Goal: Task Accomplishment & Management: Use online tool/utility

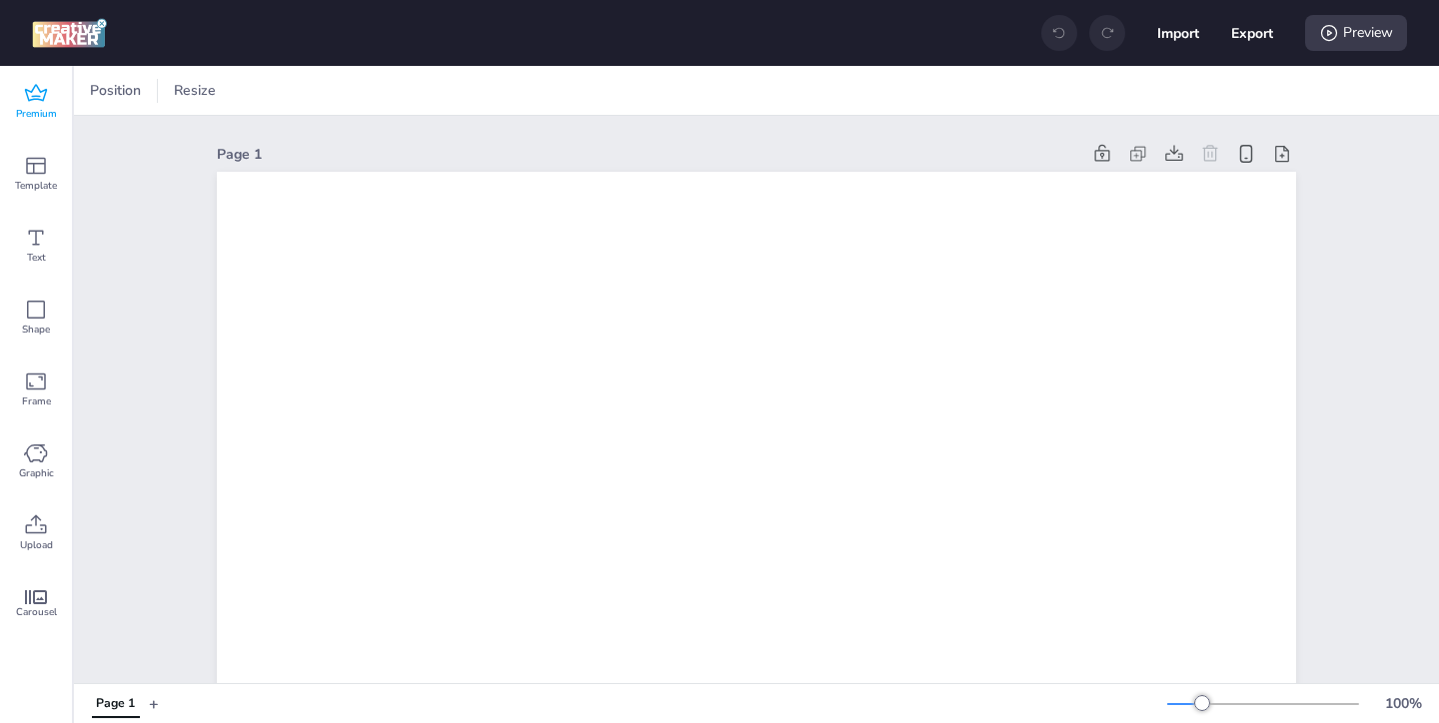
click at [38, 107] on span "Premium" at bounding box center [36, 114] width 41 height 16
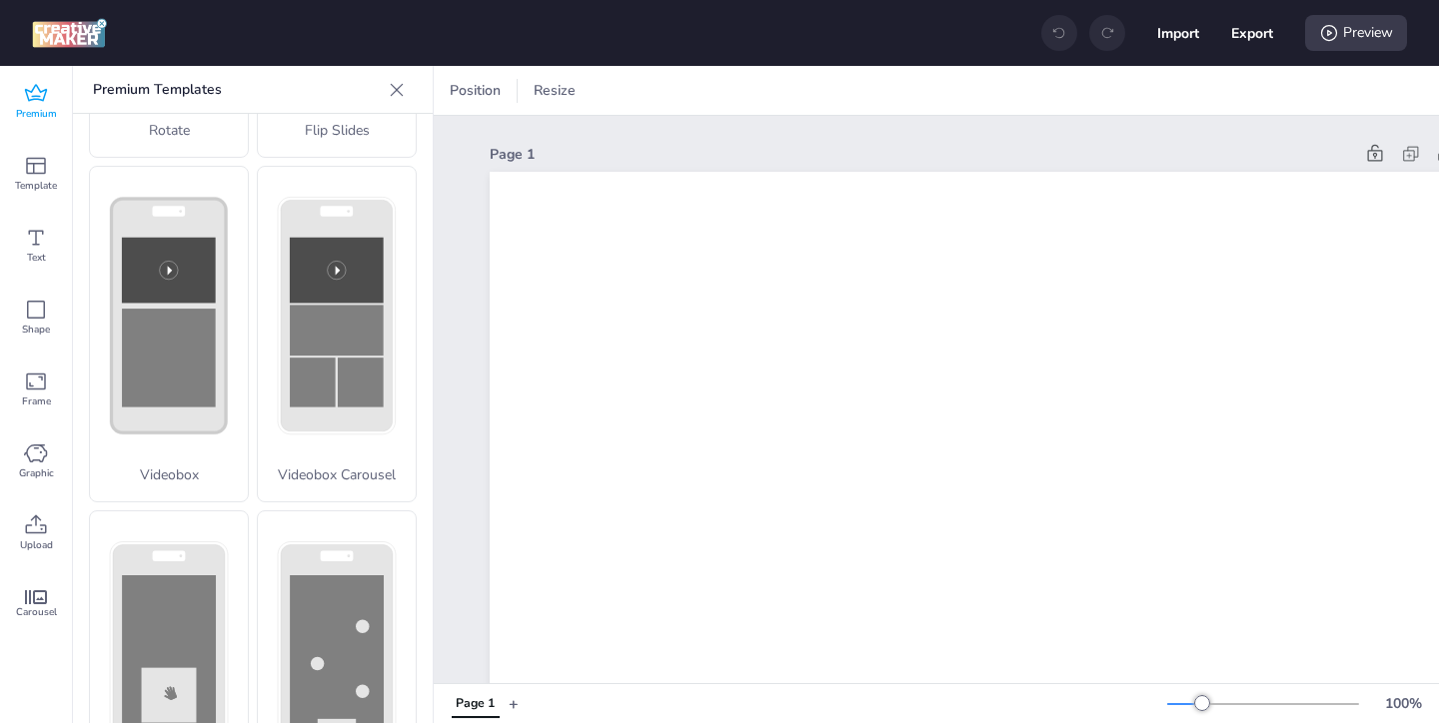
scroll to position [796, 0]
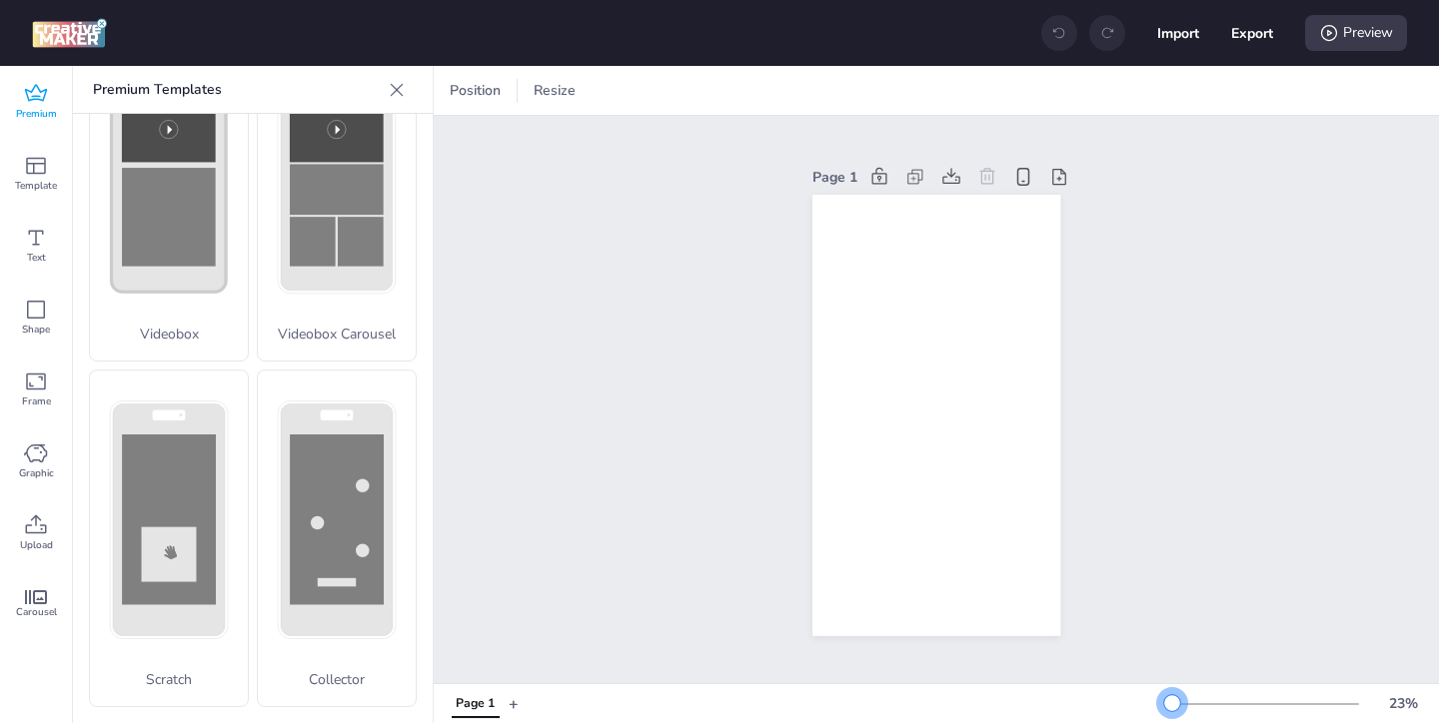
drag, startPoint x: 1202, startPoint y: 698, endPoint x: 1175, endPoint y: 699, distance: 27.0
click at [1174, 699] on div at bounding box center [1172, 703] width 16 height 16
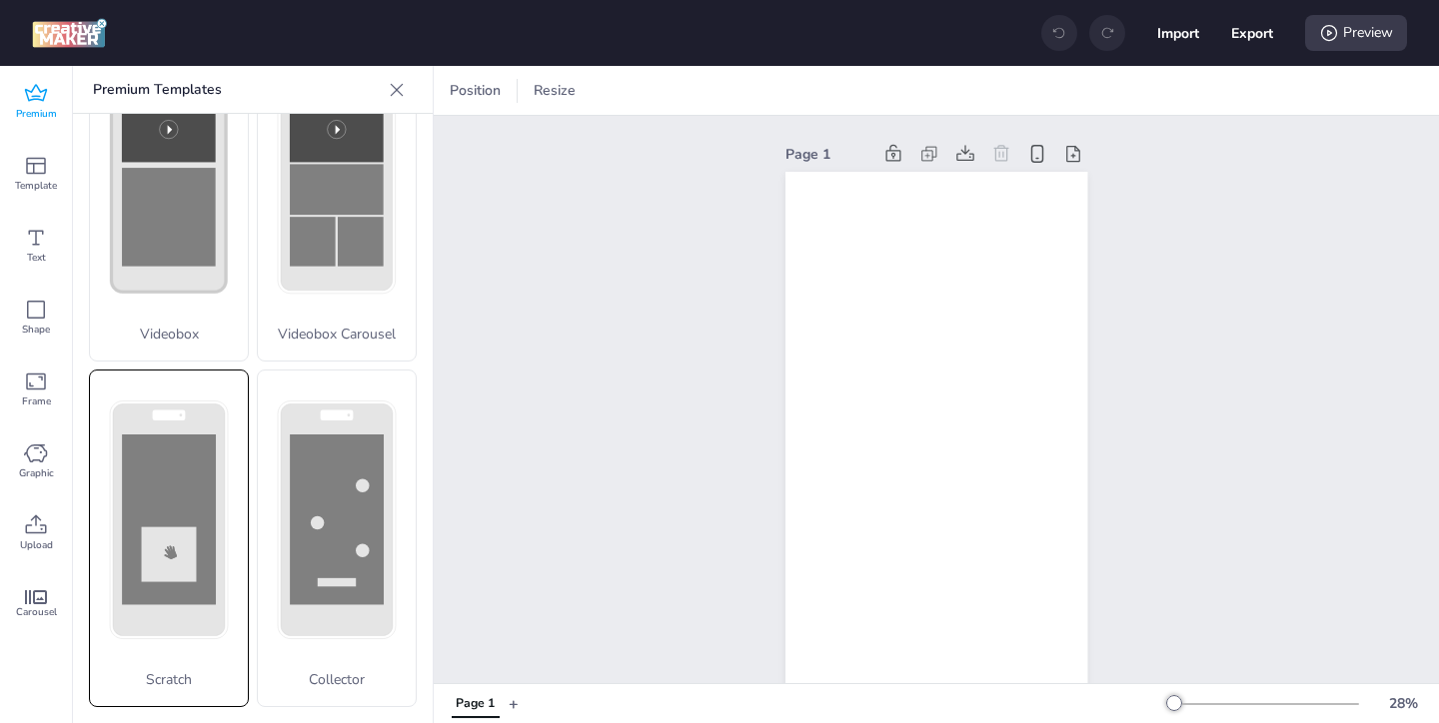
click at [190, 518] on rect at bounding box center [169, 520] width 94 height 170
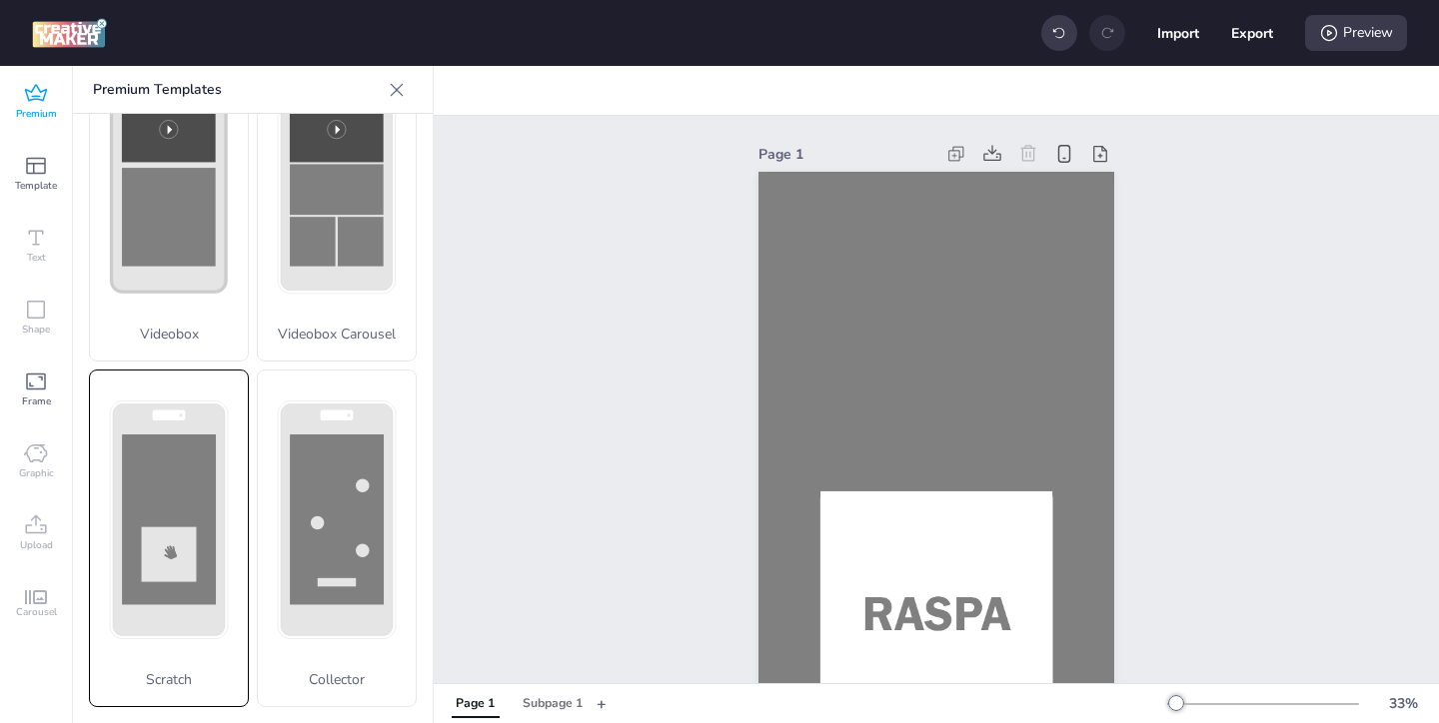
click at [147, 560] on div "Scratch" at bounding box center [169, 539] width 160 height 338
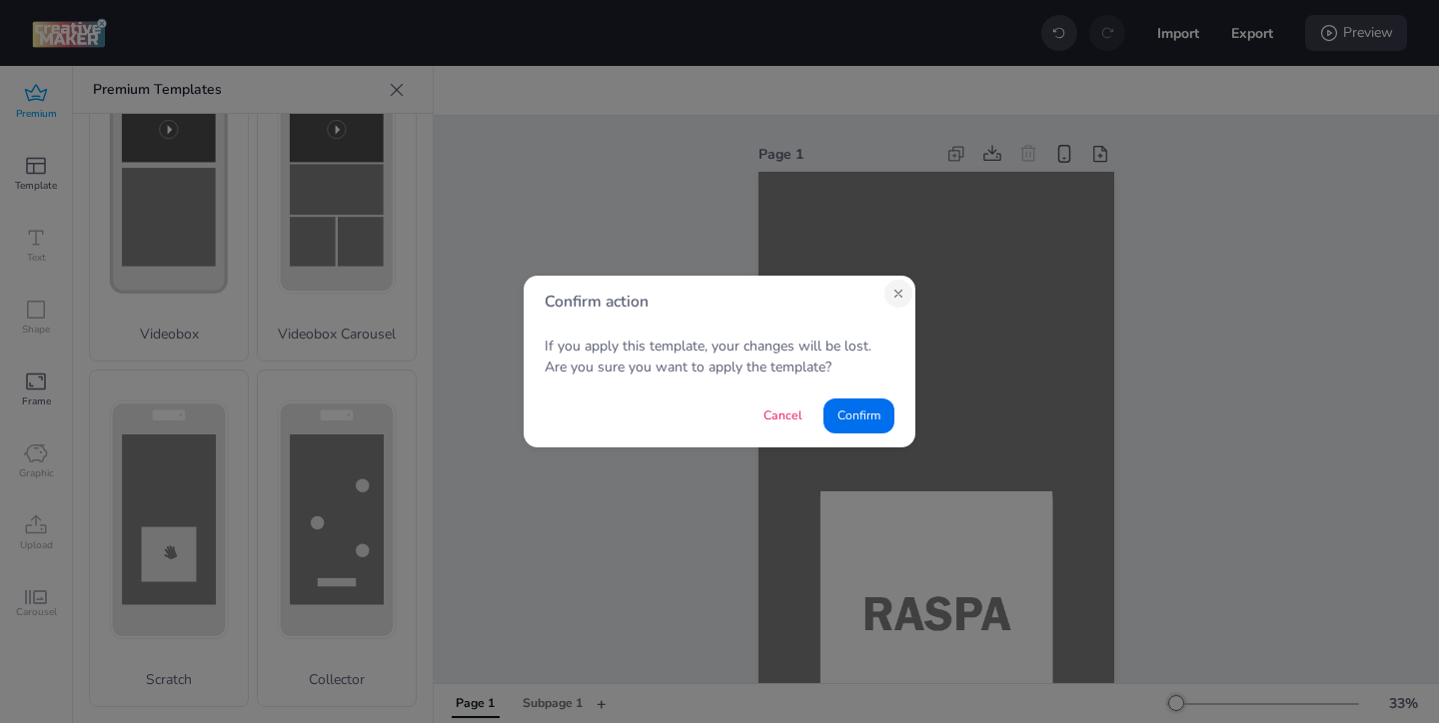
click at [893, 295] on icon "Close" at bounding box center [898, 294] width 14 height 14
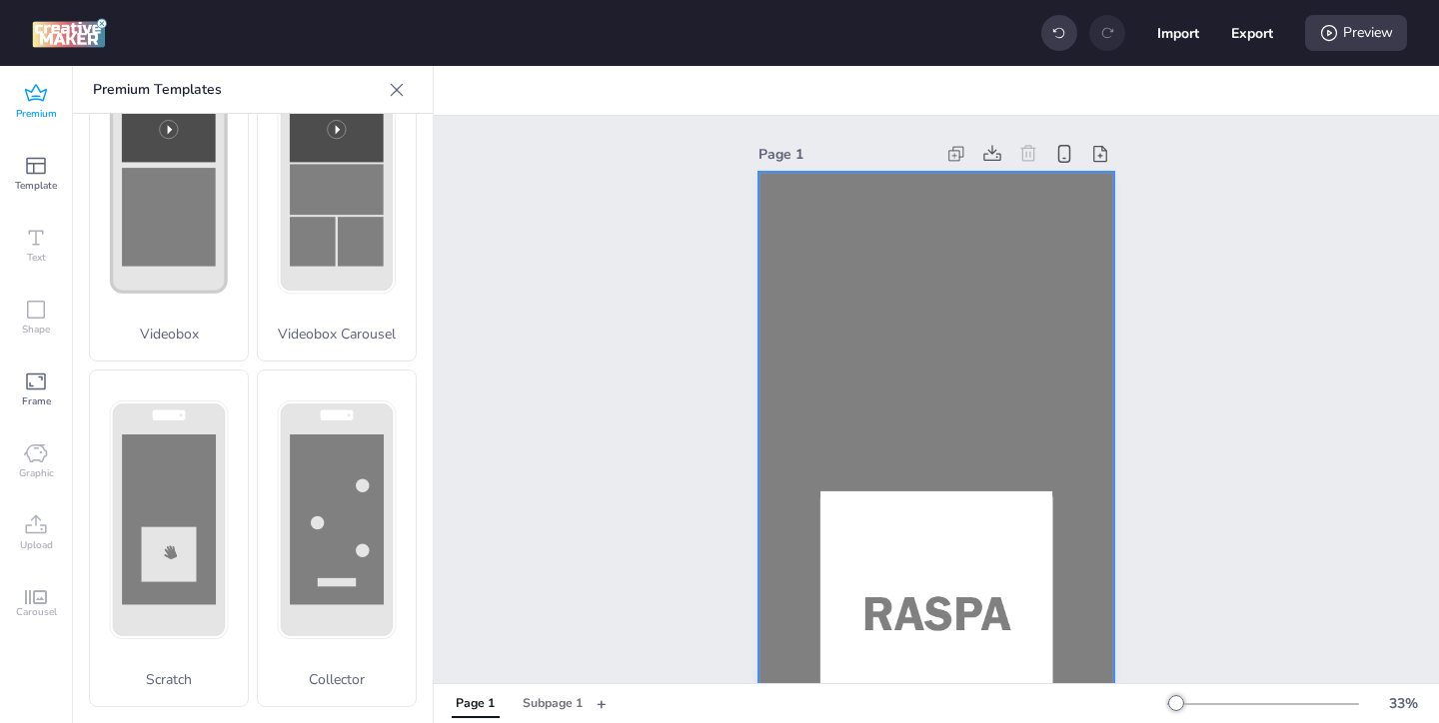
click at [872, 296] on div at bounding box center [936, 489] width 356 height 634
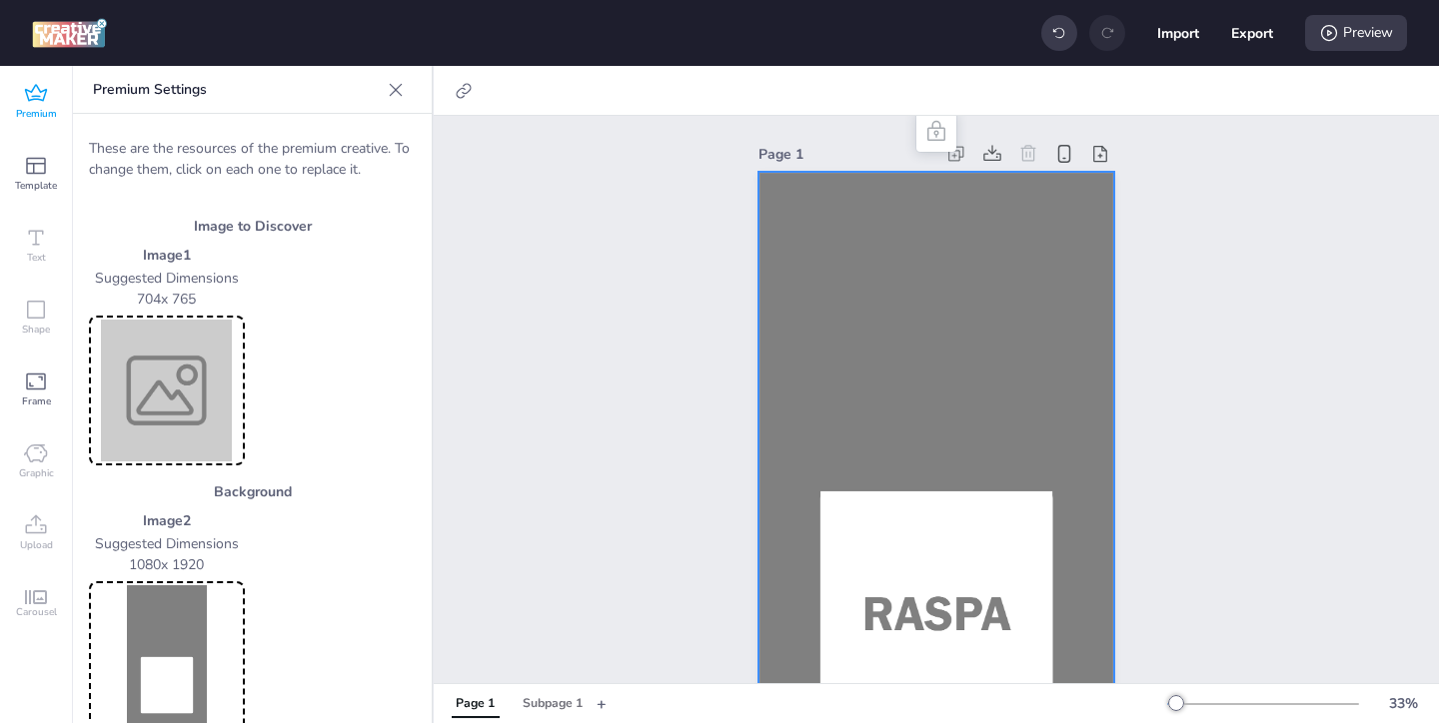
click at [158, 371] on img at bounding box center [167, 391] width 148 height 142
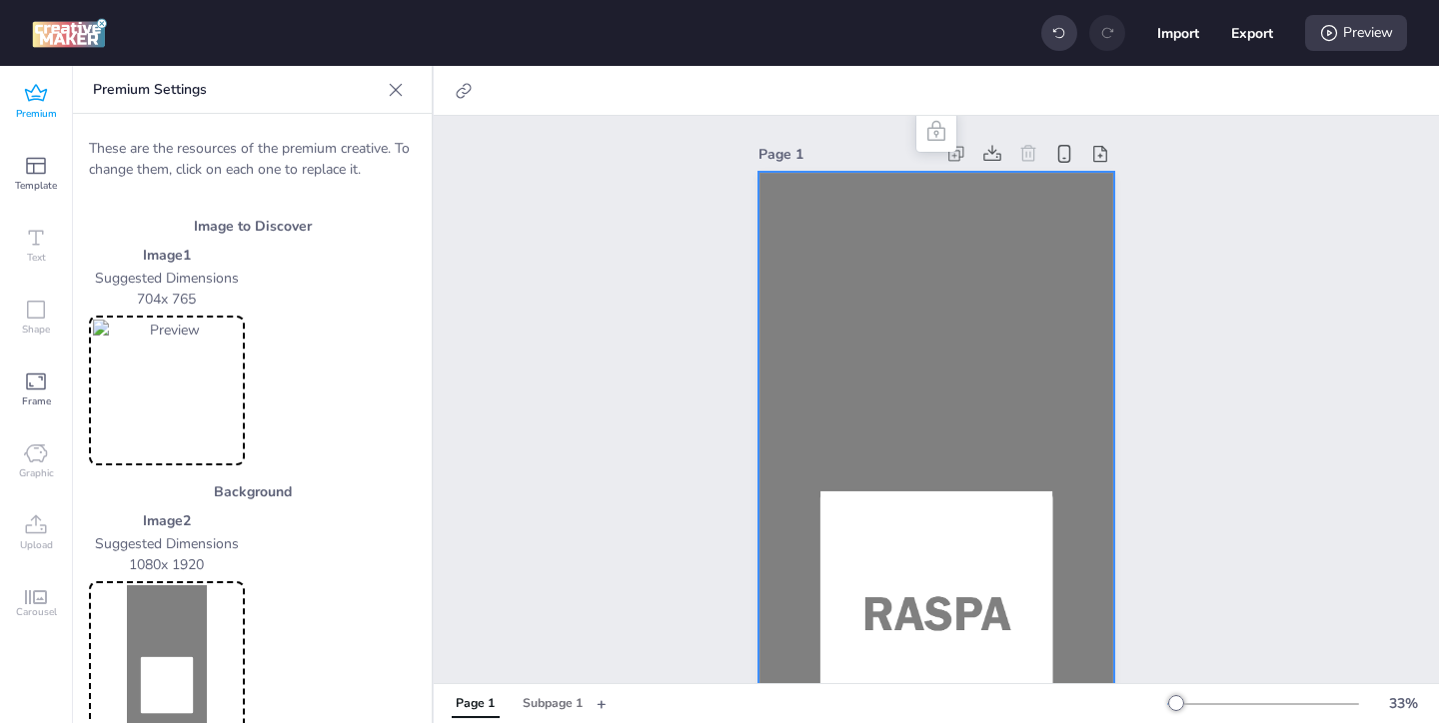
click at [161, 611] on img at bounding box center [167, 657] width 148 height 142
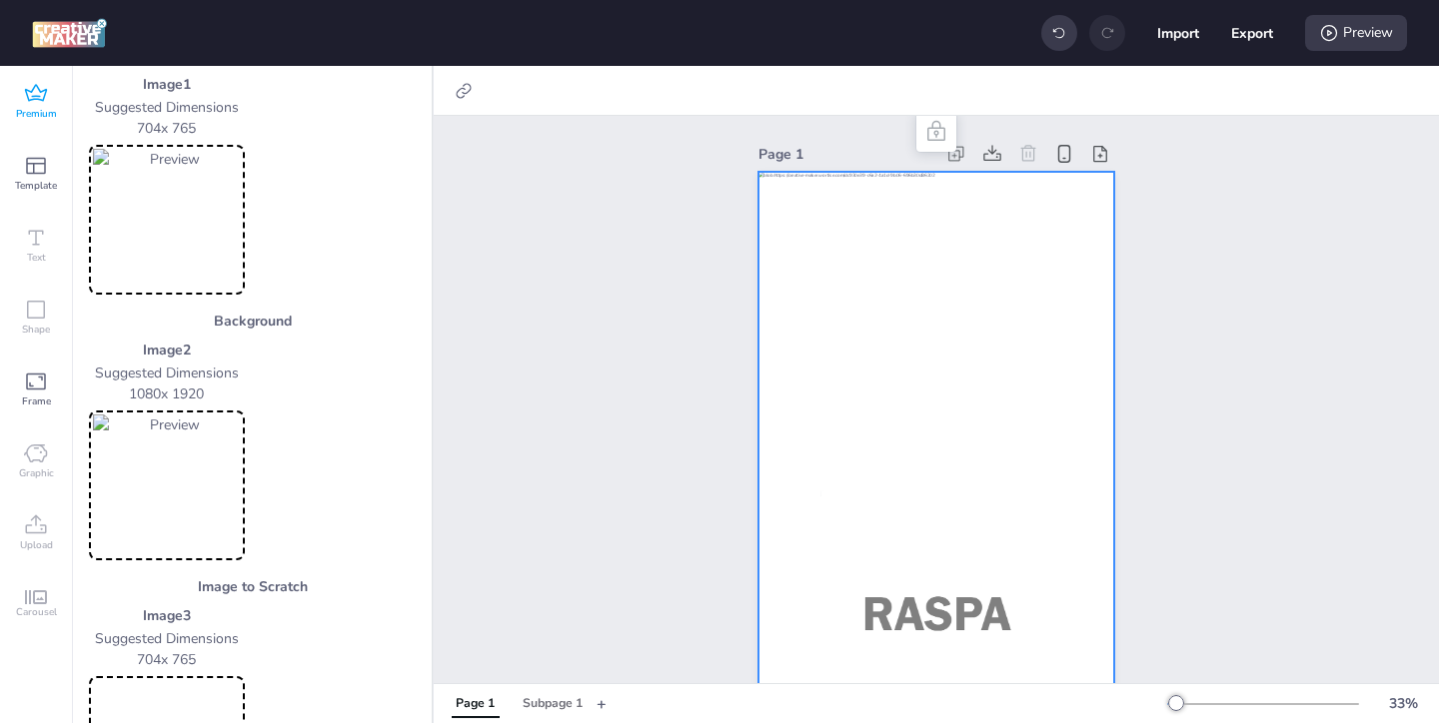
scroll to position [236, 0]
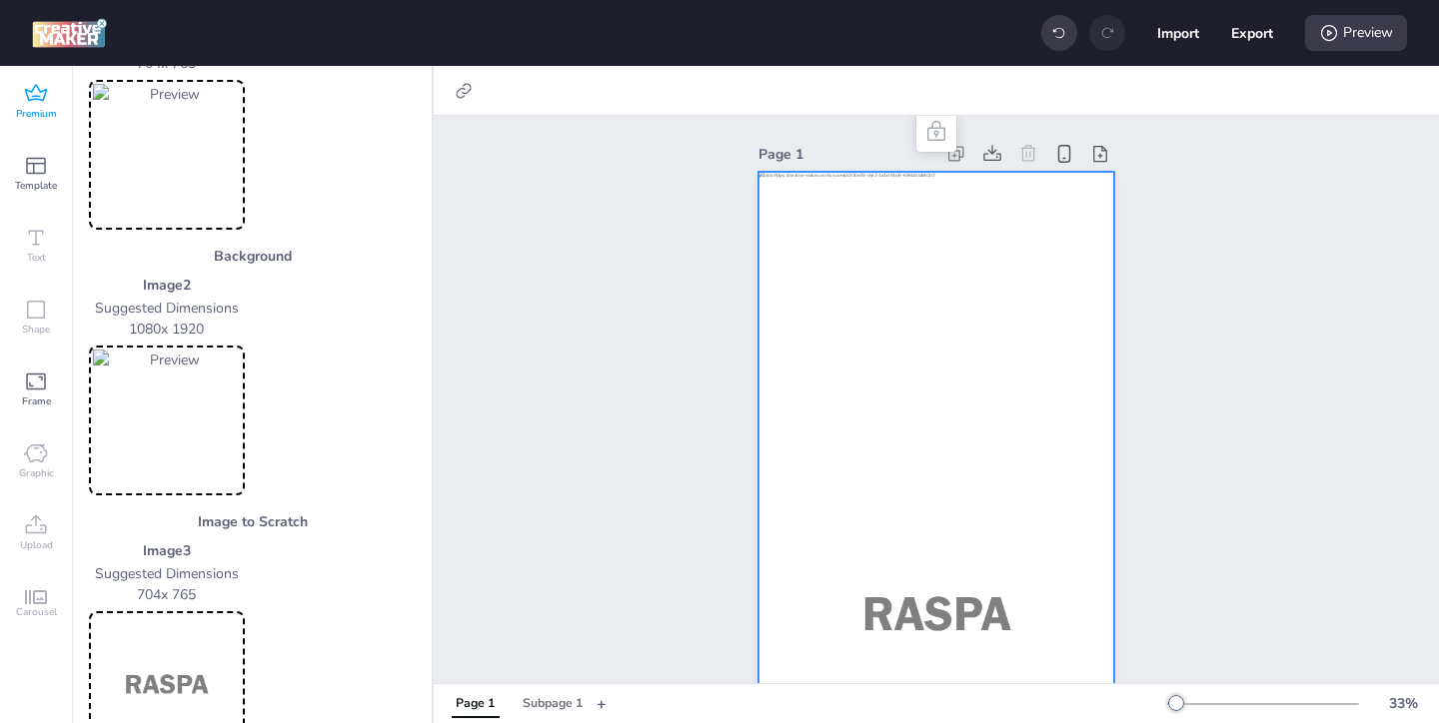
click at [182, 666] on img at bounding box center [167, 687] width 148 height 142
click at [553, 697] on div "Subpage 1" at bounding box center [553, 704] width 60 height 18
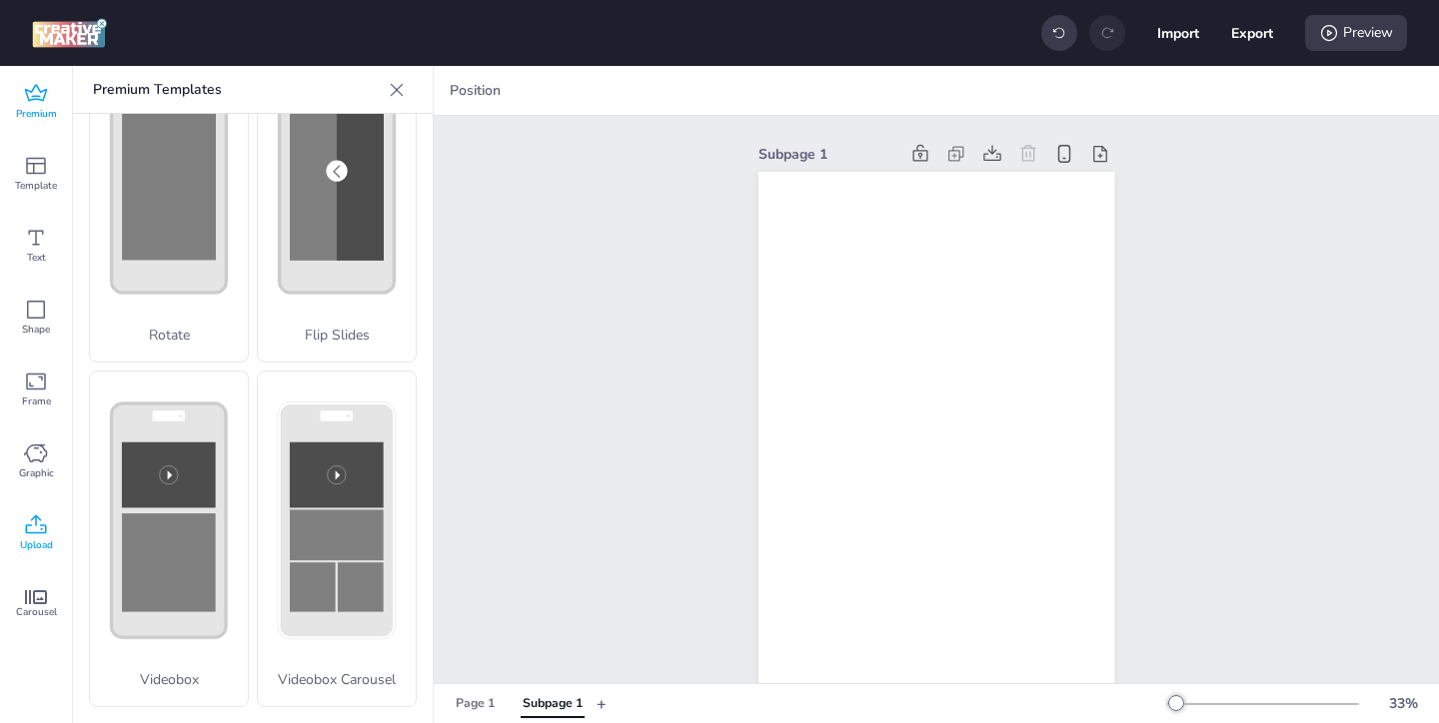
click at [33, 531] on icon at bounding box center [36, 526] width 24 height 24
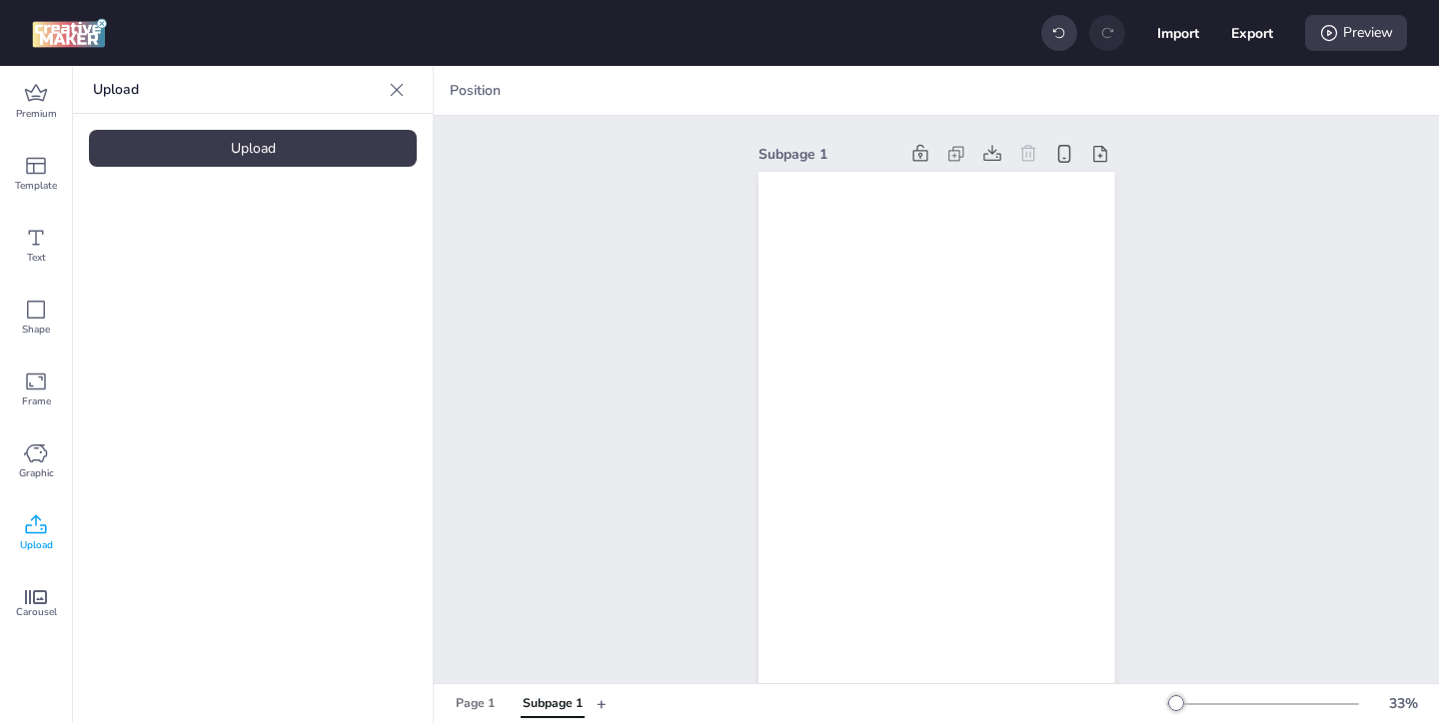
click at [297, 152] on div "Upload" at bounding box center [253, 148] width 328 height 37
click at [1255, 32] on button "Export" at bounding box center [1252, 33] width 41 height 41
select select "html"
select select "all"
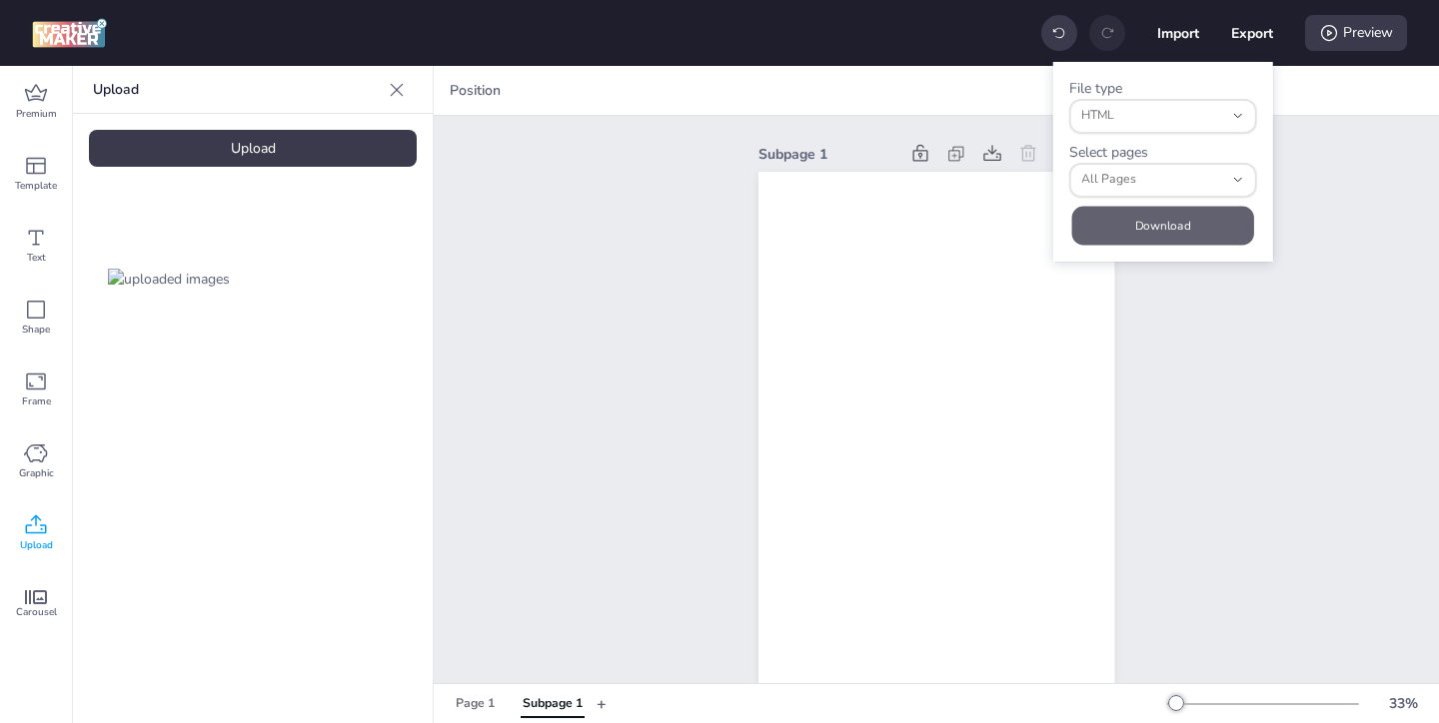
click at [1155, 221] on button "Download" at bounding box center [1163, 225] width 182 height 39
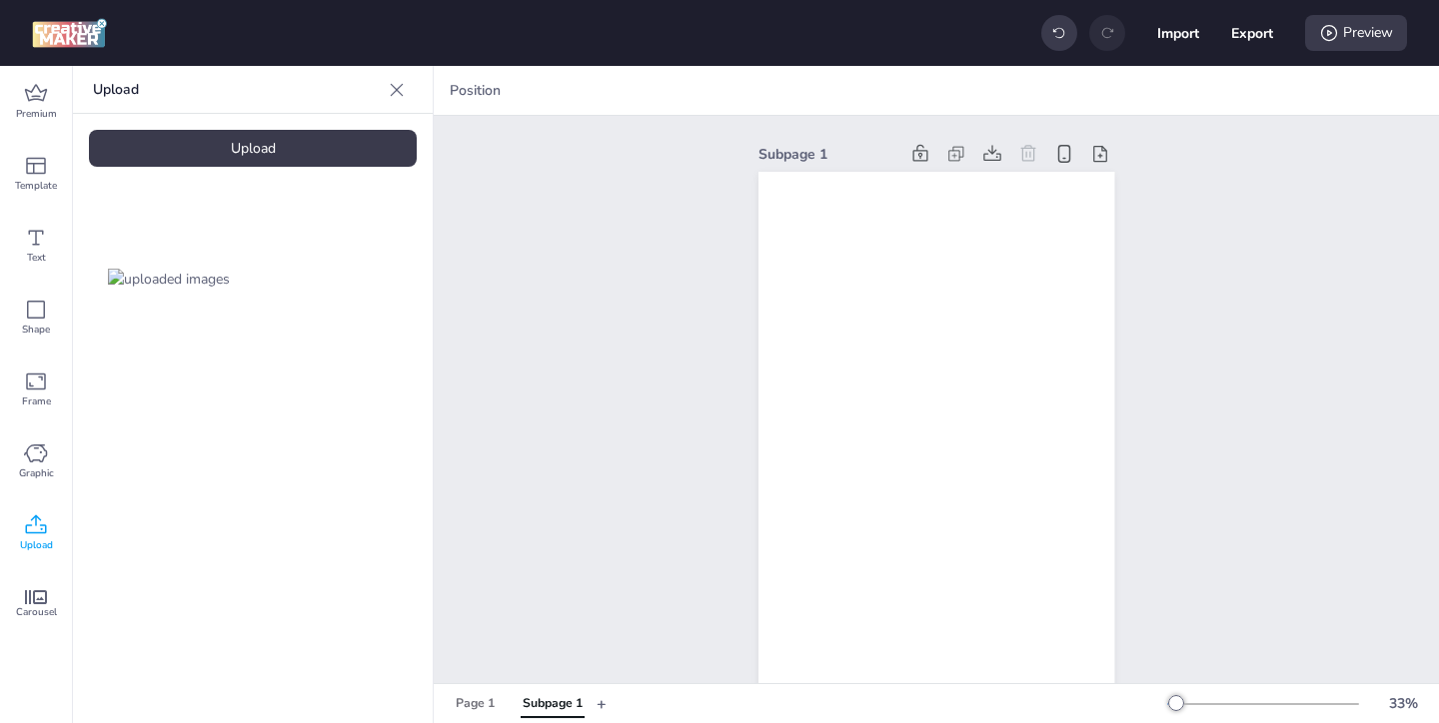
click at [143, 269] on img at bounding box center [169, 279] width 122 height 21
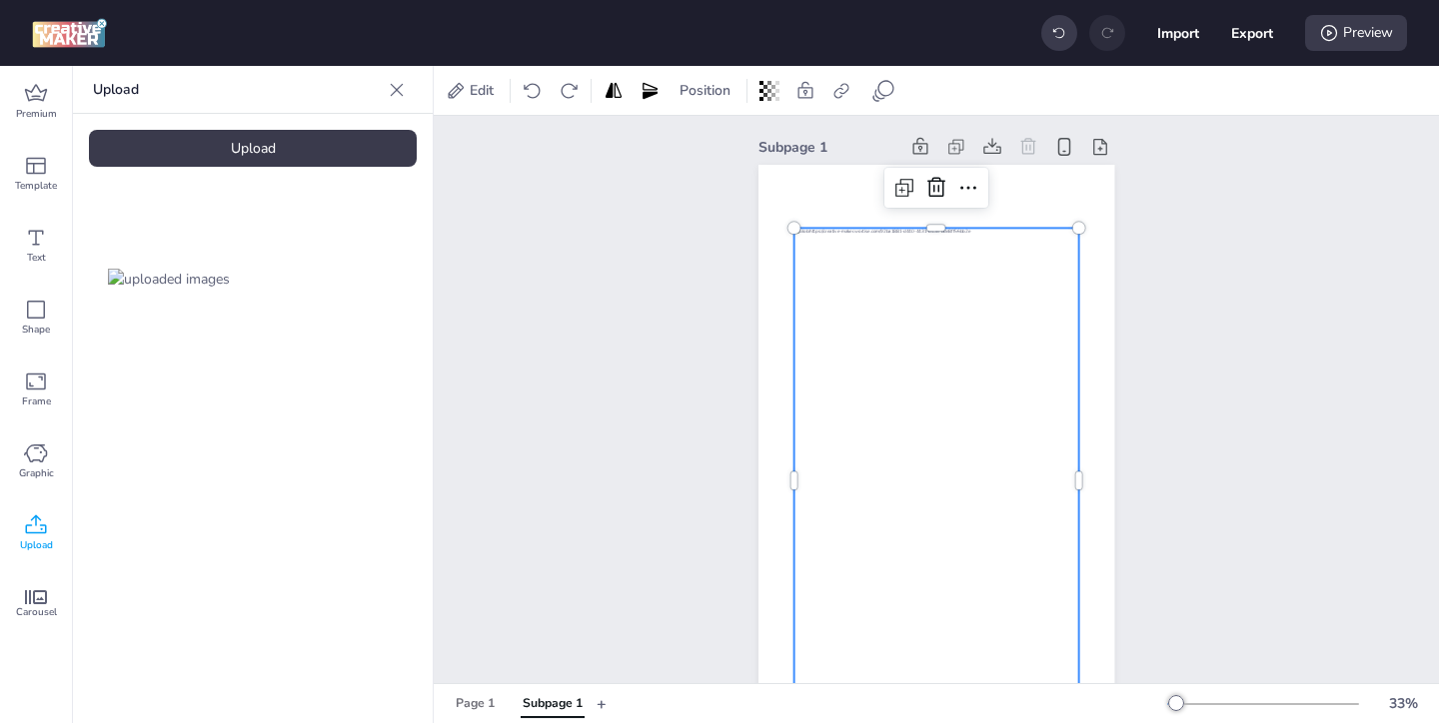
scroll to position [6, 0]
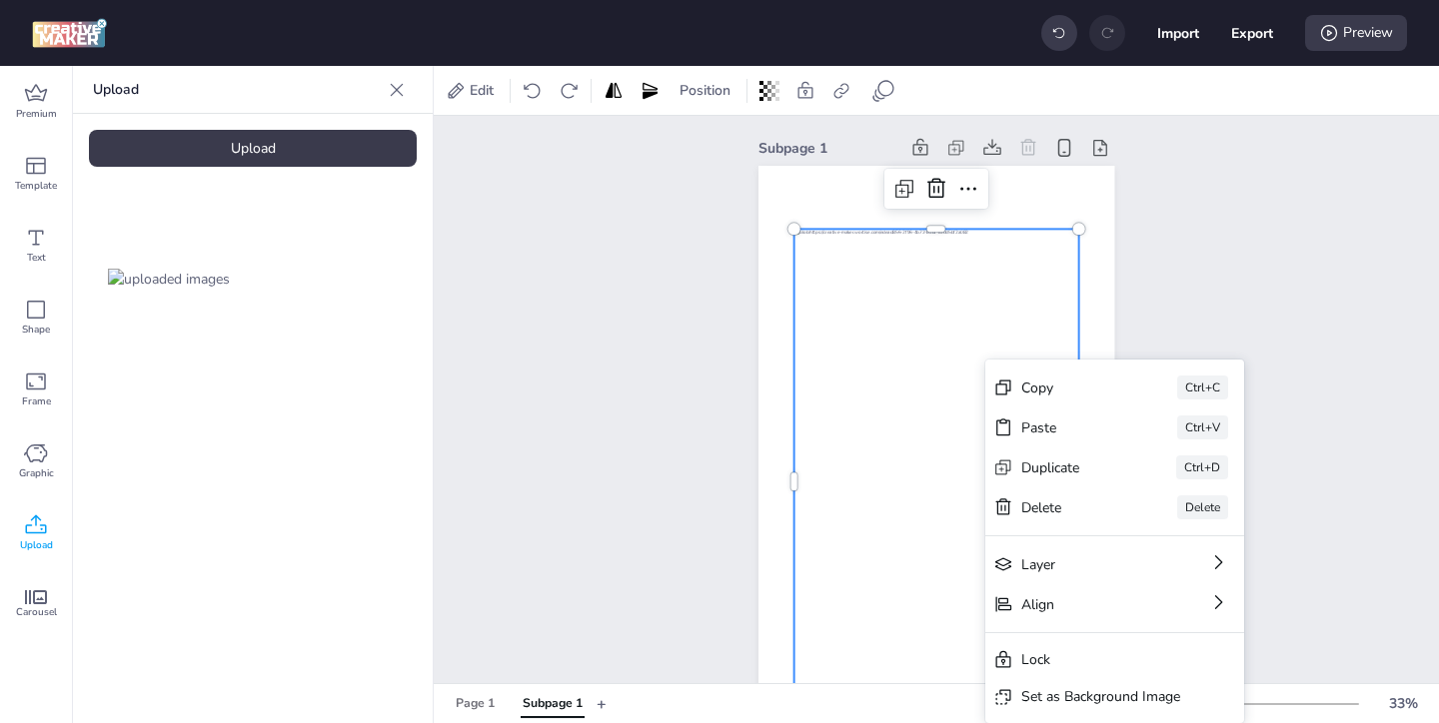
click at [1045, 692] on div "Set as Background Image" at bounding box center [1100, 697] width 159 height 21
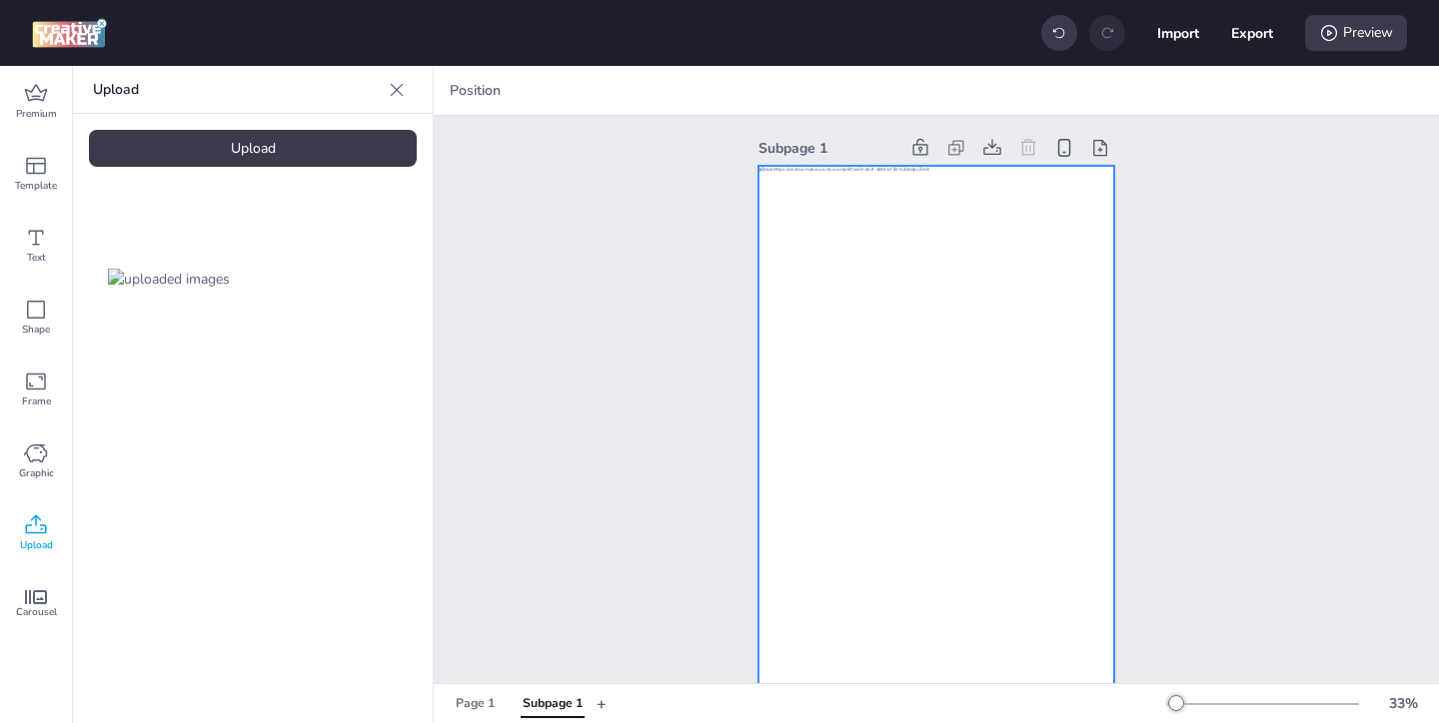
click at [1000, 283] on div at bounding box center [936, 483] width 356 height 634
click at [881, 97] on icon at bounding box center [881, 91] width 20 height 20
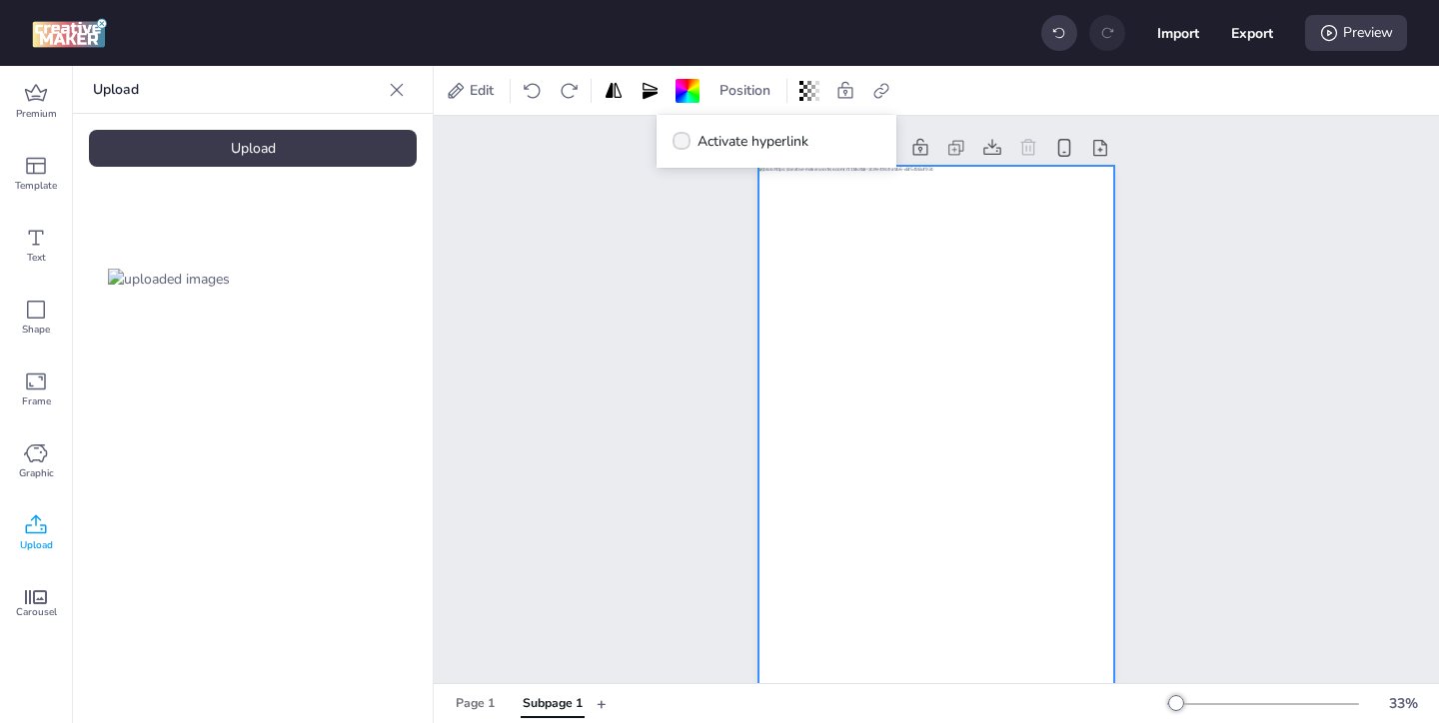
click at [692, 145] on label "Activate hyperlink" at bounding box center [741, 141] width 150 height 35
click at [685, 145] on input "Activate hyperlink" at bounding box center [678, 149] width 13 height 13
checkbox input "true"
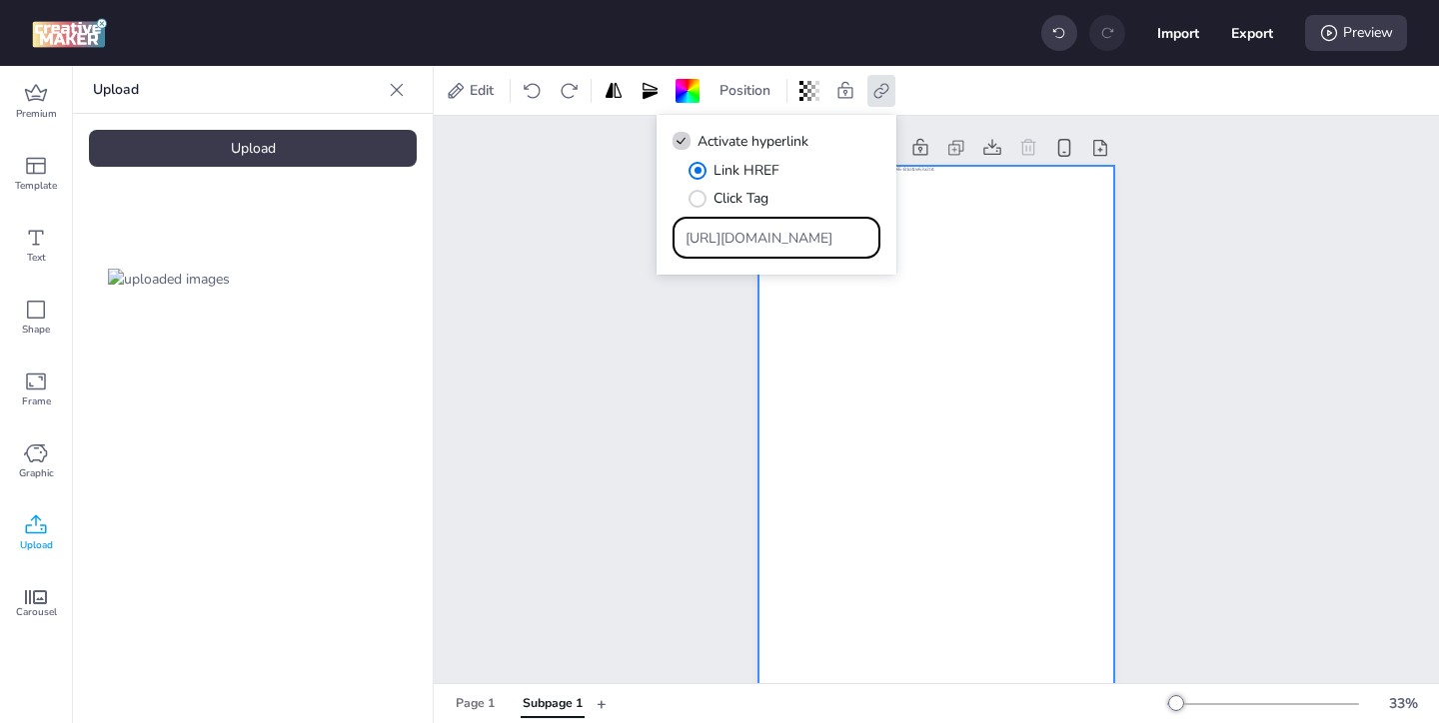
drag, startPoint x: 814, startPoint y: 242, endPoint x: 743, endPoint y: 187, distance: 89.7
click at [749, 194] on div "Link HREF Click Tag [URL][DOMAIN_NAME]" at bounding box center [777, 209] width 208 height 99
paste input "ww.papajohns.com.co/?utm_id=1a940&utm_source=apex-rich-media---nacional&utm_med…"
type input "[URL][DOMAIN_NAME]"
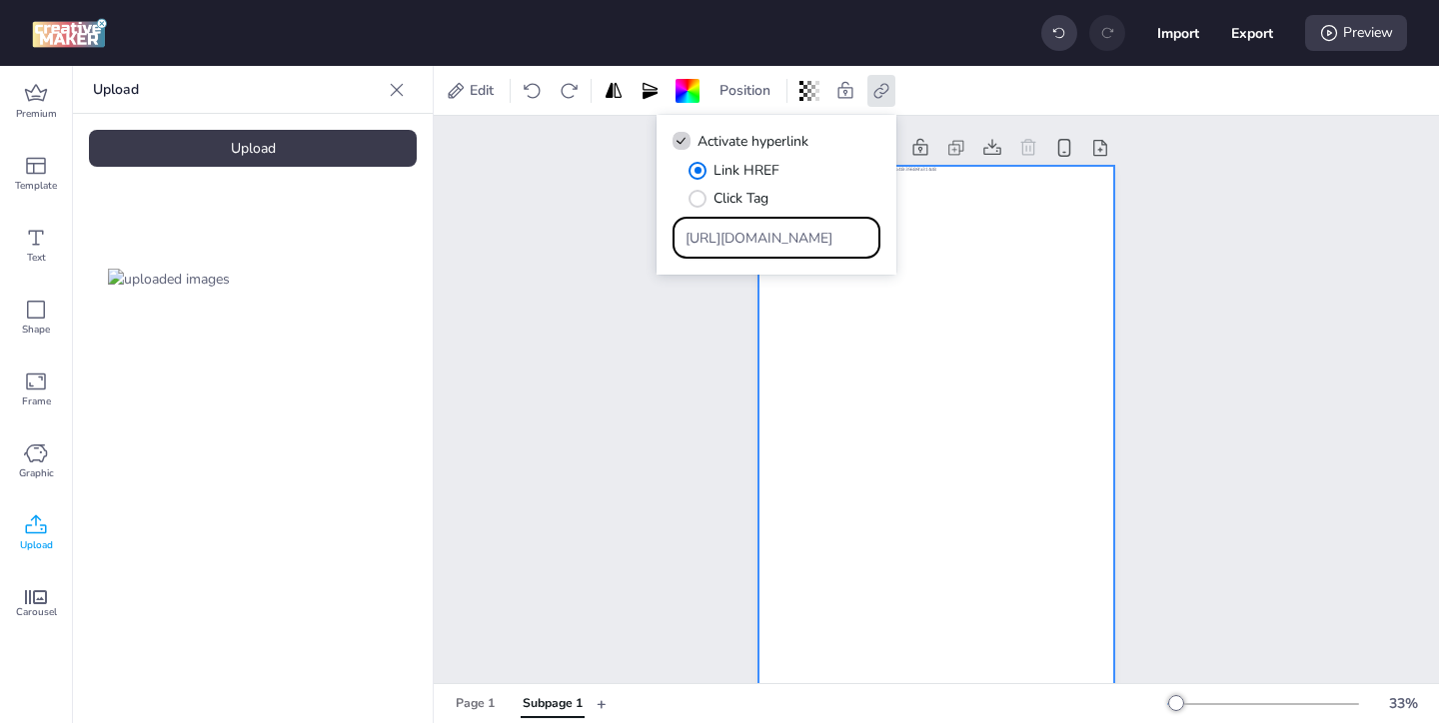
click at [1246, 390] on div "Subpage 1" at bounding box center [936, 466] width 1005 height 713
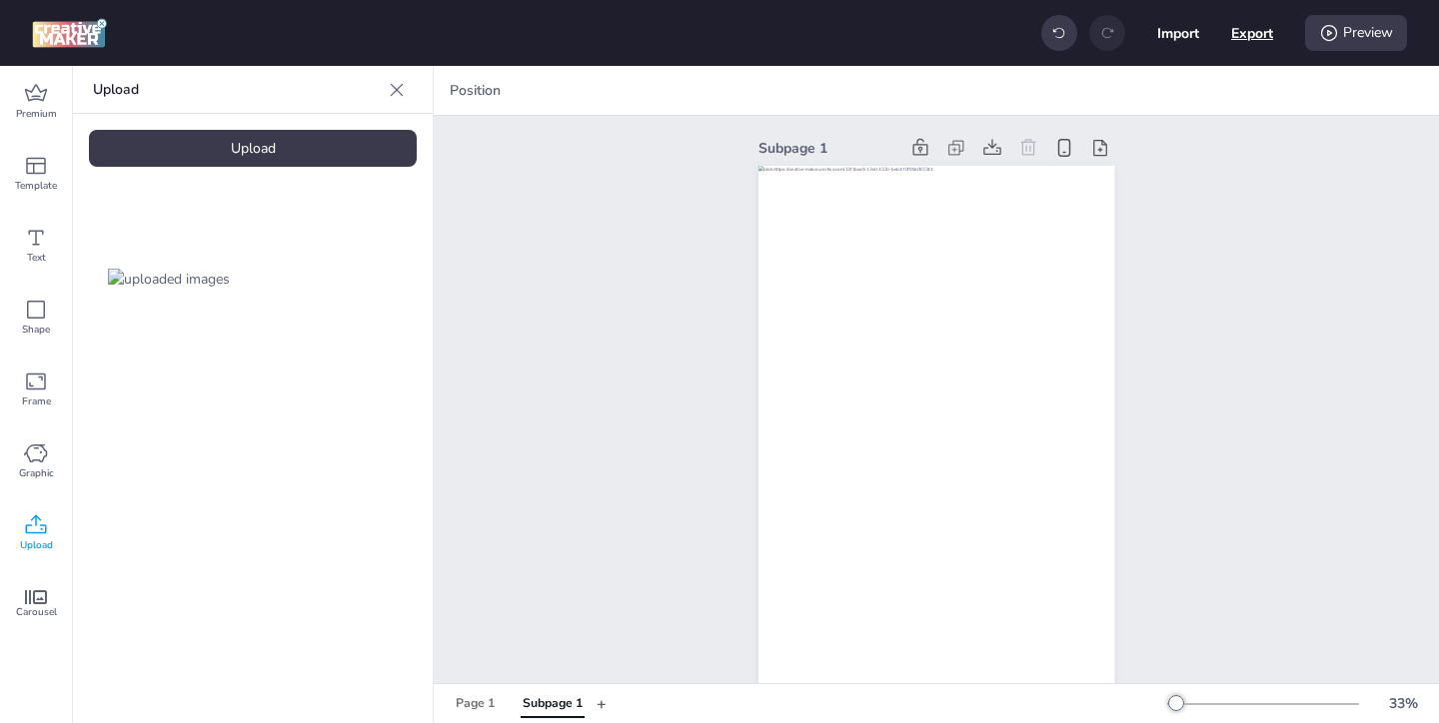
click at [1252, 37] on button "Export" at bounding box center [1252, 33] width 42 height 42
select select "html"
select select "all"
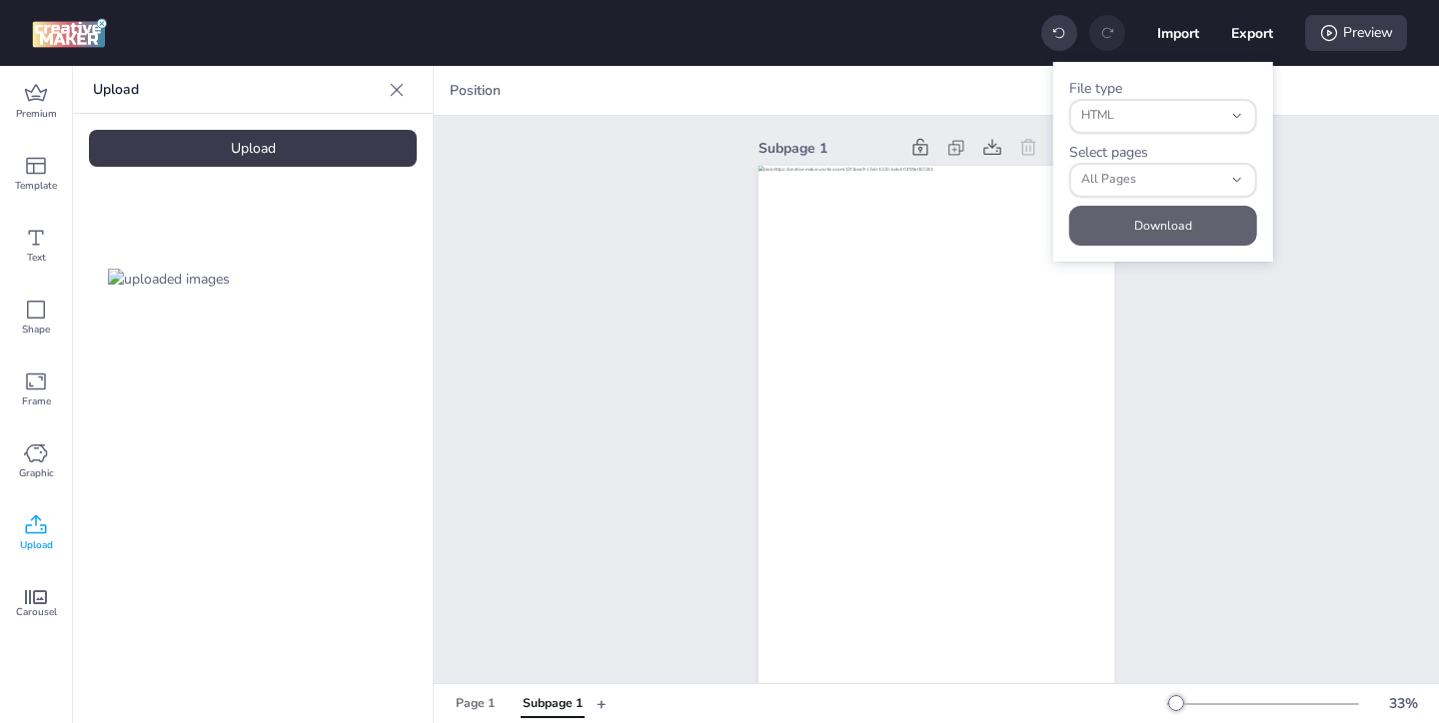
click at [1127, 224] on button "Download" at bounding box center [1163, 226] width 188 height 40
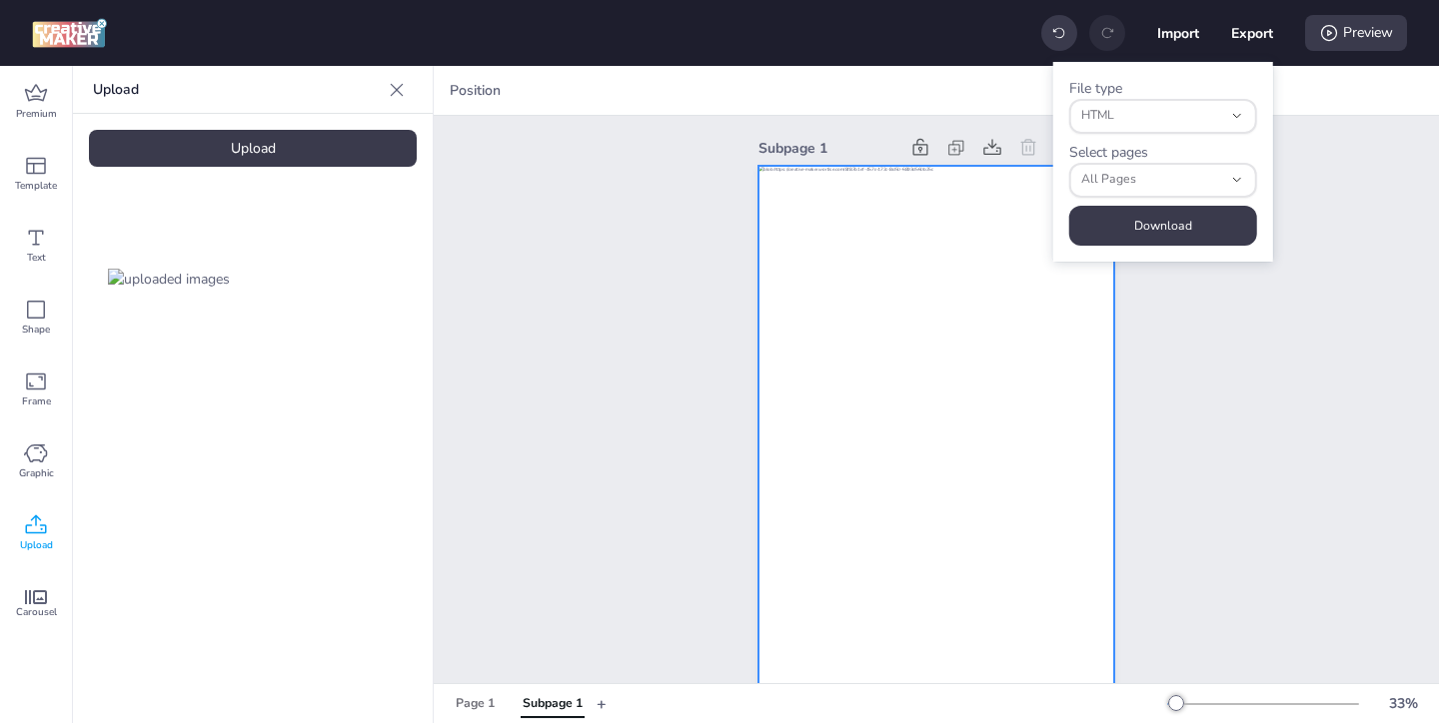
click at [864, 234] on div at bounding box center [936, 483] width 356 height 634
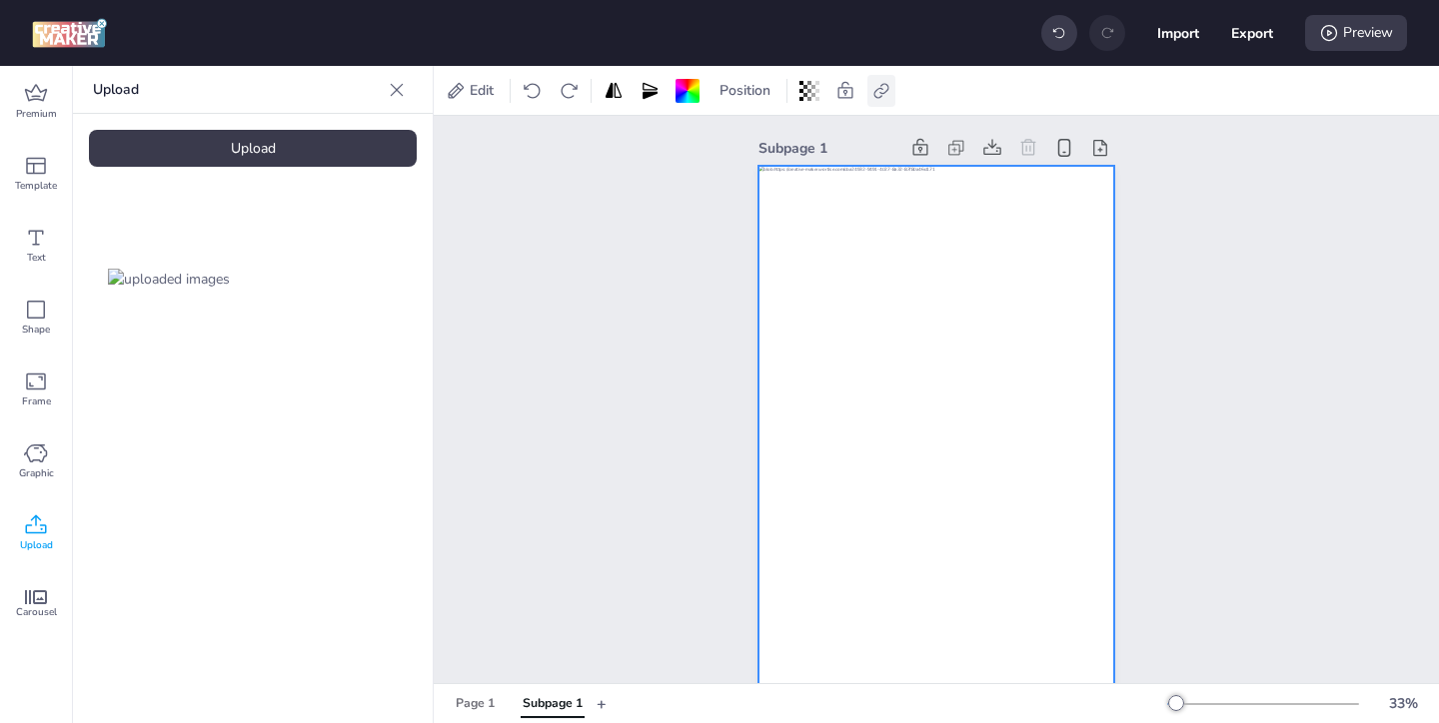
click at [877, 91] on icon at bounding box center [881, 91] width 20 height 20
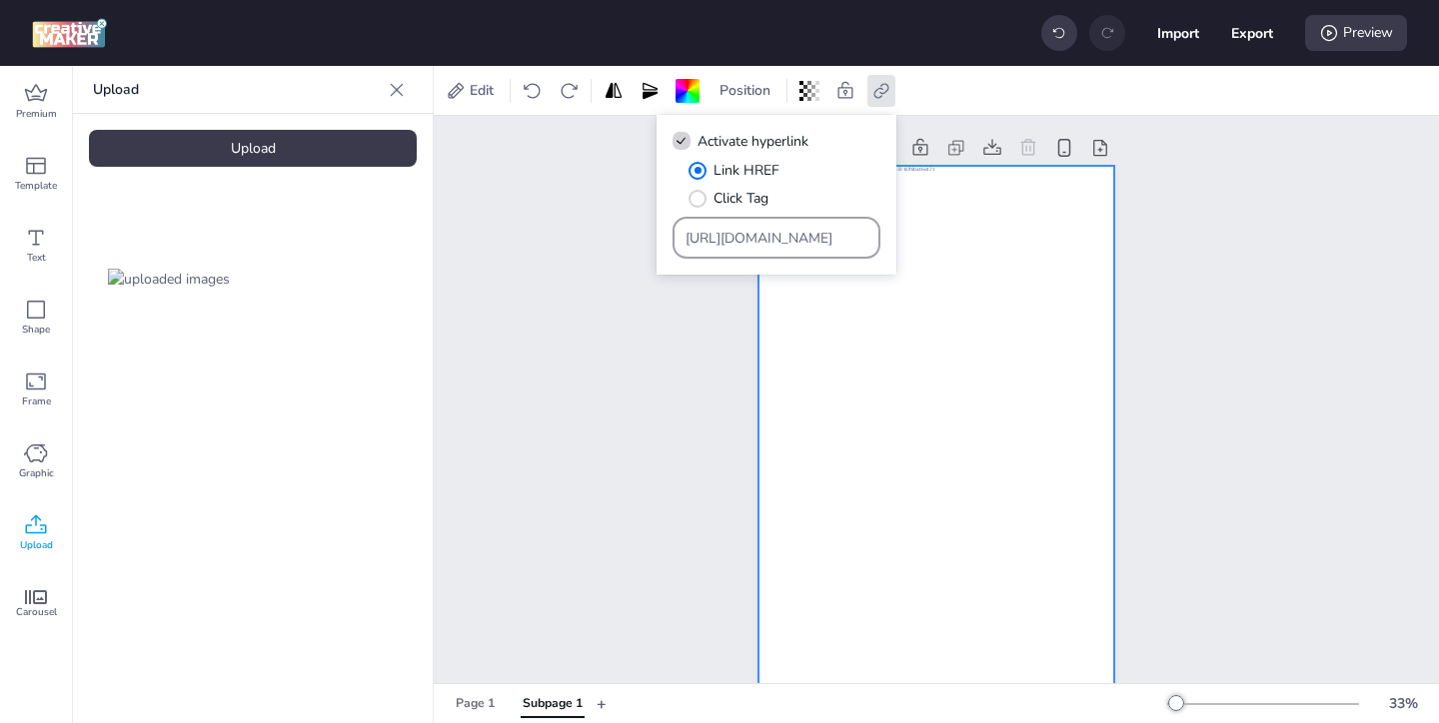
click at [687, 242] on input "[URL][DOMAIN_NAME]" at bounding box center [777, 238] width 183 height 21
drag, startPoint x: 687, startPoint y: 239, endPoint x: 955, endPoint y: 293, distance: 274.2
click at [955, 293] on body "Import Export Preview Premium Template Text Shape Frame Graphic Upload Carousel…" at bounding box center [719, 361] width 1439 height 723
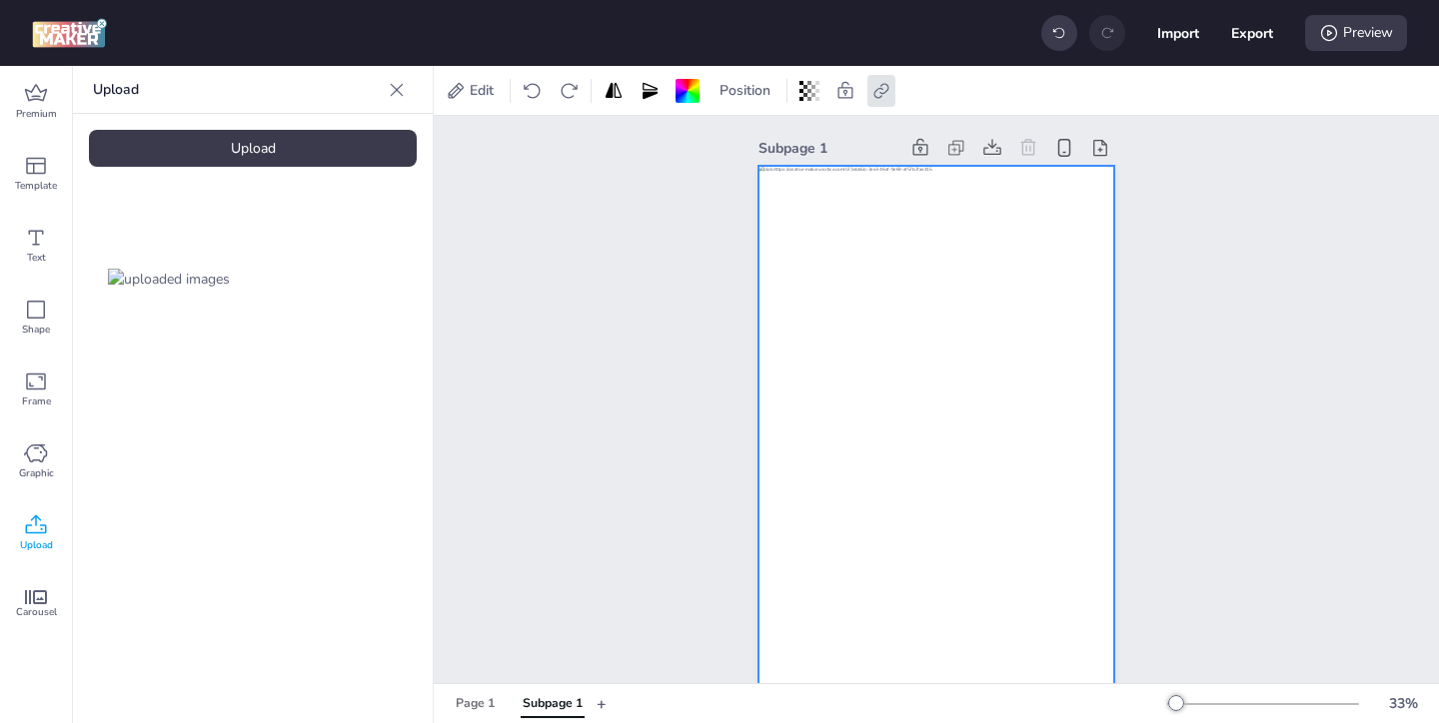
click at [724, 368] on div "Subpage 1" at bounding box center [936, 466] width 468 height 713
click at [1077, 251] on div at bounding box center [936, 483] width 356 height 634
click at [879, 91] on icon at bounding box center [881, 91] width 20 height 20
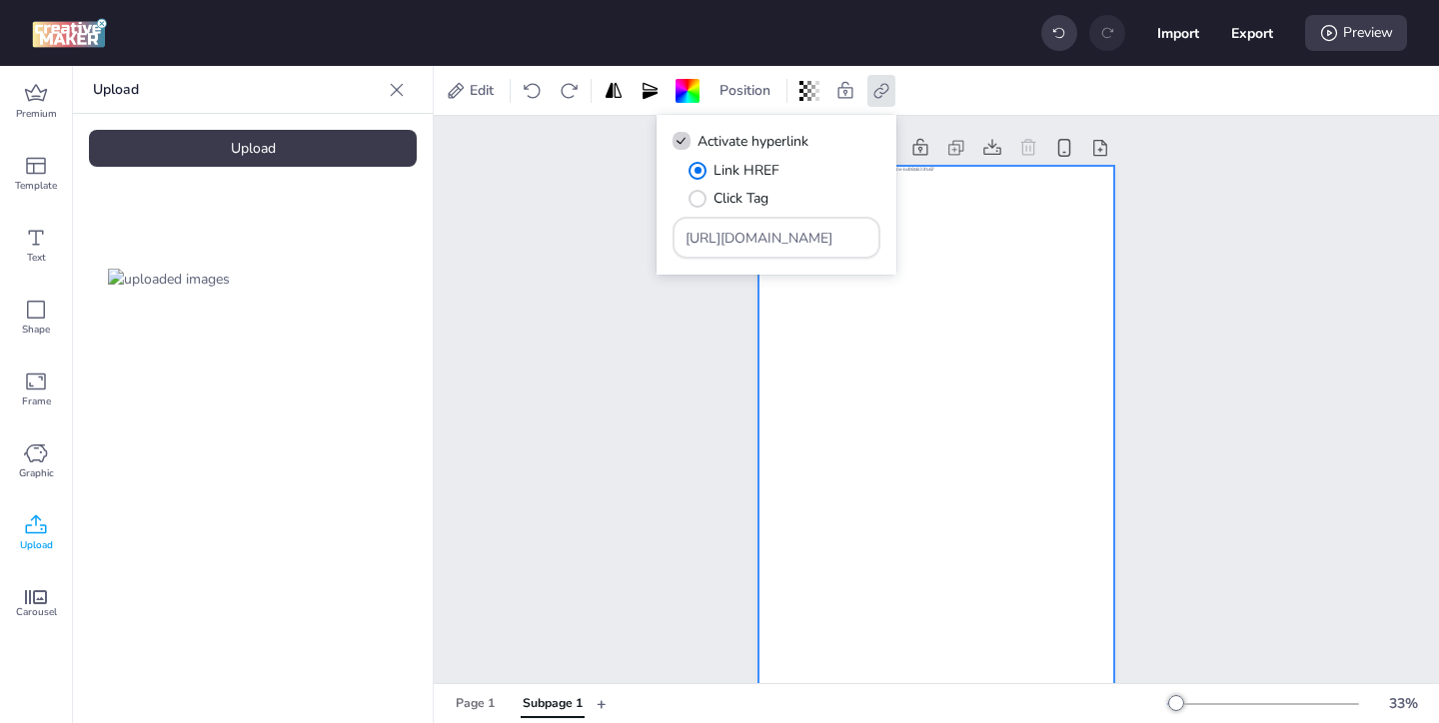
drag, startPoint x: 683, startPoint y: 237, endPoint x: 1088, endPoint y: 304, distance: 411.2
click at [1088, 304] on body "Import Export Preview Premium Template Text Shape Frame Graphic Upload Carousel…" at bounding box center [719, 361] width 1439 height 723
click at [564, 190] on div "Subpage 1" at bounding box center [936, 466] width 1005 height 713
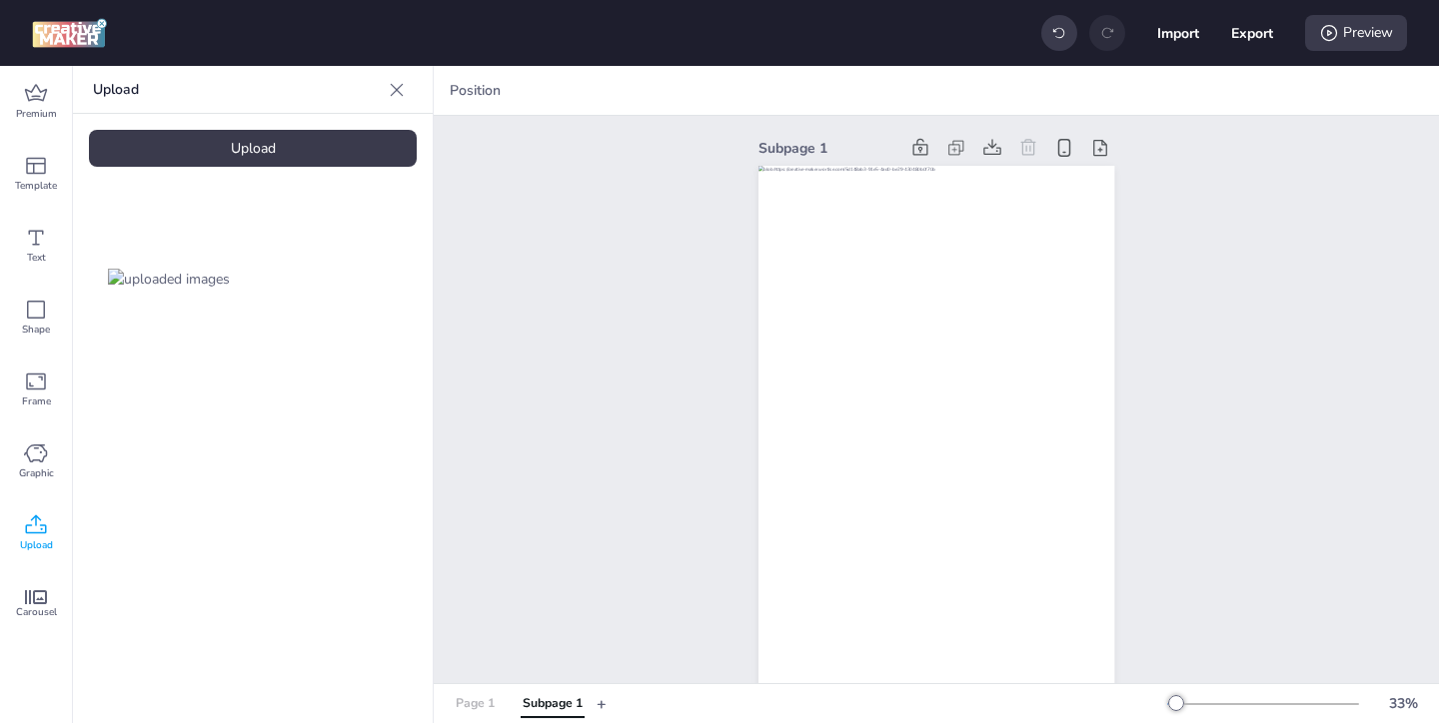
click at [461, 695] on div "Page 1" at bounding box center [475, 704] width 39 height 18
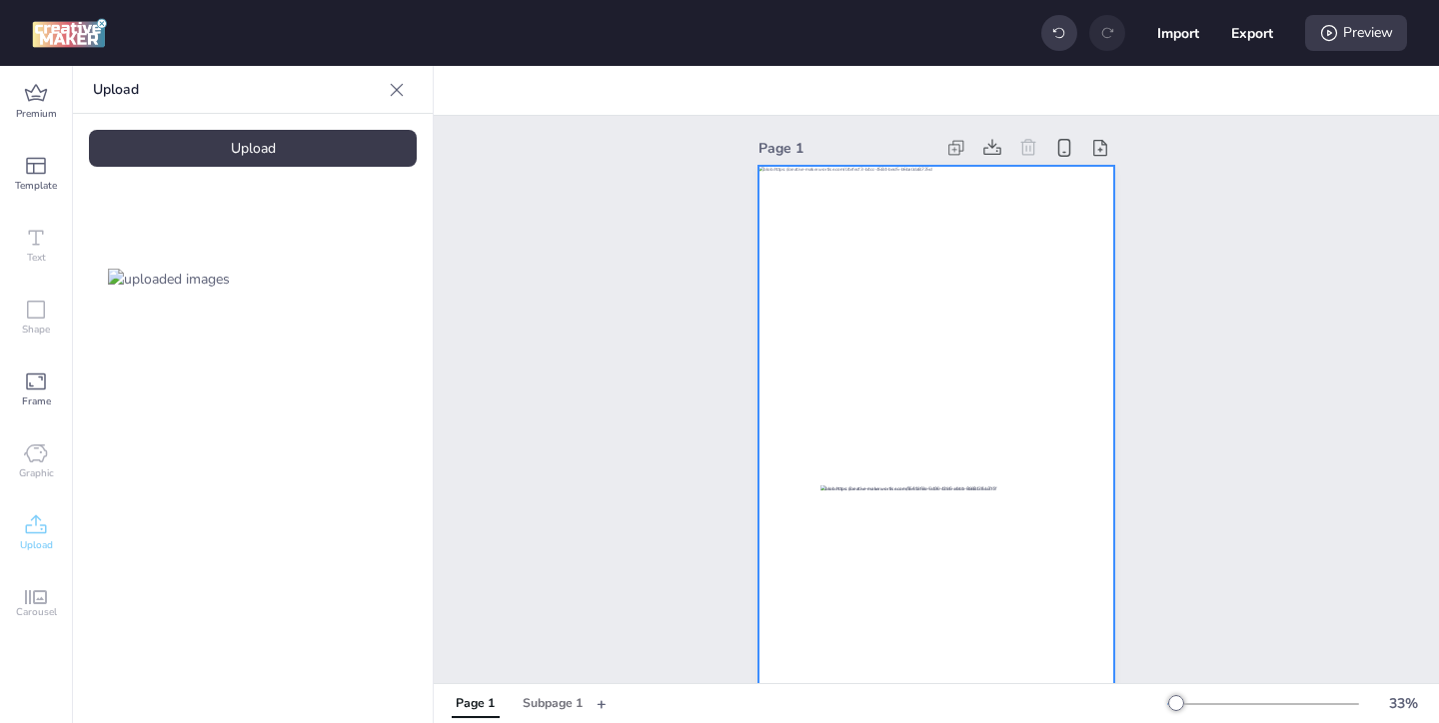
click at [830, 393] on div at bounding box center [936, 483] width 356 height 634
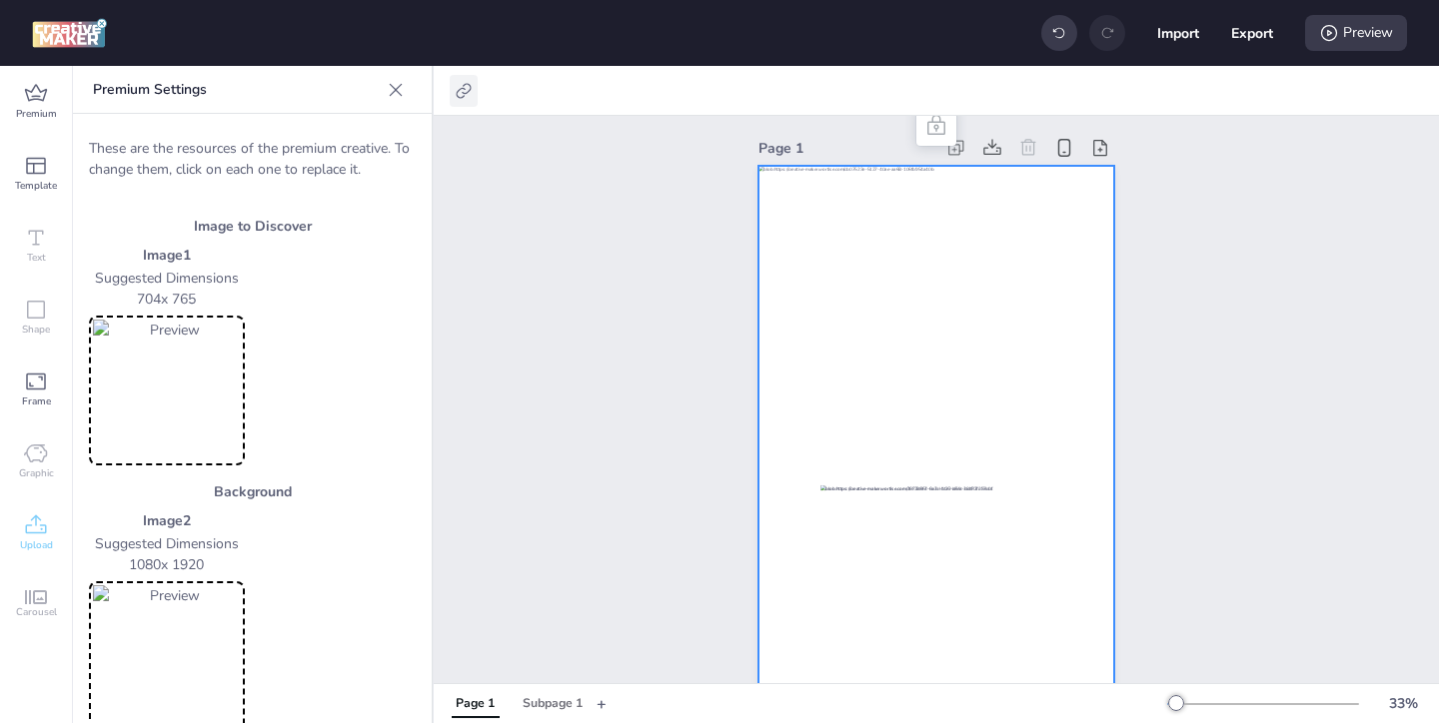
click at [461, 96] on icon at bounding box center [464, 91] width 20 height 20
click at [303, 140] on span "Activate hyperlink" at bounding box center [334, 141] width 111 height 21
click at [266, 143] on input "Activate hyperlink" at bounding box center [259, 149] width 13 height 13
checkbox input "true"
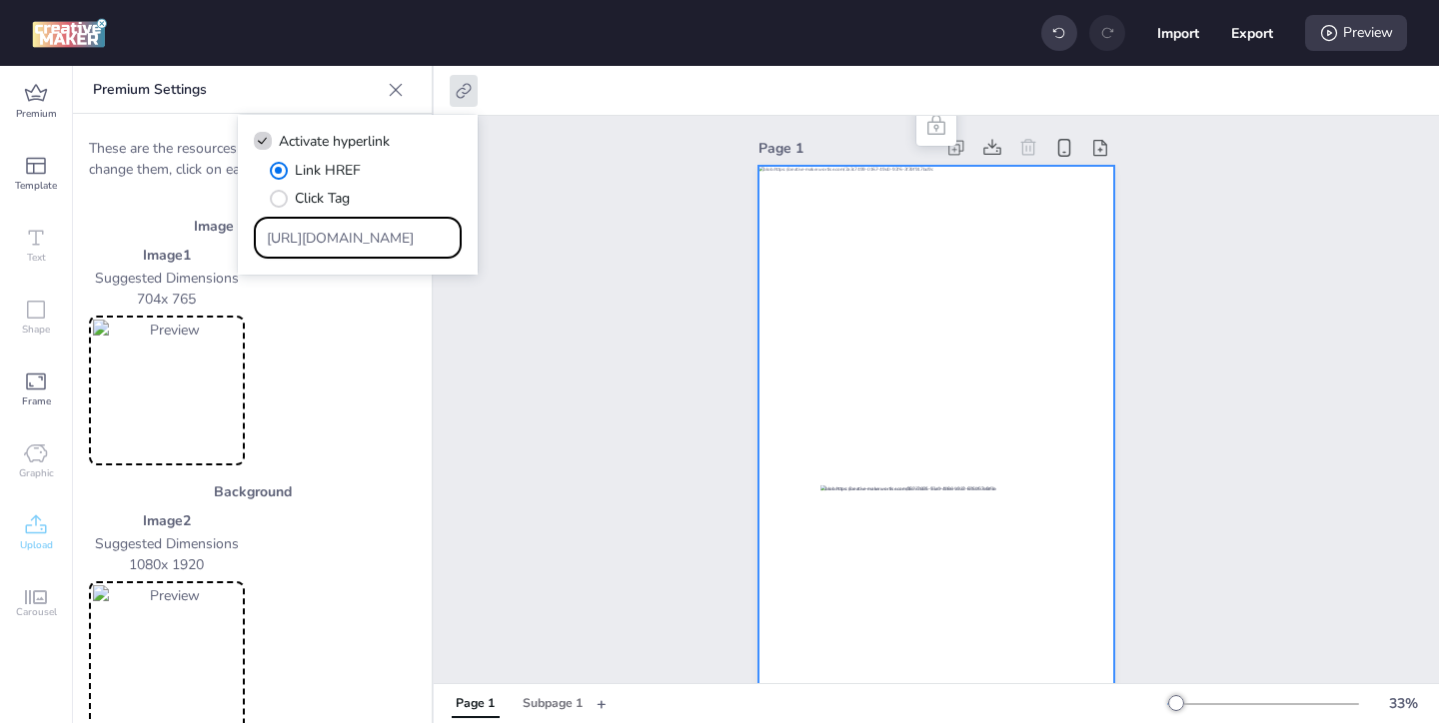
drag, startPoint x: 398, startPoint y: 234, endPoint x: 337, endPoint y: 181, distance: 80.8
click at [345, 188] on div "Link HREF Click Tag [URL][DOMAIN_NAME]" at bounding box center [358, 209] width 208 height 99
paste input "[URL][DOMAIN_NAME]"
type input "[URL][DOMAIN_NAME]"
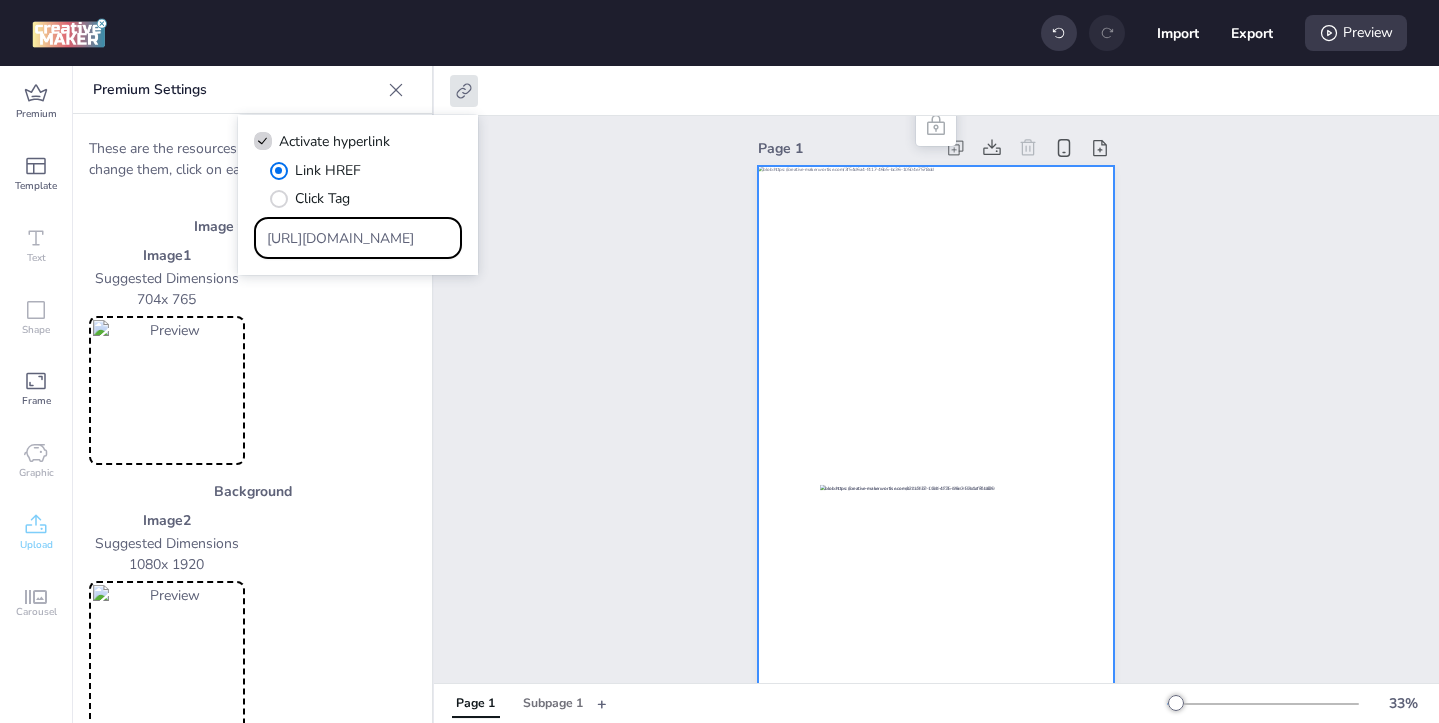
click at [479, 348] on div "Page 1" at bounding box center [936, 466] width 1005 height 713
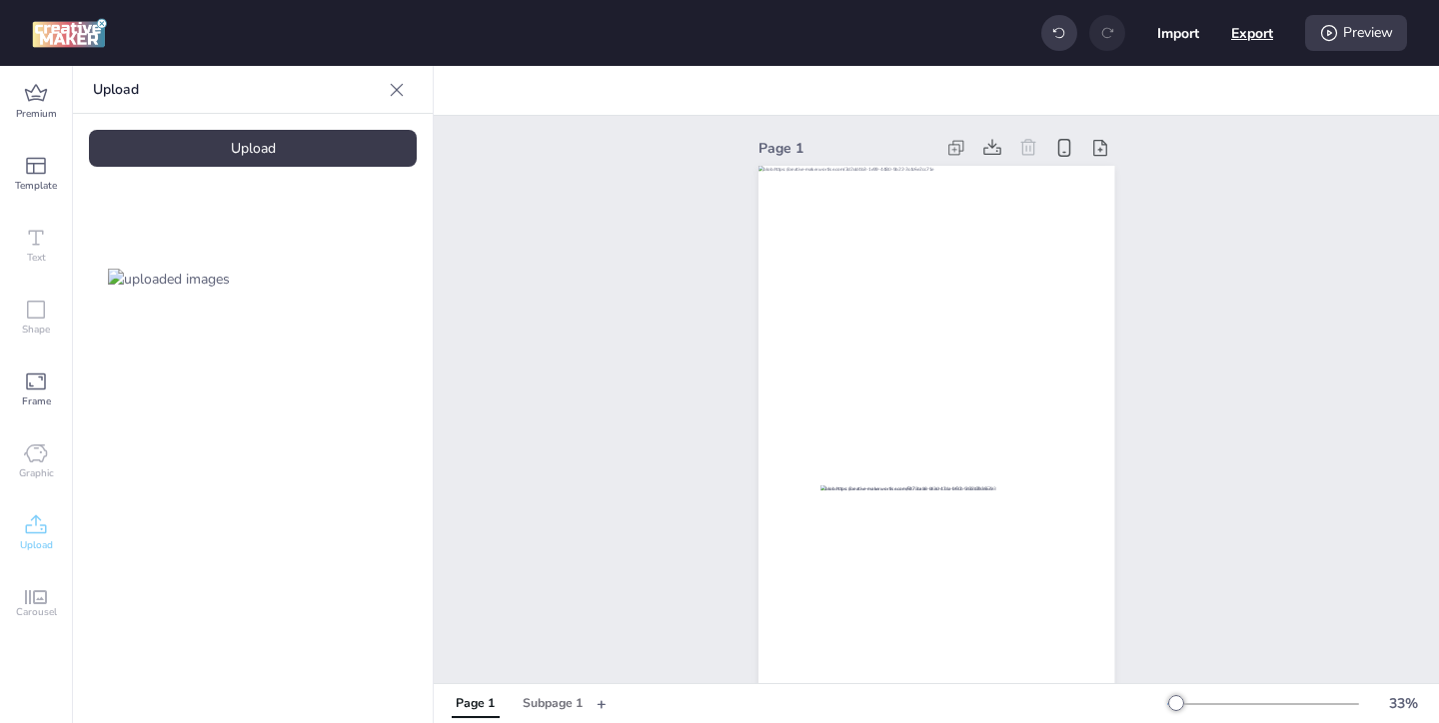
click at [1248, 36] on button "Export" at bounding box center [1252, 33] width 42 height 42
select select "html"
select select "all"
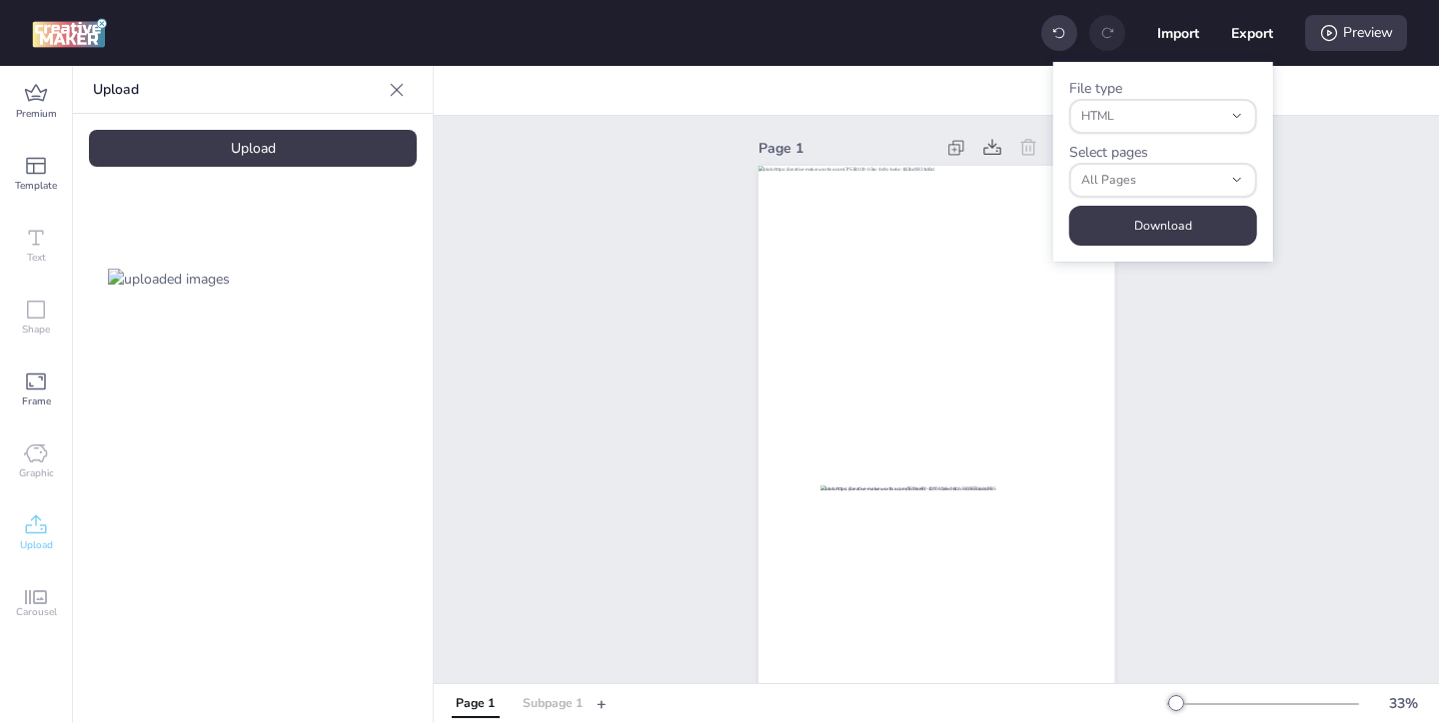
click at [542, 701] on div "Subpage 1" at bounding box center [553, 704] width 60 height 18
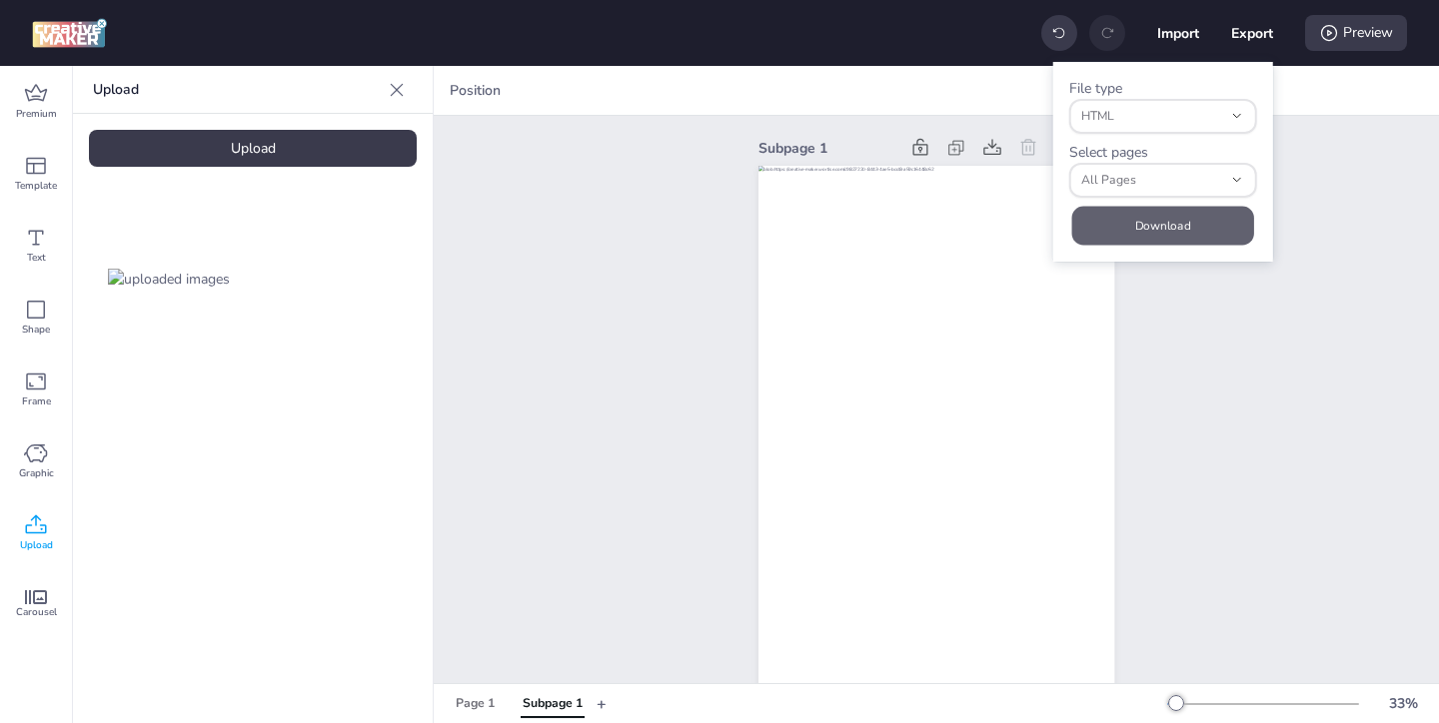
click at [1156, 229] on button "Download" at bounding box center [1162, 225] width 182 height 39
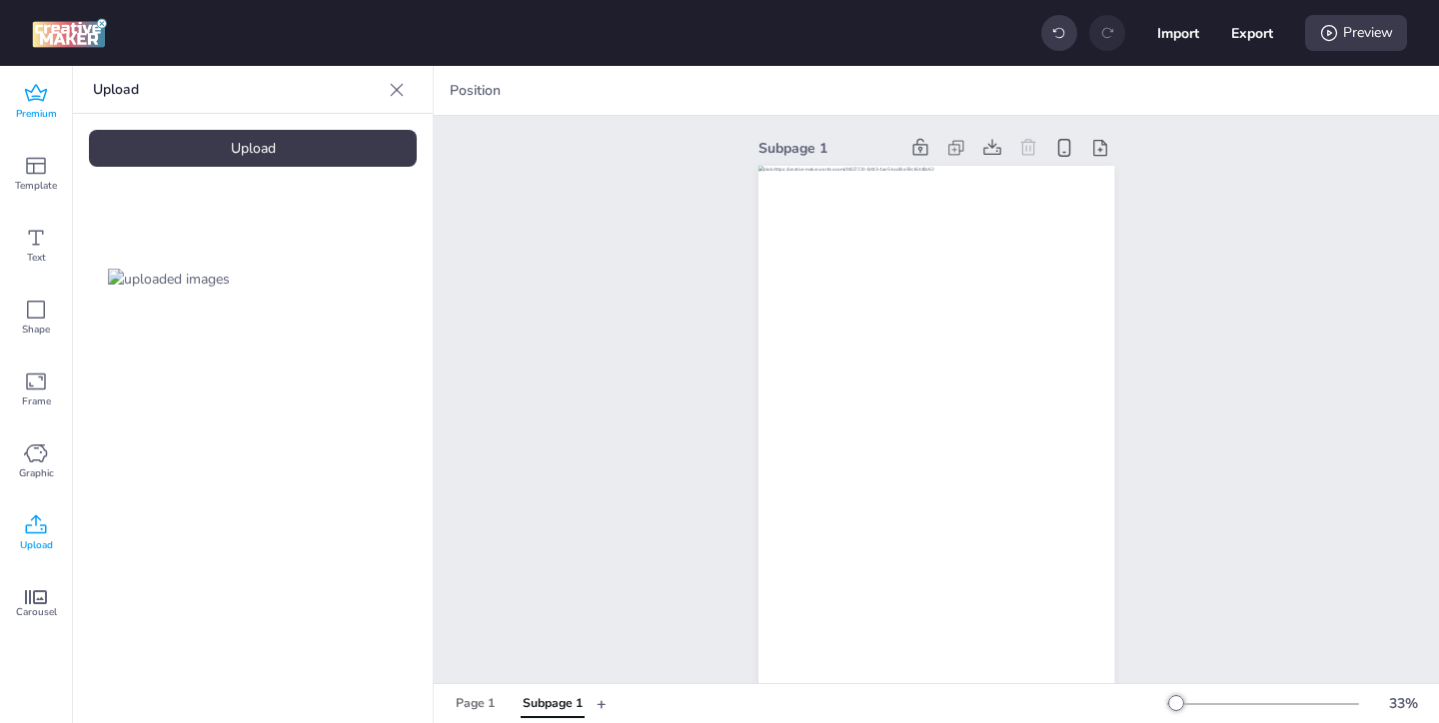
click at [25, 93] on icon at bounding box center [36, 94] width 24 height 24
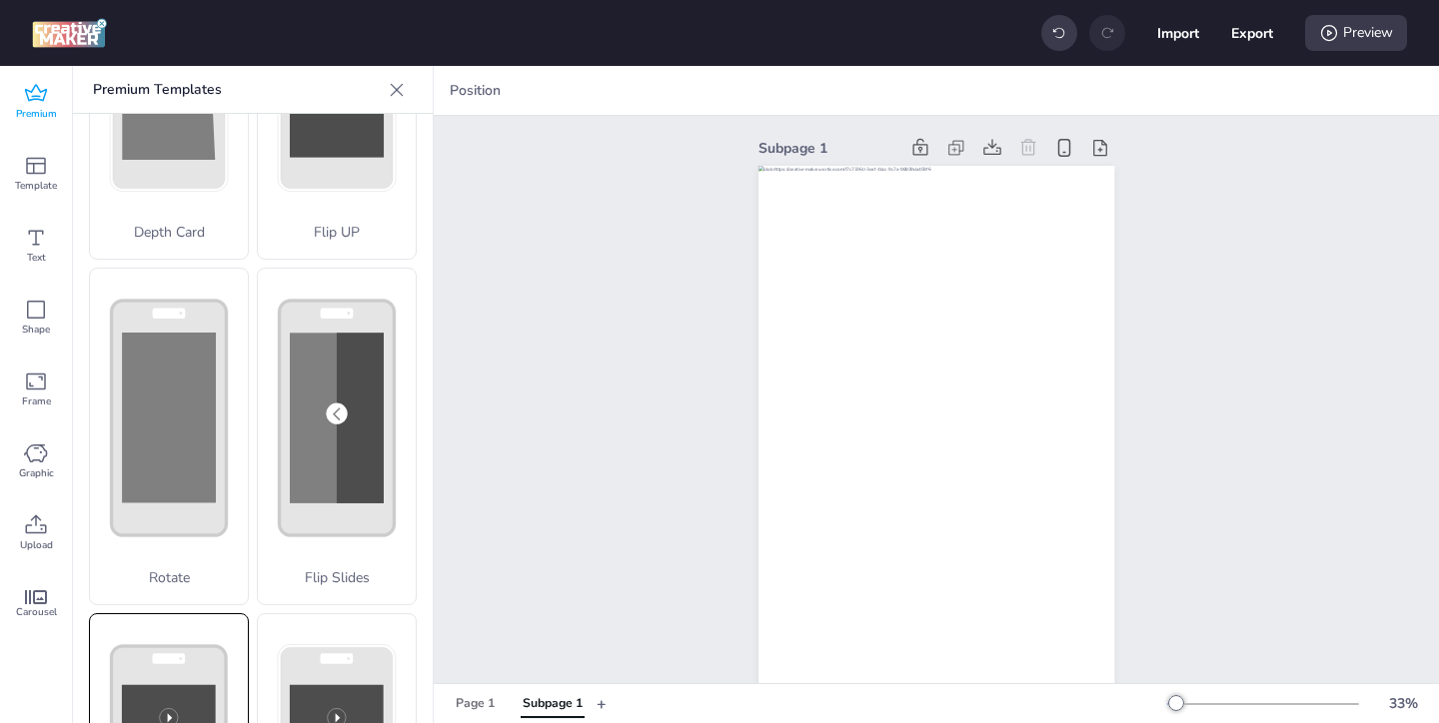
scroll to position [451, 0]
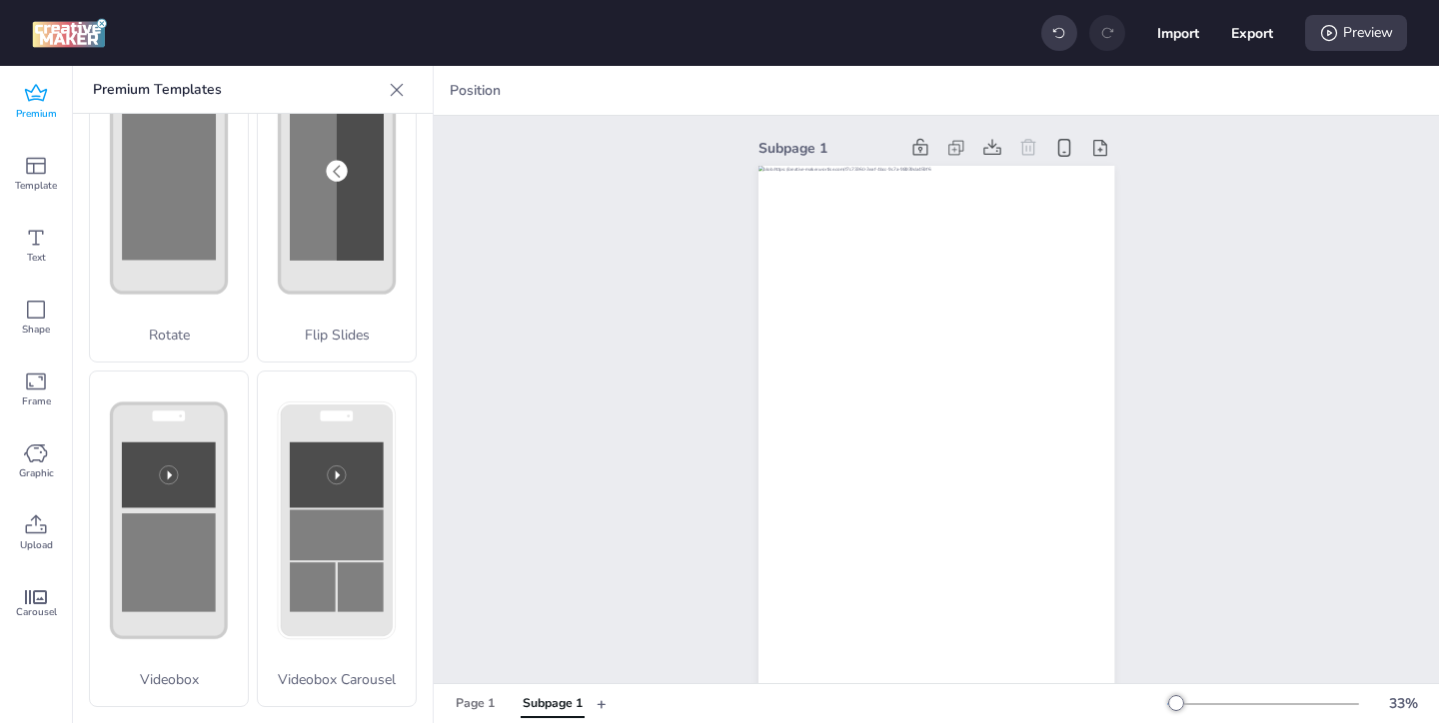
click at [43, 111] on span "Premium" at bounding box center [36, 114] width 41 height 16
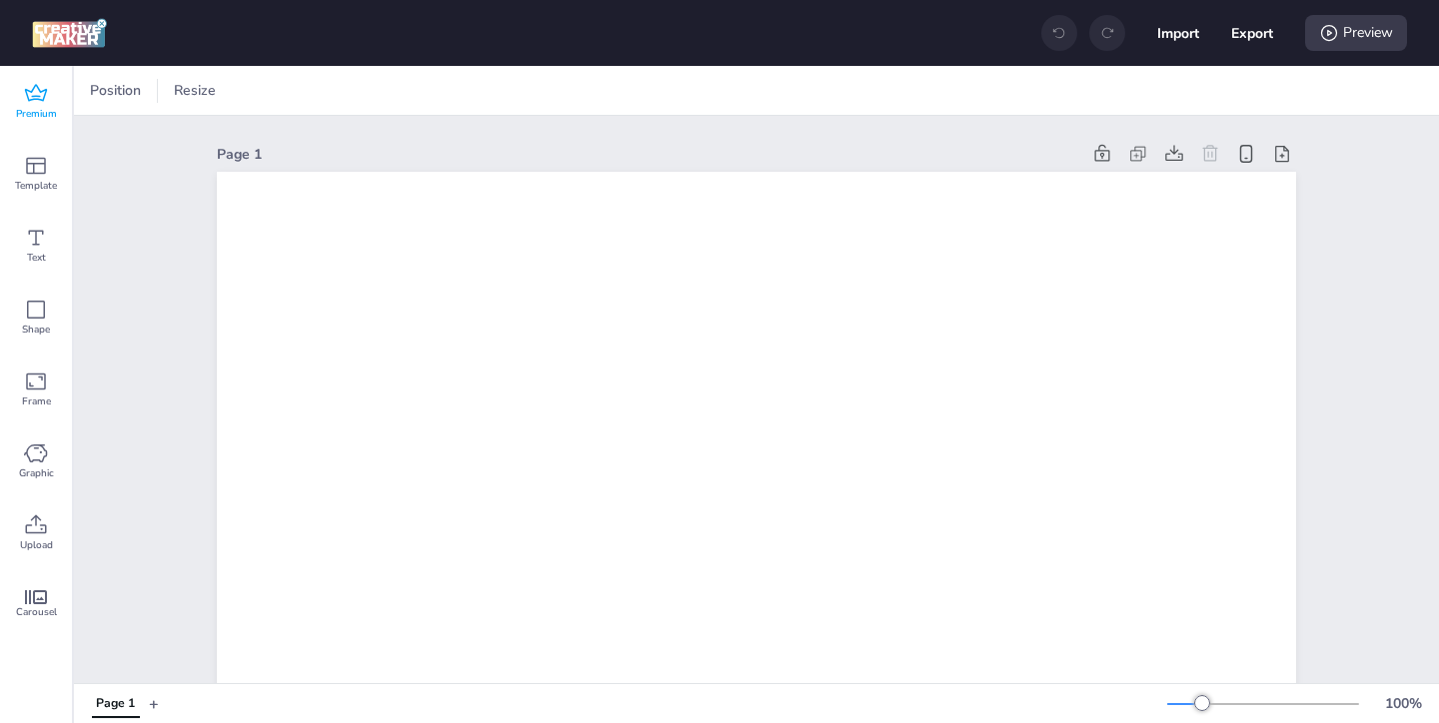
click at [40, 84] on icon at bounding box center [36, 94] width 24 height 24
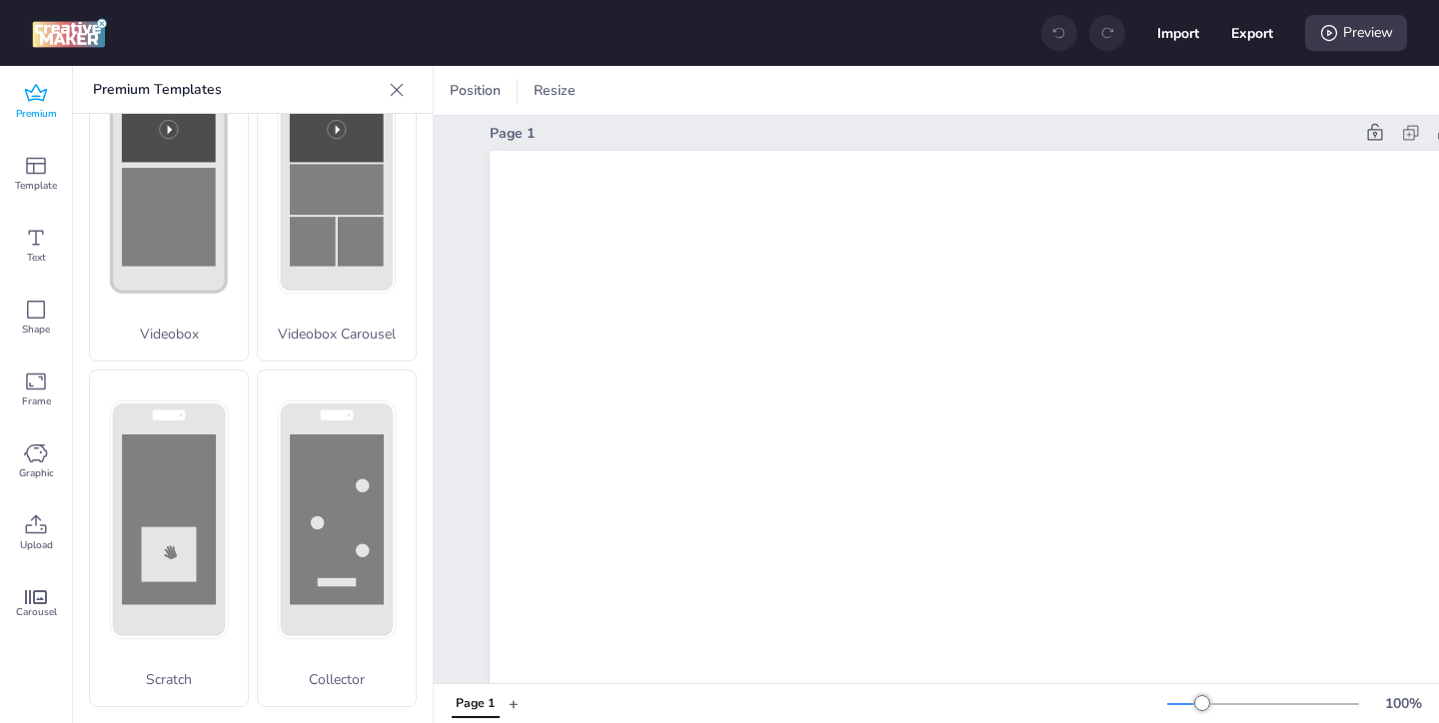
scroll to position [22, 0]
click at [0, 0] on rect at bounding box center [0, 0] width 0 height 0
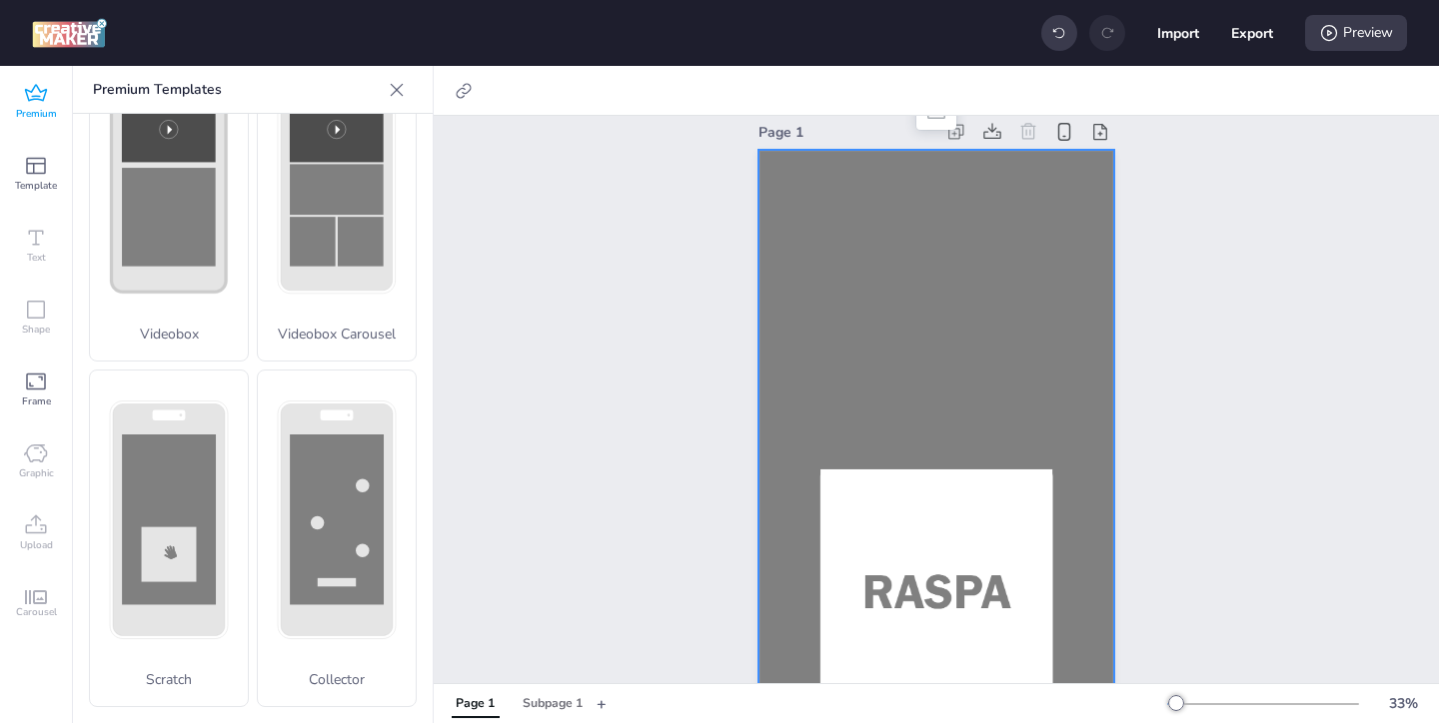
click at [906, 422] on div at bounding box center [936, 467] width 356 height 634
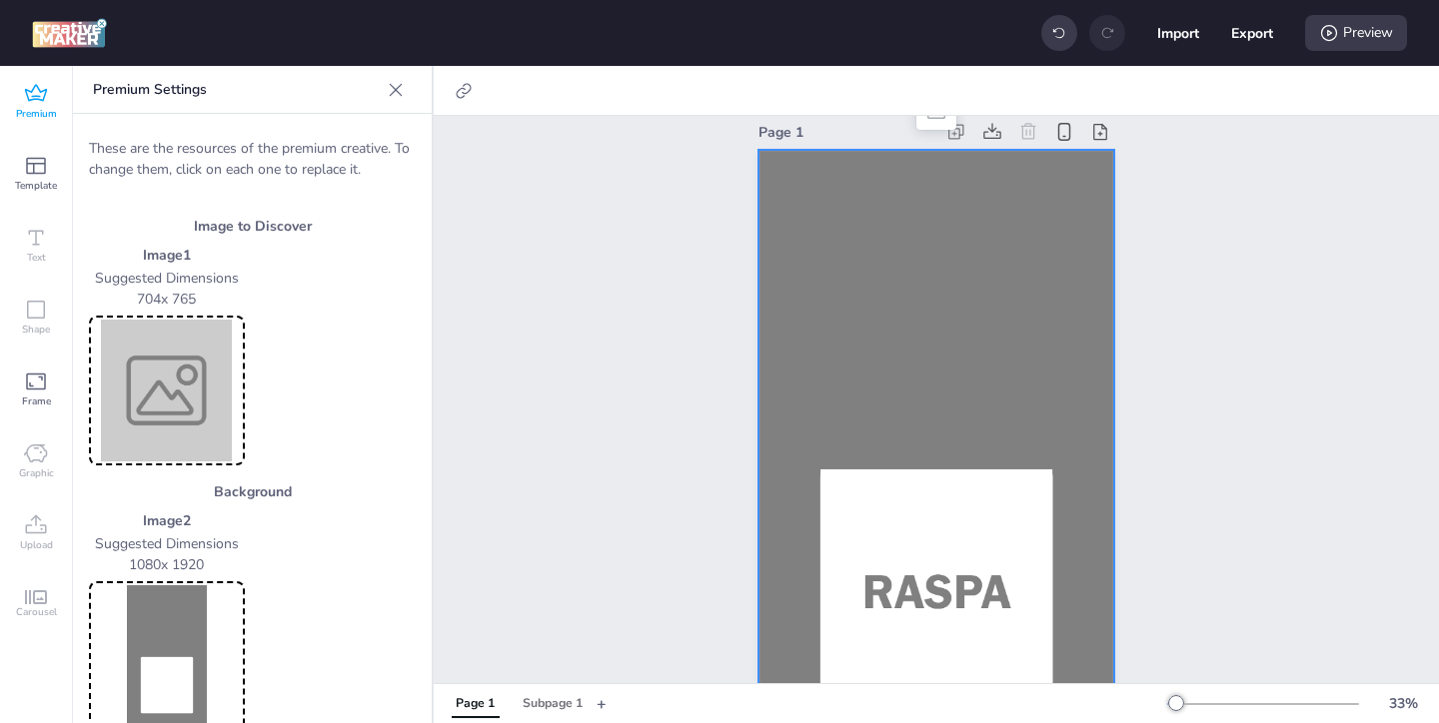
click at [182, 378] on img at bounding box center [167, 391] width 148 height 142
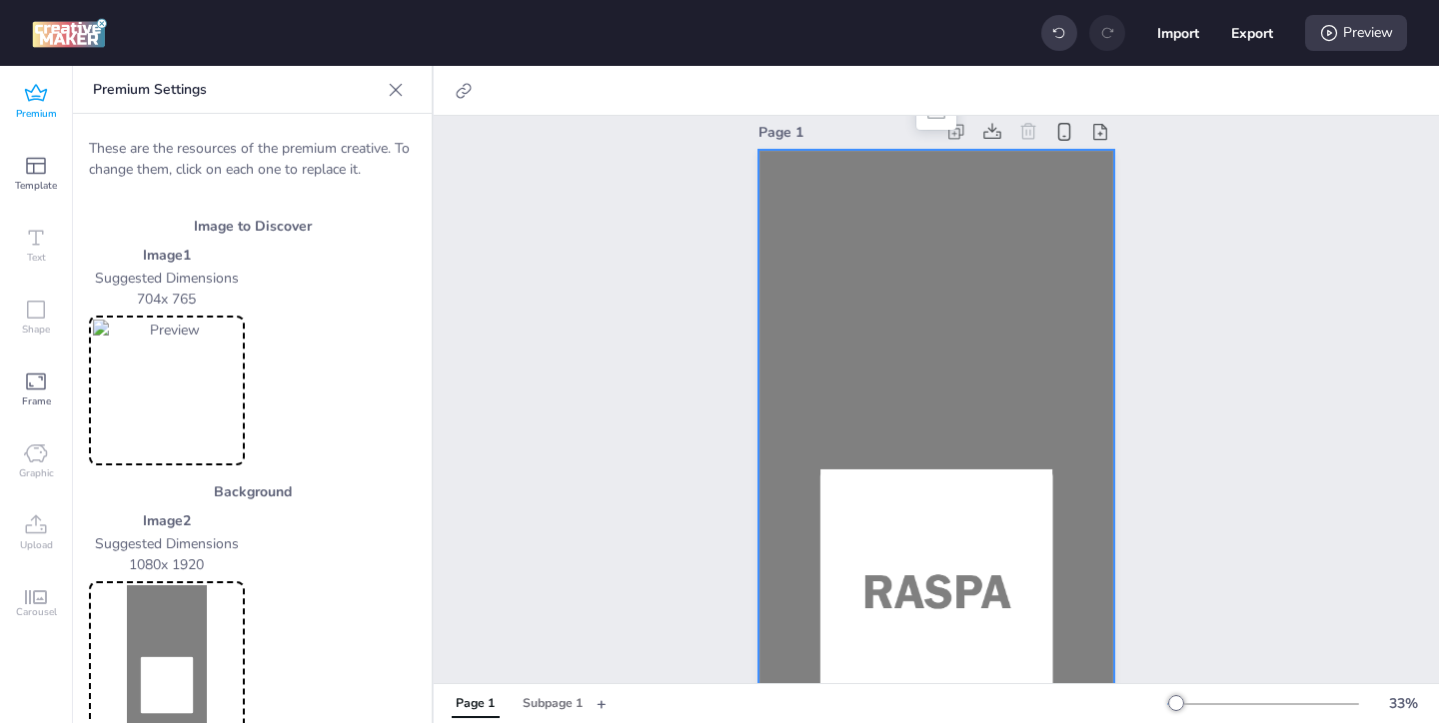
click at [851, 308] on div at bounding box center [936, 467] width 356 height 634
click at [135, 610] on img at bounding box center [167, 657] width 148 height 142
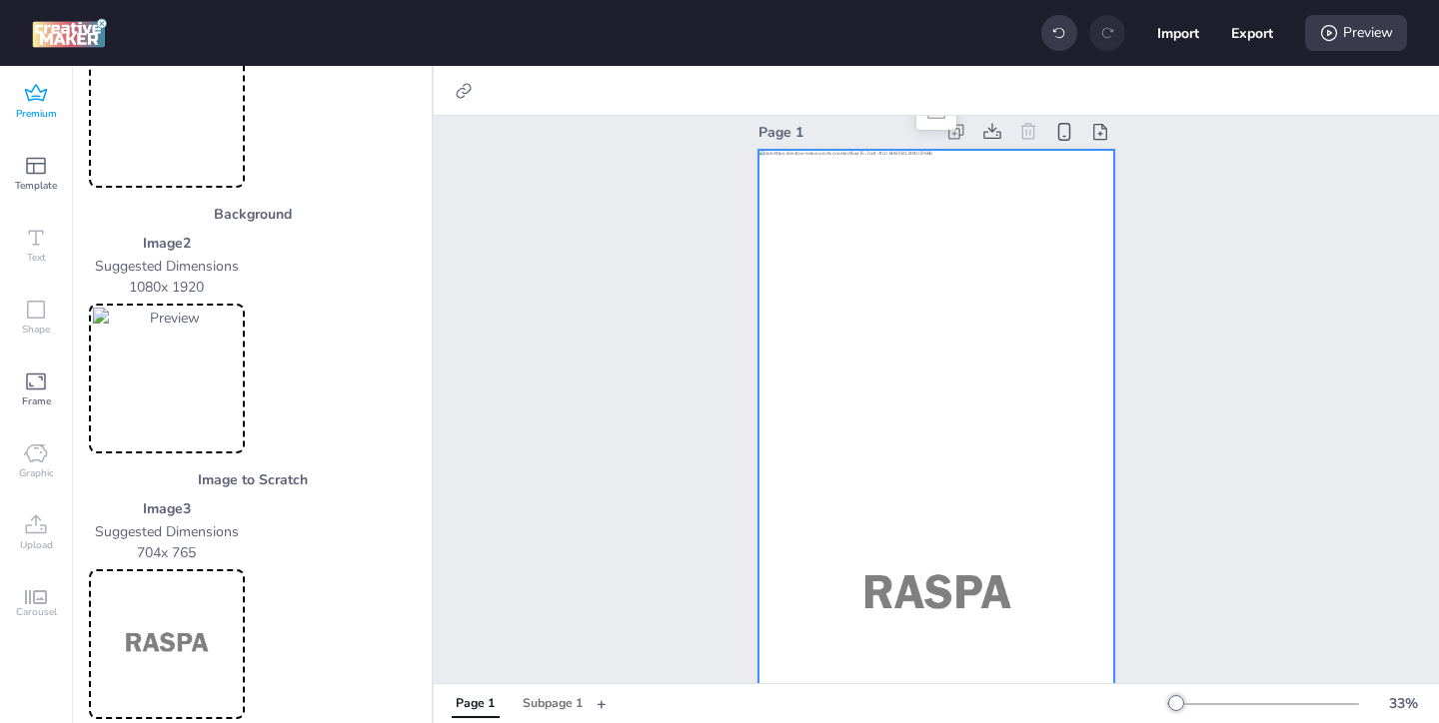
scroll to position [298, 0]
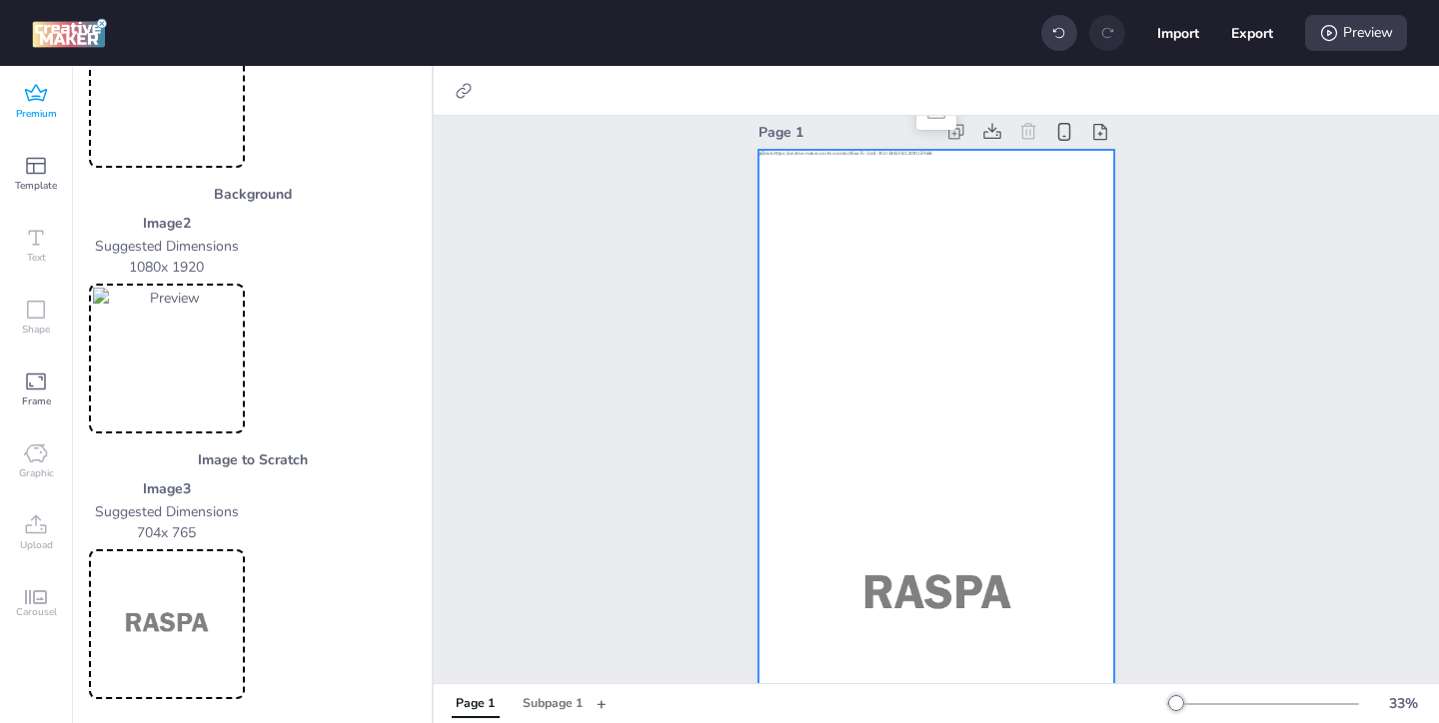
click at [195, 625] on img at bounding box center [167, 625] width 148 height 142
click at [548, 696] on div "Subpage 1" at bounding box center [553, 704] width 60 height 18
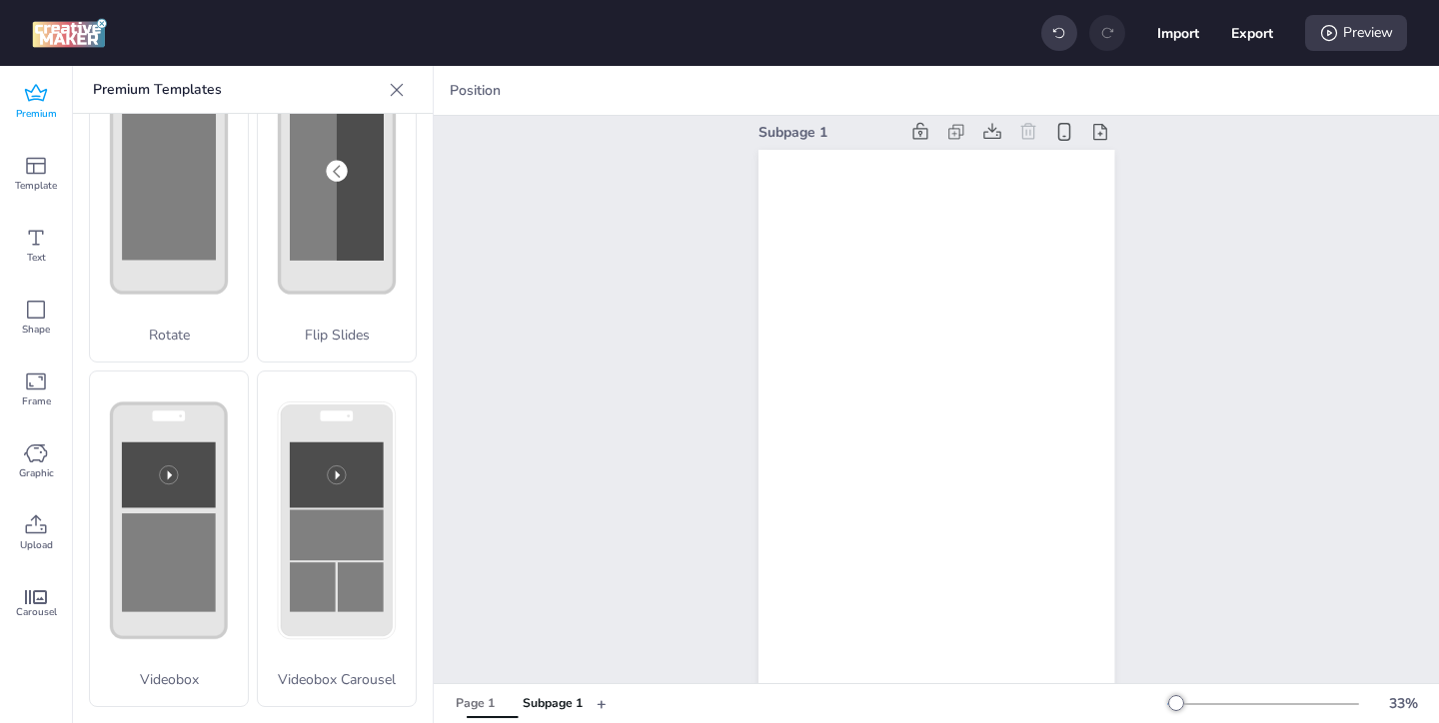
scroll to position [451, 0]
click at [31, 521] on icon at bounding box center [36, 524] width 21 height 19
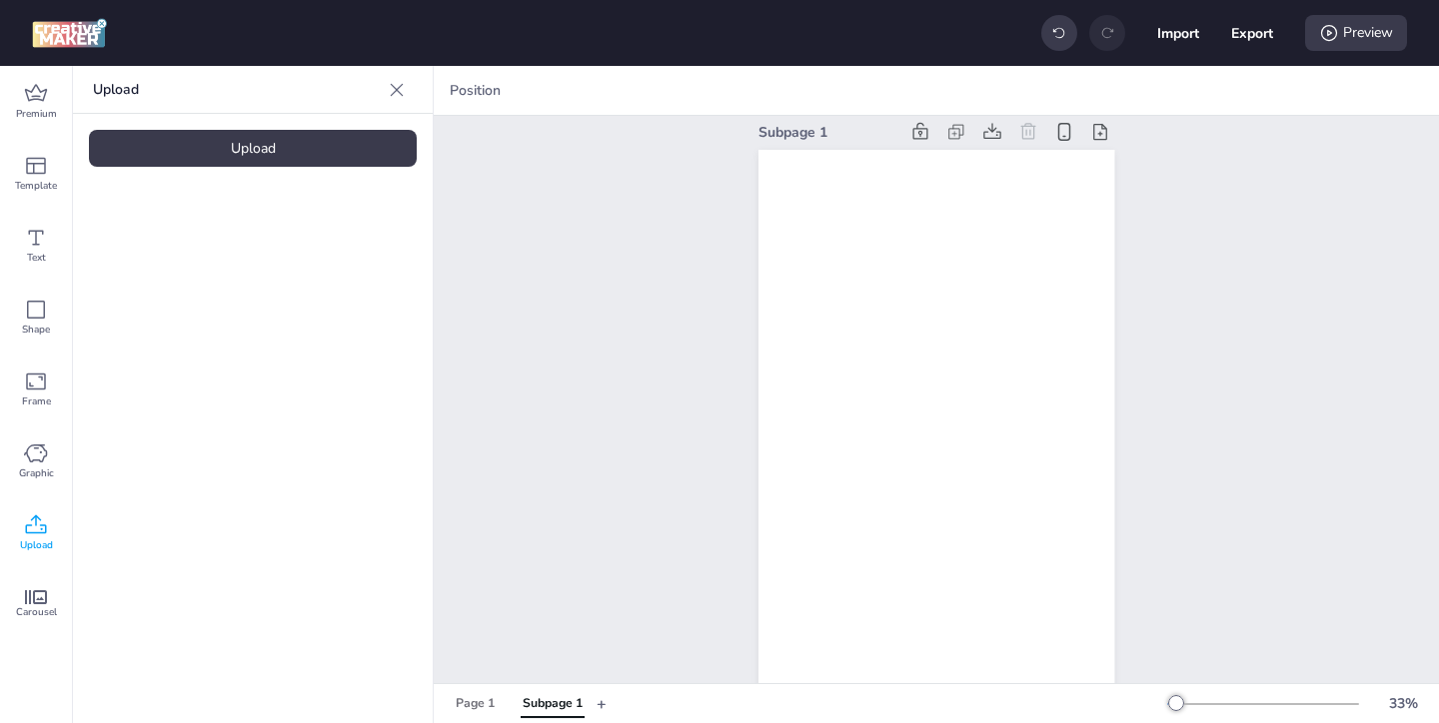
click at [247, 151] on div "Upload" at bounding box center [253, 148] width 328 height 37
click at [168, 290] on img at bounding box center [169, 279] width 122 height 21
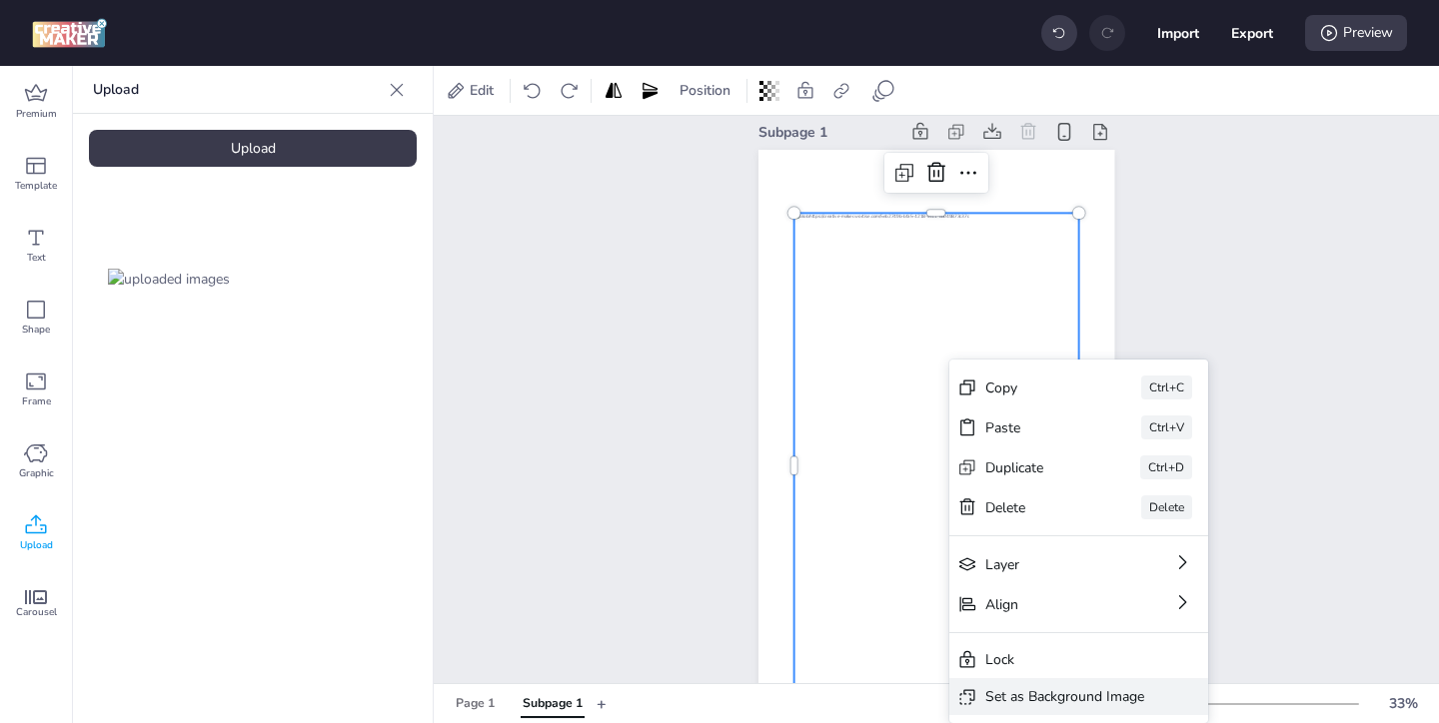
click at [1000, 702] on div "Set as Background Image" at bounding box center [1064, 697] width 159 height 21
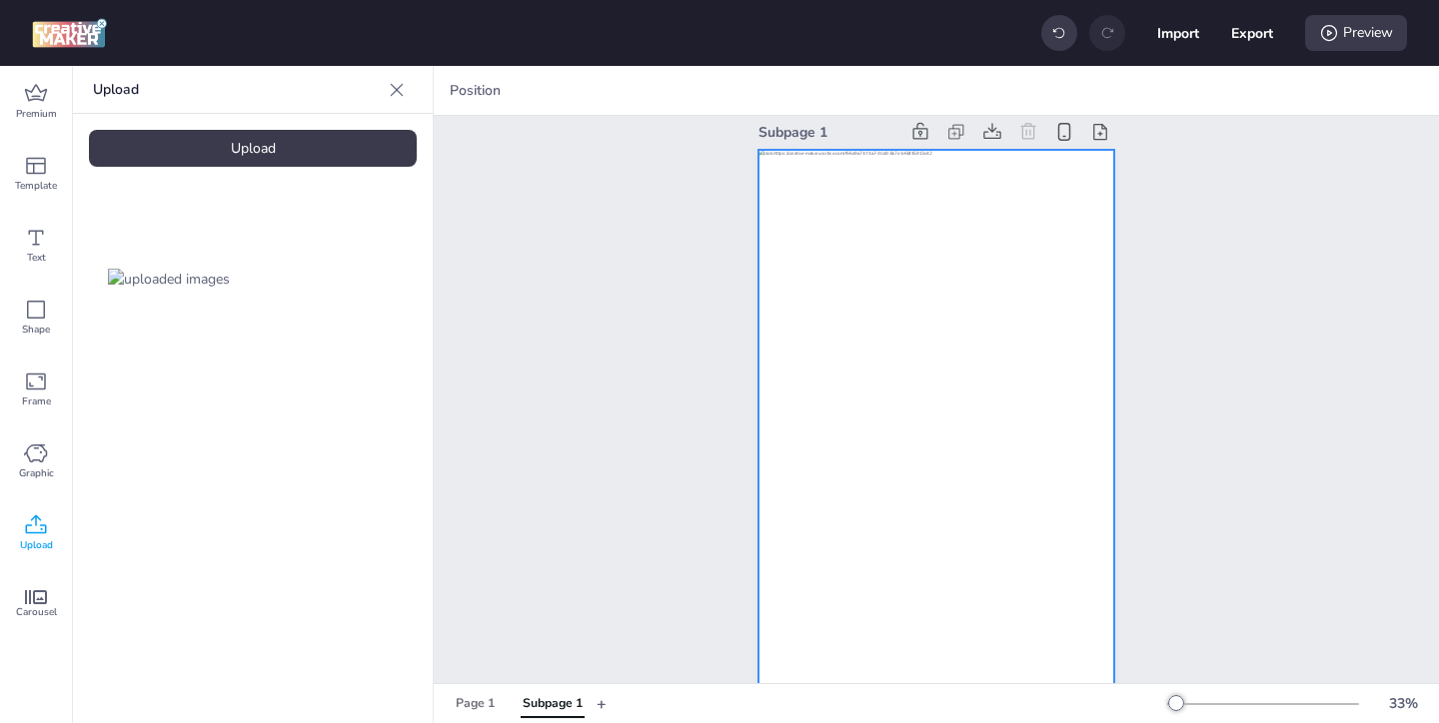
click at [1090, 208] on div at bounding box center [936, 467] width 356 height 634
click at [880, 95] on icon at bounding box center [881, 91] width 20 height 20
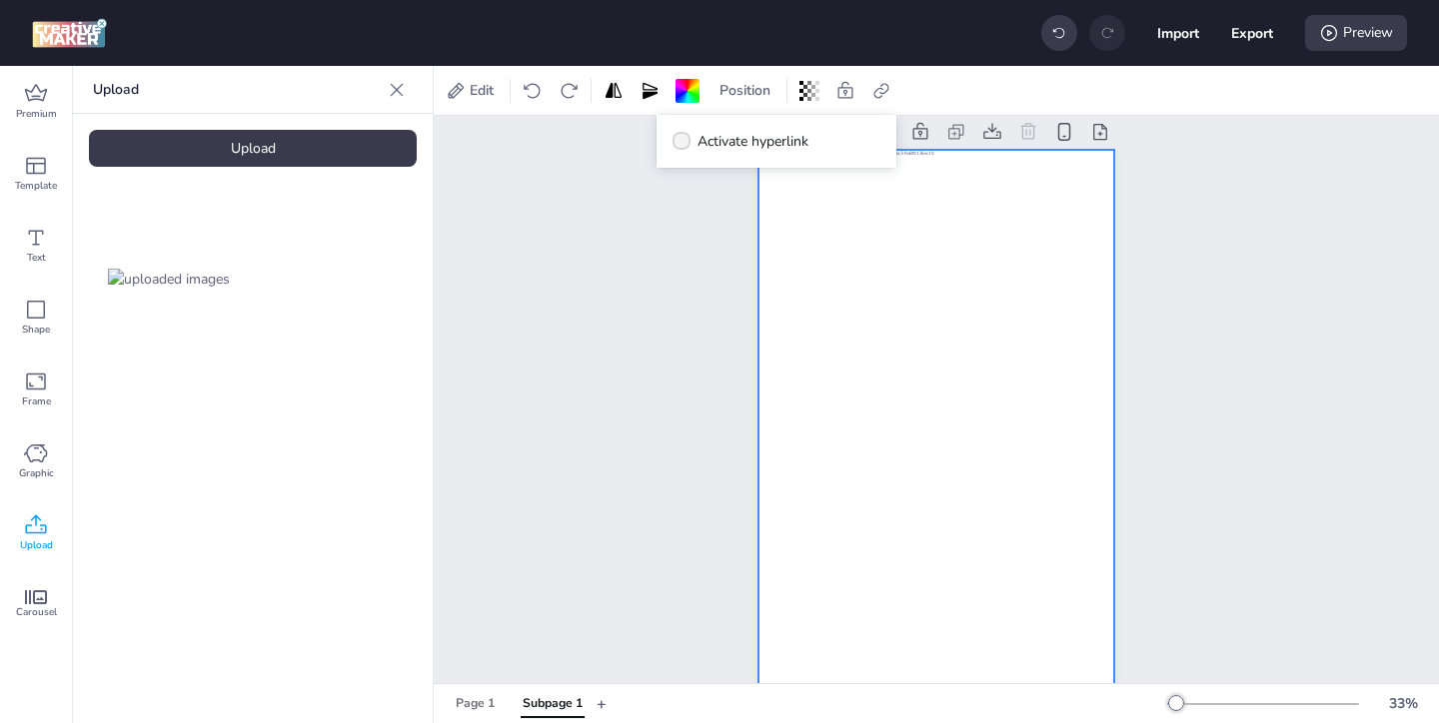
click at [767, 142] on span "Activate hyperlink" at bounding box center [752, 141] width 111 height 21
click at [685, 143] on input "Activate hyperlink" at bounding box center [678, 149] width 13 height 13
checkbox input "true"
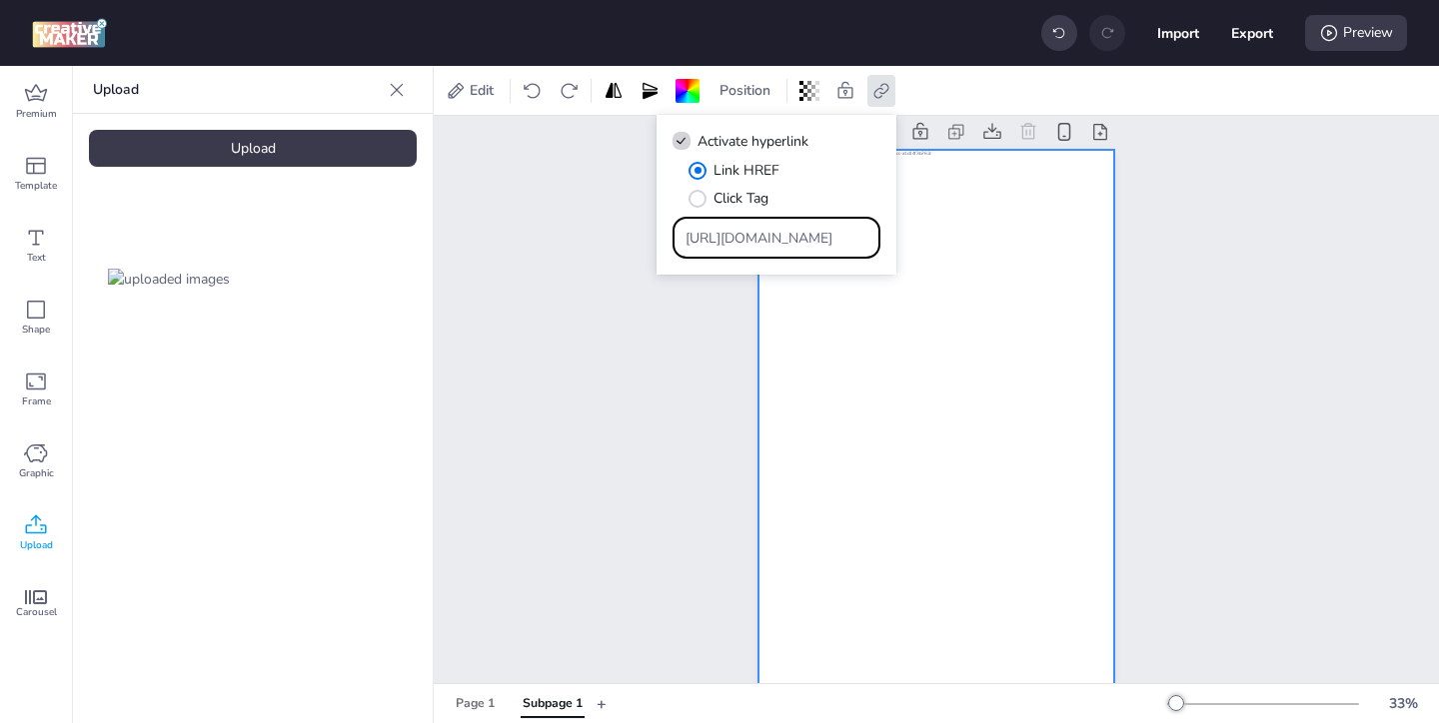
drag, startPoint x: 807, startPoint y: 236, endPoint x: 716, endPoint y: 139, distance: 132.9
click at [724, 150] on div "Activate hyperlink Link HREF Click Tag https://wortise.com" at bounding box center [777, 195] width 240 height 161
paste input "ww.papajohns.com.co/?utm_id=1a940&utm_source=apex-rich-media---nacional&utm_med…"
paste input "[URL][DOMAIN_NAME]"
type input "https://www.papajohns.com.co/?utm_id=1a940&utm_source=apex-rich-media---naciona…"
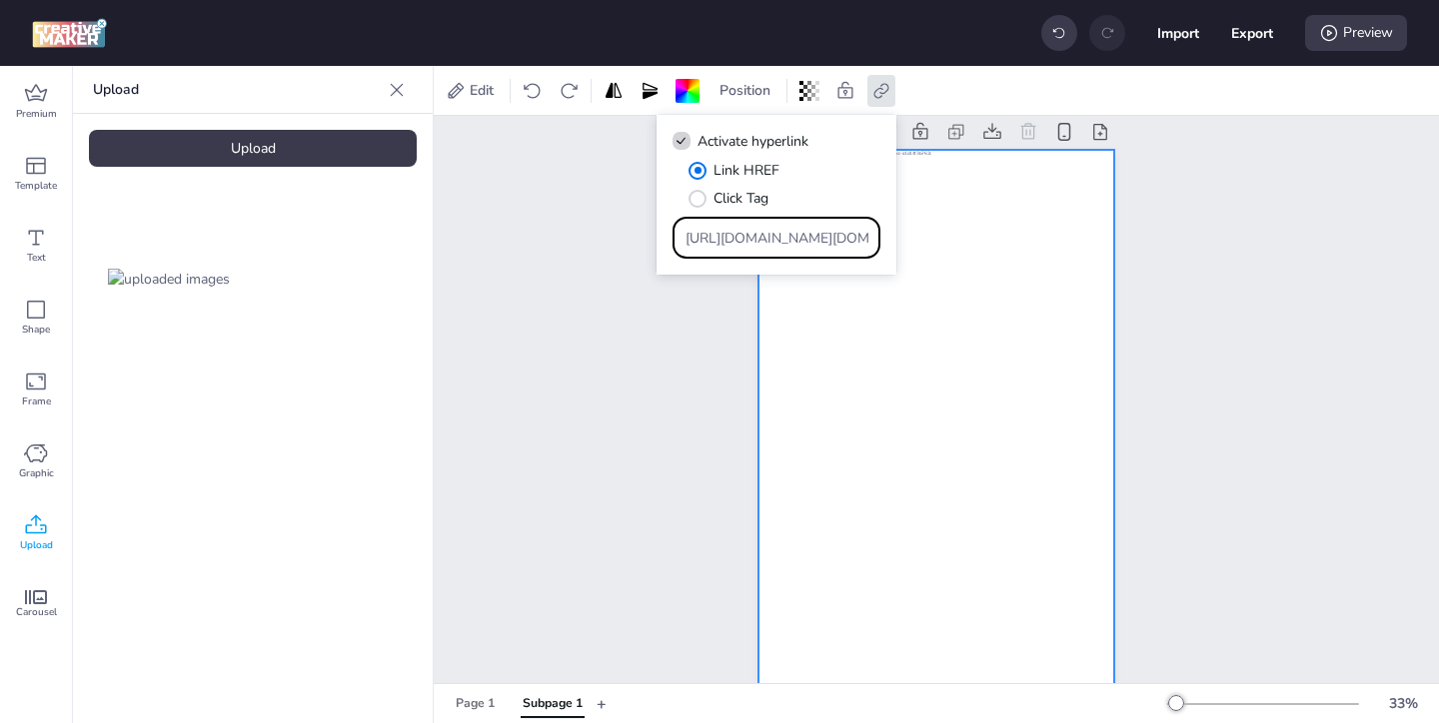
scroll to position [0, 2692]
click at [719, 328] on div "Subpage 1" at bounding box center [936, 450] width 468 height 713
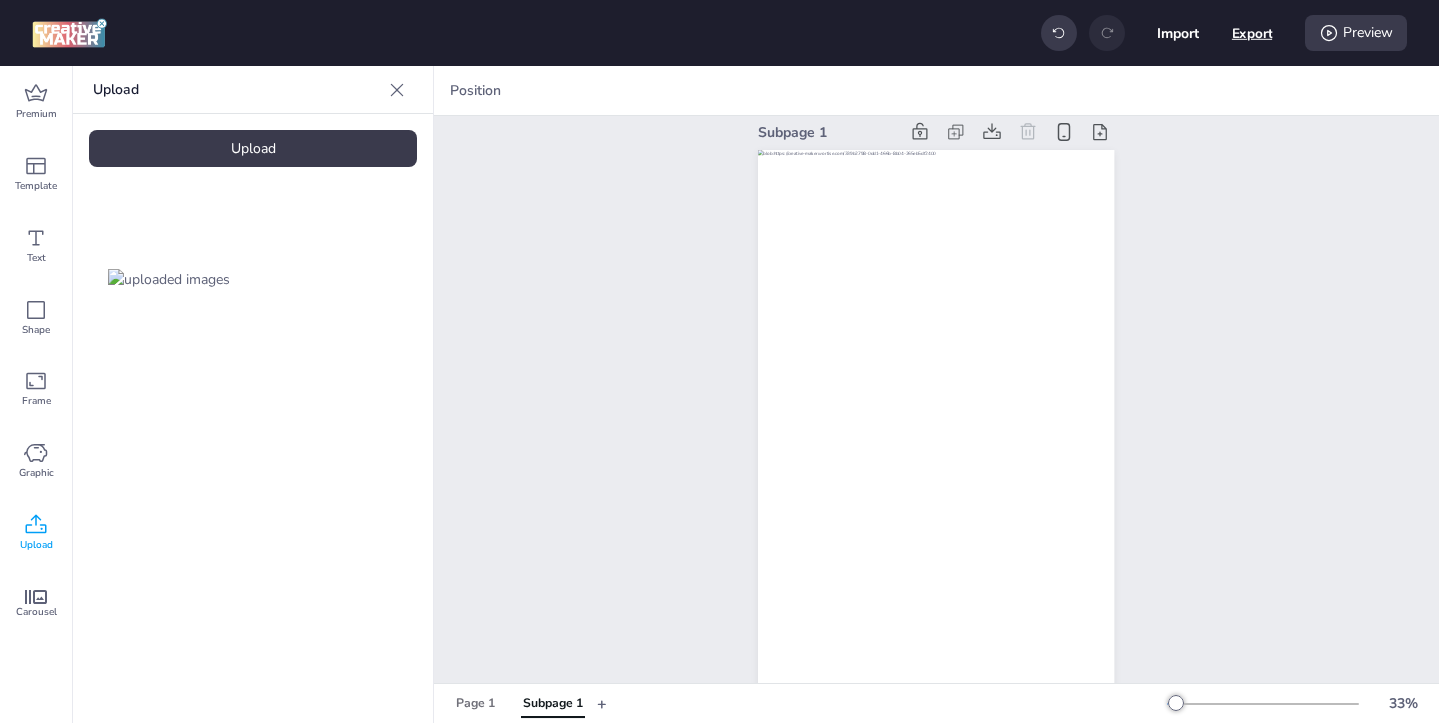
click at [1256, 34] on button "Export" at bounding box center [1252, 33] width 41 height 41
select select "html"
select select "all"
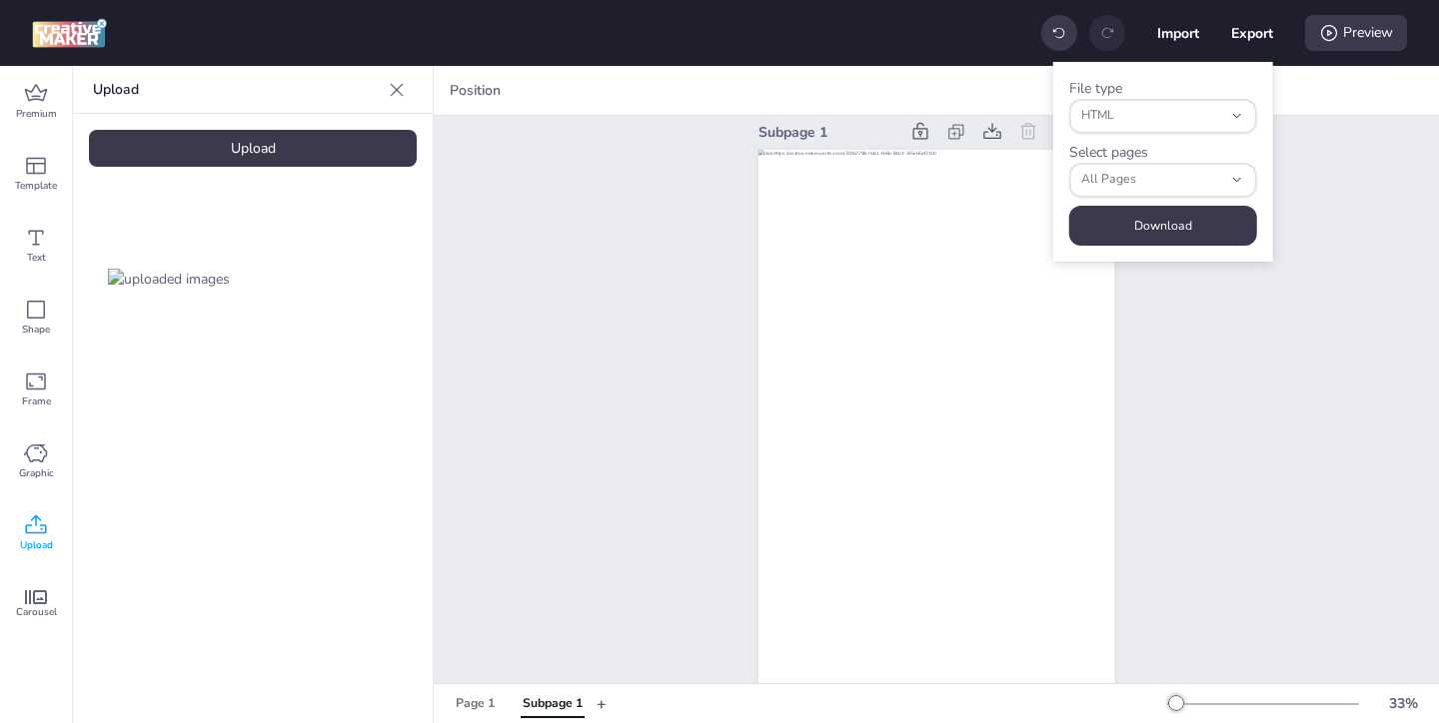
click at [1209, 286] on div "Subpage 1" at bounding box center [936, 450] width 1005 height 713
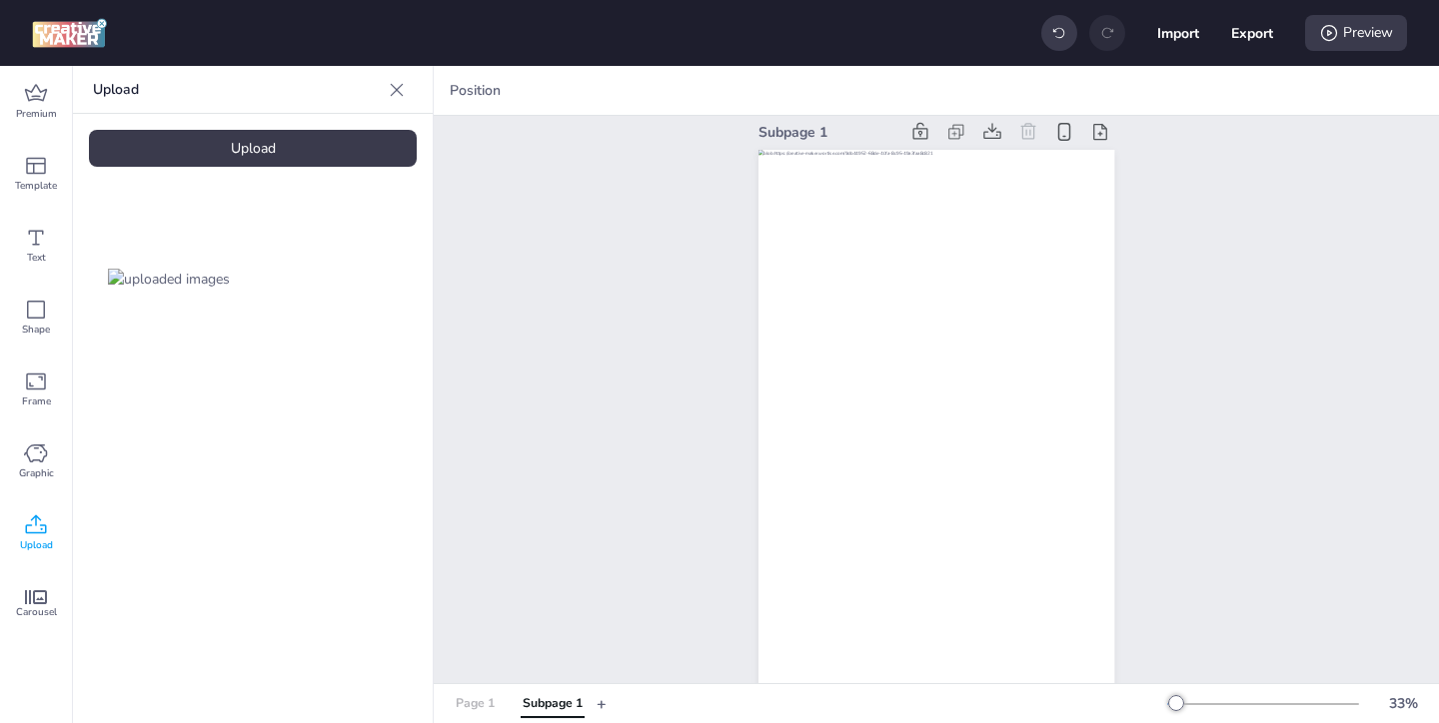
click at [461, 695] on div "Page 1" at bounding box center [475, 704] width 39 height 18
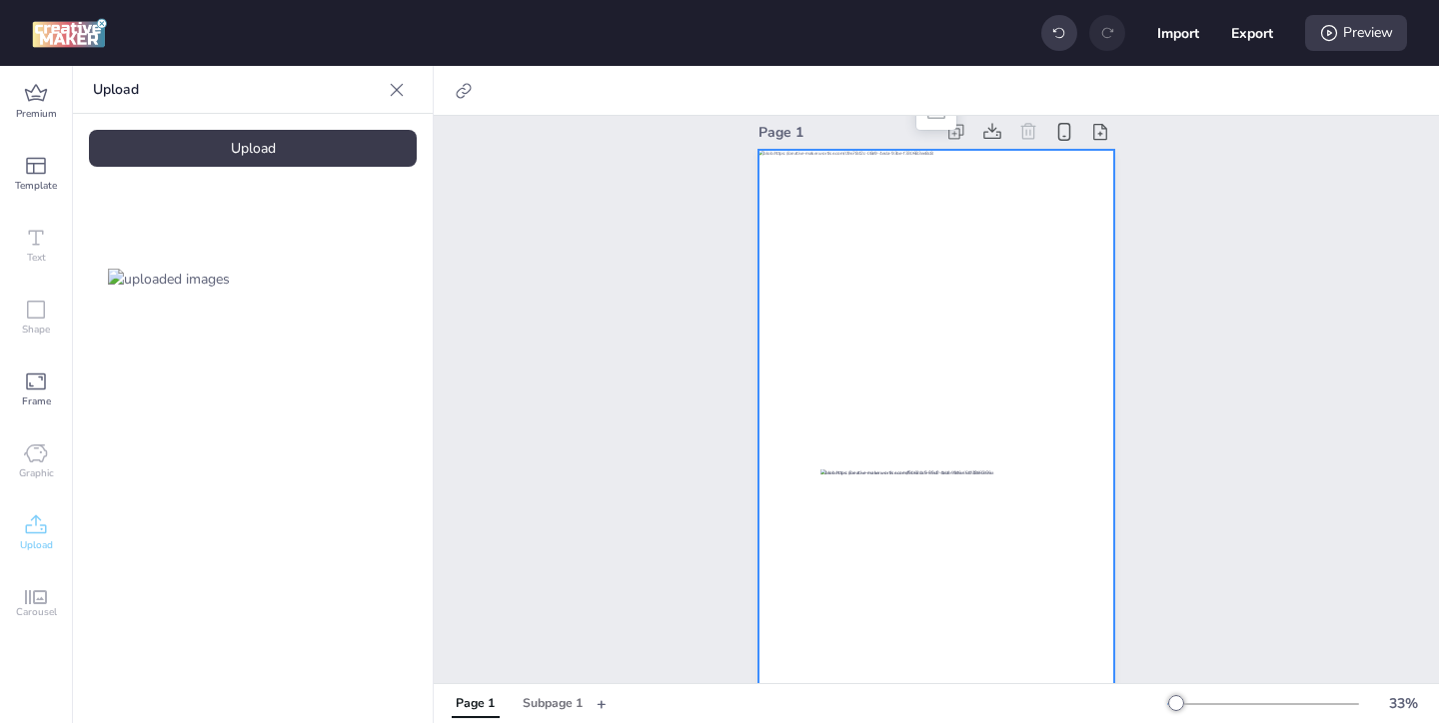
click at [1051, 210] on div at bounding box center [936, 467] width 356 height 634
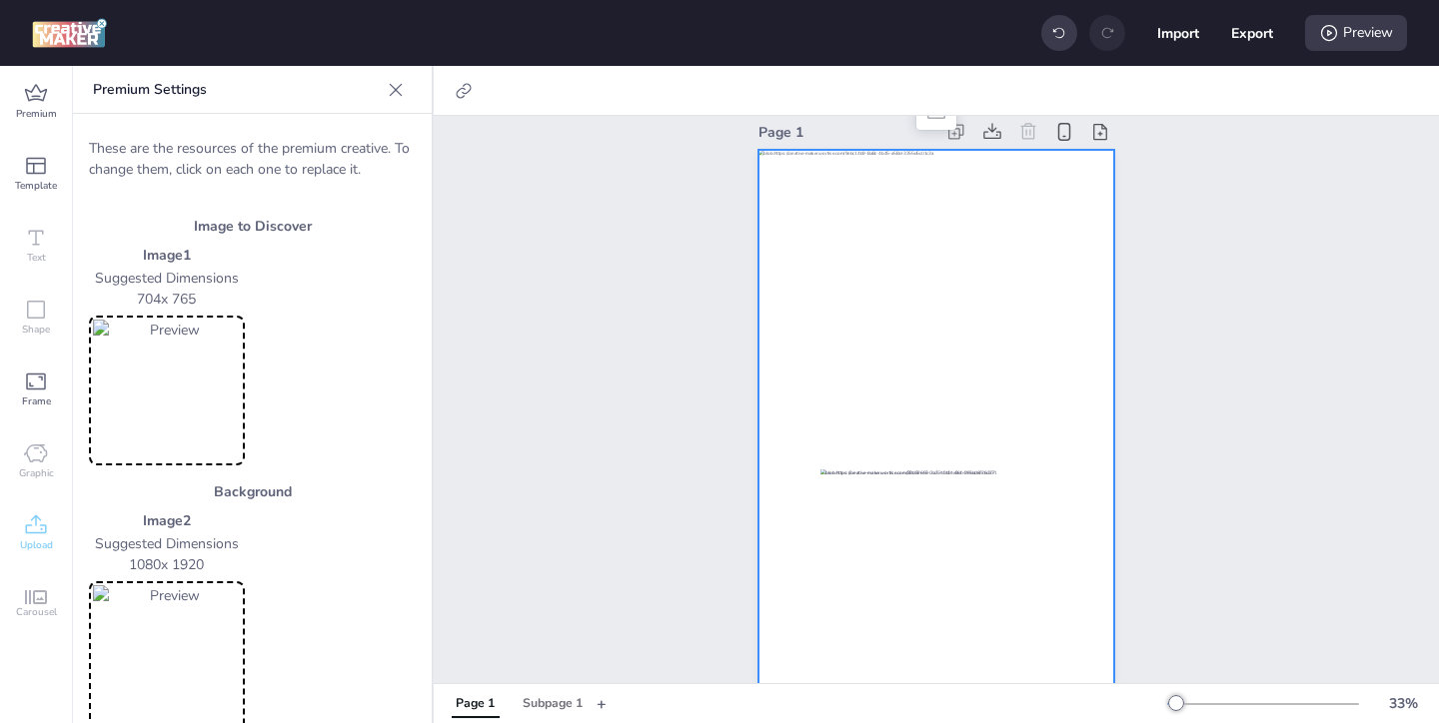
scroll to position [0, 0]
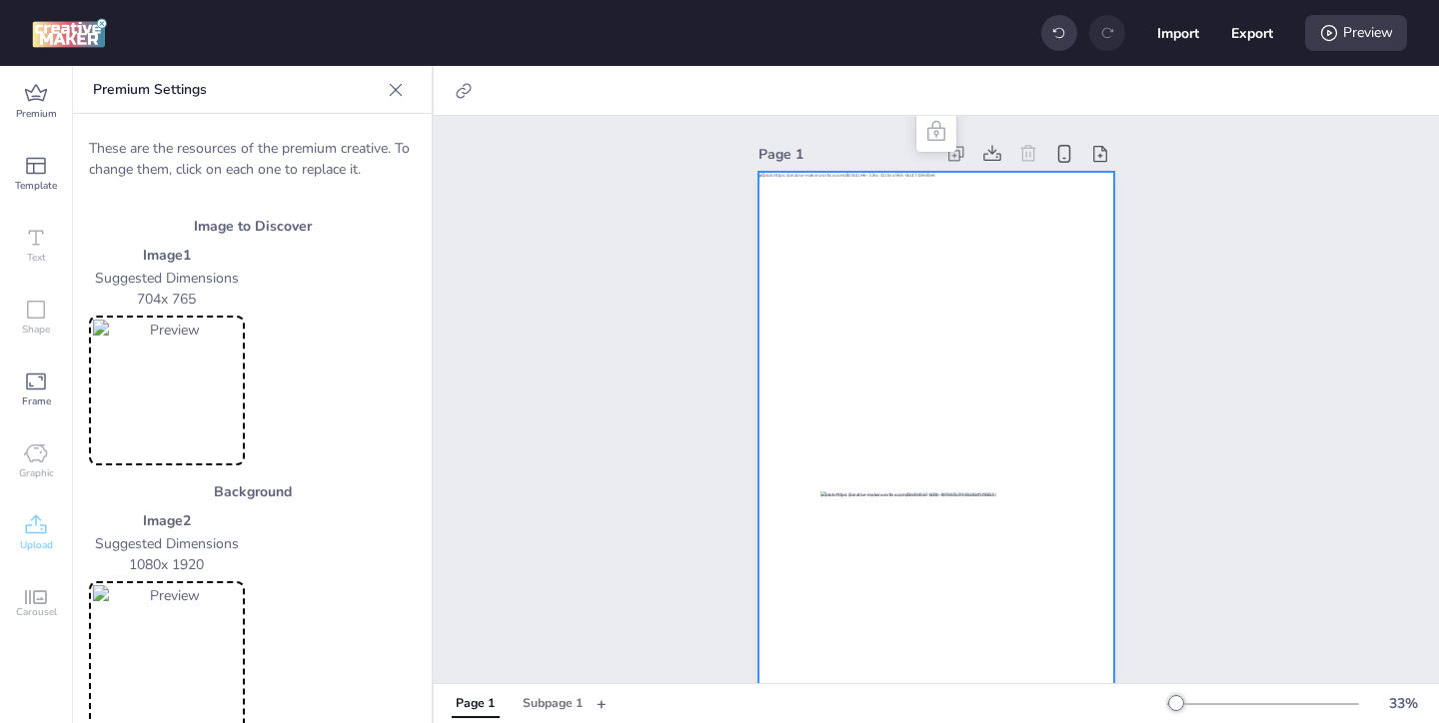
click at [447, 93] on div at bounding box center [470, 91] width 56 height 32
click at [463, 86] on icon at bounding box center [464, 91] width 20 height 20
click at [376, 138] on span "Activate hyperlink" at bounding box center [334, 141] width 111 height 21
click at [266, 143] on input "Activate hyperlink" at bounding box center [259, 149] width 13 height 13
checkbox input "true"
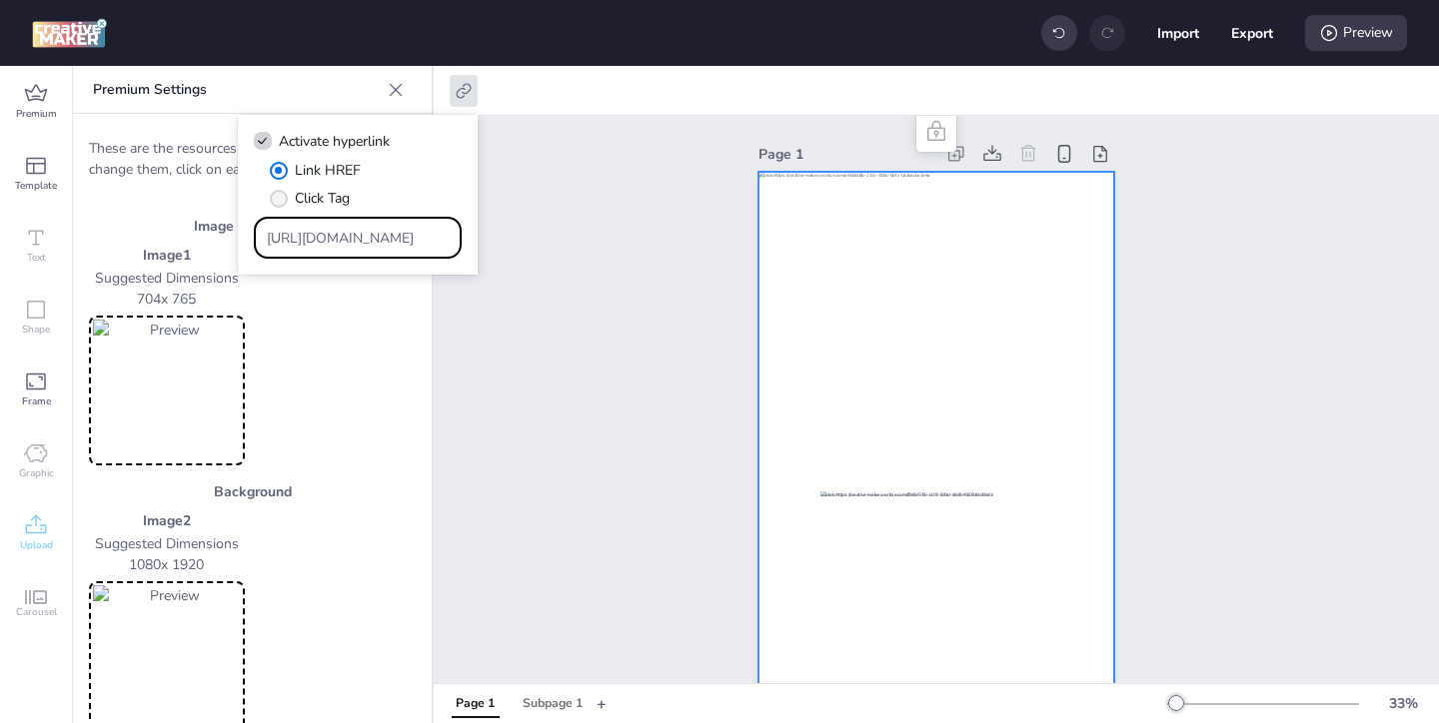
drag, startPoint x: 400, startPoint y: 237, endPoint x: 332, endPoint y: 215, distance: 71.4
click at [332, 215] on div "Link HREF Click Tag [URL][DOMAIN_NAME]" at bounding box center [358, 209] width 208 height 99
paste input "[DOMAIN_NAME][URL]"
type input "[URL][DOMAIN_NAME]"
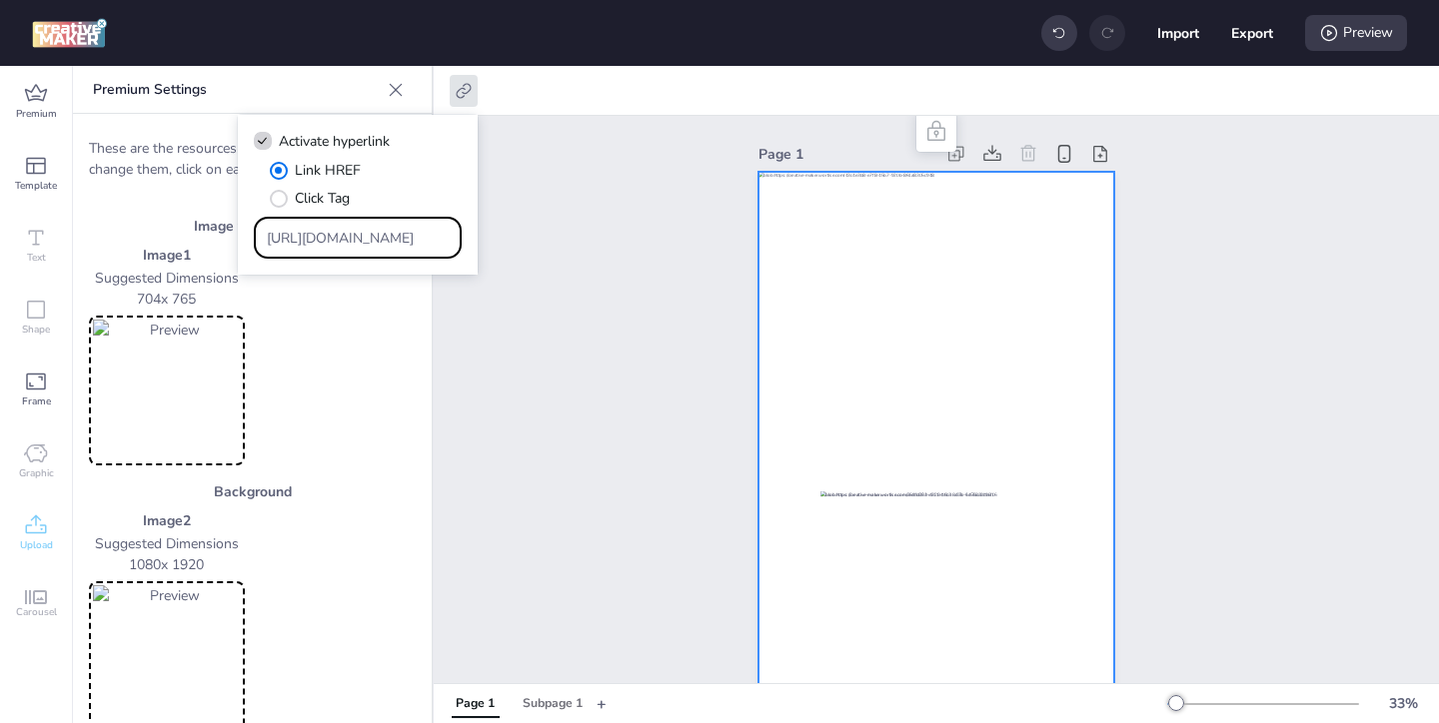
click at [598, 466] on div "Page 1" at bounding box center [936, 472] width 1005 height 713
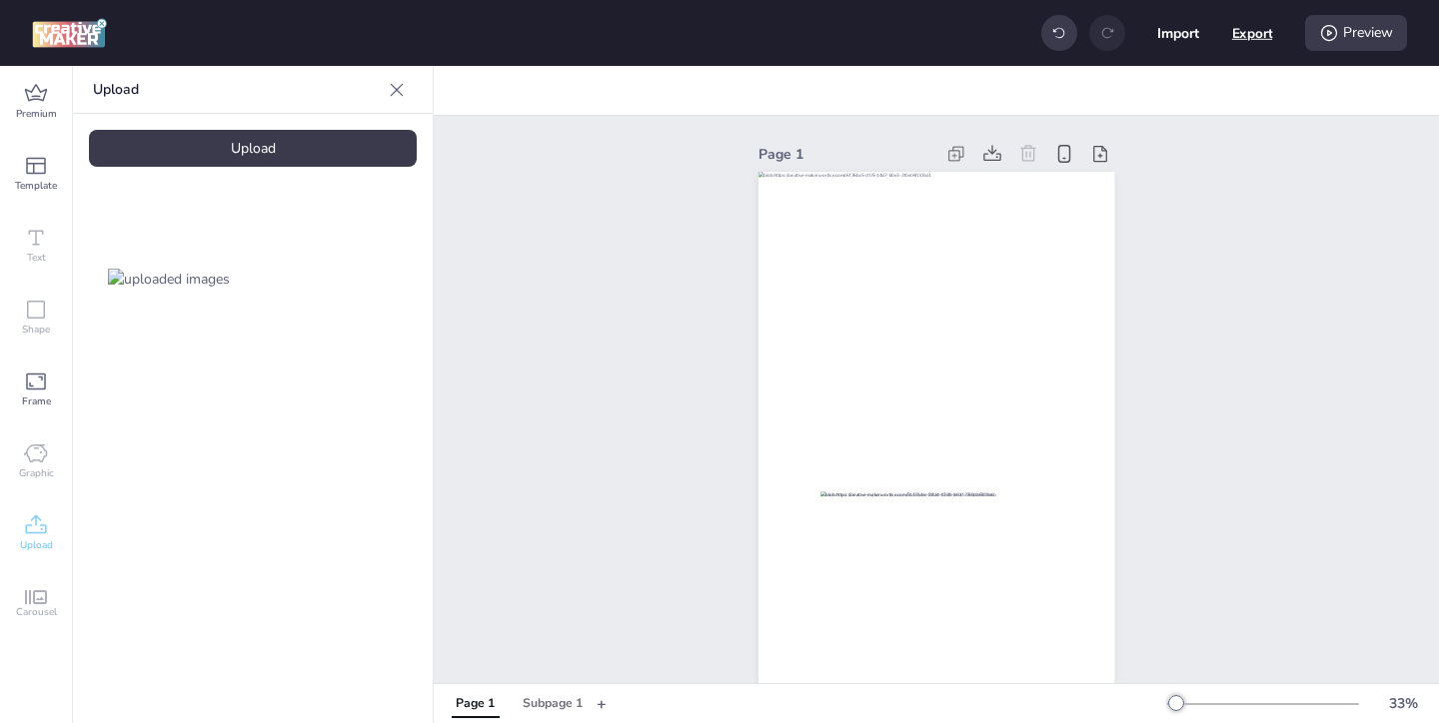
click at [1245, 31] on button "Export" at bounding box center [1252, 33] width 41 height 41
select select "html"
select select "all"
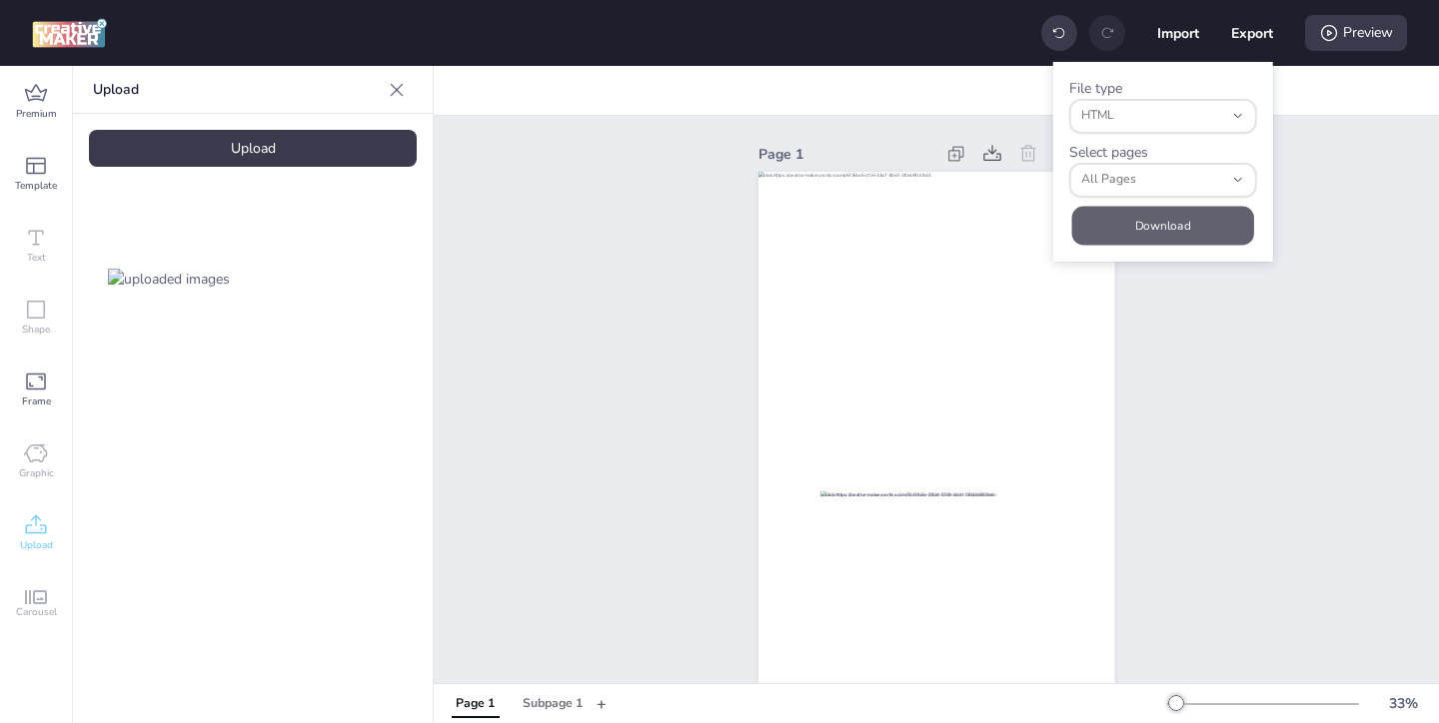
click at [1158, 212] on button "Download" at bounding box center [1163, 225] width 182 height 39
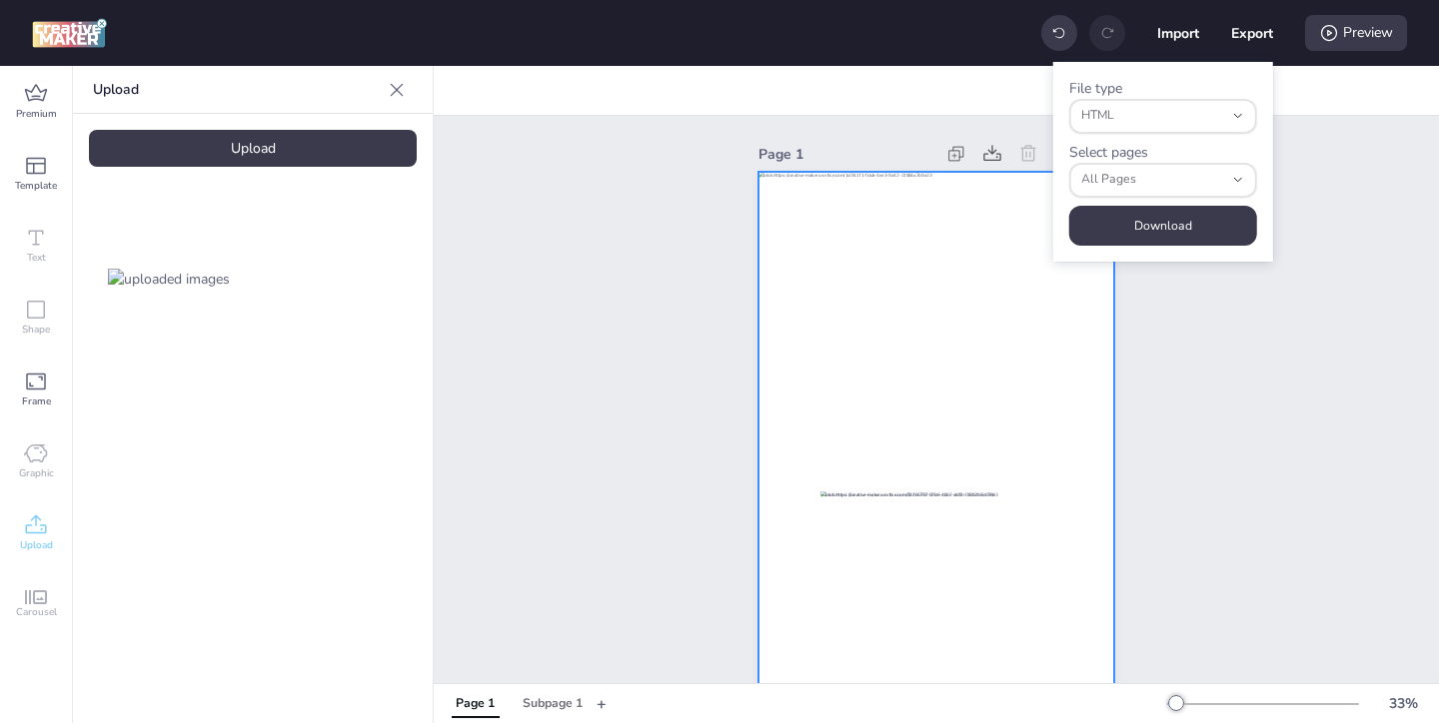
click at [851, 412] on div at bounding box center [936, 489] width 356 height 634
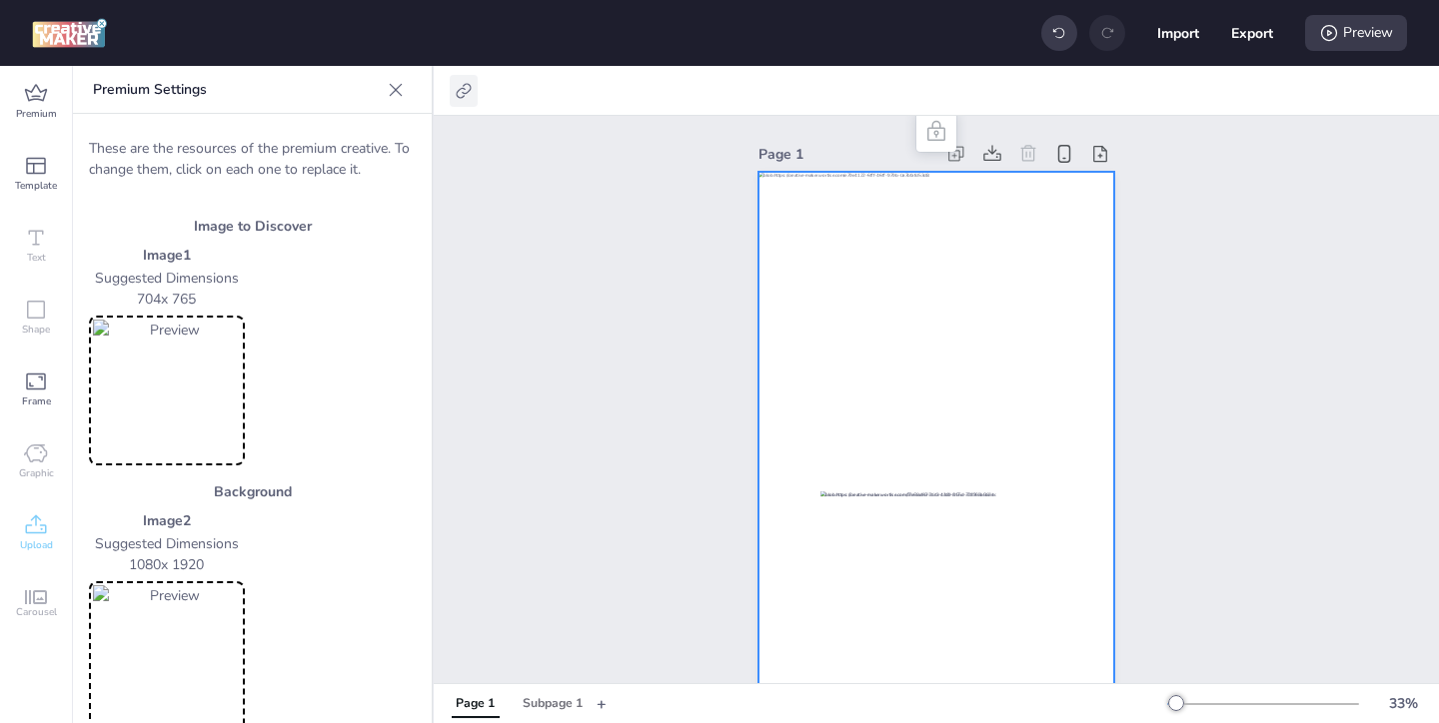
click at [456, 98] on icon at bounding box center [464, 91] width 20 height 20
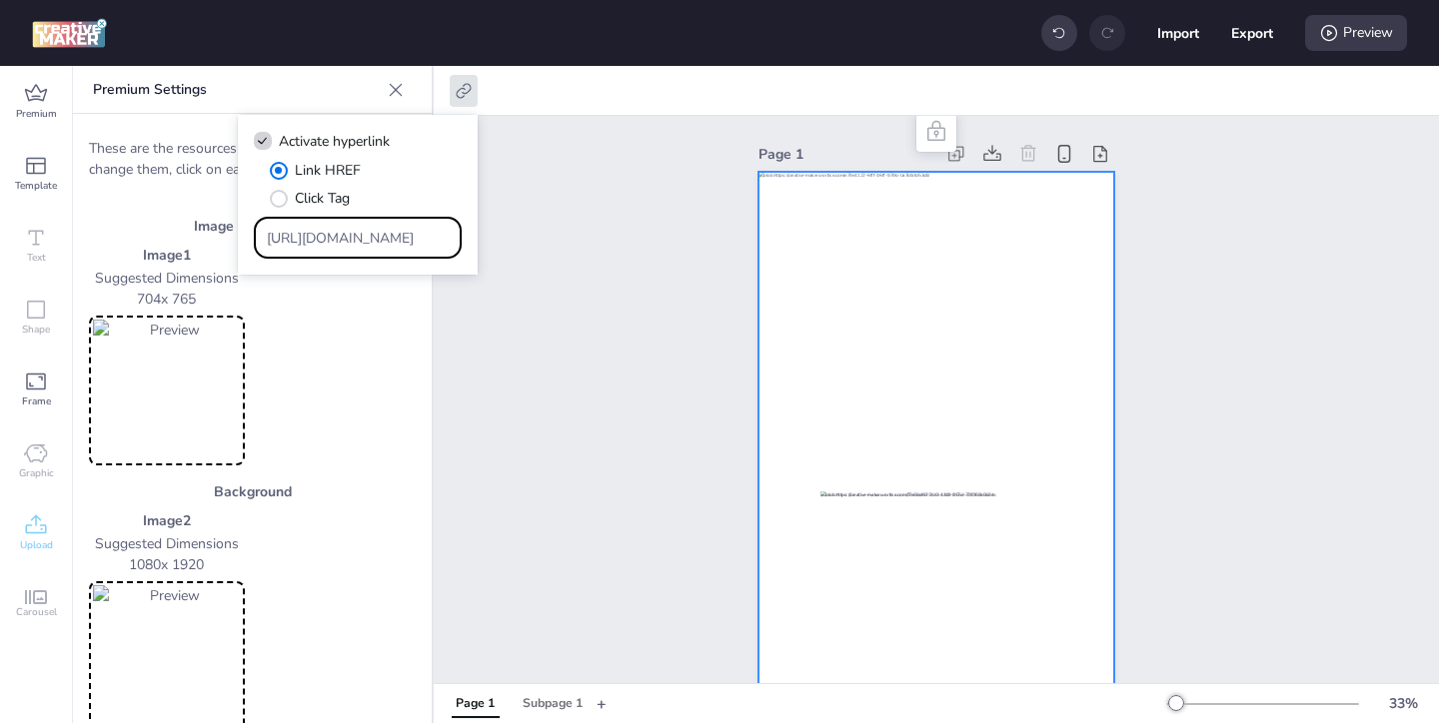
drag, startPoint x: 266, startPoint y: 241, endPoint x: 681, endPoint y: 305, distance: 419.6
click at [681, 305] on body "Import Export Preview Premium Template Text Shape Frame Graphic Upload Carousel…" at bounding box center [719, 361] width 1439 height 723
click at [713, 338] on div "Page 1" at bounding box center [936, 472] width 468 height 713
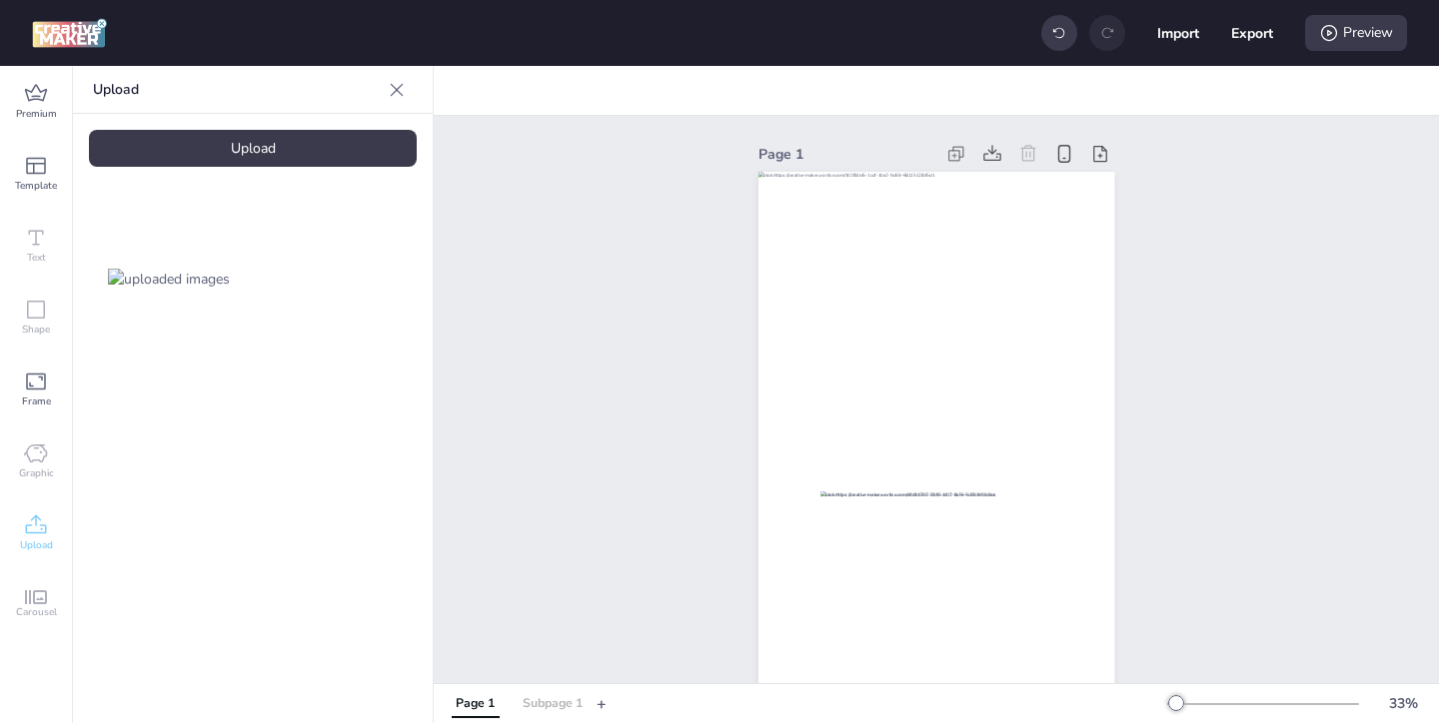
click at [540, 709] on div "Subpage 1" at bounding box center [553, 704] width 60 height 18
click at [1243, 35] on button "Export" at bounding box center [1252, 33] width 41 height 41
select select "html"
select select "all"
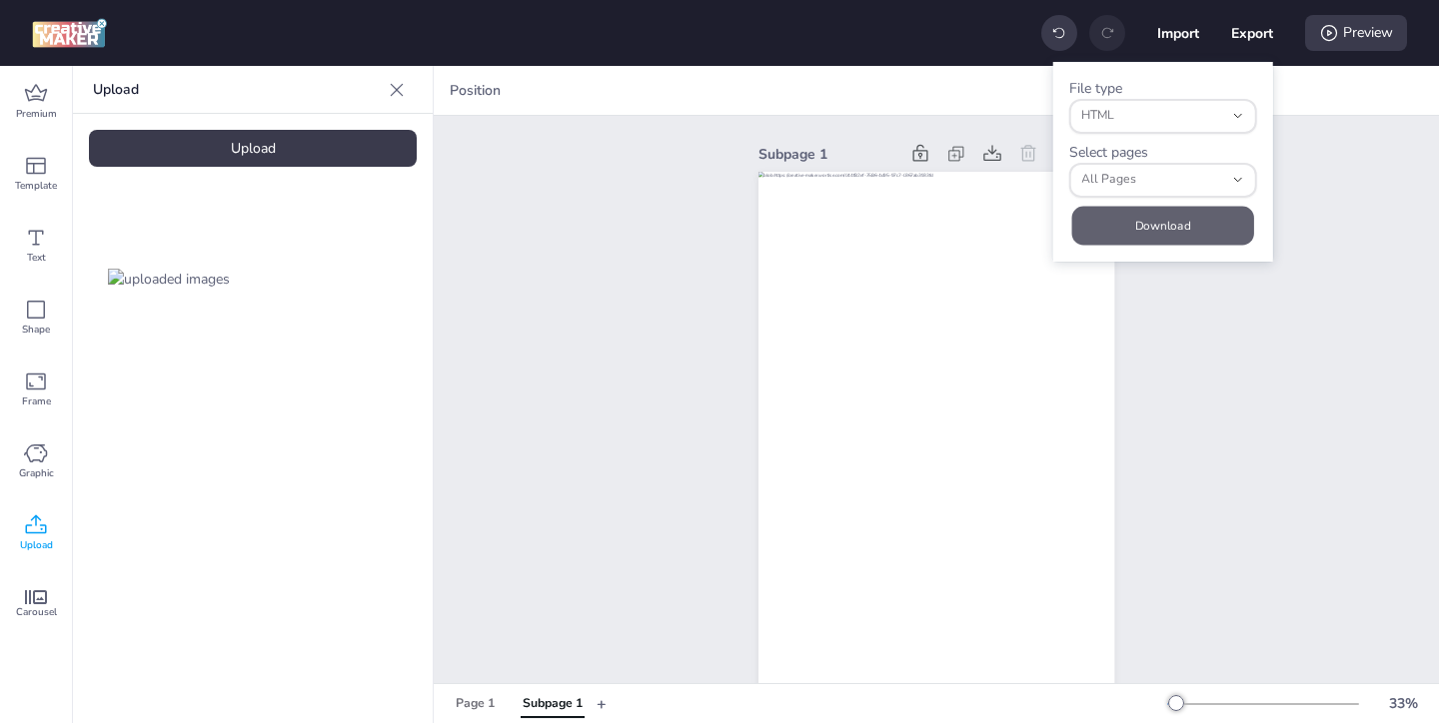
click at [1131, 232] on button "Download" at bounding box center [1163, 225] width 182 height 39
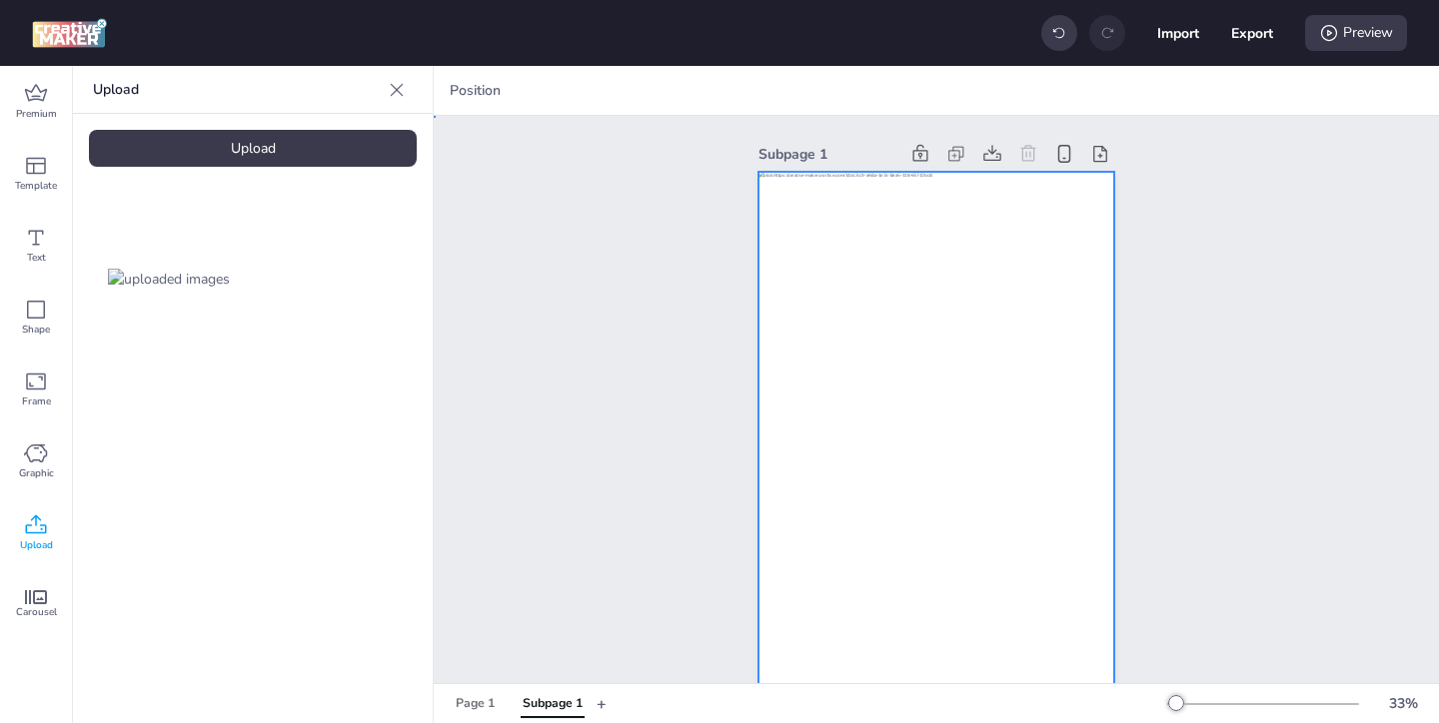
click at [844, 398] on div at bounding box center [936, 489] width 356 height 634
click at [875, 99] on icon at bounding box center [881, 91] width 20 height 20
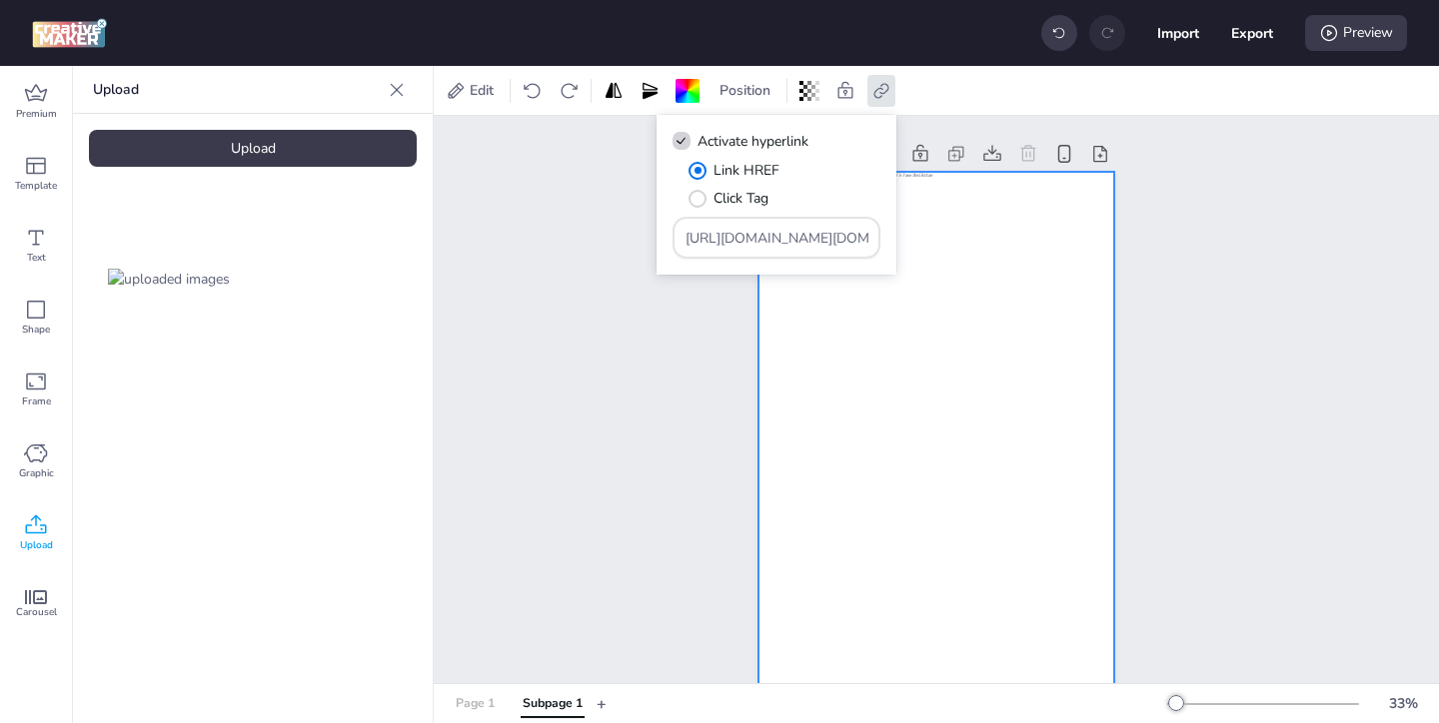
click at [486, 706] on div "Page 1" at bounding box center [475, 704] width 39 height 18
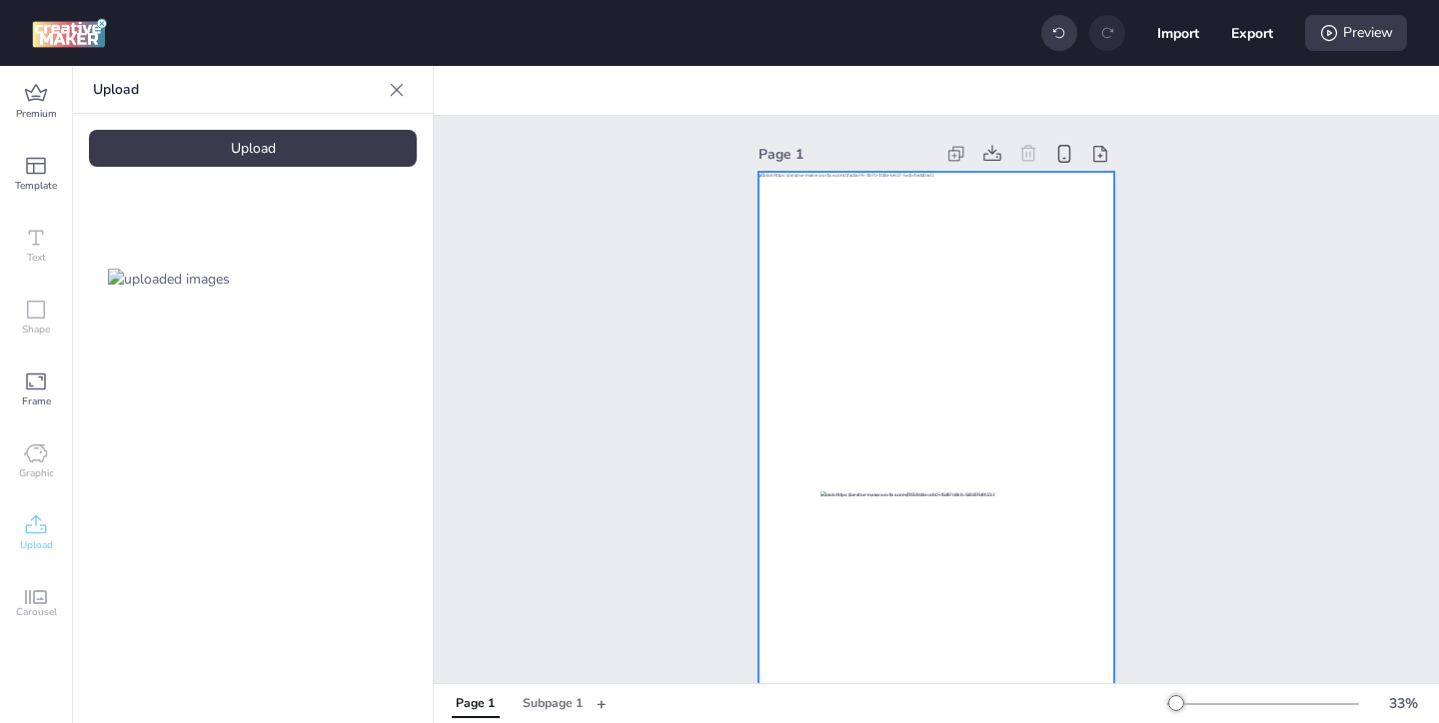
click at [817, 377] on div at bounding box center [936, 489] width 356 height 634
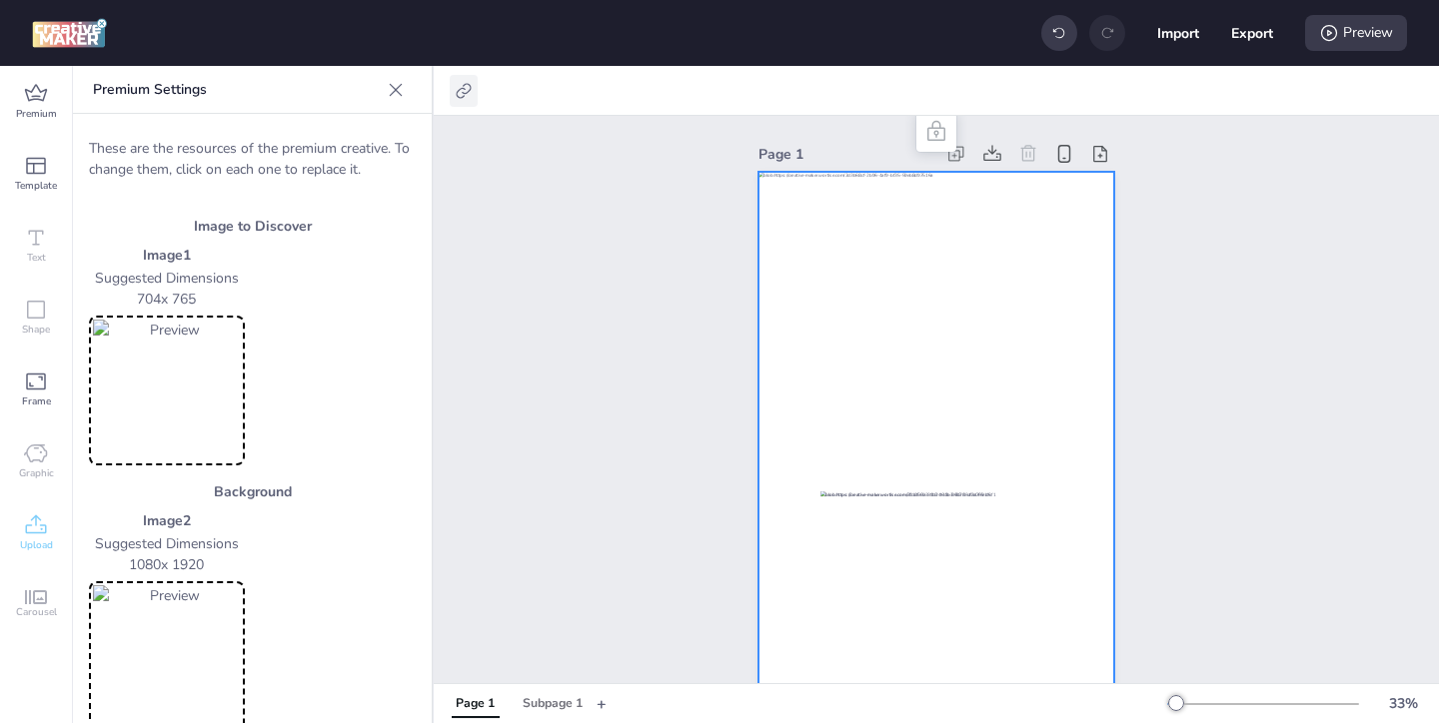
click at [455, 86] on icon at bounding box center [464, 91] width 20 height 20
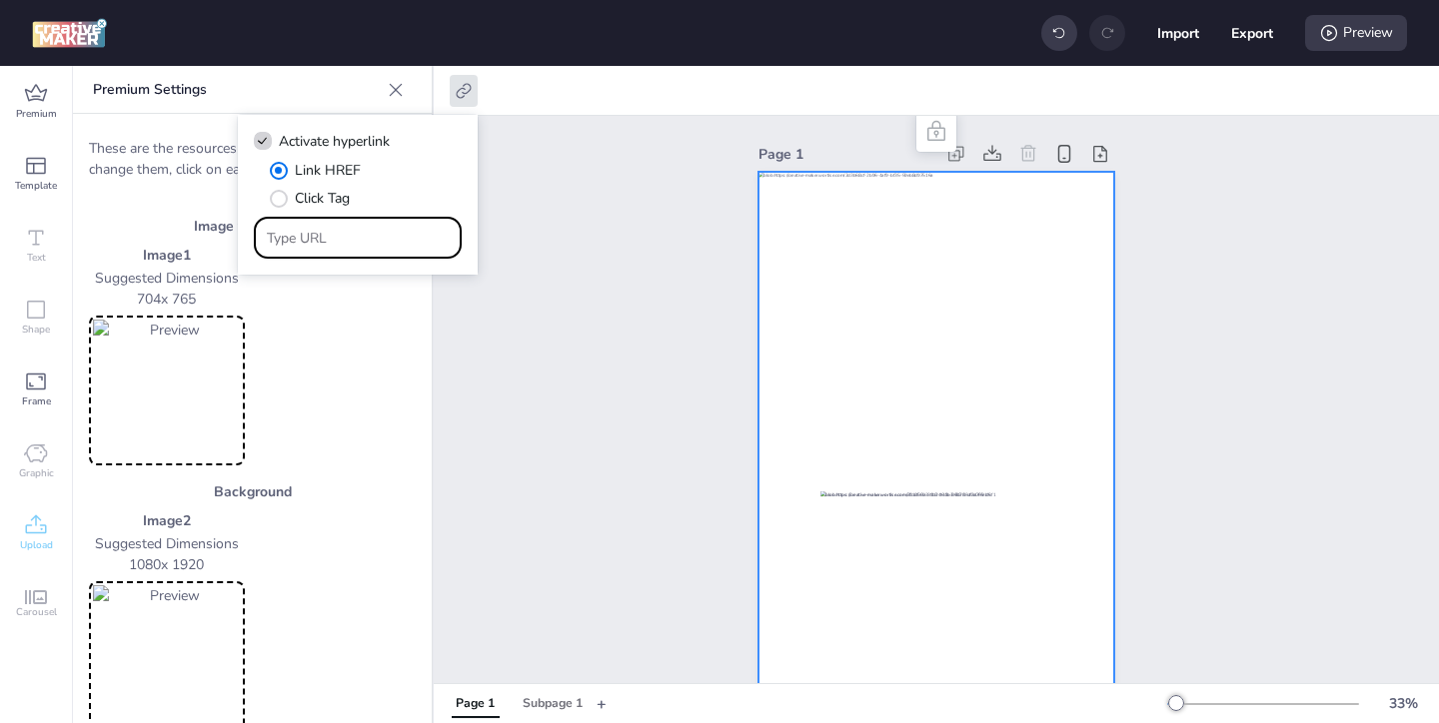
click at [336, 240] on input "Type URL" at bounding box center [358, 238] width 183 height 21
paste input "https://www.papajohns.com.co/?utm_id=1a940&utm_source=apex-rich-media---naciona…"
type input "https://www.papajohns.com.co/?utm_id=1a940&utm_source=apex-rich-media---naciona…"
click at [468, 356] on div "Page 1" at bounding box center [936, 472] width 1005 height 713
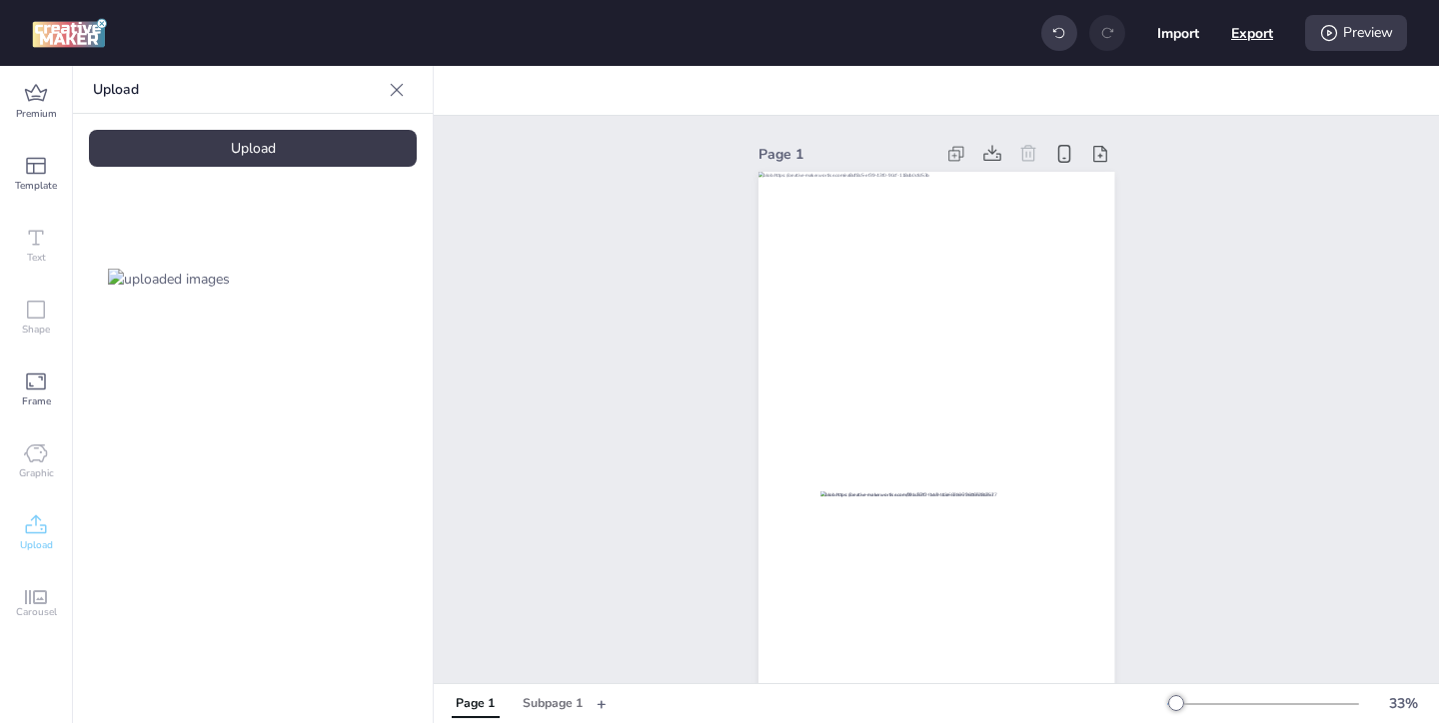
click at [1268, 34] on button "Export" at bounding box center [1252, 33] width 42 height 42
select select "html"
select select "all"
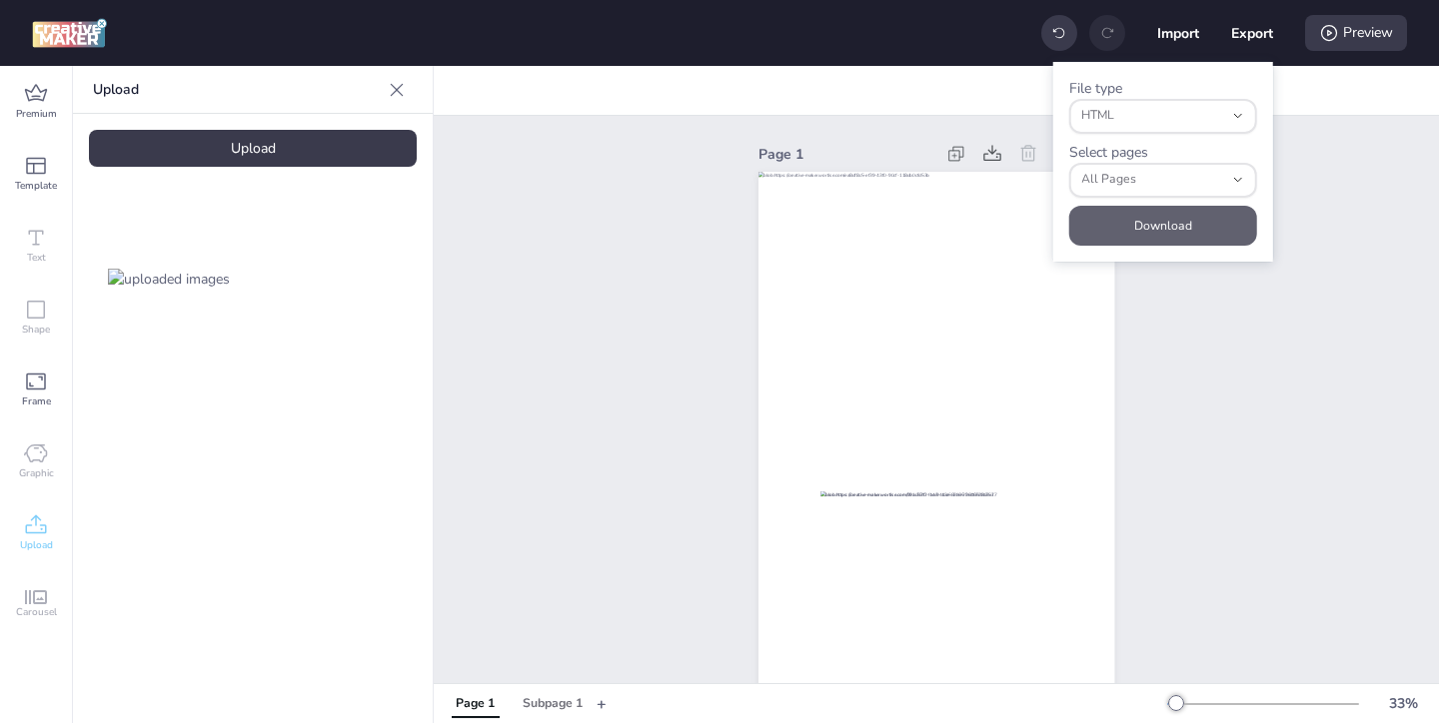
click at [1151, 223] on button "Download" at bounding box center [1163, 226] width 188 height 40
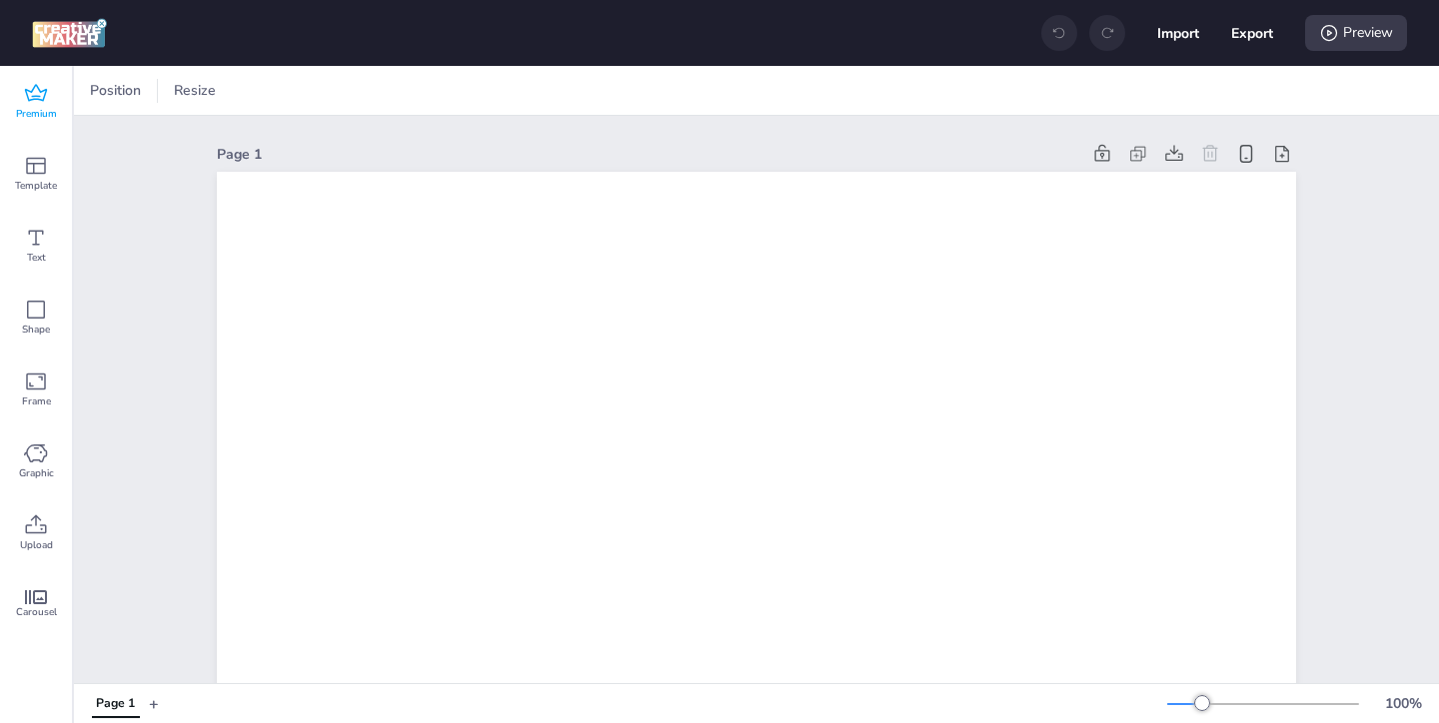
click at [34, 92] on icon at bounding box center [36, 94] width 24 height 24
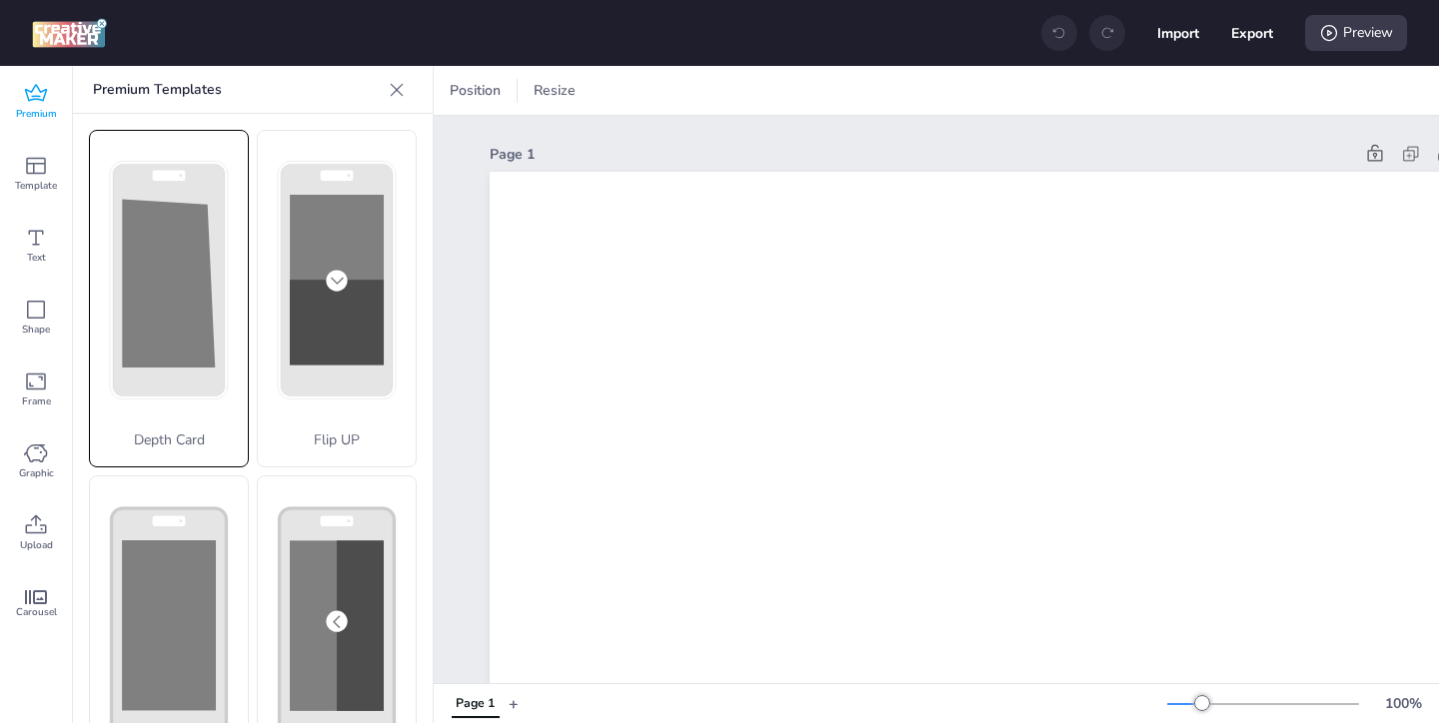
scroll to position [796, 0]
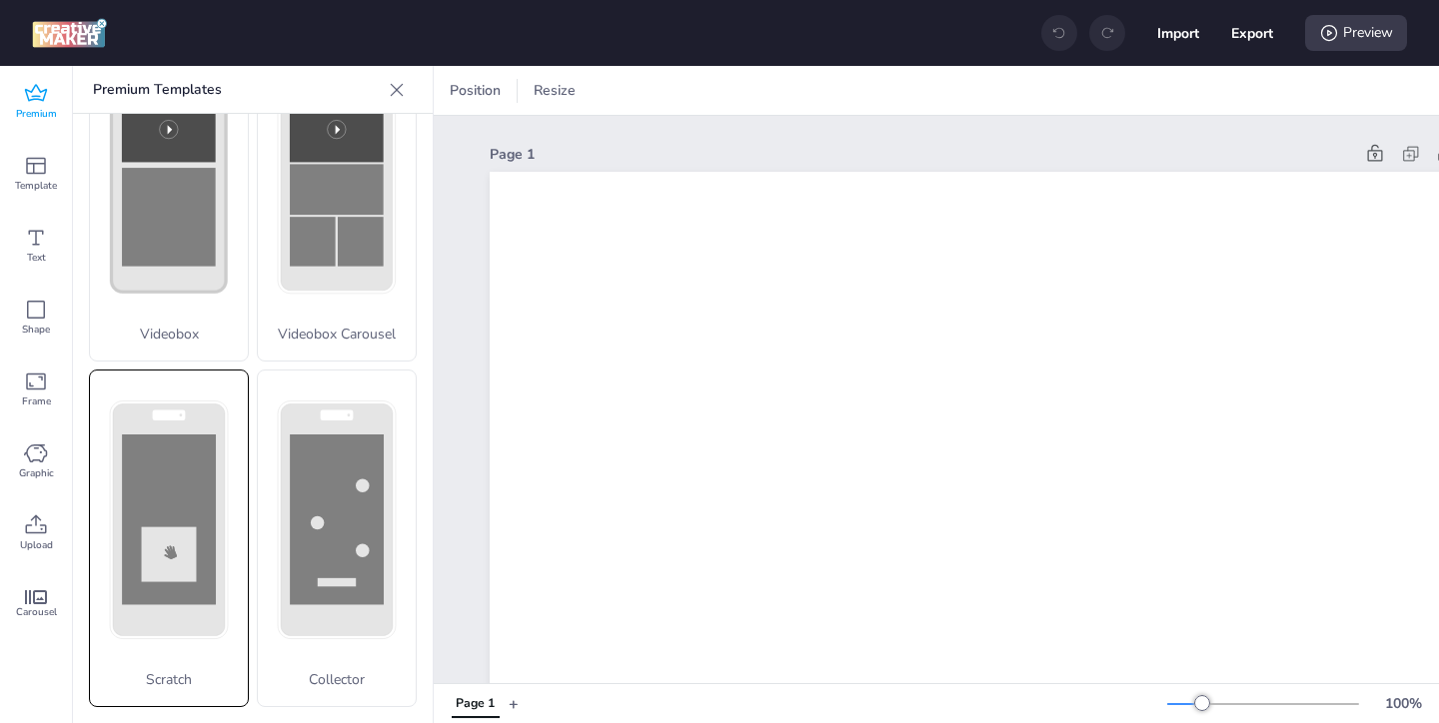
click at [0, 0] on rect at bounding box center [0, 0] width 0 height 0
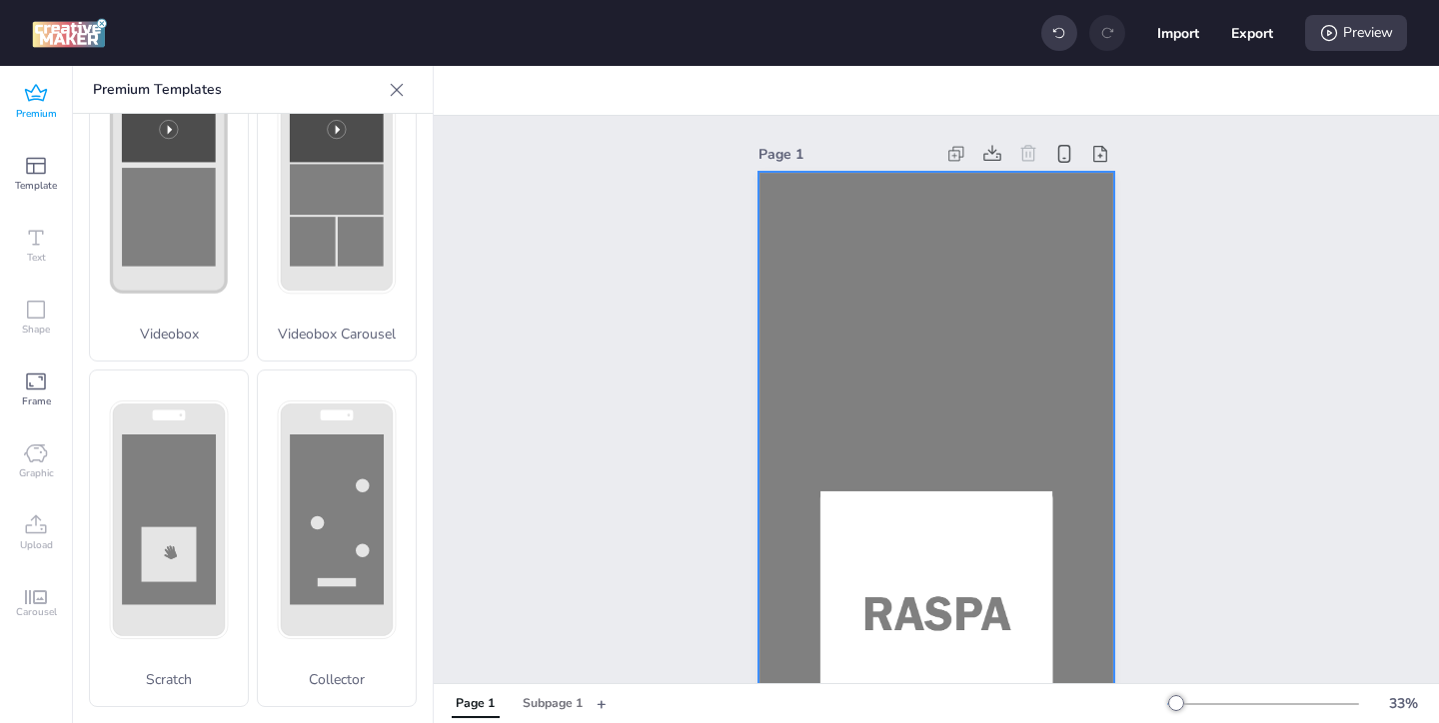
click at [869, 348] on div at bounding box center [936, 489] width 356 height 634
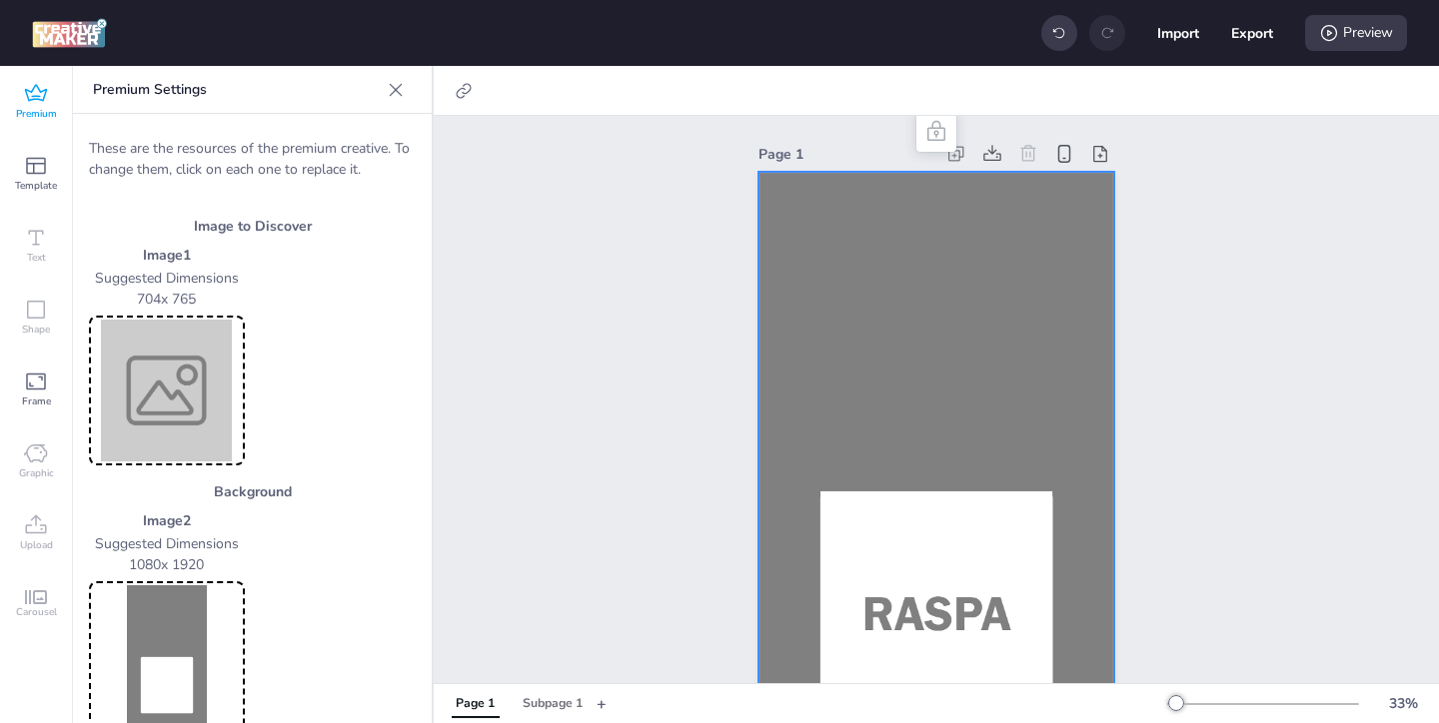
click at [180, 359] on img at bounding box center [167, 391] width 148 height 142
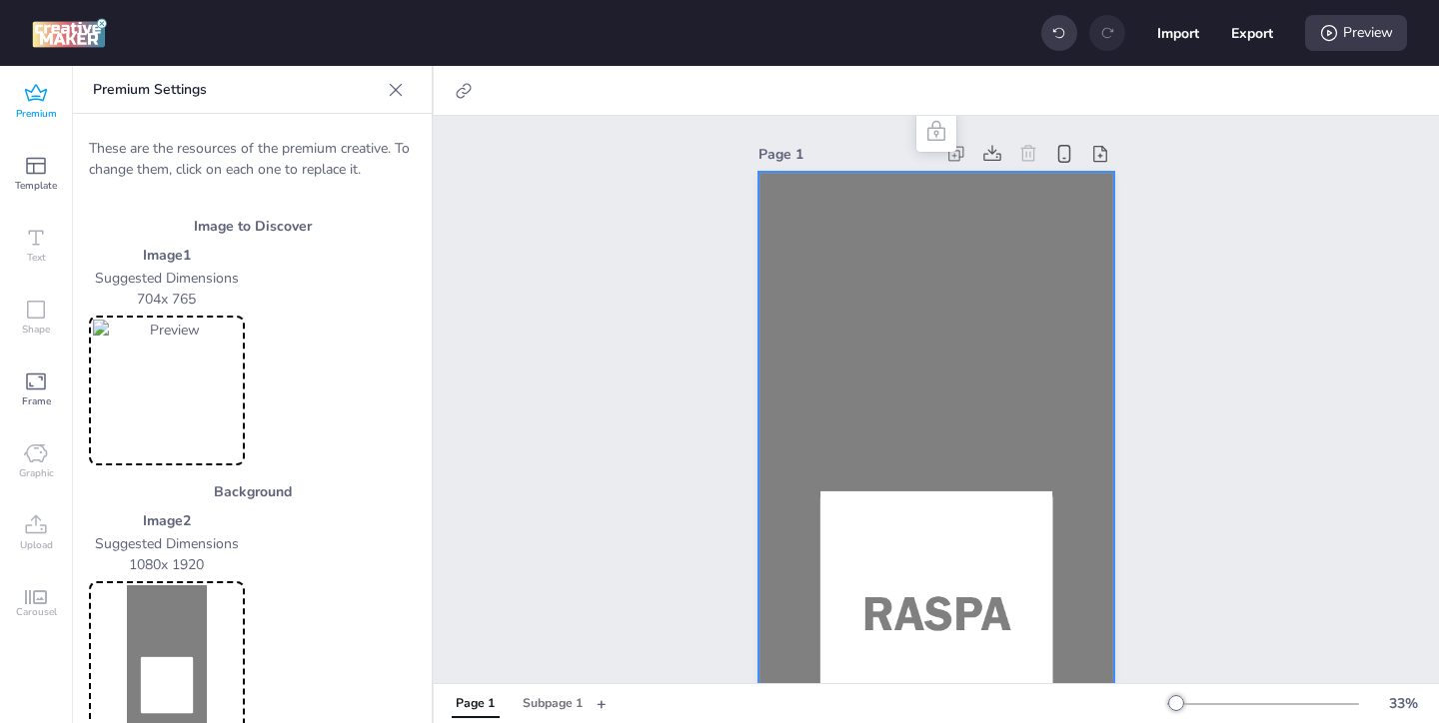
click at [156, 632] on img at bounding box center [167, 657] width 148 height 142
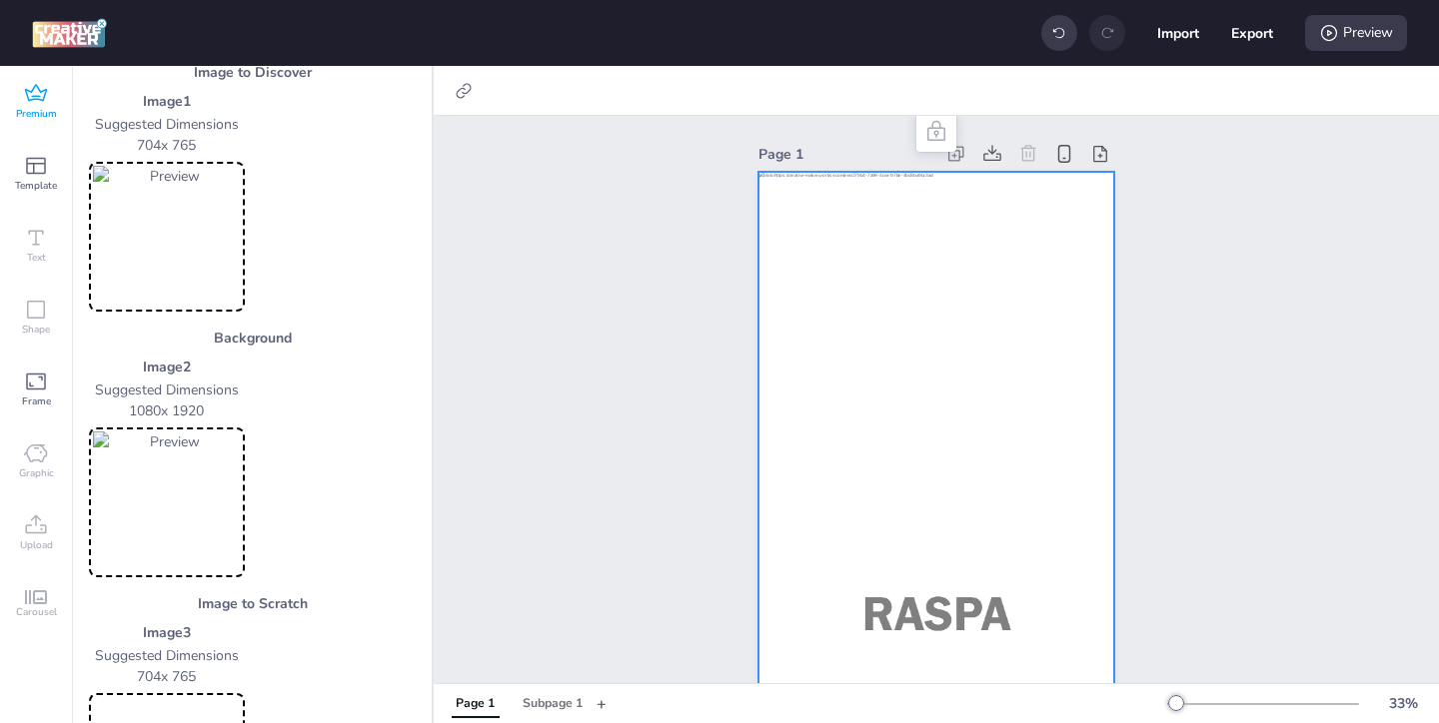
scroll to position [211, 0]
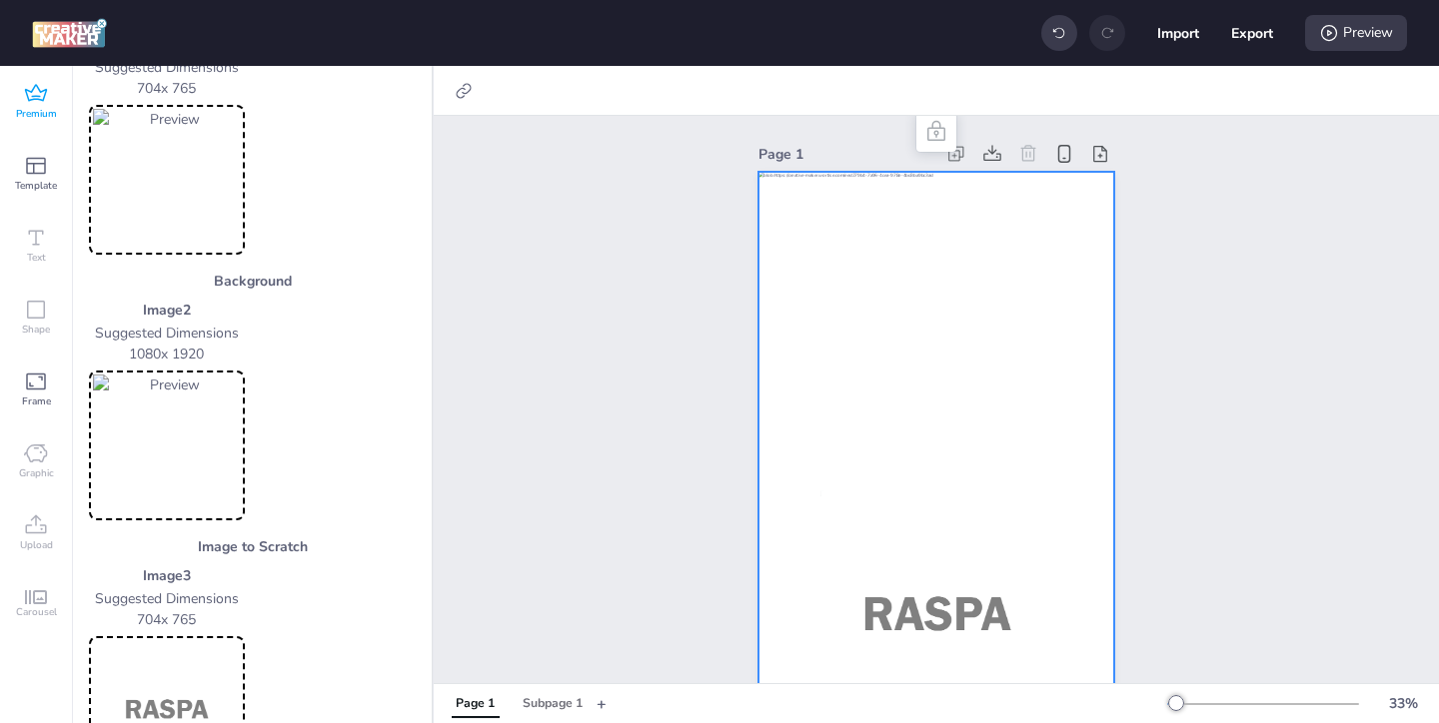
click at [181, 647] on img at bounding box center [167, 712] width 148 height 142
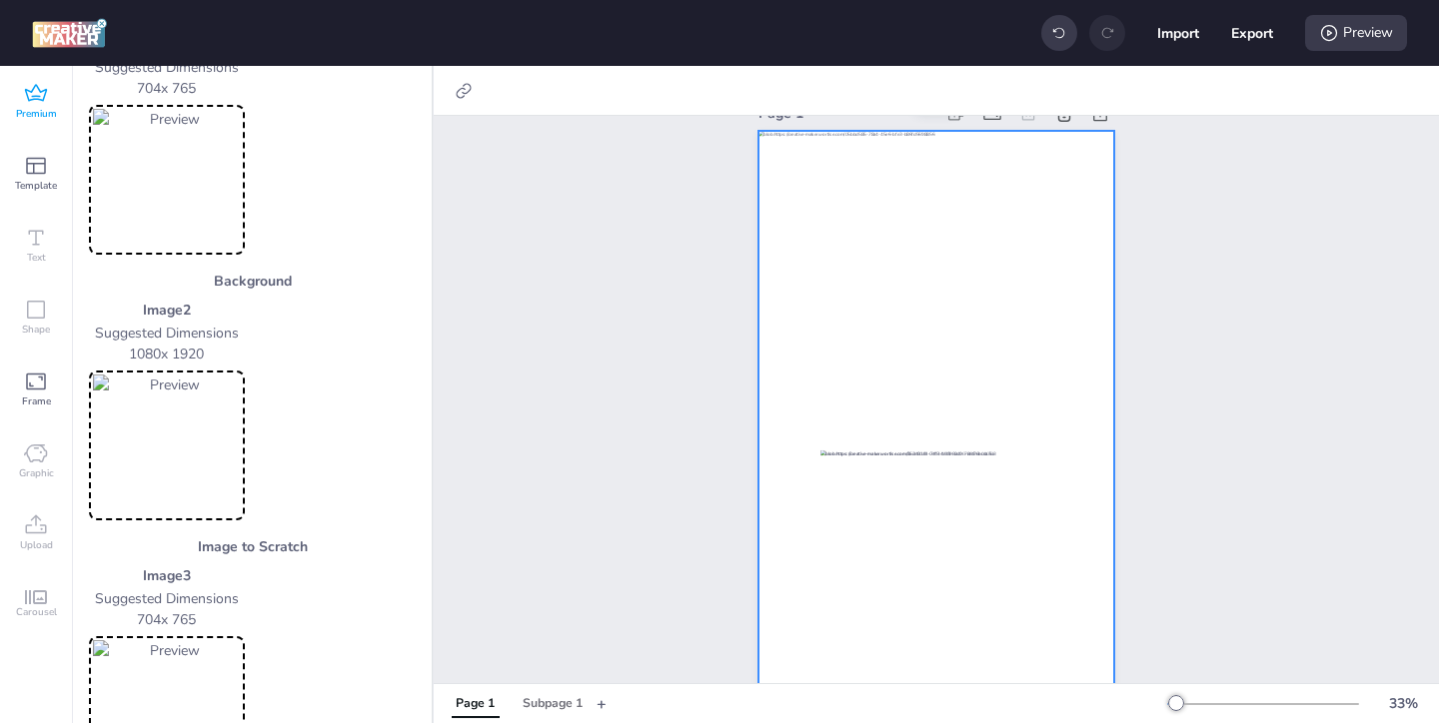
scroll to position [39, 0]
click at [552, 697] on div "Subpage 1" at bounding box center [553, 704] width 60 height 18
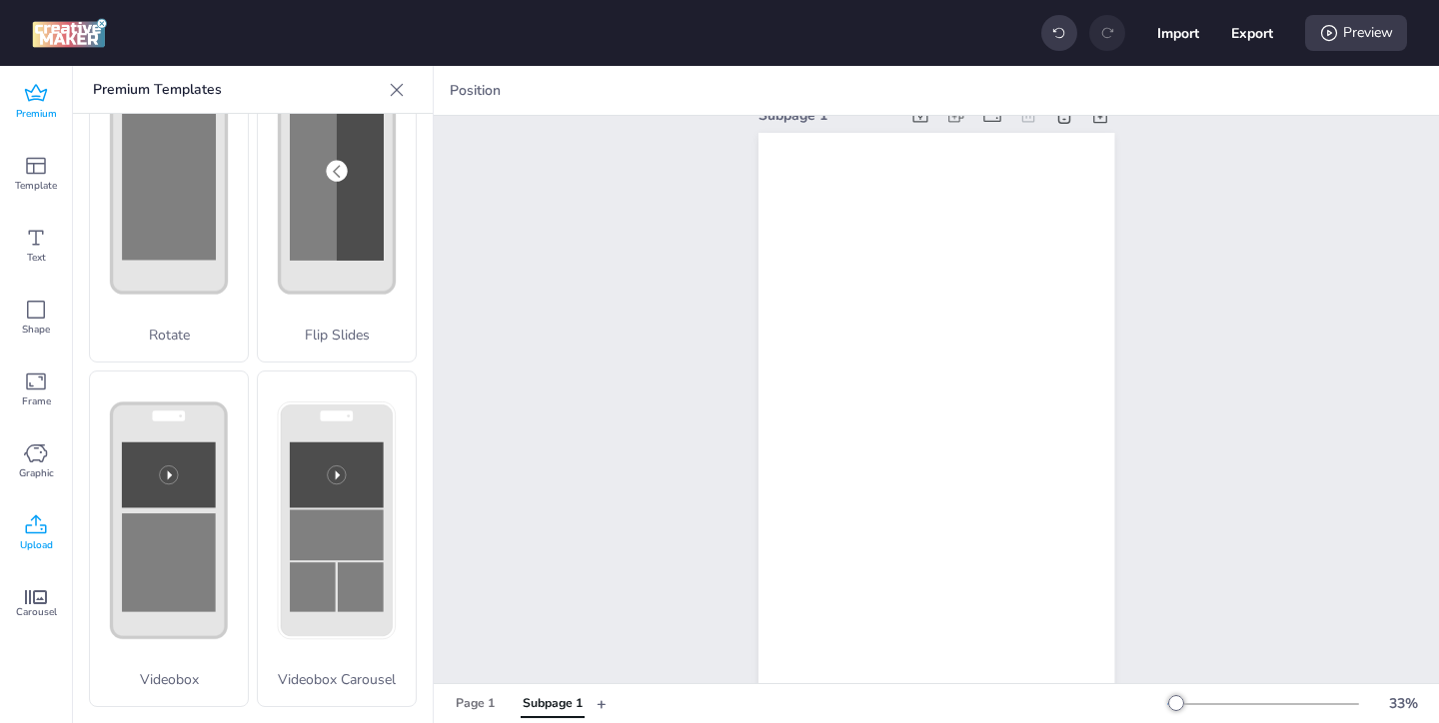
click at [26, 539] on span "Upload" at bounding box center [36, 546] width 33 height 16
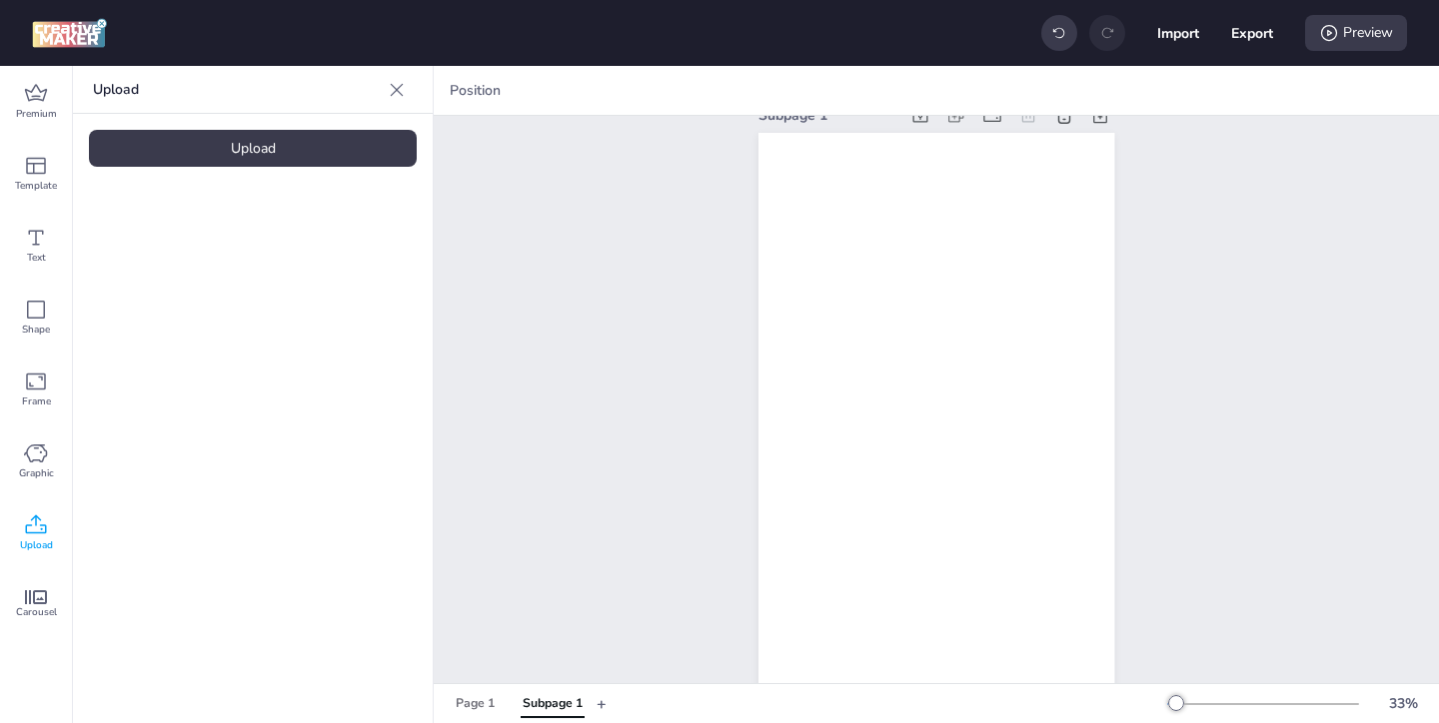
click at [241, 149] on div "Upload" at bounding box center [253, 148] width 328 height 37
click at [188, 290] on img at bounding box center [169, 279] width 122 height 21
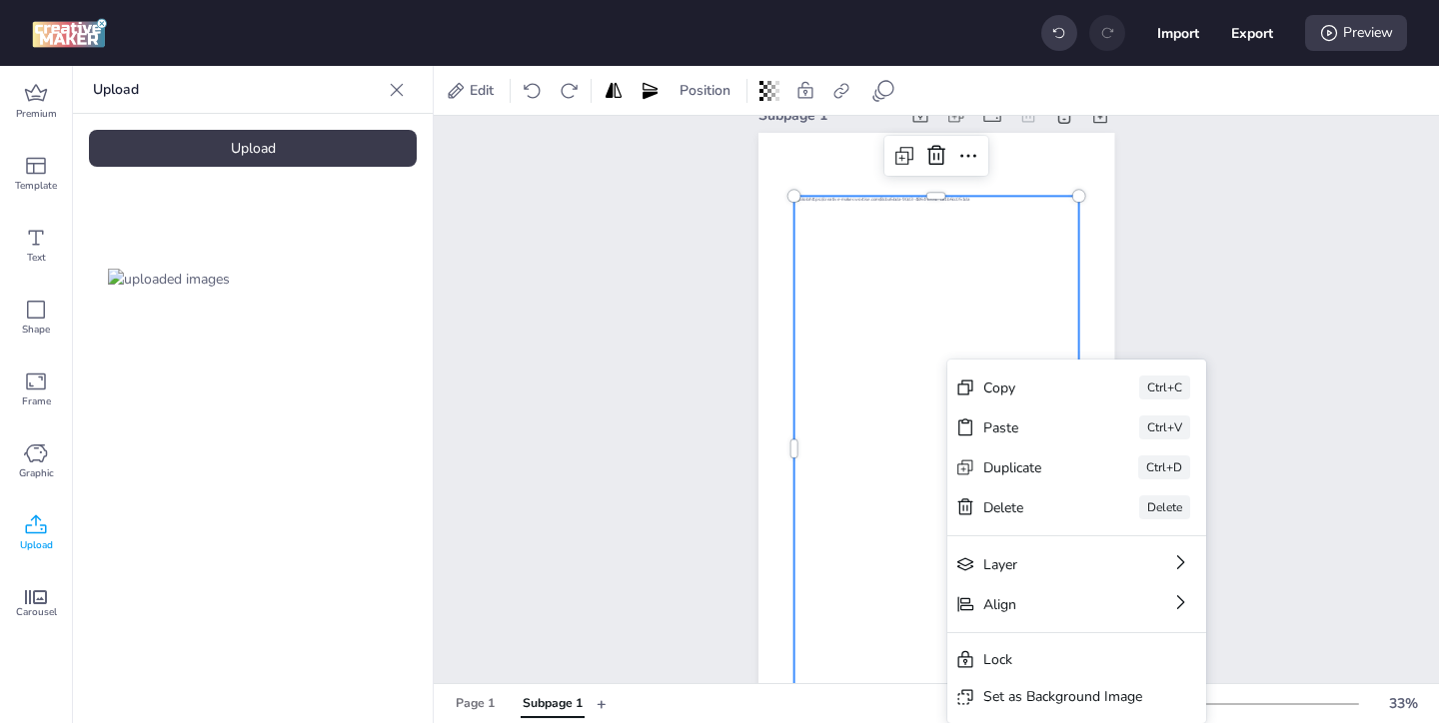
click at [993, 690] on div "Set as Background Image" at bounding box center [1062, 697] width 159 height 21
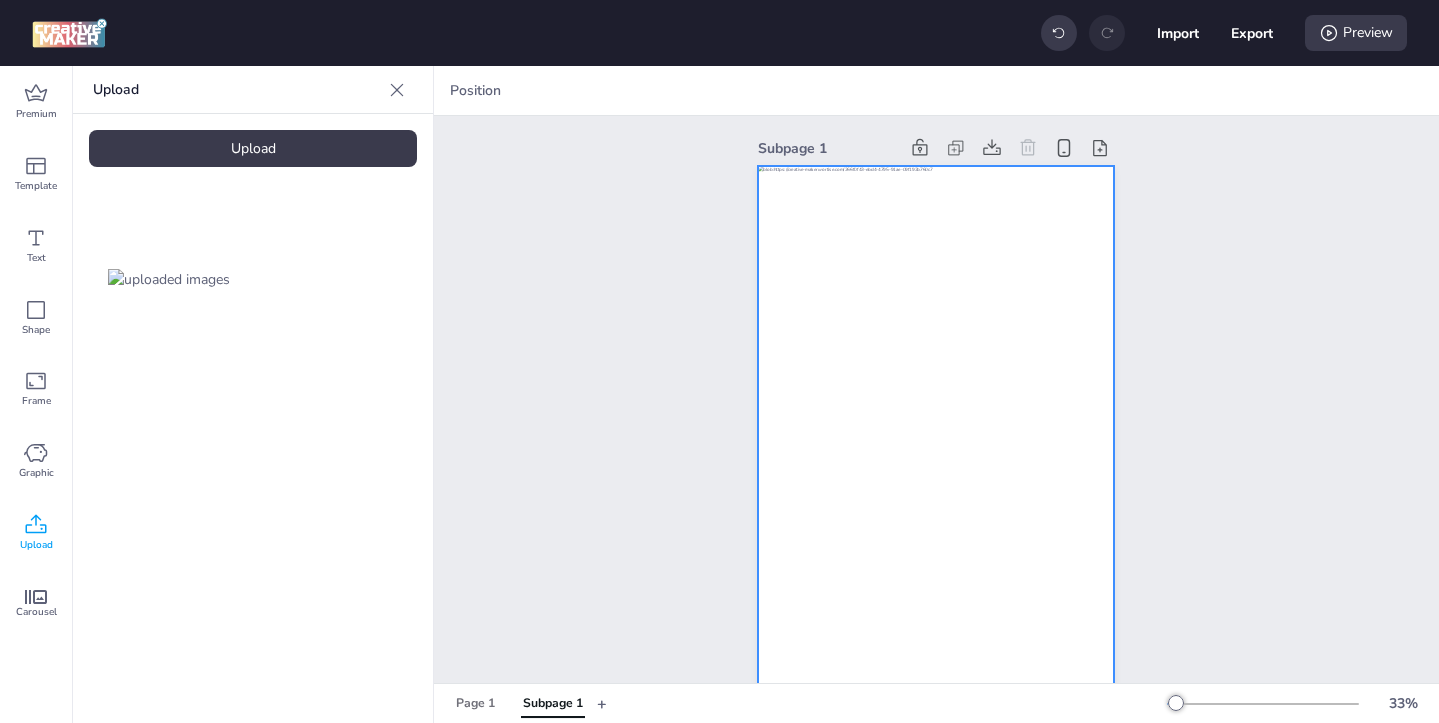
scroll to position [0, 0]
click at [854, 303] on div at bounding box center [936, 489] width 356 height 634
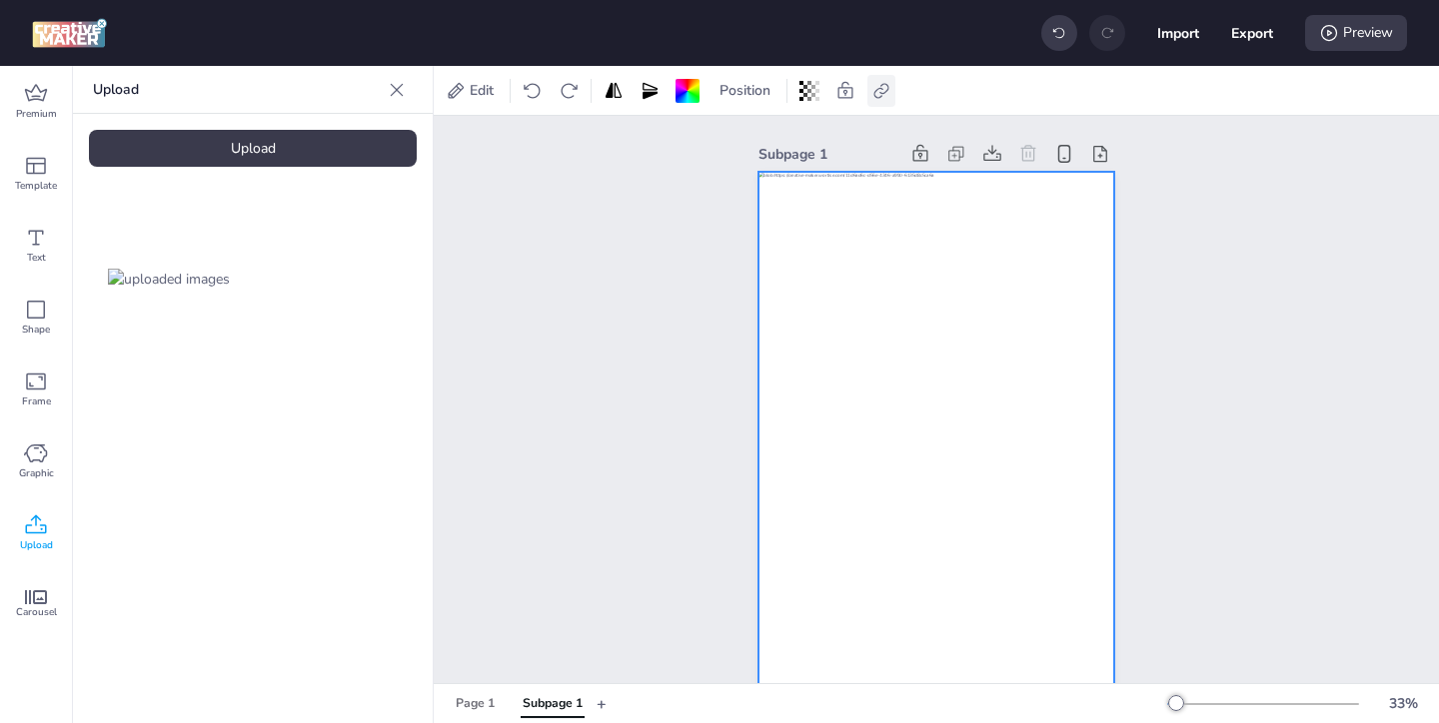
click at [882, 96] on icon at bounding box center [881, 91] width 20 height 20
click at [745, 131] on span "Activate hyperlink" at bounding box center [752, 141] width 111 height 21
click at [685, 143] on input "Activate hyperlink" at bounding box center [678, 149] width 13 height 13
checkbox input "true"
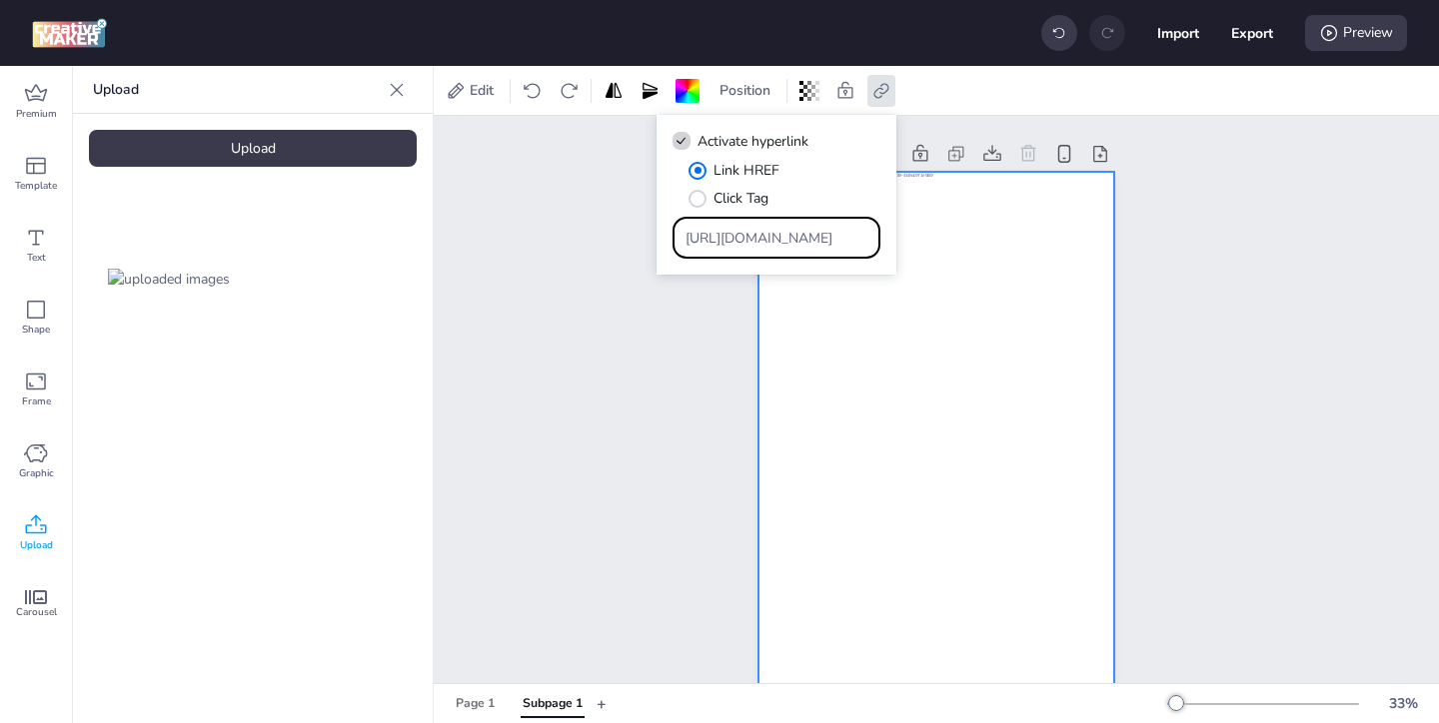
drag, startPoint x: 809, startPoint y: 240, endPoint x: 737, endPoint y: 202, distance: 81.4
click at [740, 205] on div "Link HREF Click Tag [URL][DOMAIN_NAME]" at bounding box center [777, 209] width 208 height 99
paste input "[URL][DOMAIN_NAME]"
type input "[URL][DOMAIN_NAME]"
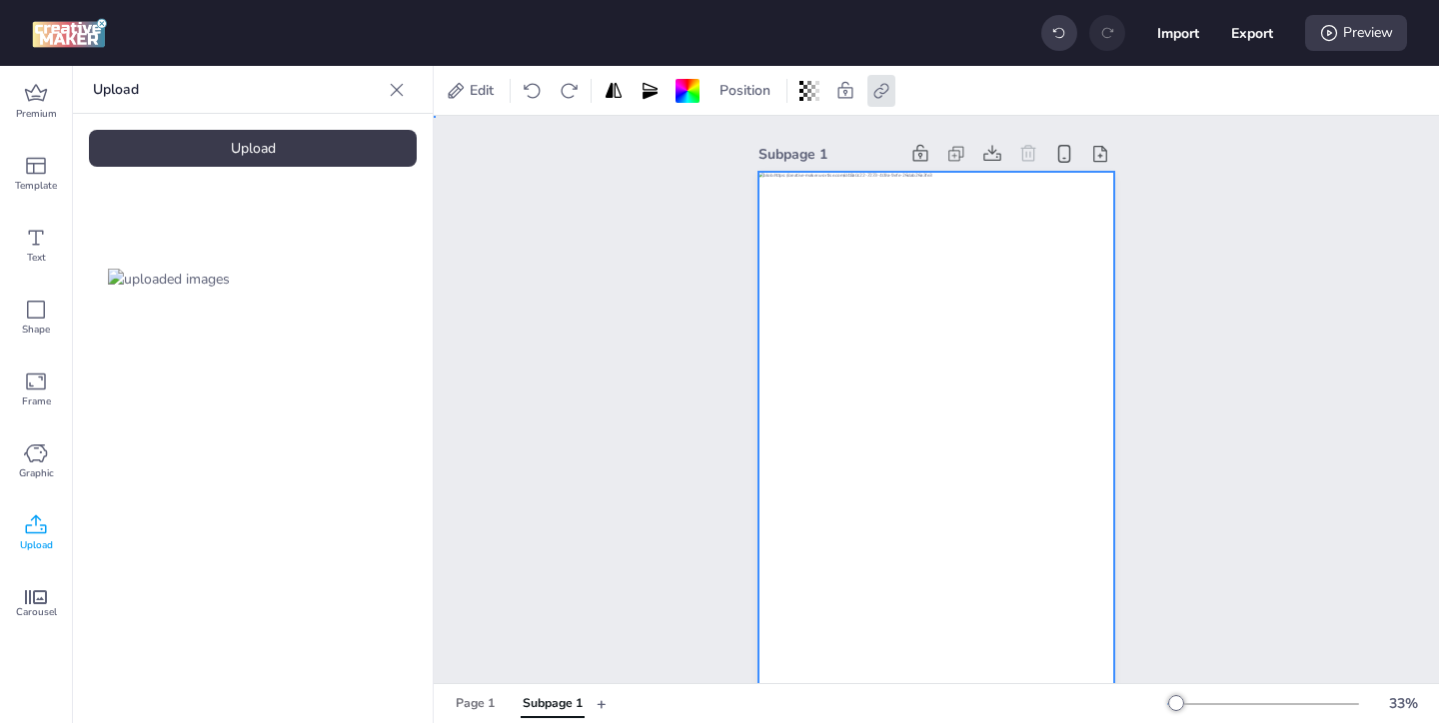
click at [1168, 301] on div "Subpage 1" at bounding box center [936, 472] width 468 height 713
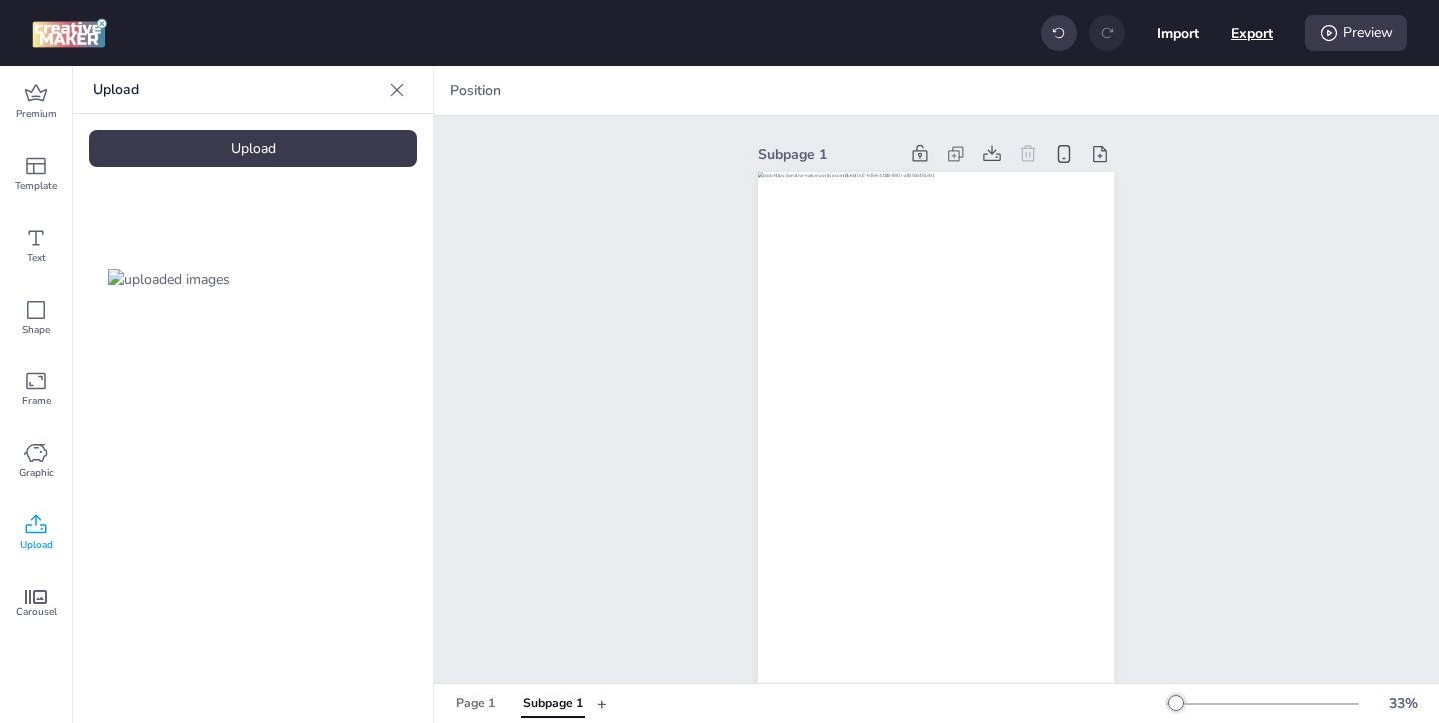
click at [1261, 38] on button "Export" at bounding box center [1252, 33] width 42 height 42
select select "html"
select select "all"
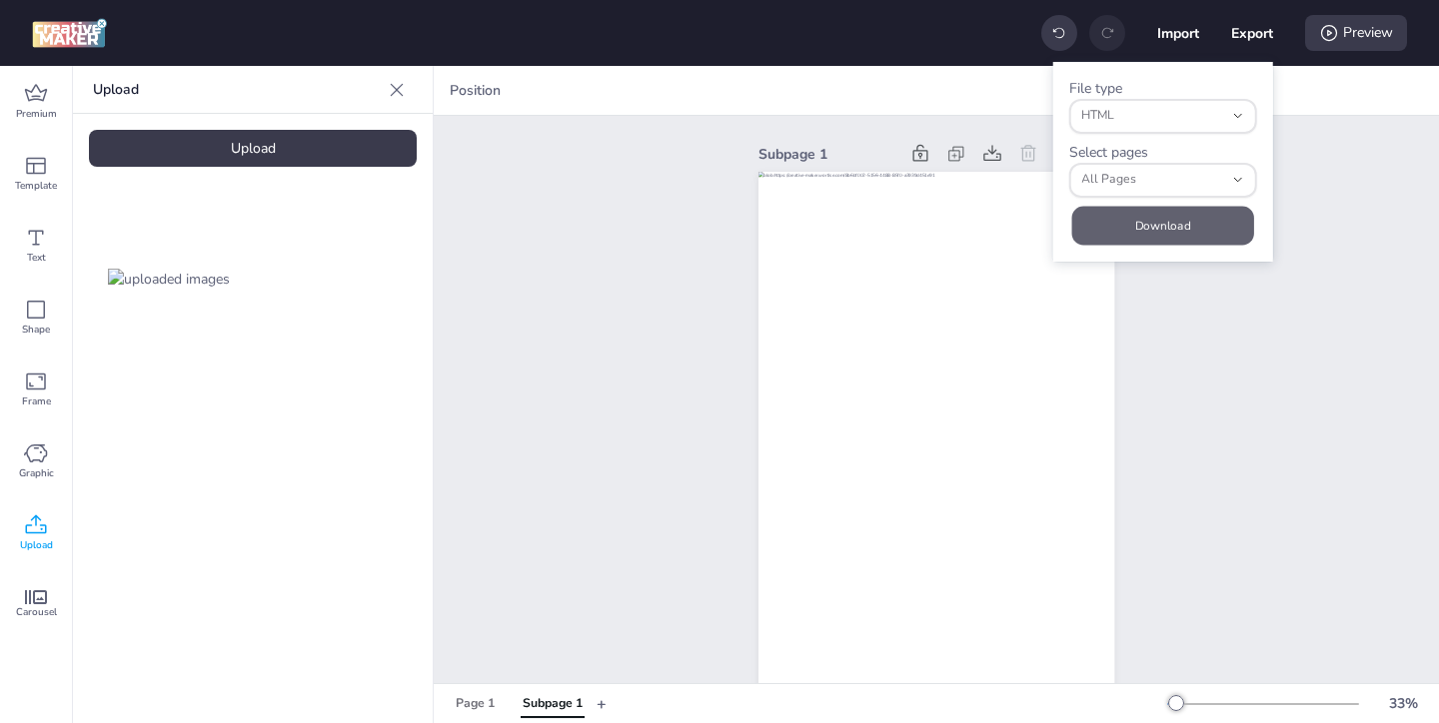
click at [1183, 223] on button "Download" at bounding box center [1163, 225] width 182 height 39
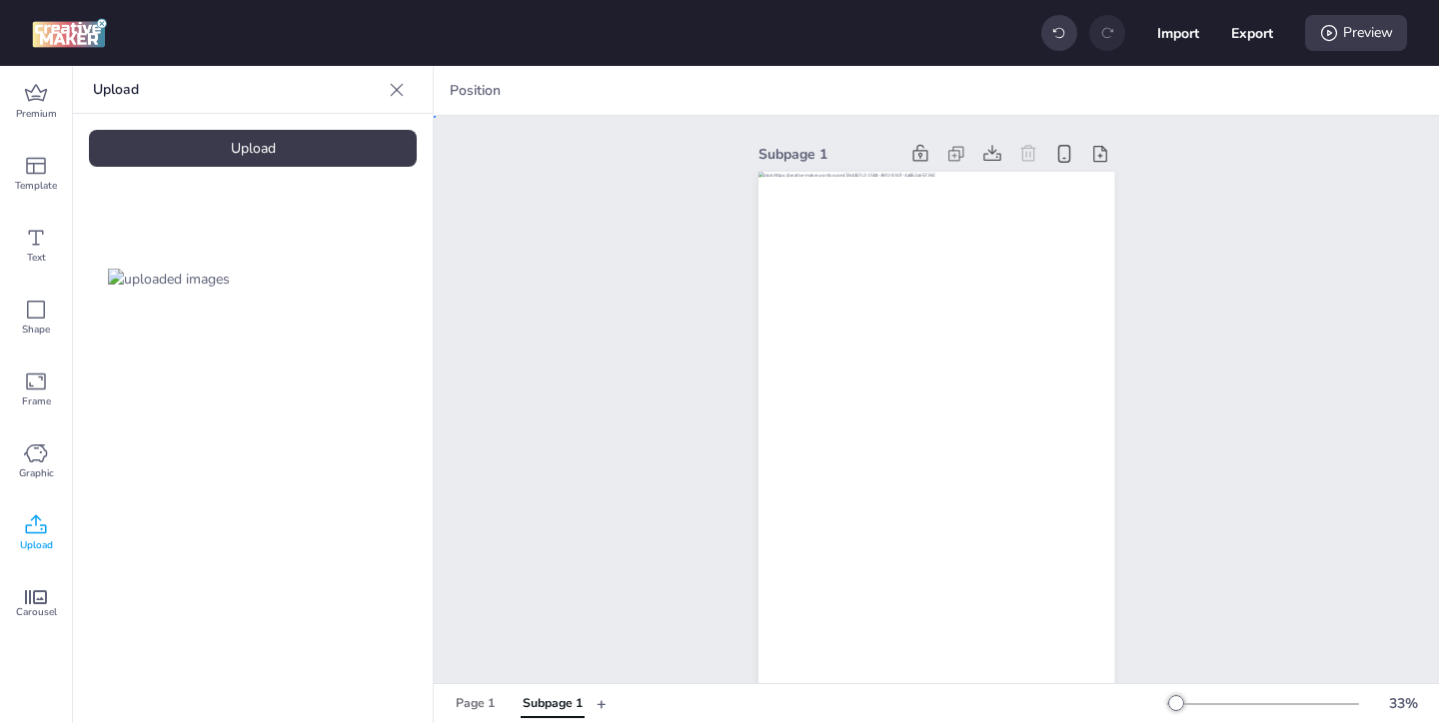
click at [1220, 305] on div "Subpage 1" at bounding box center [936, 472] width 1005 height 713
click at [1315, 183] on div "Subpage 1" at bounding box center [936, 472] width 1005 height 713
click at [1248, 45] on button "Export" at bounding box center [1252, 33] width 41 height 41
select select "html"
select select "all"
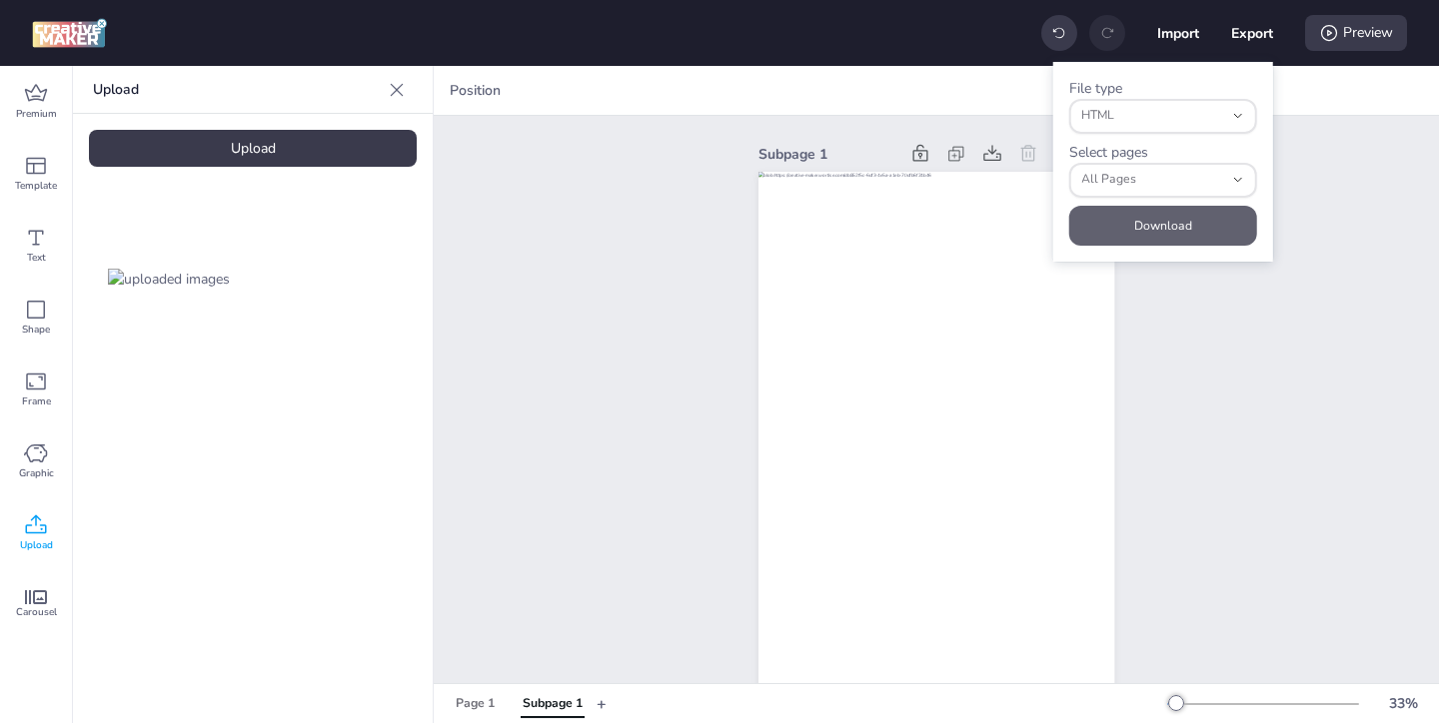
click at [1186, 229] on button "Download" at bounding box center [1163, 226] width 188 height 40
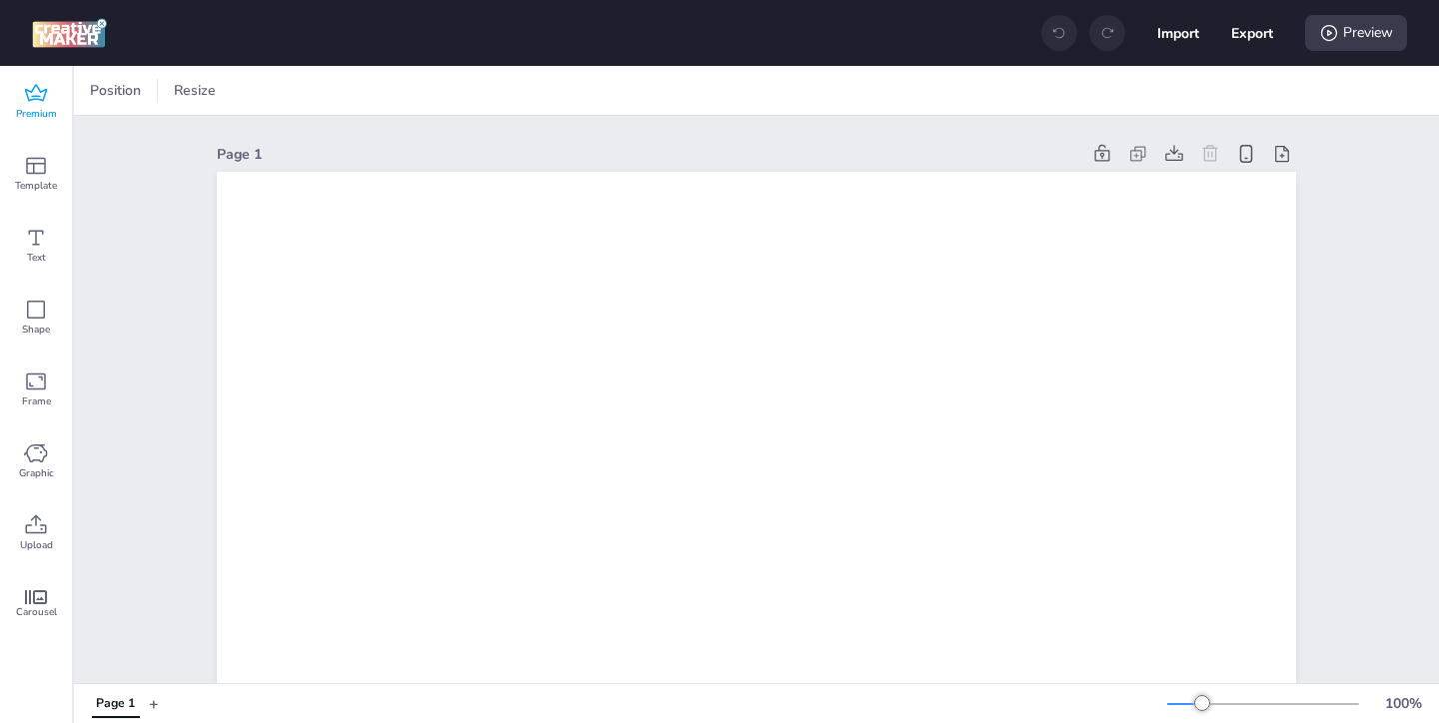
click at [33, 108] on span "Premium" at bounding box center [36, 114] width 41 height 16
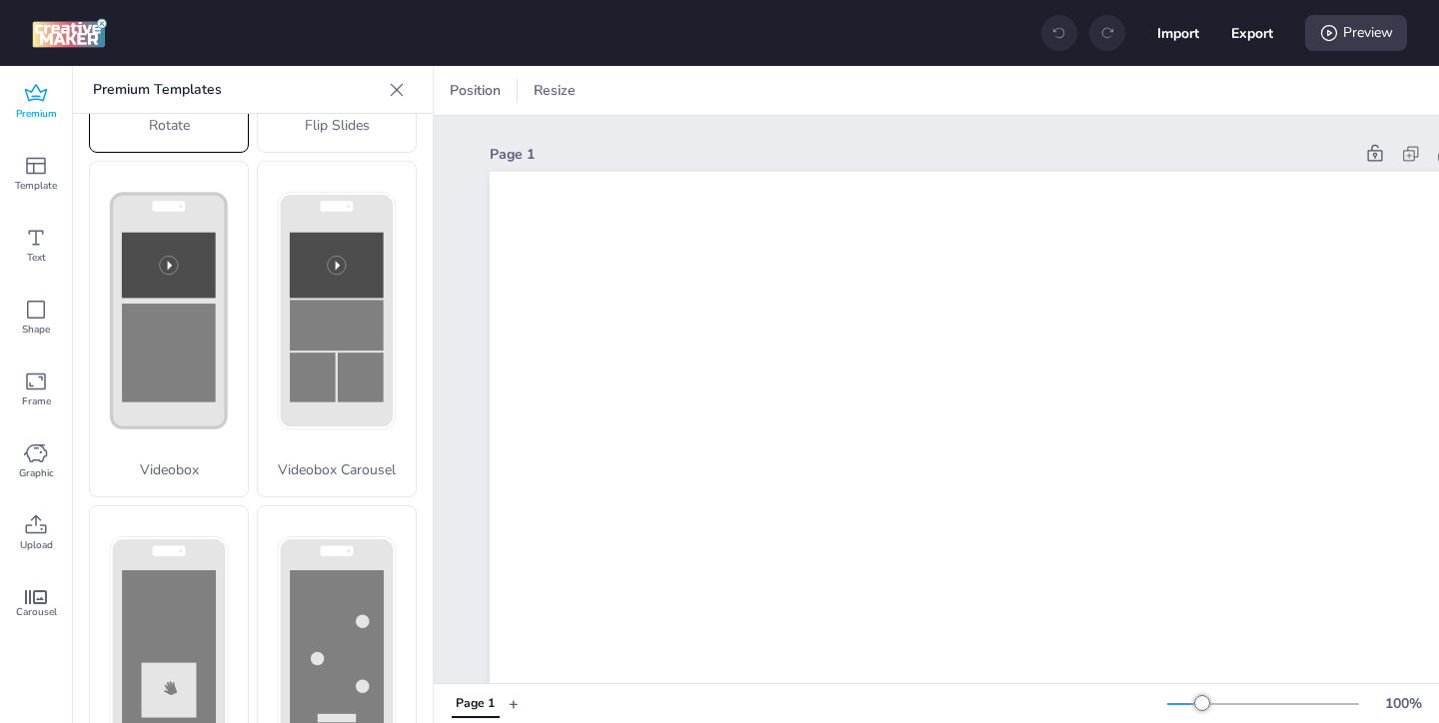
scroll to position [796, 0]
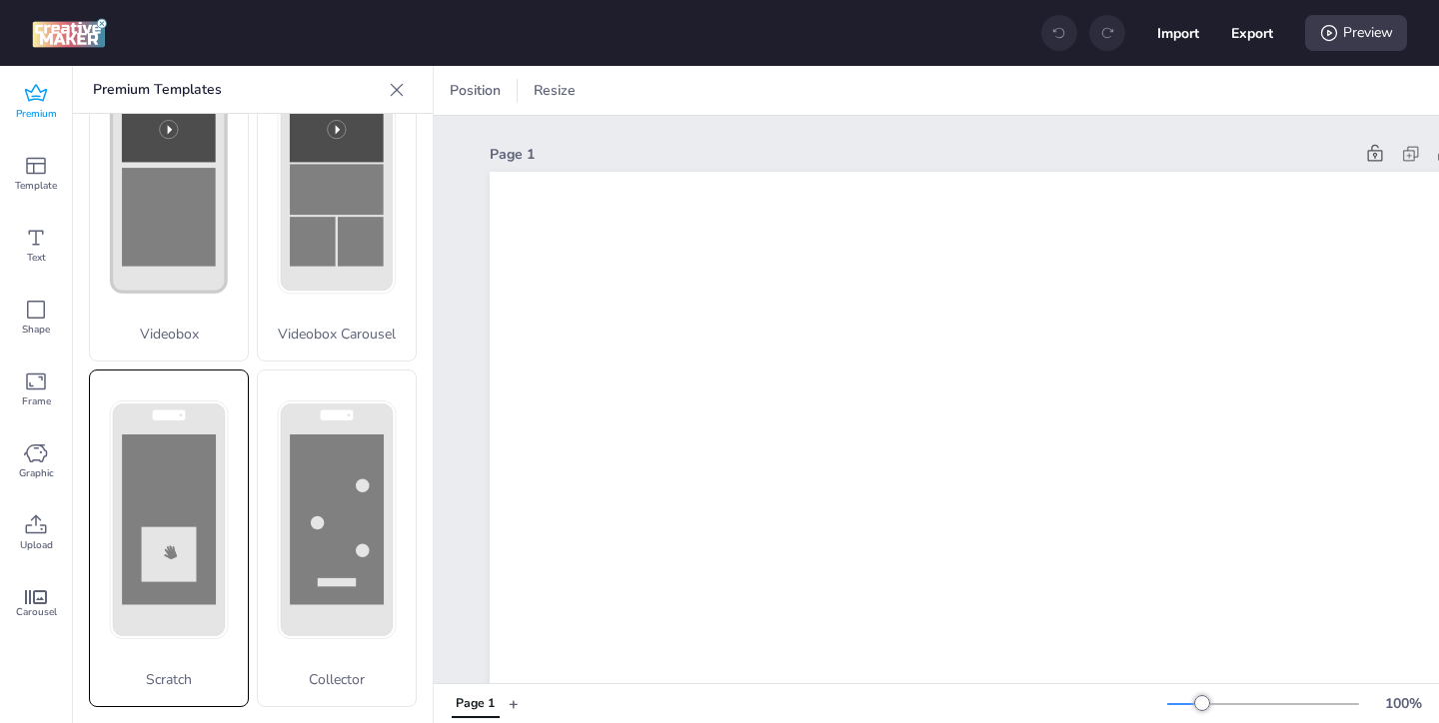
click at [0, 0] on rect at bounding box center [0, 0] width 0 height 0
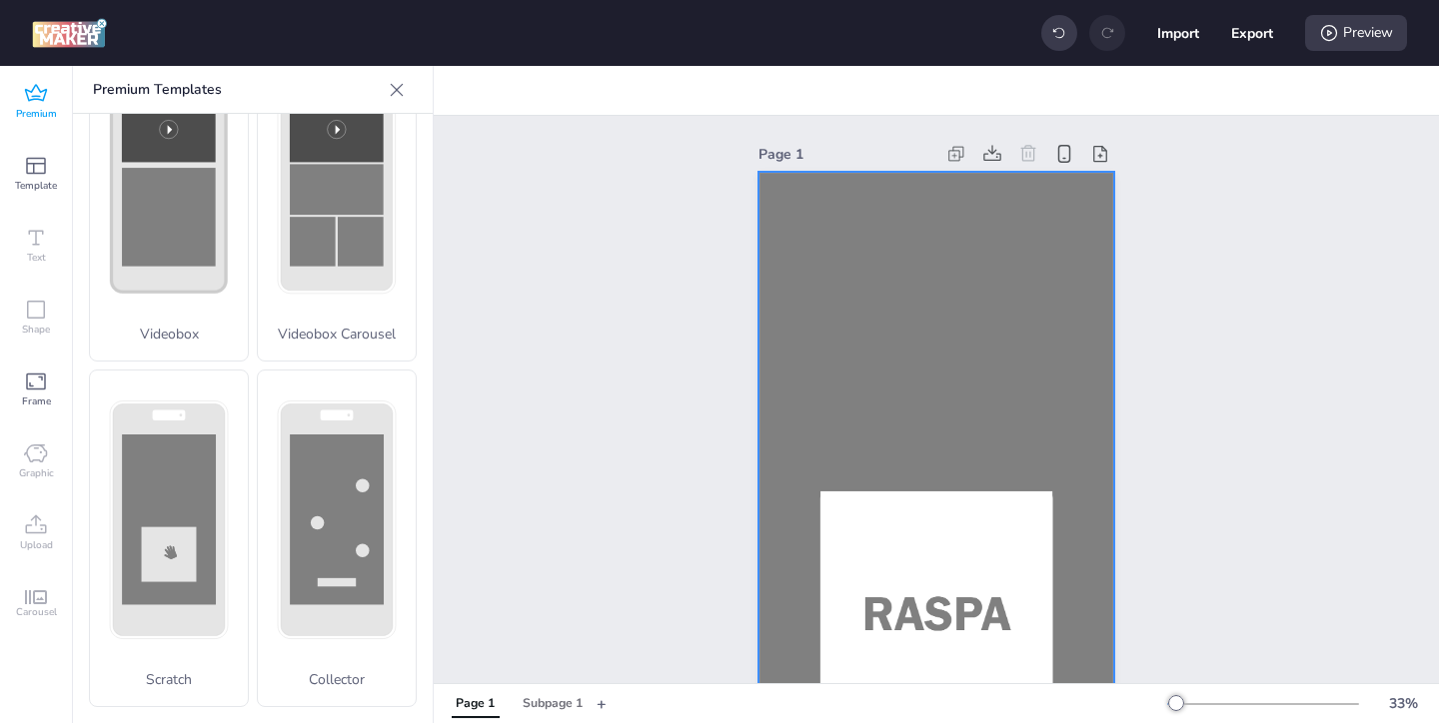
click at [830, 349] on div at bounding box center [936, 489] width 356 height 634
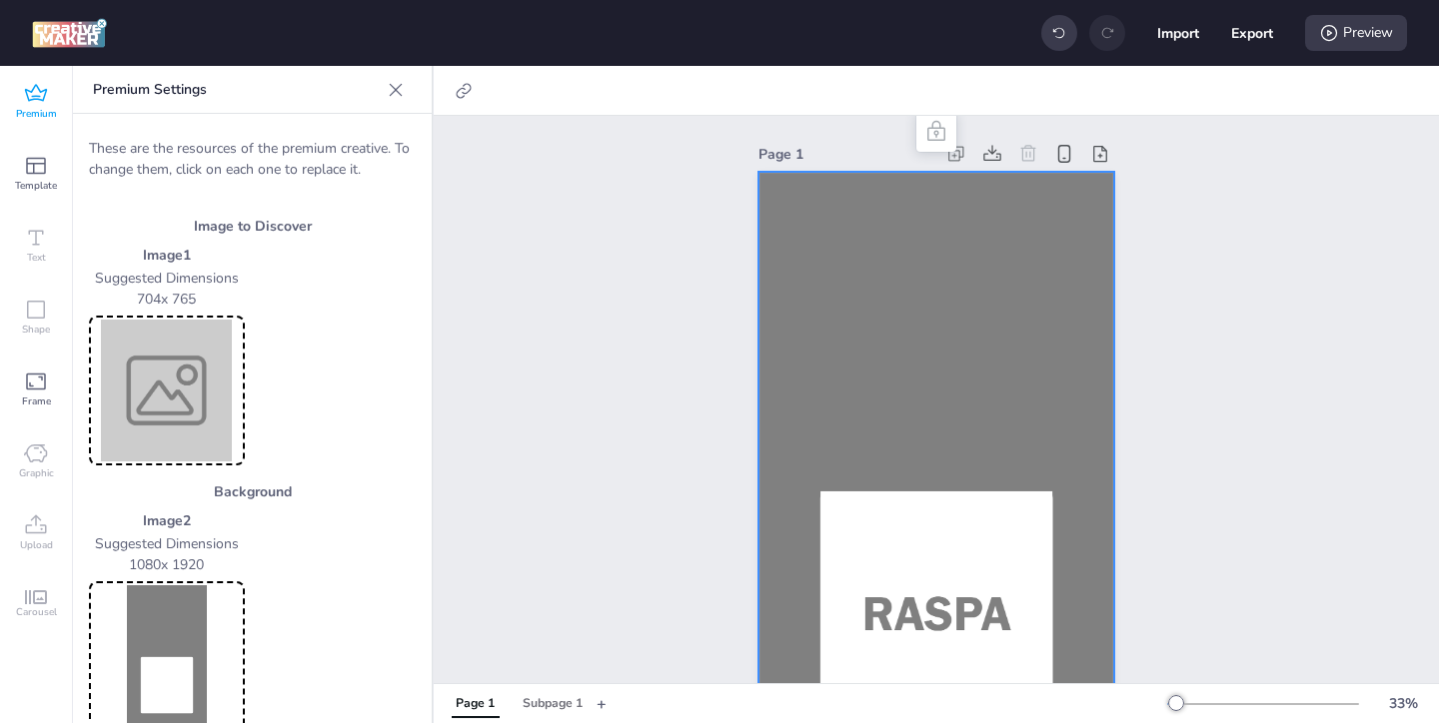
click at [222, 383] on img at bounding box center [167, 391] width 148 height 142
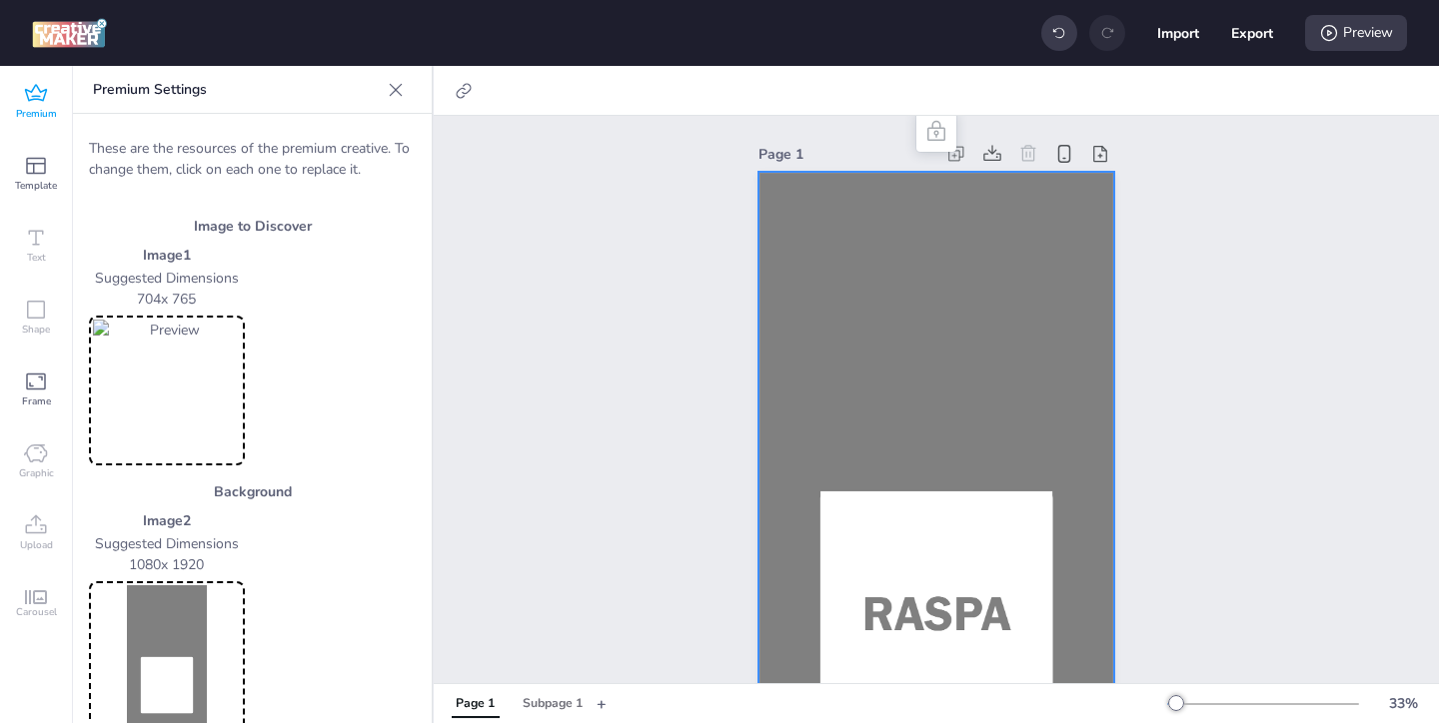
click at [193, 596] on img at bounding box center [167, 657] width 148 height 142
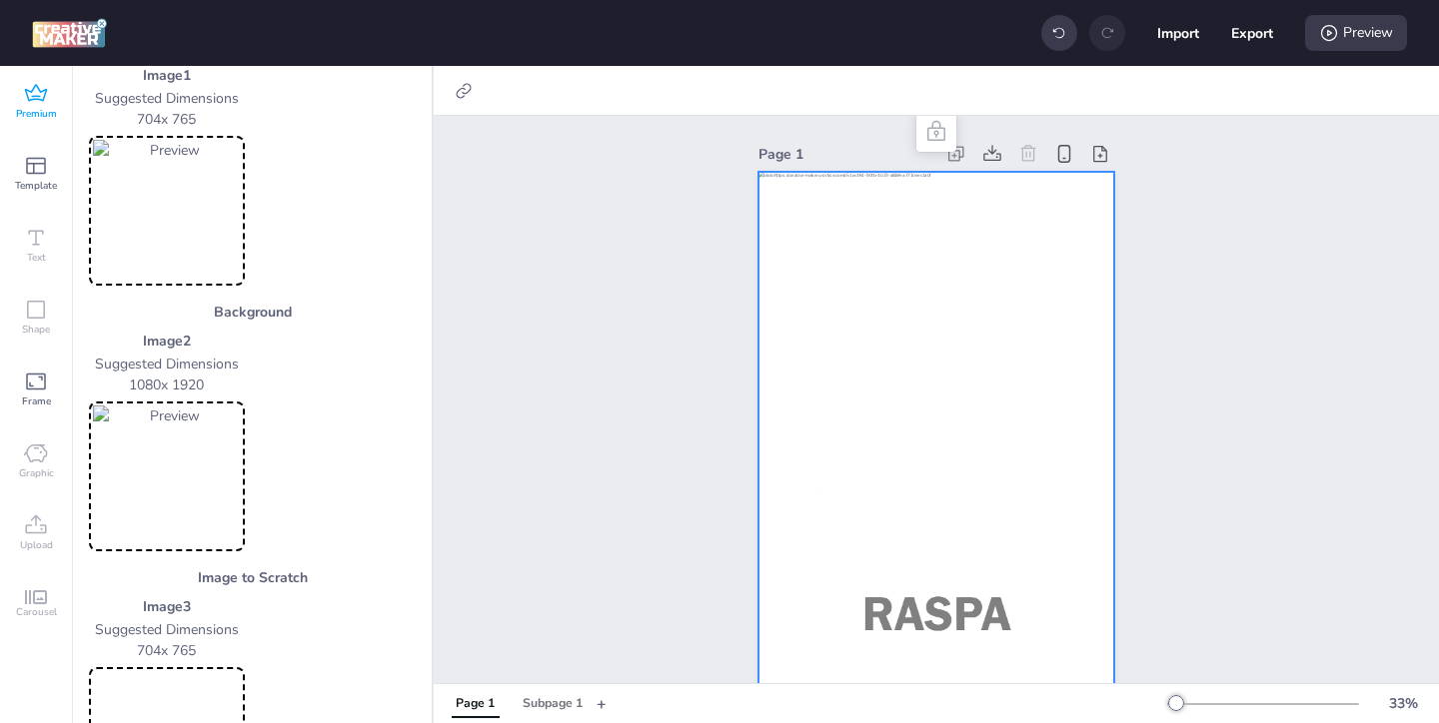
scroll to position [247, 0]
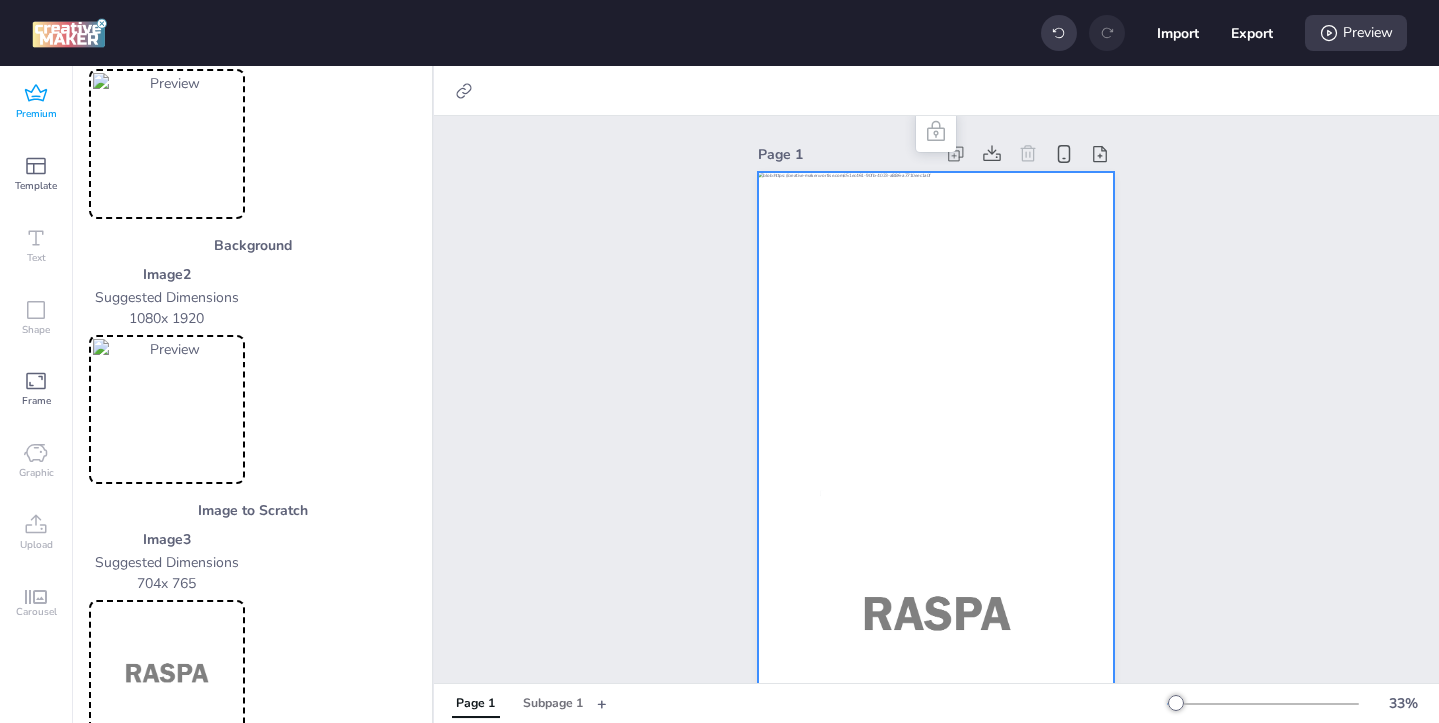
click at [181, 619] on img at bounding box center [167, 676] width 148 height 142
click at [779, 285] on div at bounding box center [936, 489] width 356 height 634
click at [468, 93] on icon at bounding box center [464, 91] width 20 height 20
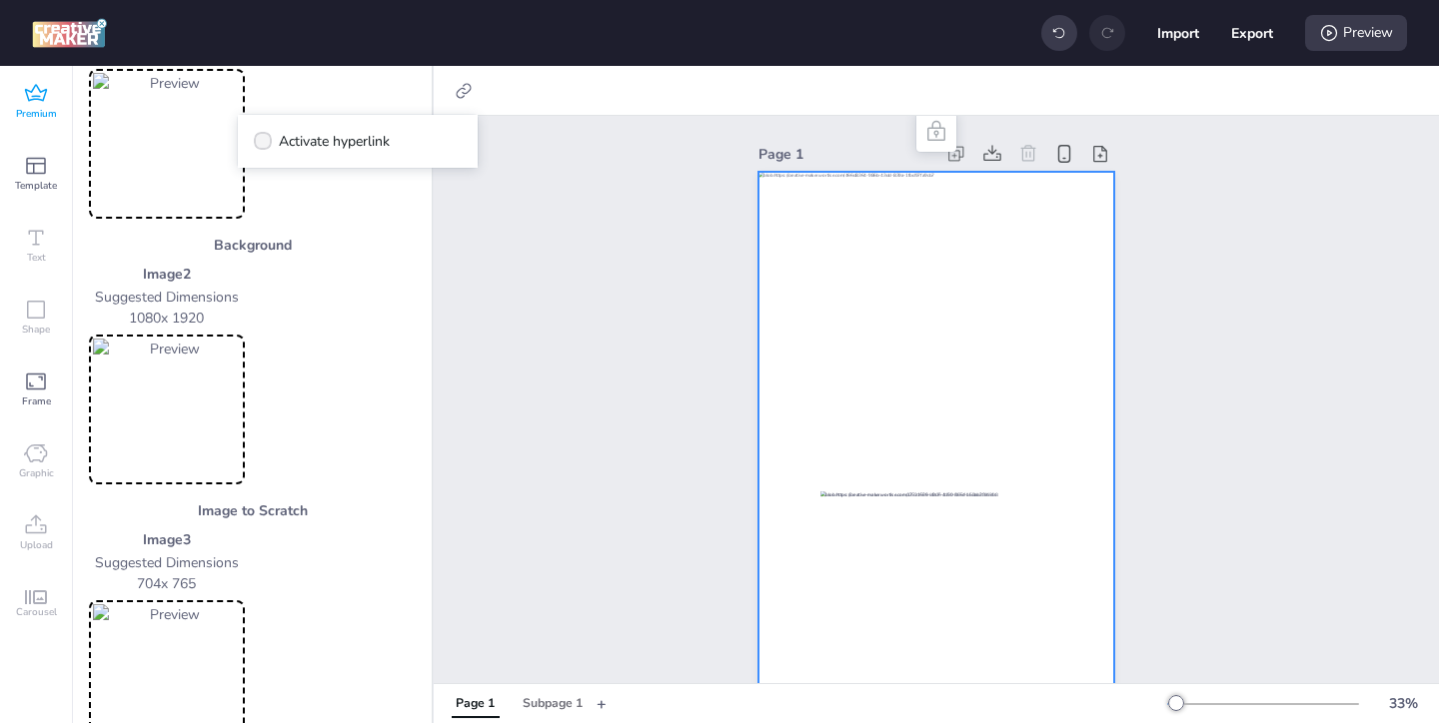
click at [379, 136] on span "Activate hyperlink" at bounding box center [334, 141] width 111 height 21
click at [266, 143] on input "Activate hyperlink" at bounding box center [259, 149] width 13 height 13
checkbox input "true"
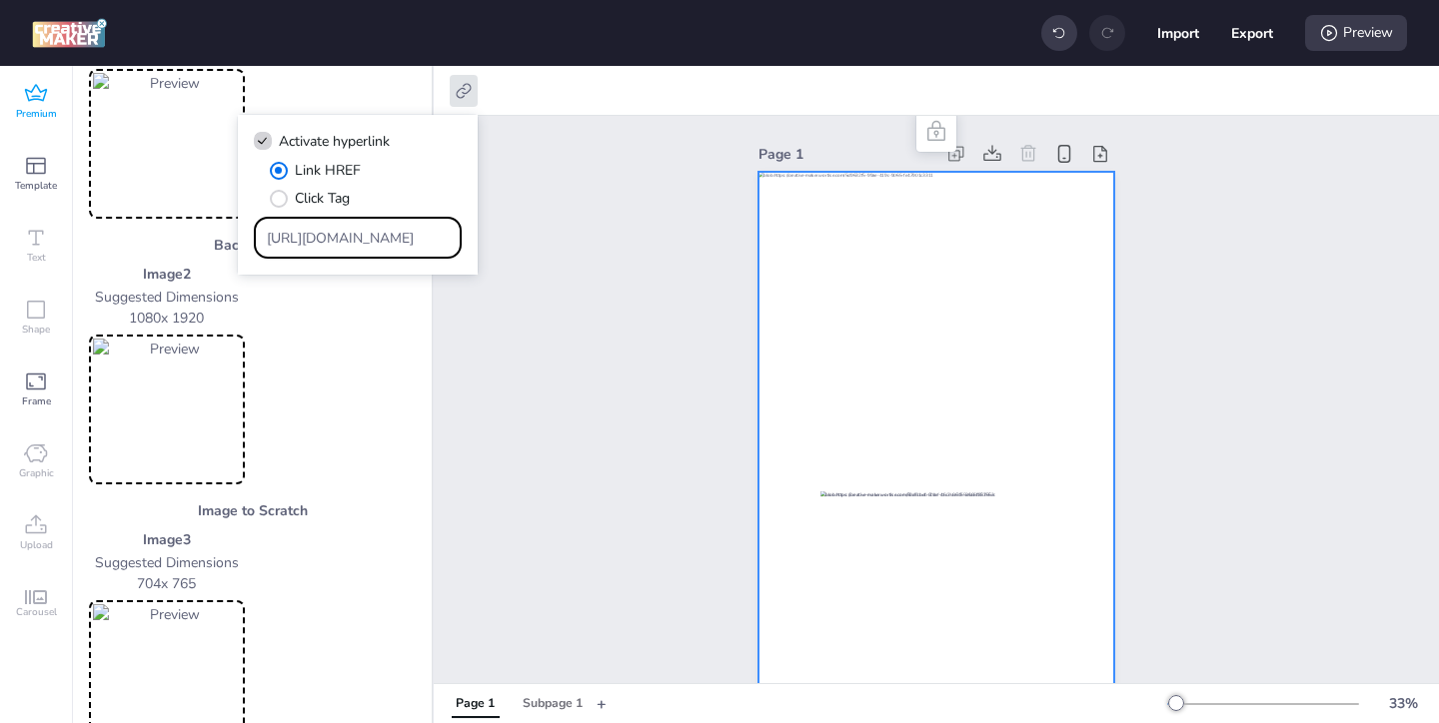
drag, startPoint x: 409, startPoint y: 237, endPoint x: 317, endPoint y: 196, distance: 100.6
click at [330, 203] on div "Link HREF Click Tag [URL][DOMAIN_NAME]" at bounding box center [358, 209] width 208 height 99
paste input "[URL][DOMAIN_NAME]"
type input "[URL][DOMAIN_NAME]"
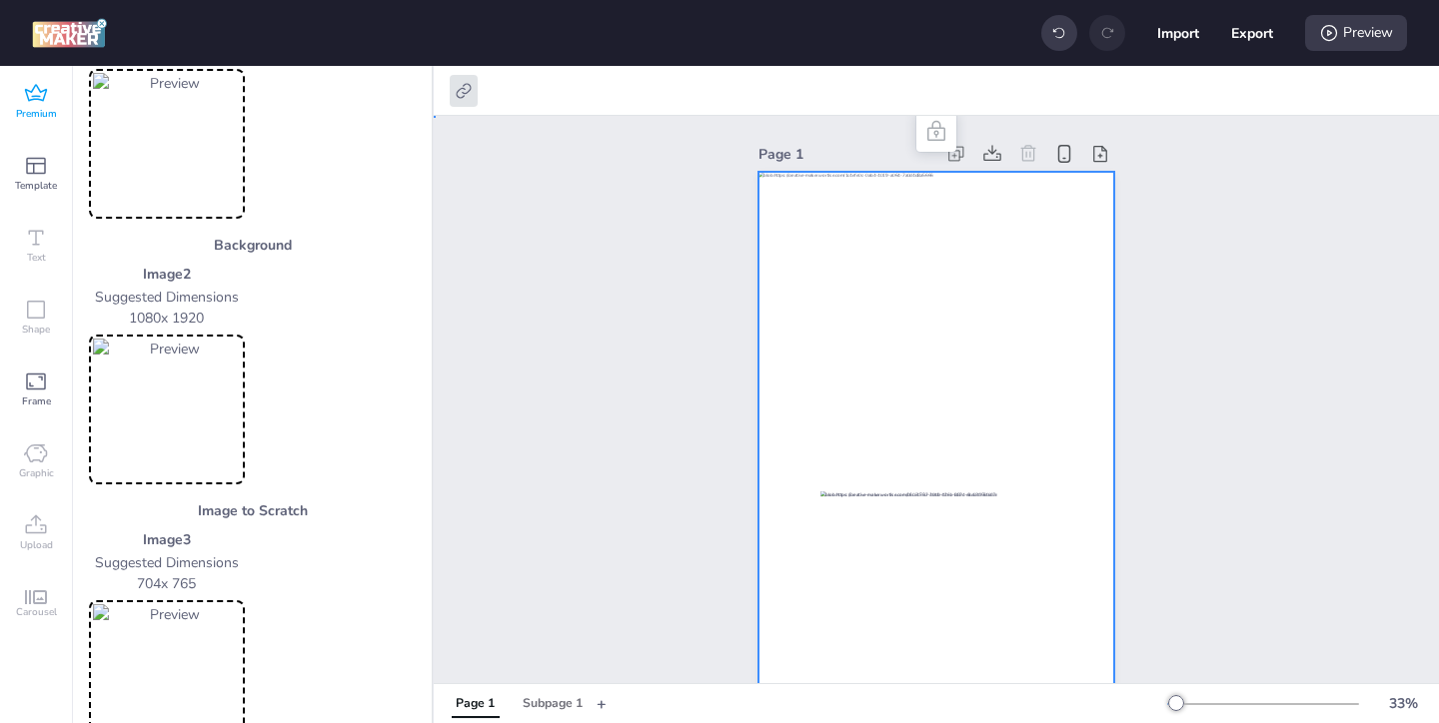
click at [533, 406] on div "Page 1" at bounding box center [936, 472] width 1005 height 713
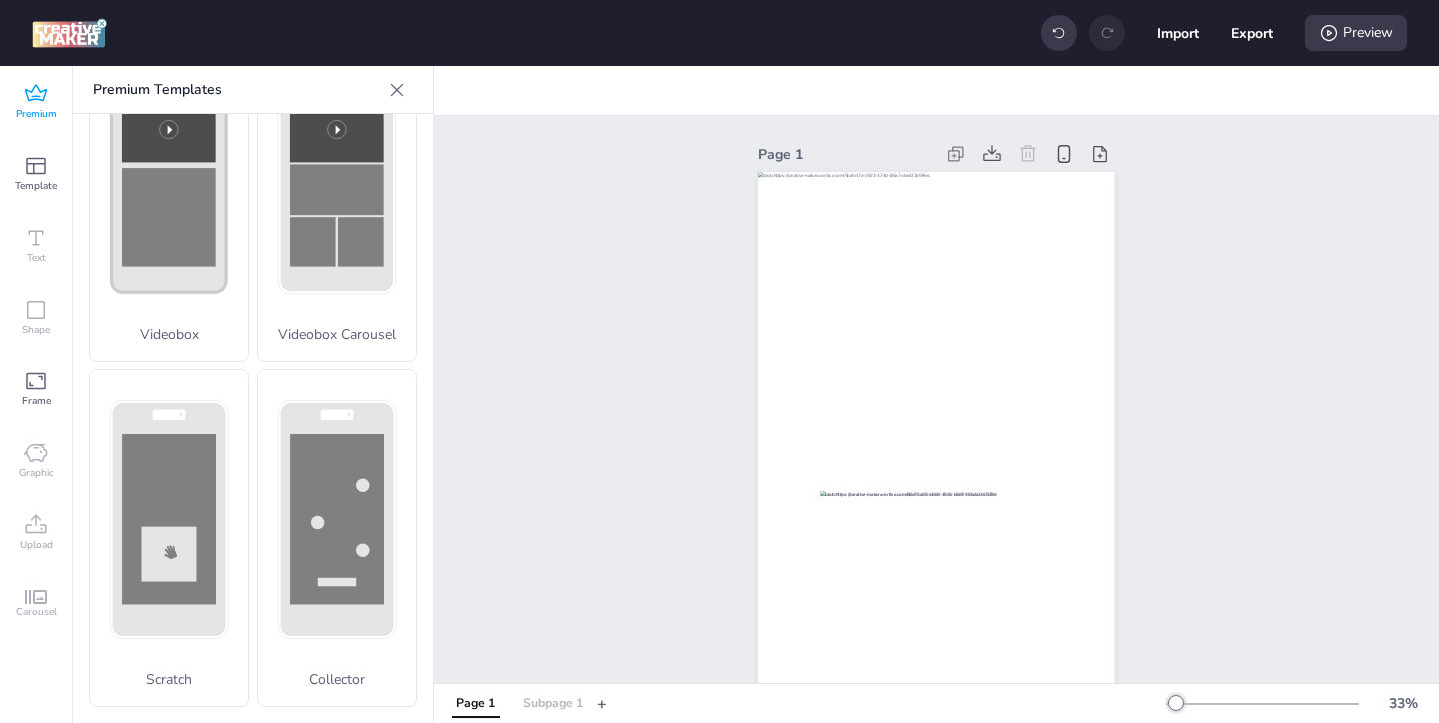
click at [562, 699] on div "Subpage 1" at bounding box center [553, 704] width 60 height 18
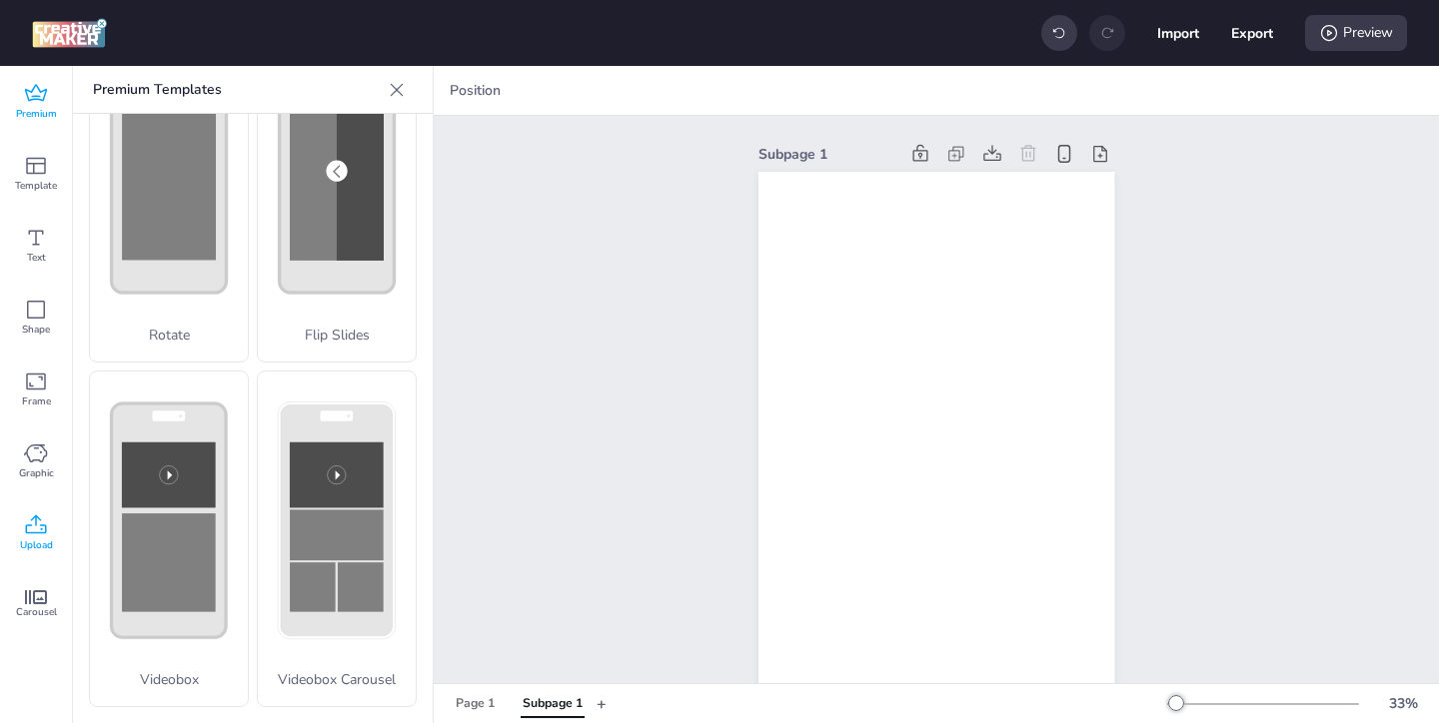
click at [27, 519] on icon at bounding box center [36, 526] width 24 height 24
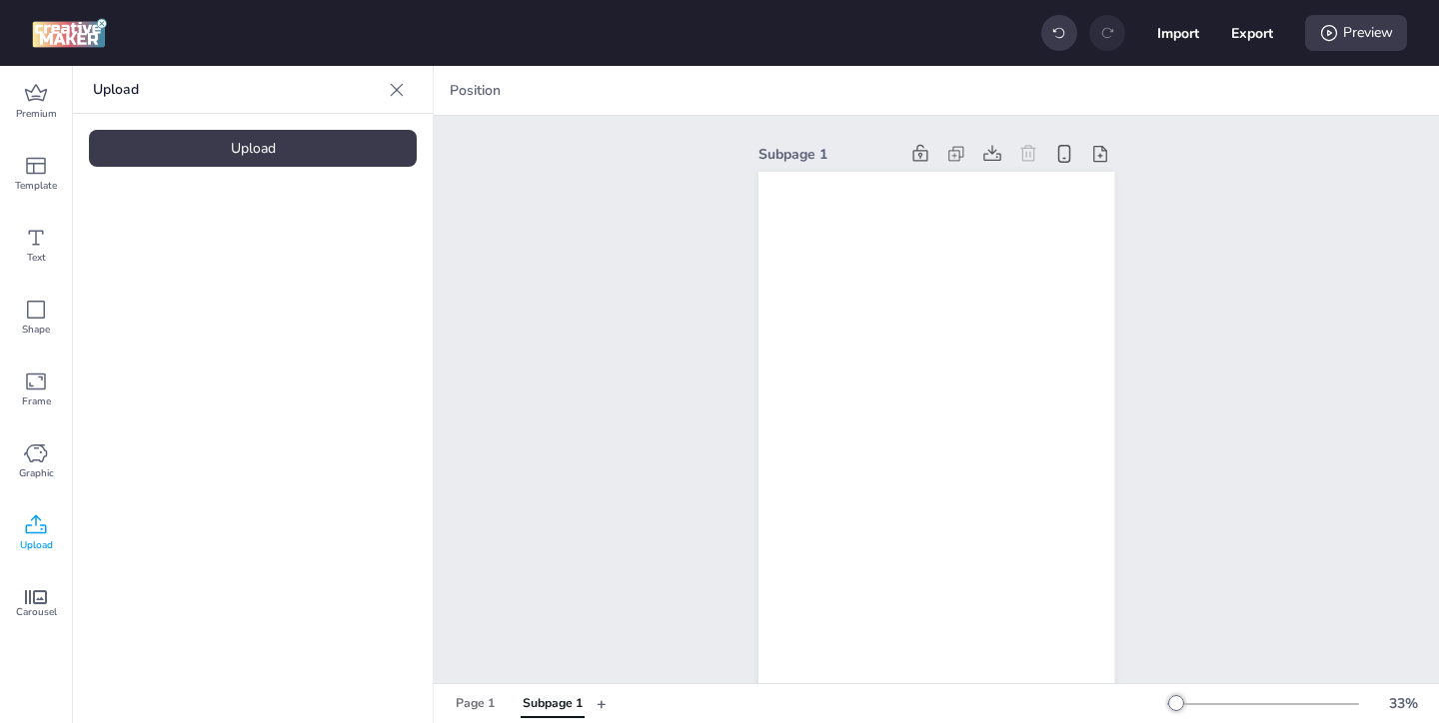
click at [340, 147] on div "Upload" at bounding box center [253, 148] width 328 height 37
click at [158, 273] on img at bounding box center [169, 279] width 122 height 21
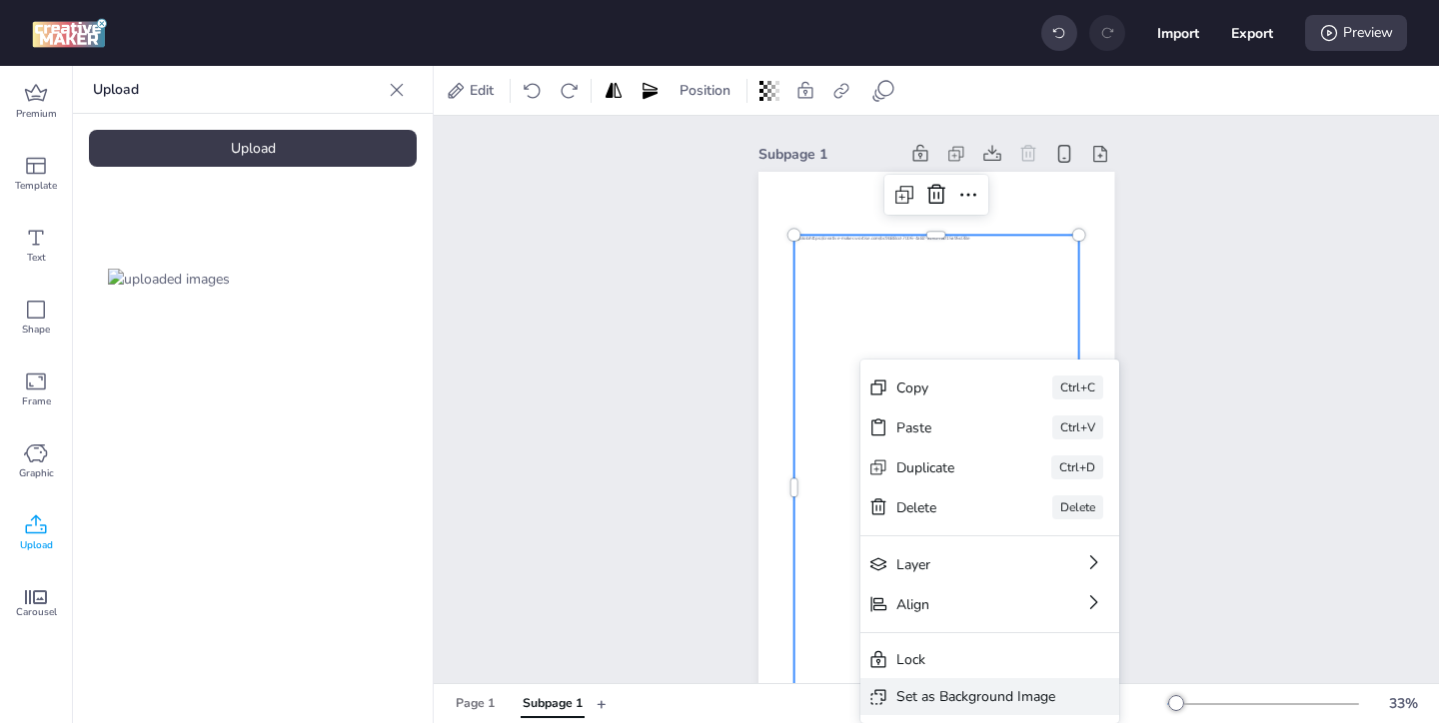
click at [926, 703] on div "Set as Background Image" at bounding box center [975, 697] width 159 height 21
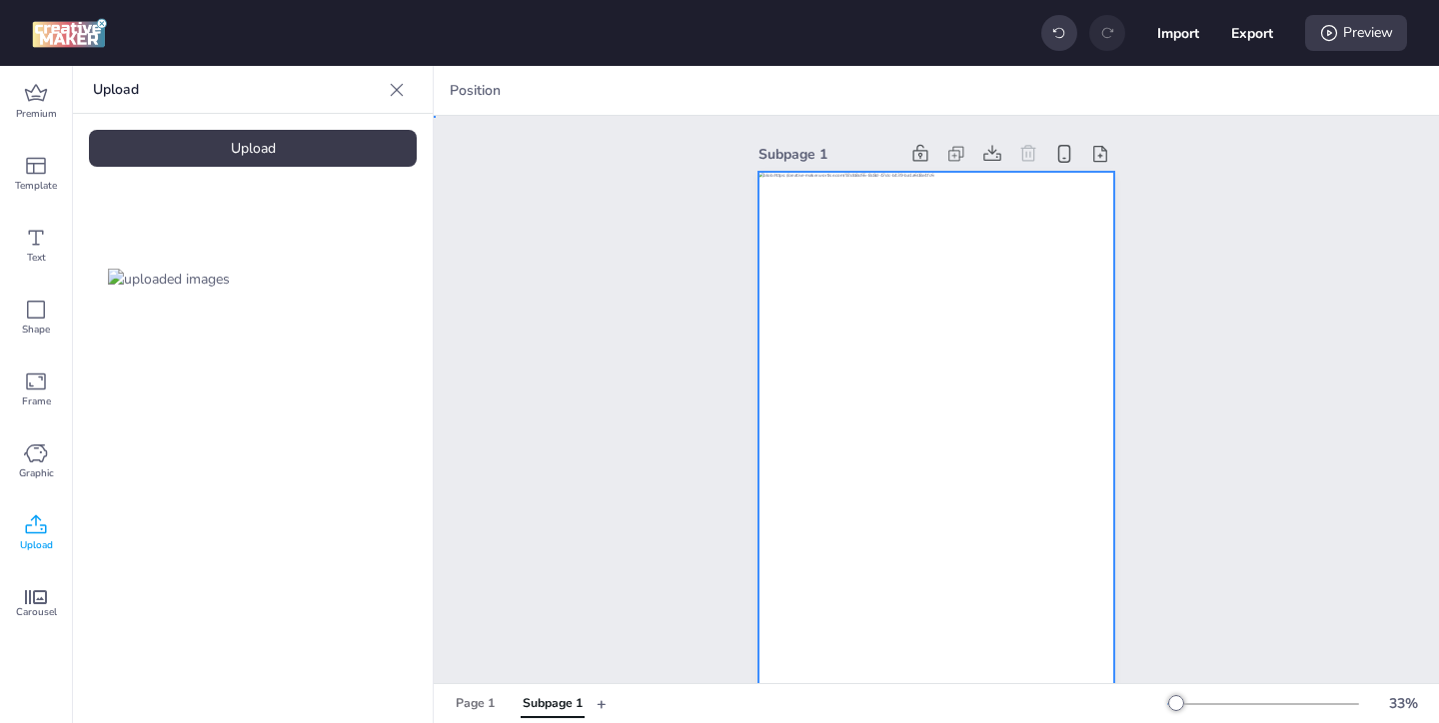
click at [900, 501] on div at bounding box center [936, 489] width 356 height 634
click at [882, 93] on icon at bounding box center [881, 91] width 20 height 20
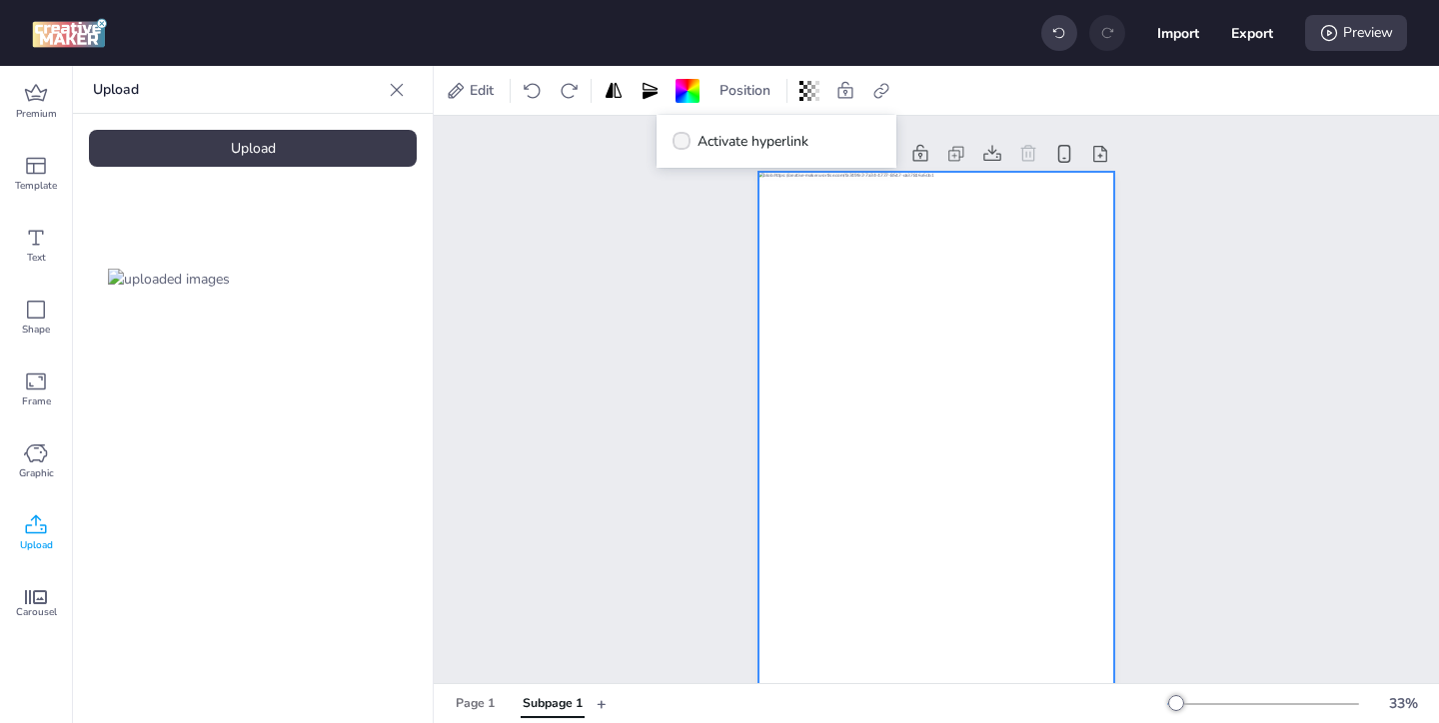
click at [780, 131] on span "Activate hyperlink" at bounding box center [752, 141] width 111 height 21
click at [685, 143] on input "Activate hyperlink" at bounding box center [678, 149] width 13 height 13
checkbox input "true"
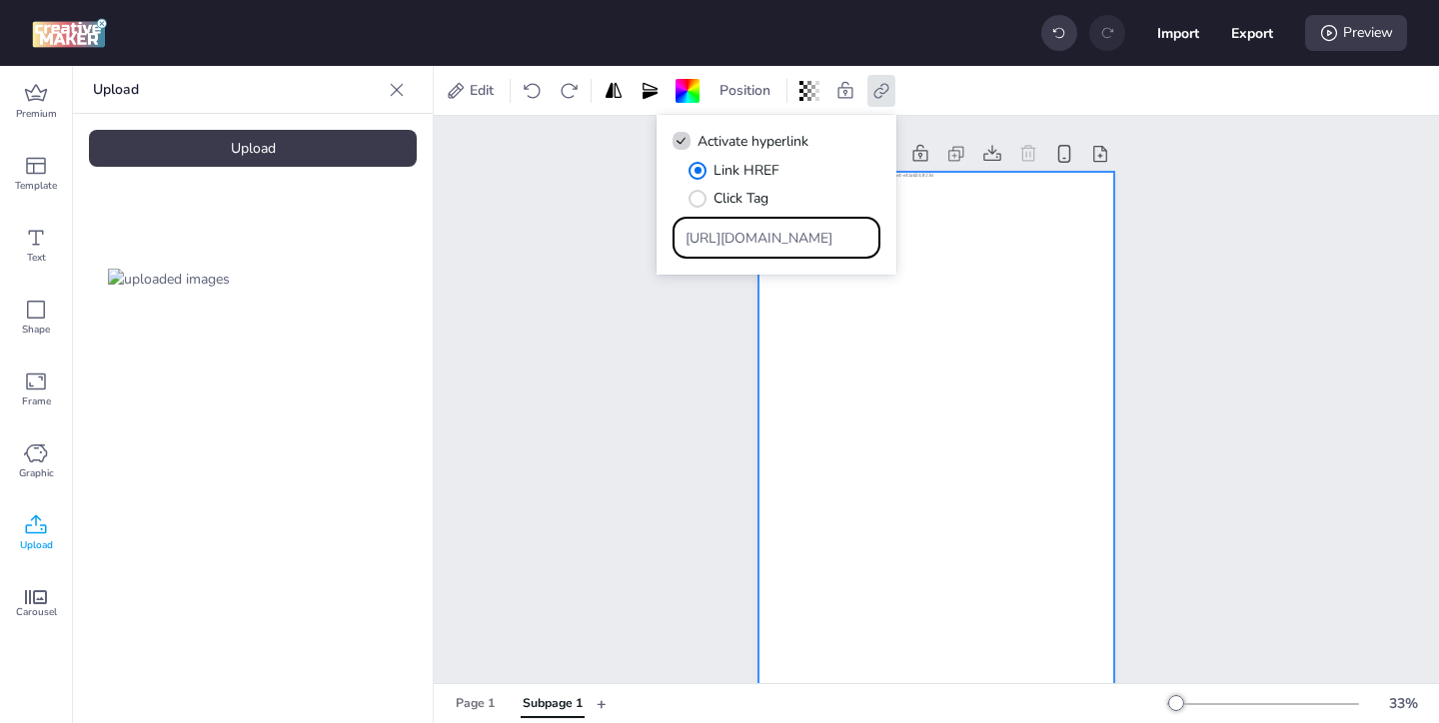
drag, startPoint x: 808, startPoint y: 238, endPoint x: 769, endPoint y: 205, distance: 51.1
click at [780, 219] on div "[URL][DOMAIN_NAME]" at bounding box center [777, 238] width 183 height 38
paste input "ww.papajohns.com.co/?utm_id=1a940&utm_source=apex-rich-media---nacional&utm_med…"
type input "[URL][DOMAIN_NAME]"
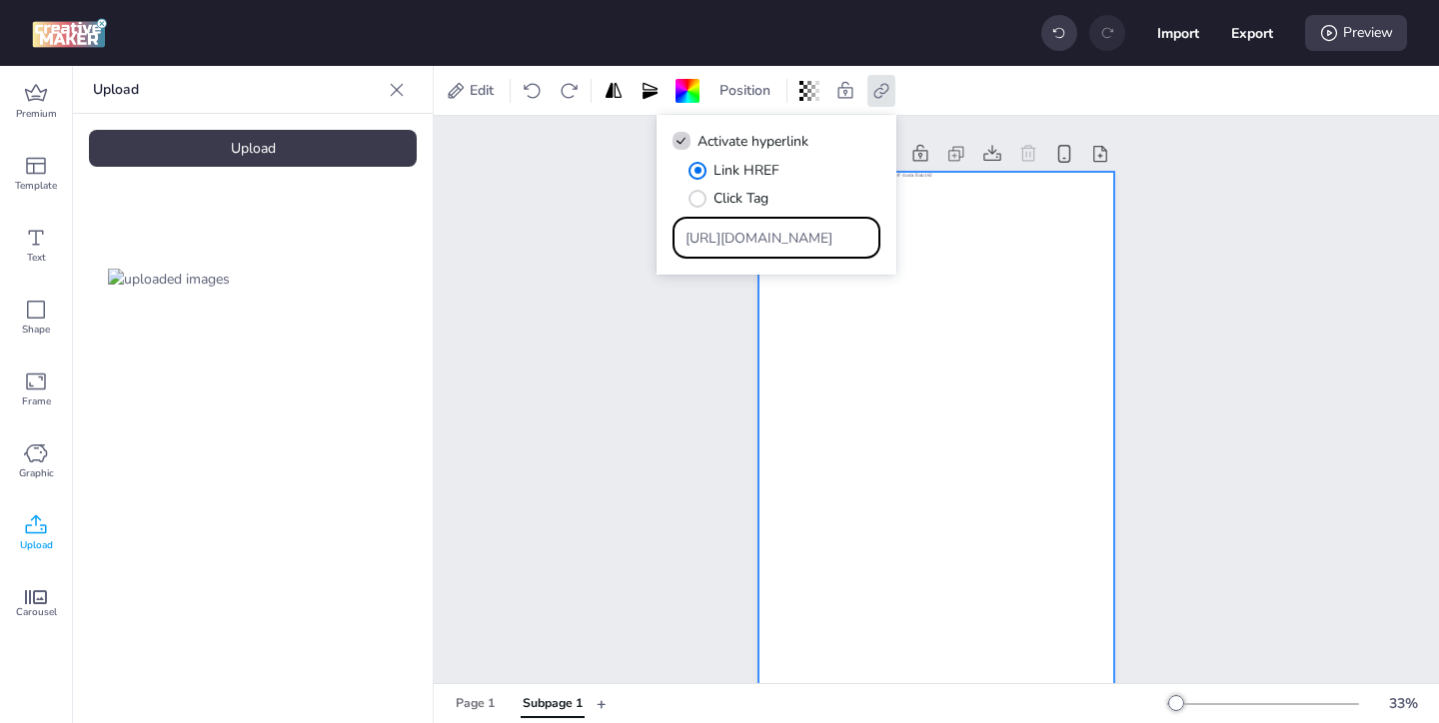
click at [1184, 408] on div "Subpage 1" at bounding box center [936, 472] width 1005 height 713
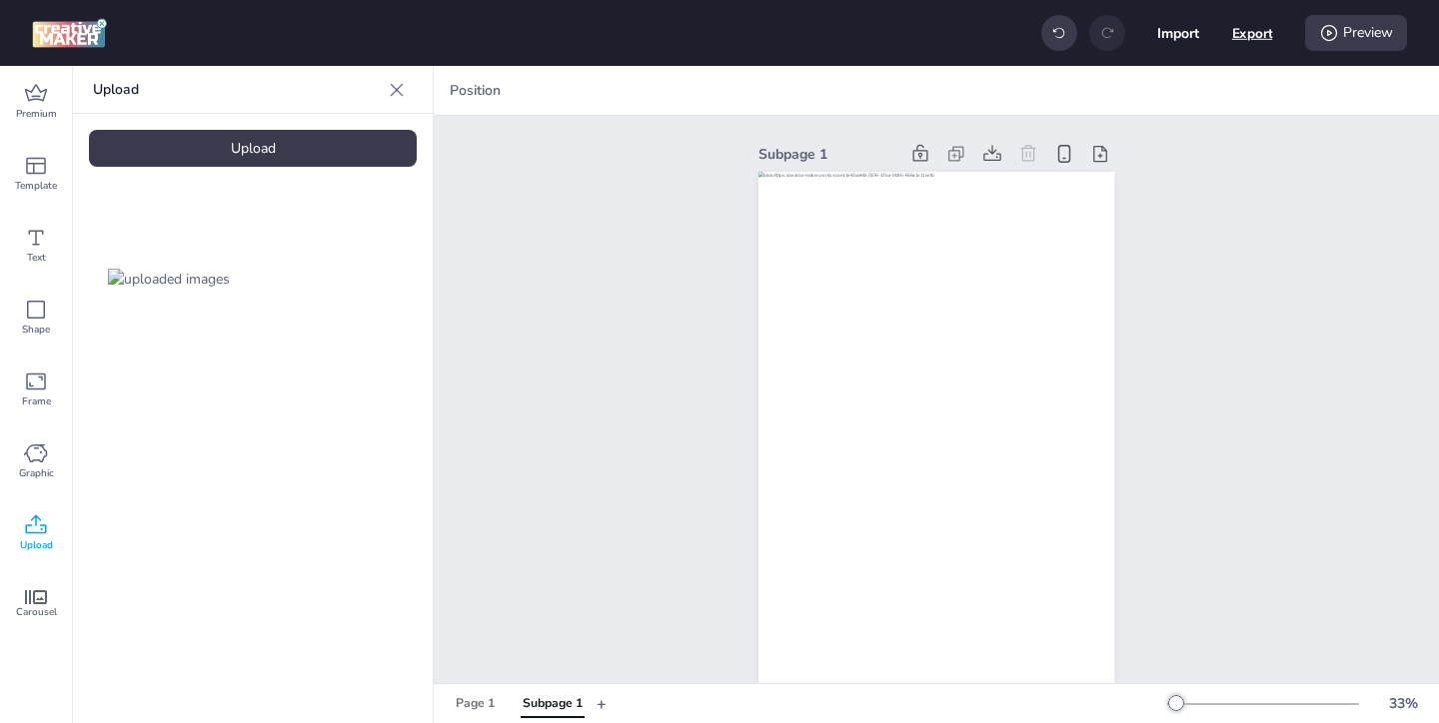
click at [1247, 35] on button "Export" at bounding box center [1252, 33] width 41 height 41
select select "html"
select select "all"
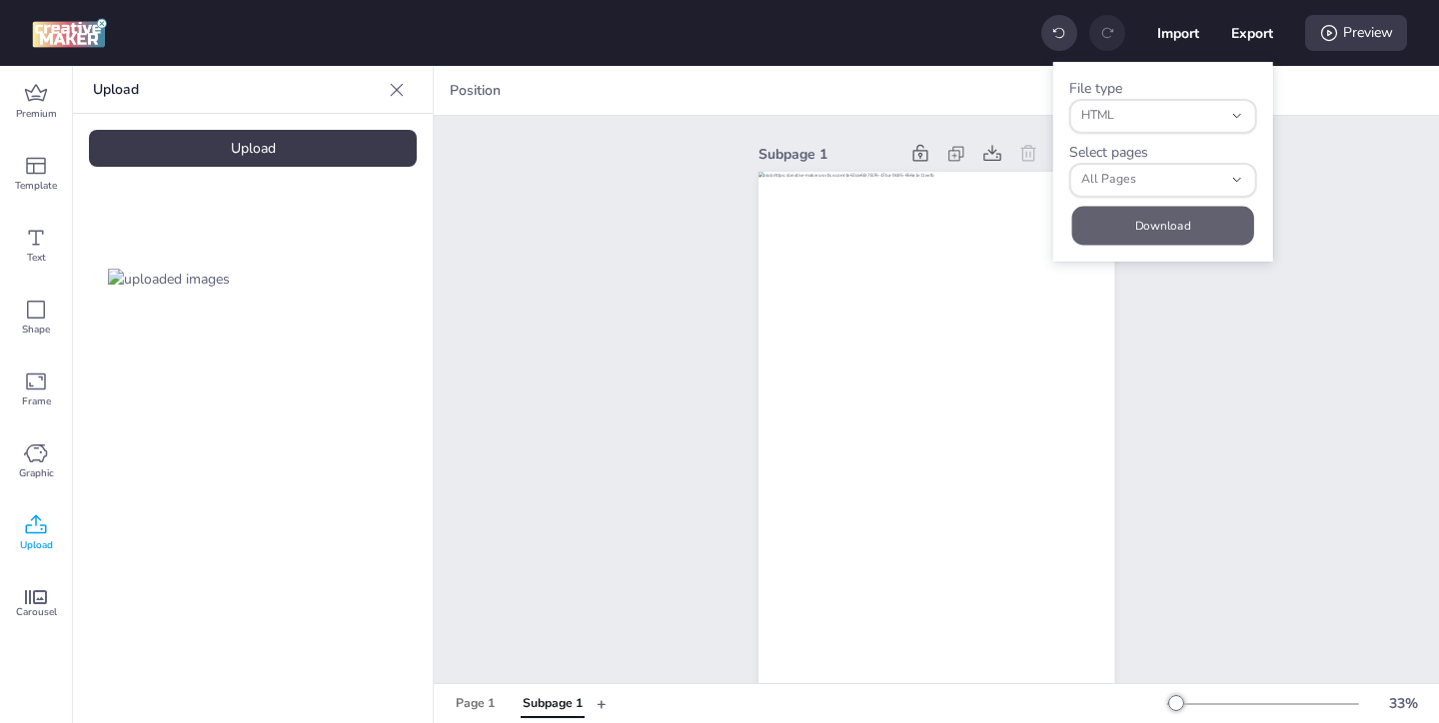
click at [1197, 215] on button "Download" at bounding box center [1163, 225] width 182 height 39
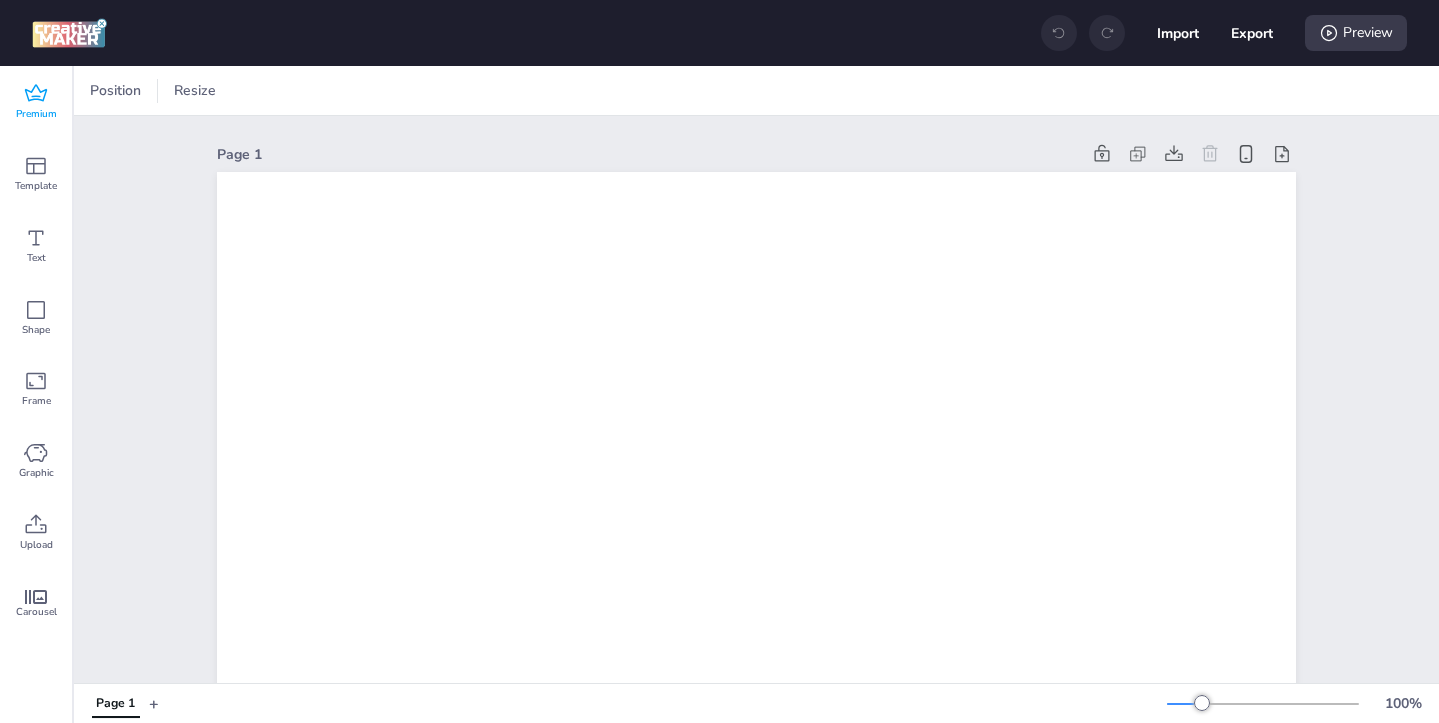
click at [20, 93] on div "Premium" at bounding box center [36, 102] width 72 height 72
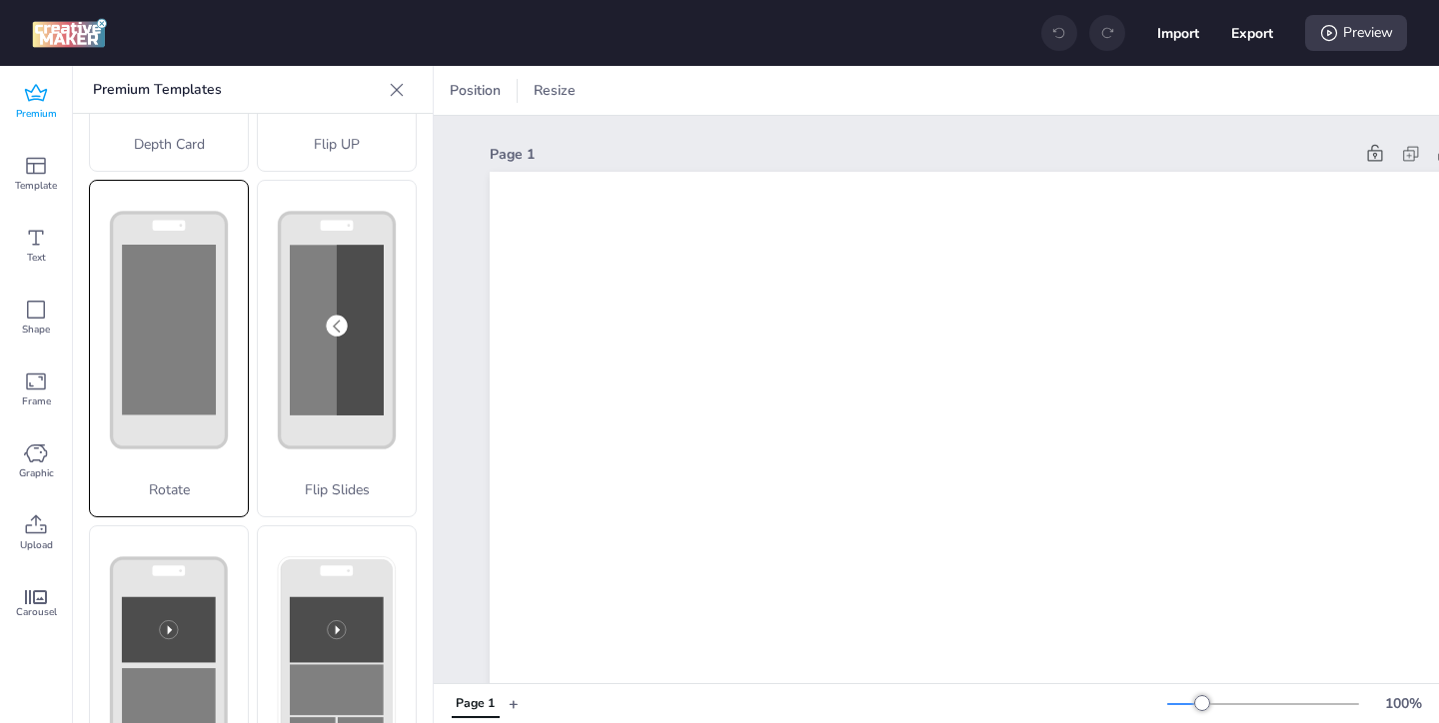
scroll to position [796, 0]
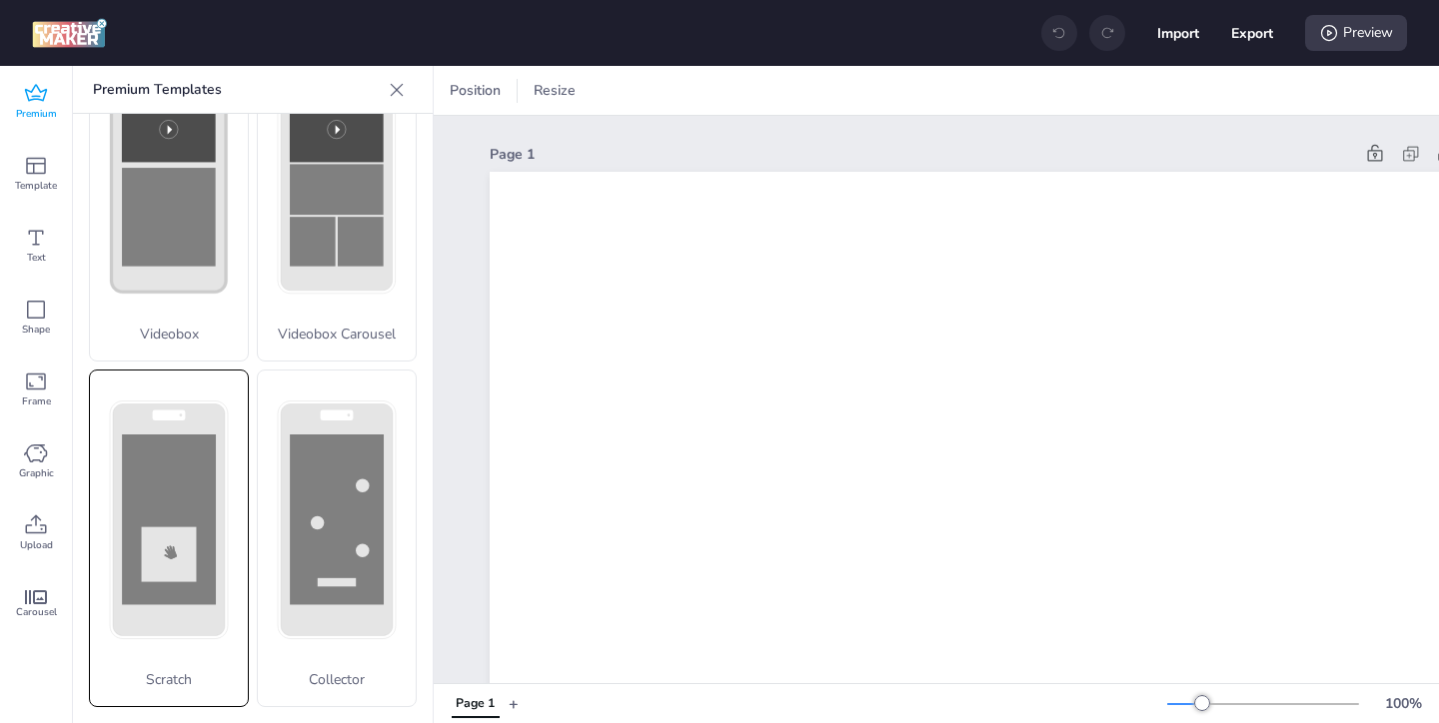
click at [193, 487] on rect at bounding box center [169, 520] width 94 height 170
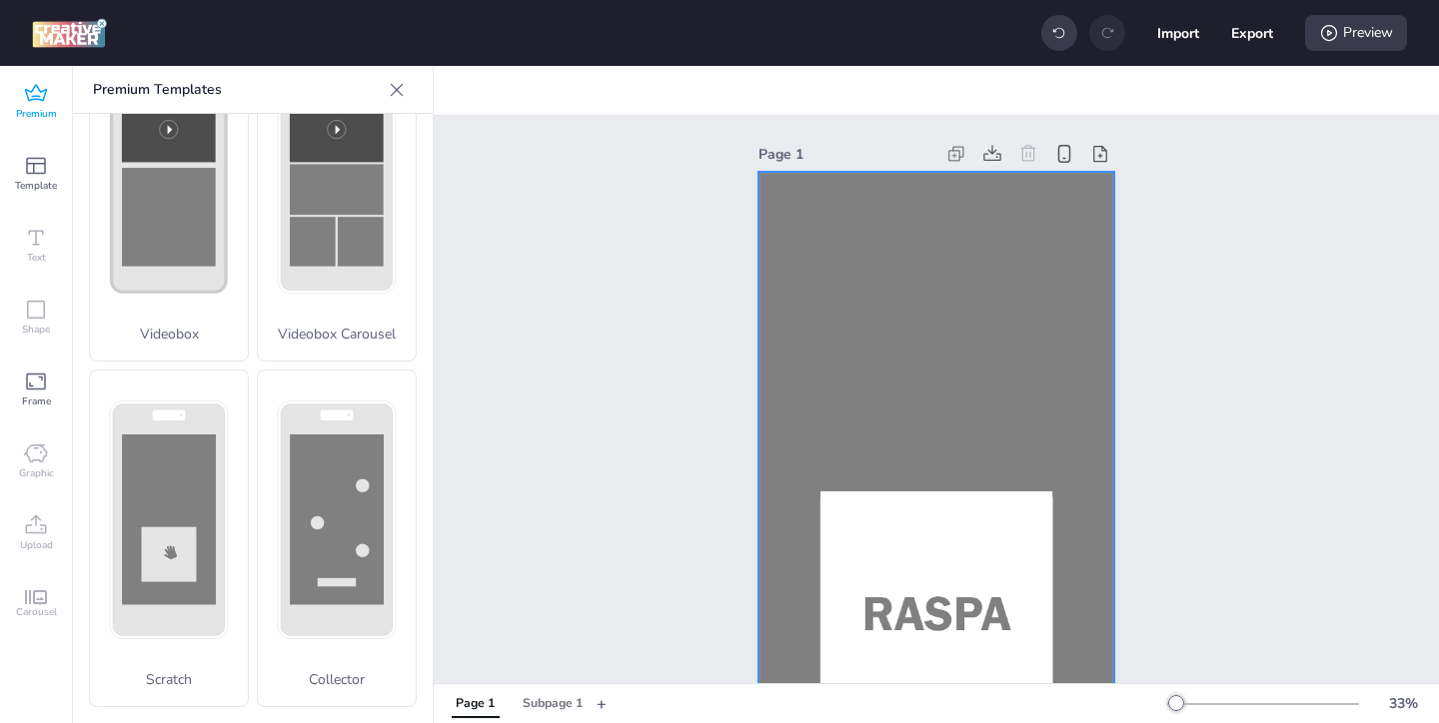
click at [892, 396] on div at bounding box center [936, 489] width 356 height 634
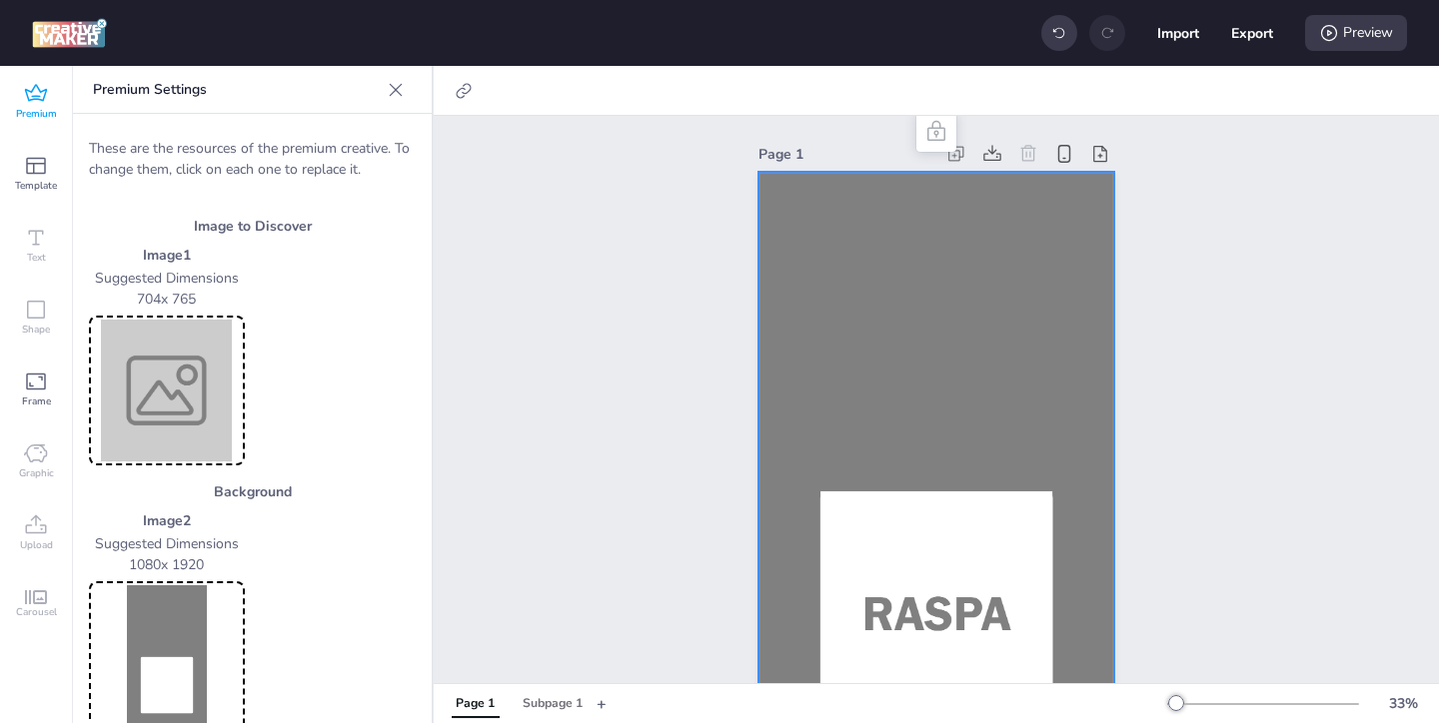
click at [174, 385] on img at bounding box center [167, 391] width 148 height 142
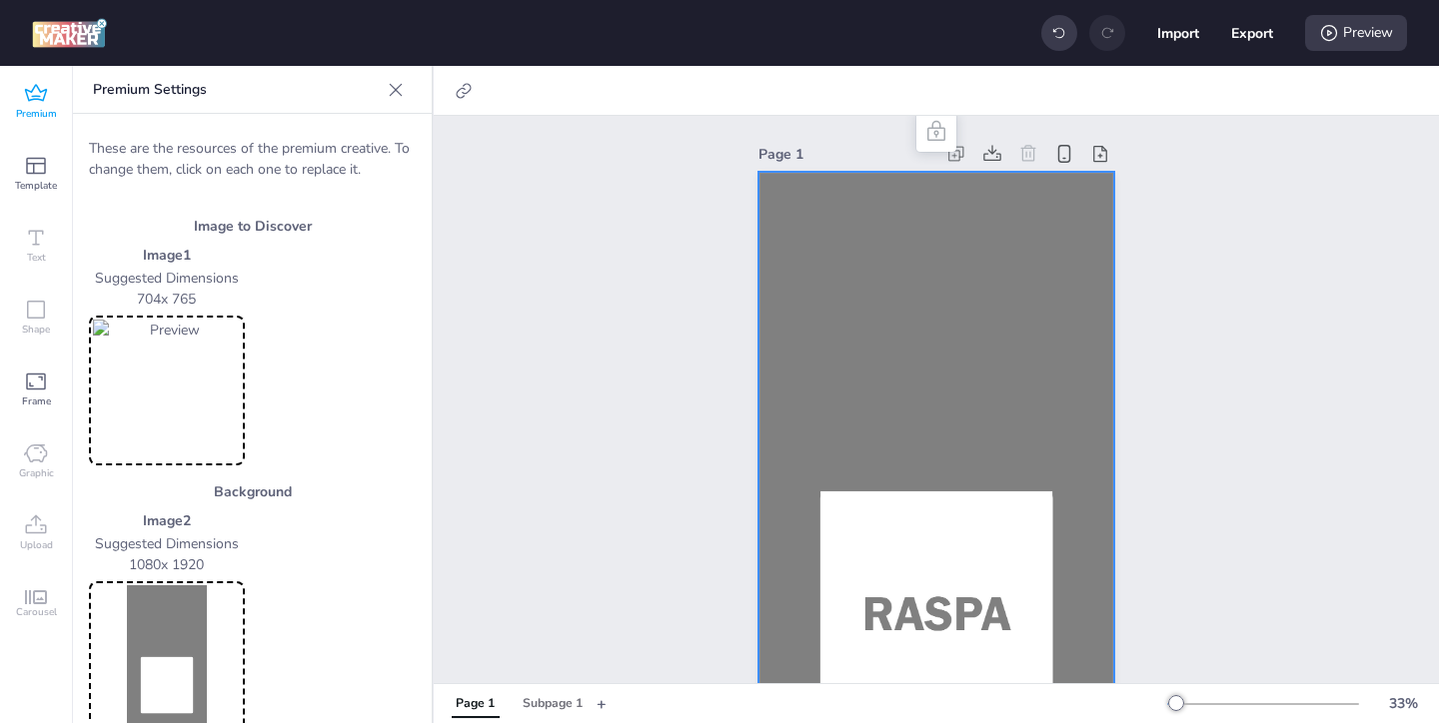
click at [172, 626] on img at bounding box center [167, 657] width 148 height 142
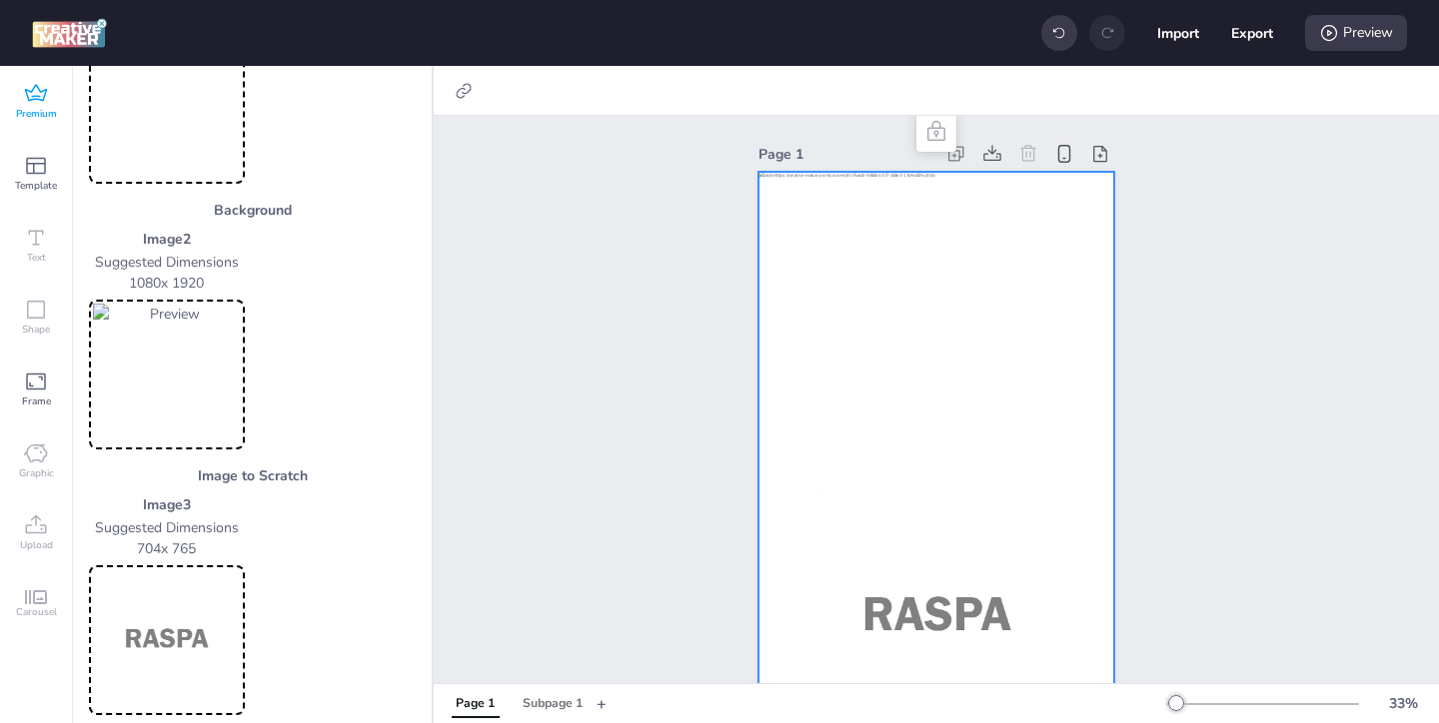
scroll to position [298, 0]
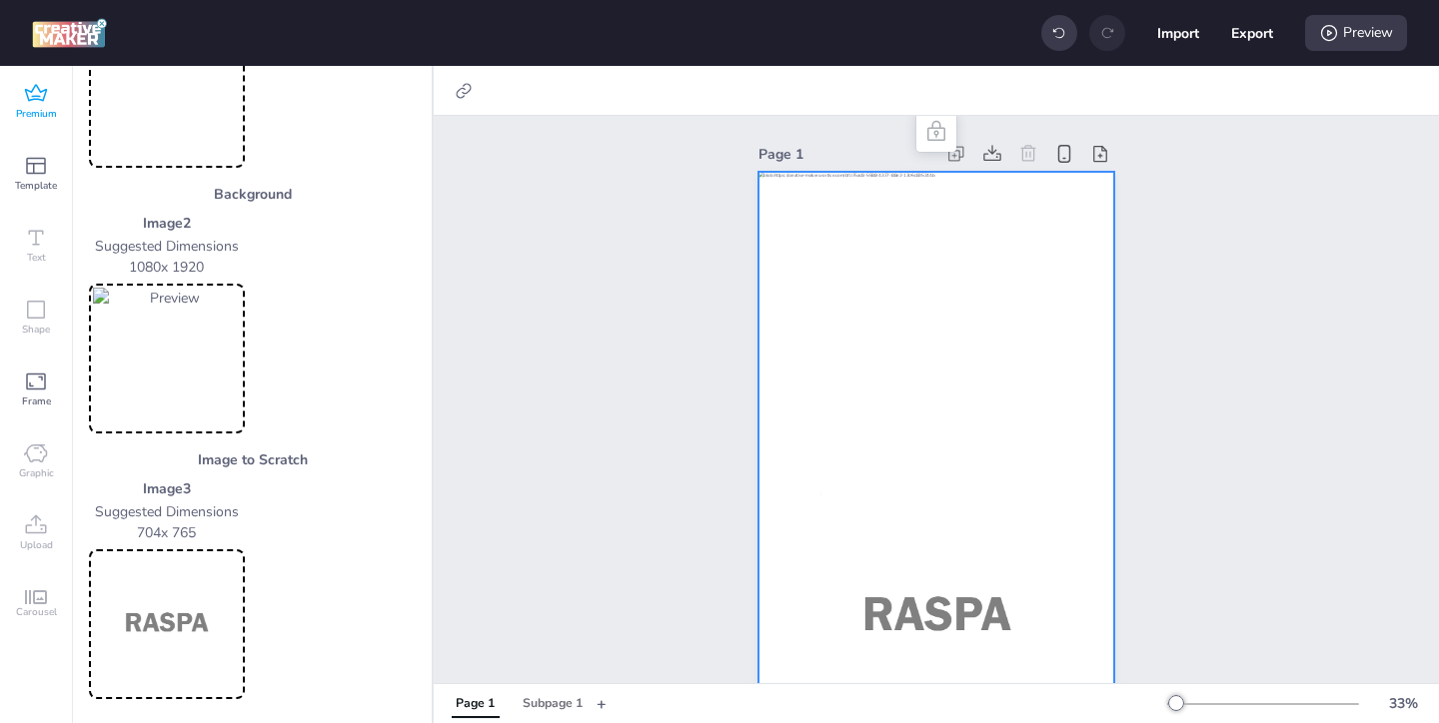
click at [197, 601] on img at bounding box center [167, 625] width 148 height 142
click at [560, 704] on div "Subpage 1" at bounding box center [553, 704] width 60 height 18
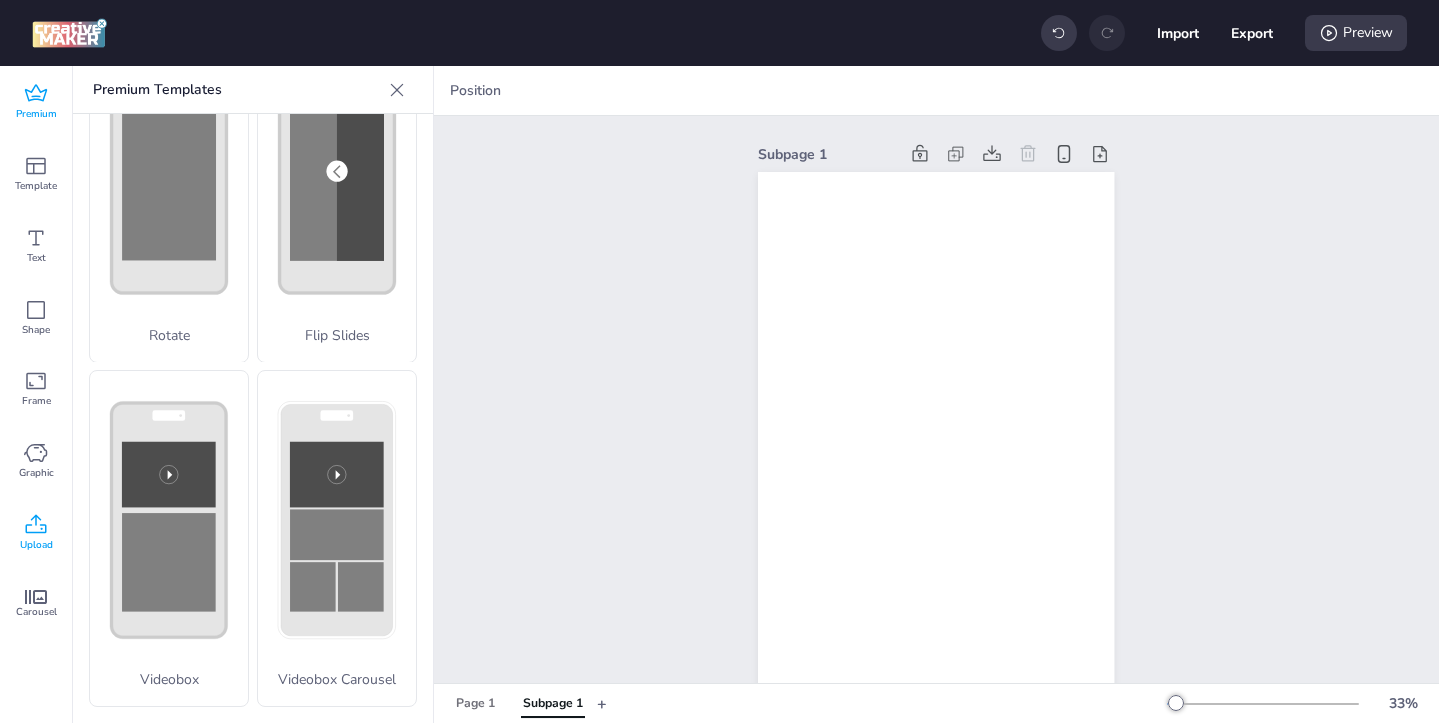
click at [22, 545] on span "Upload" at bounding box center [36, 546] width 33 height 16
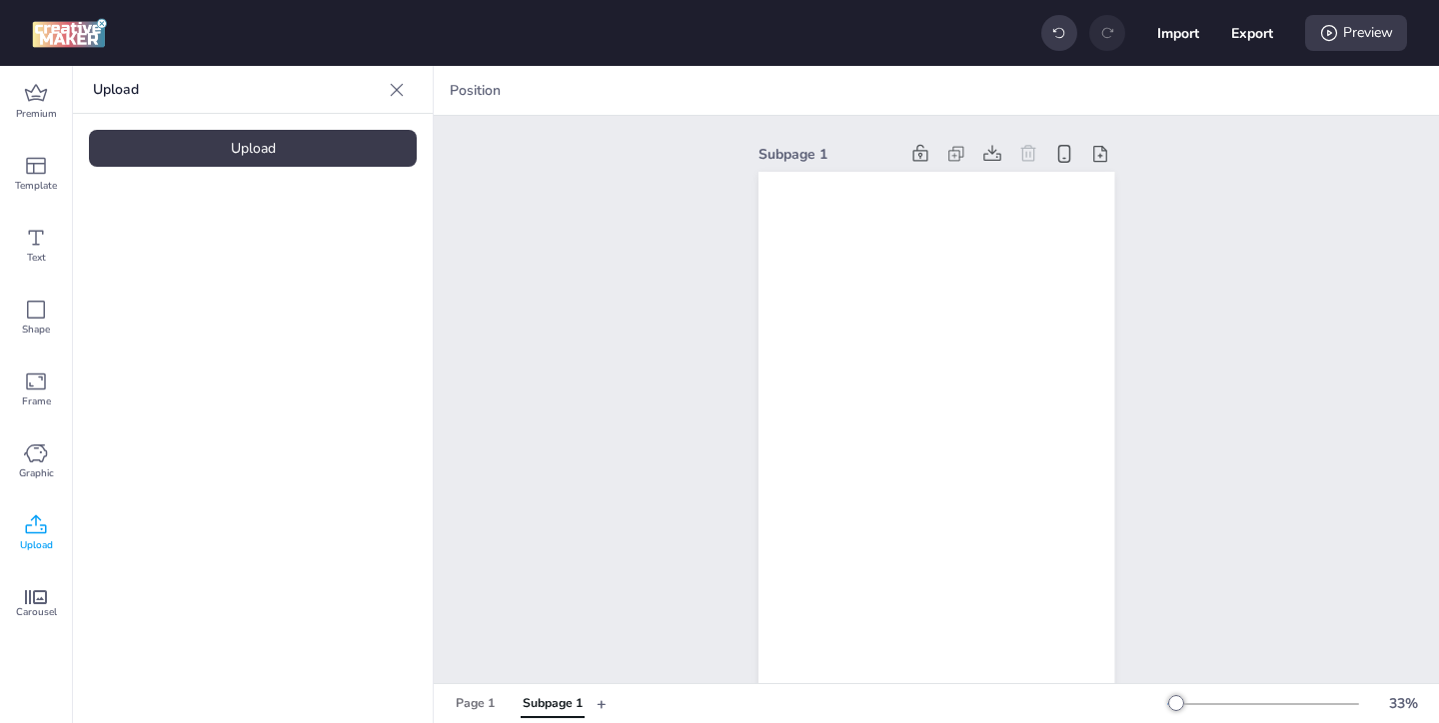
click at [241, 155] on div "Upload" at bounding box center [253, 148] width 328 height 37
click at [201, 287] on img at bounding box center [169, 279] width 122 height 21
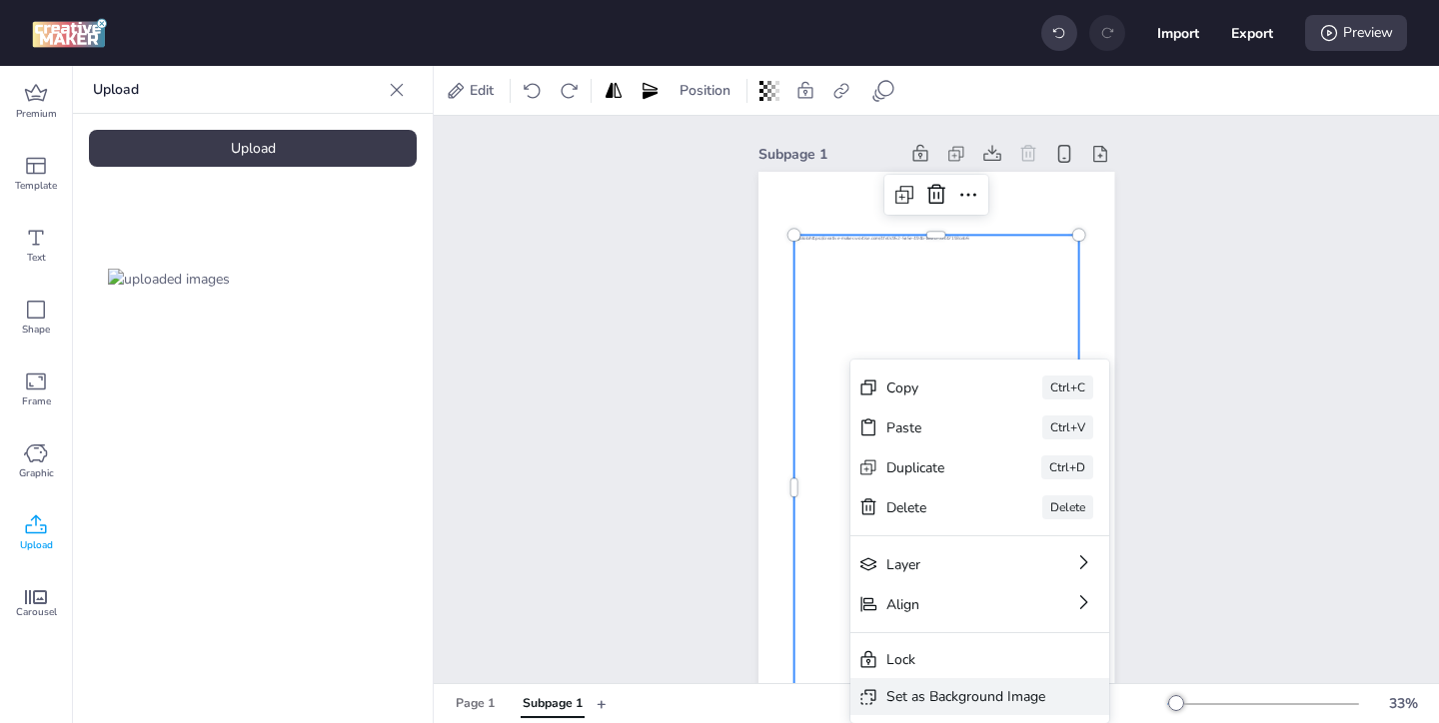
click at [923, 688] on div "Set as Background Image" at bounding box center [965, 697] width 159 height 21
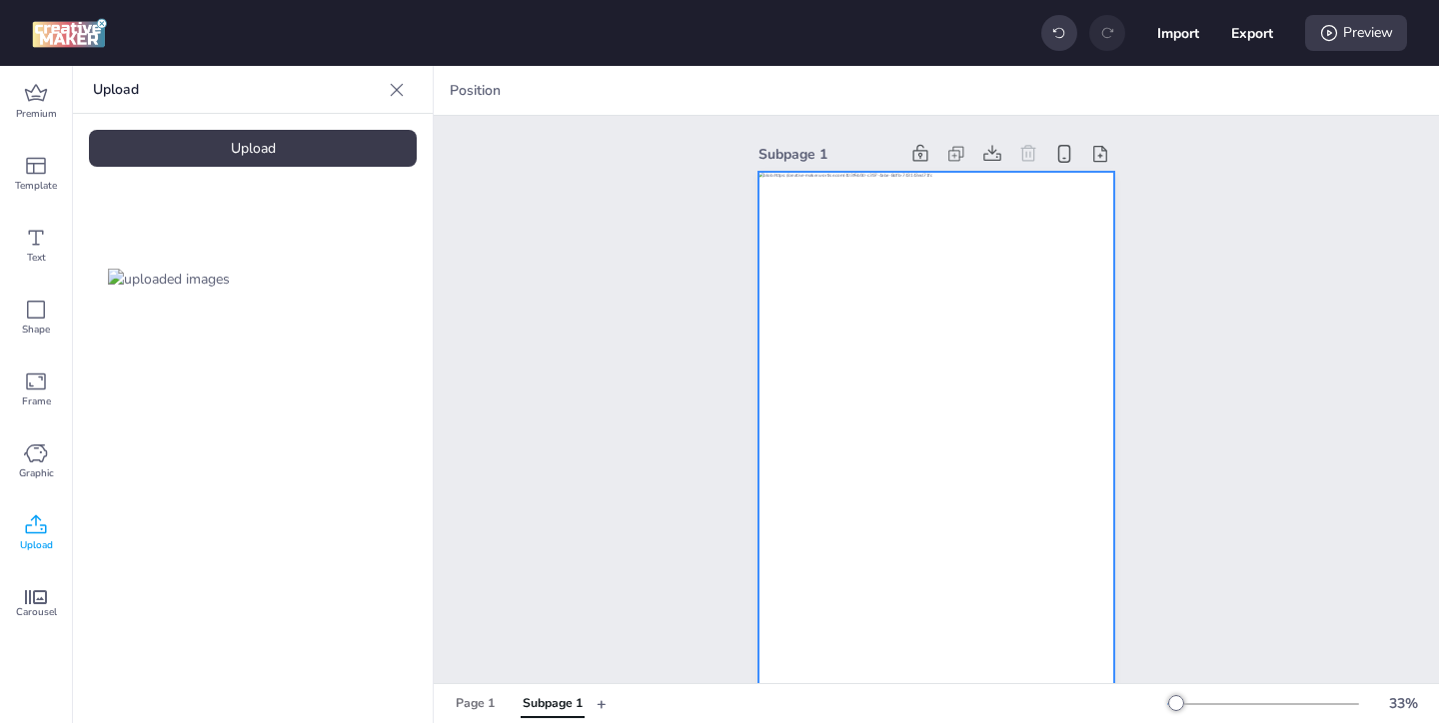
click at [841, 281] on div at bounding box center [936, 489] width 356 height 634
click at [881, 95] on icon at bounding box center [881, 91] width 20 height 20
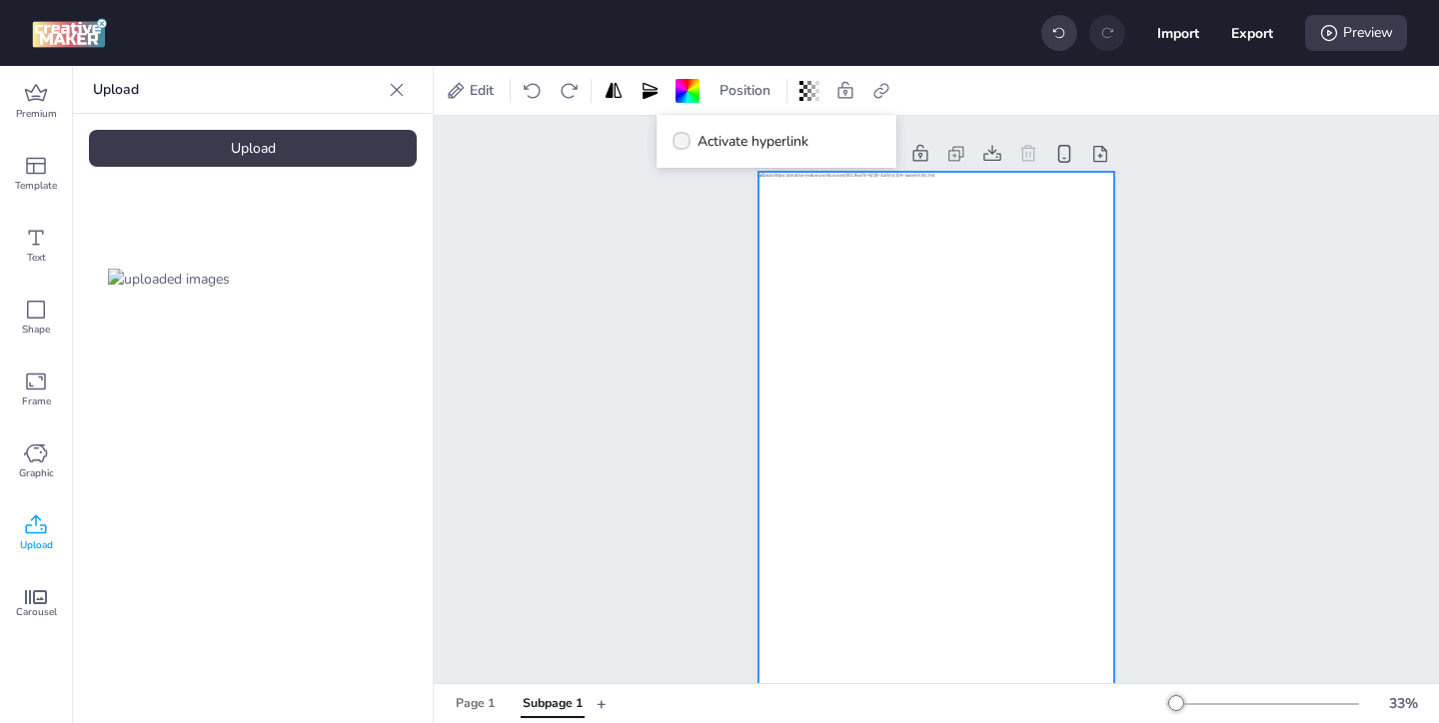
click at [722, 136] on span "Activate hyperlink" at bounding box center [752, 141] width 111 height 21
click at [685, 143] on input "Activate hyperlink" at bounding box center [678, 149] width 13 height 13
checkbox input "true"
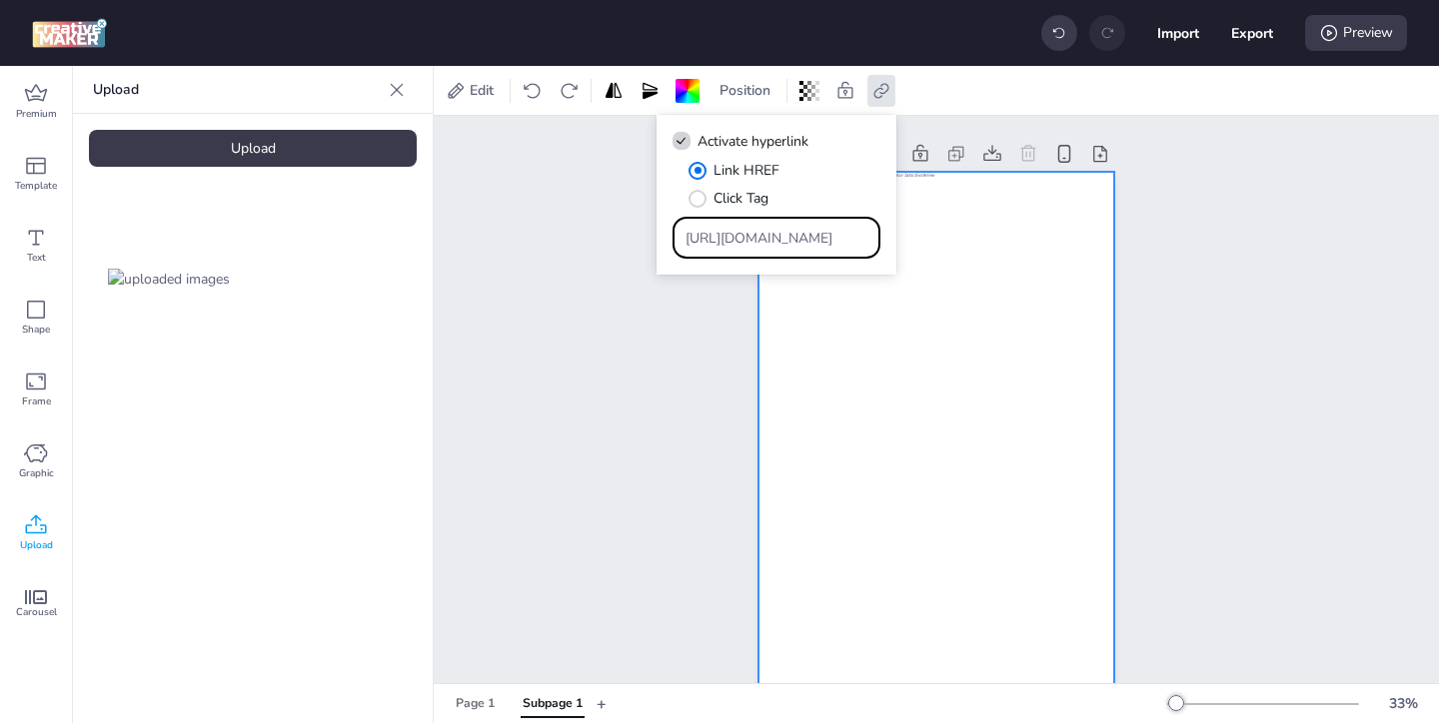
drag, startPoint x: 806, startPoint y: 233, endPoint x: 734, endPoint y: 186, distance: 85.9
click at [754, 200] on div "Link HREF Click Tag https://wortise.com" at bounding box center [777, 209] width 208 height 99
paste input "ww.papajohns.com.co/?utm_id=1a940&utm_source=apex-rich-media---nacional&utm_med…"
type input "https://www.papajohns.com.co/?utm_id=1a940&utm_source=apex-rich-media---naciona…"
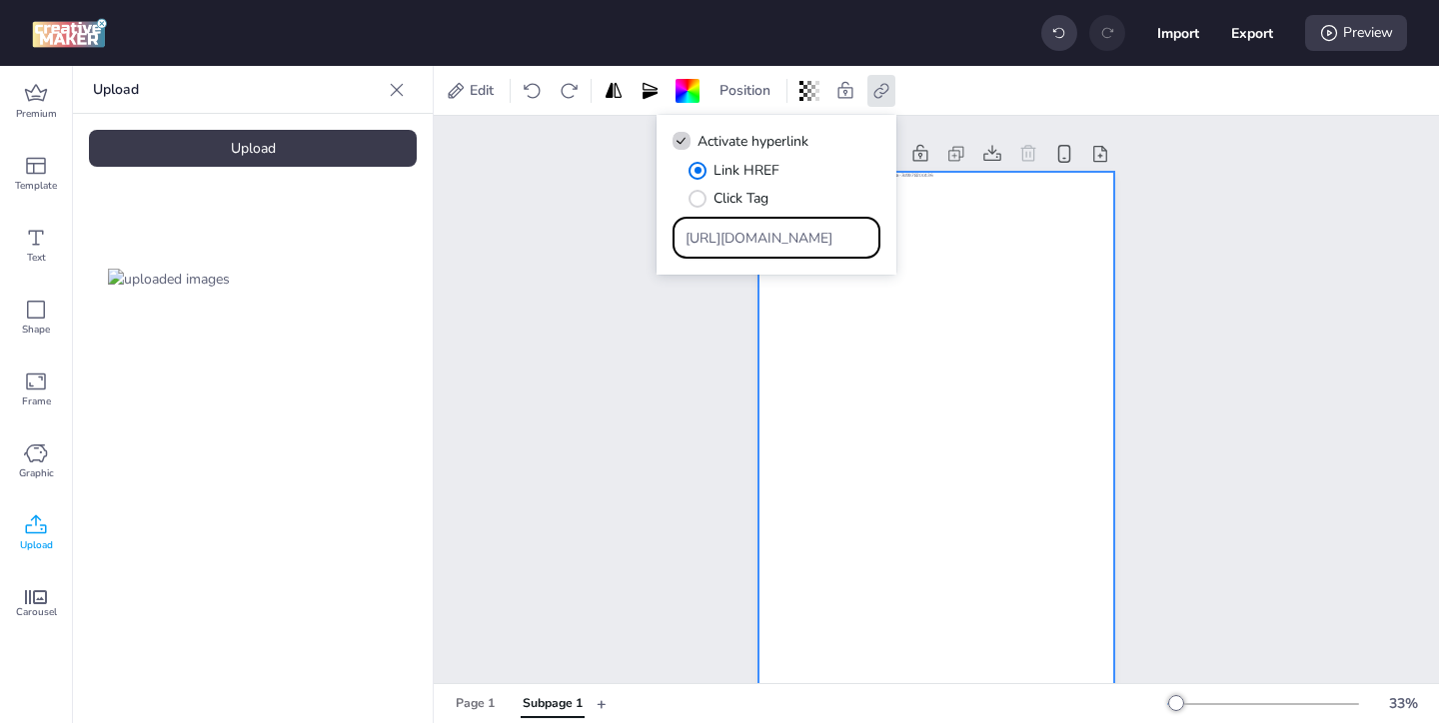
click at [1188, 259] on div "Subpage 1" at bounding box center [936, 472] width 1005 height 713
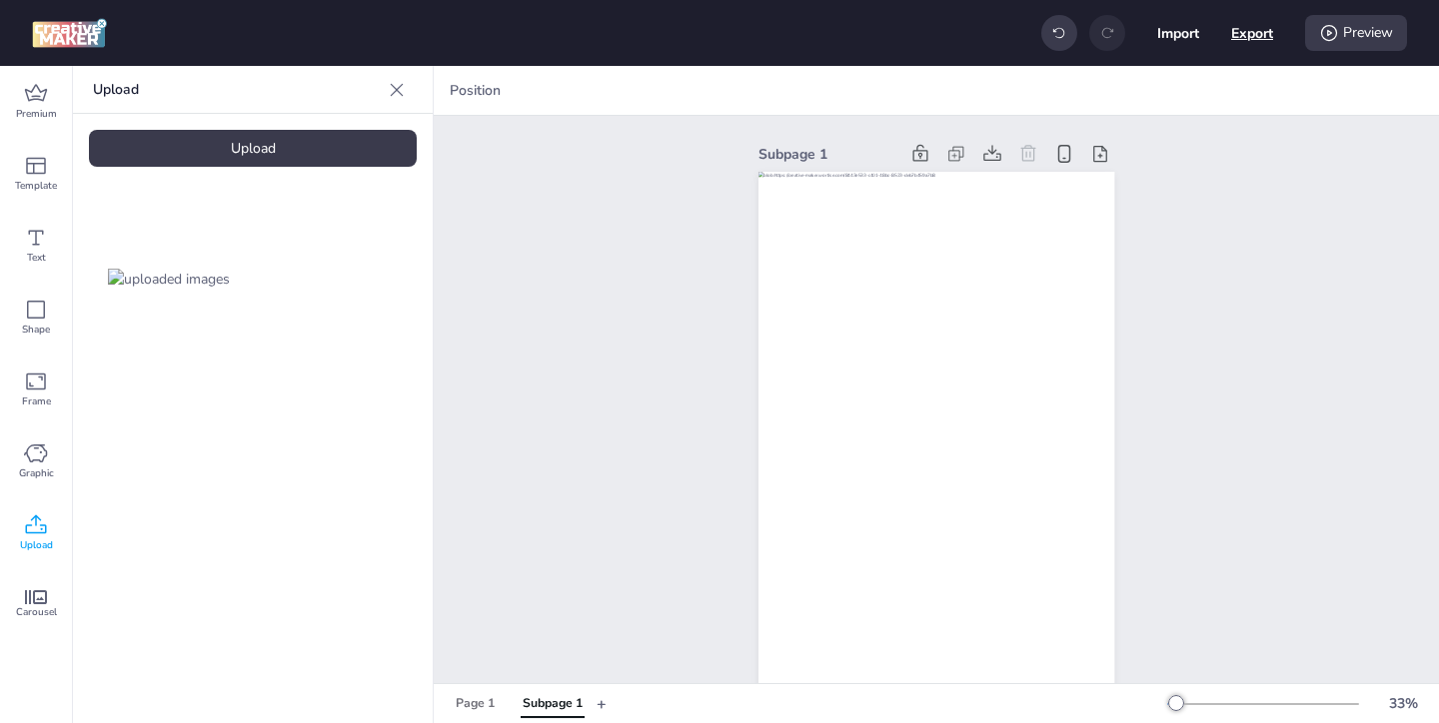
click at [1253, 40] on button "Export" at bounding box center [1252, 33] width 42 height 42
select select "html"
select select "all"
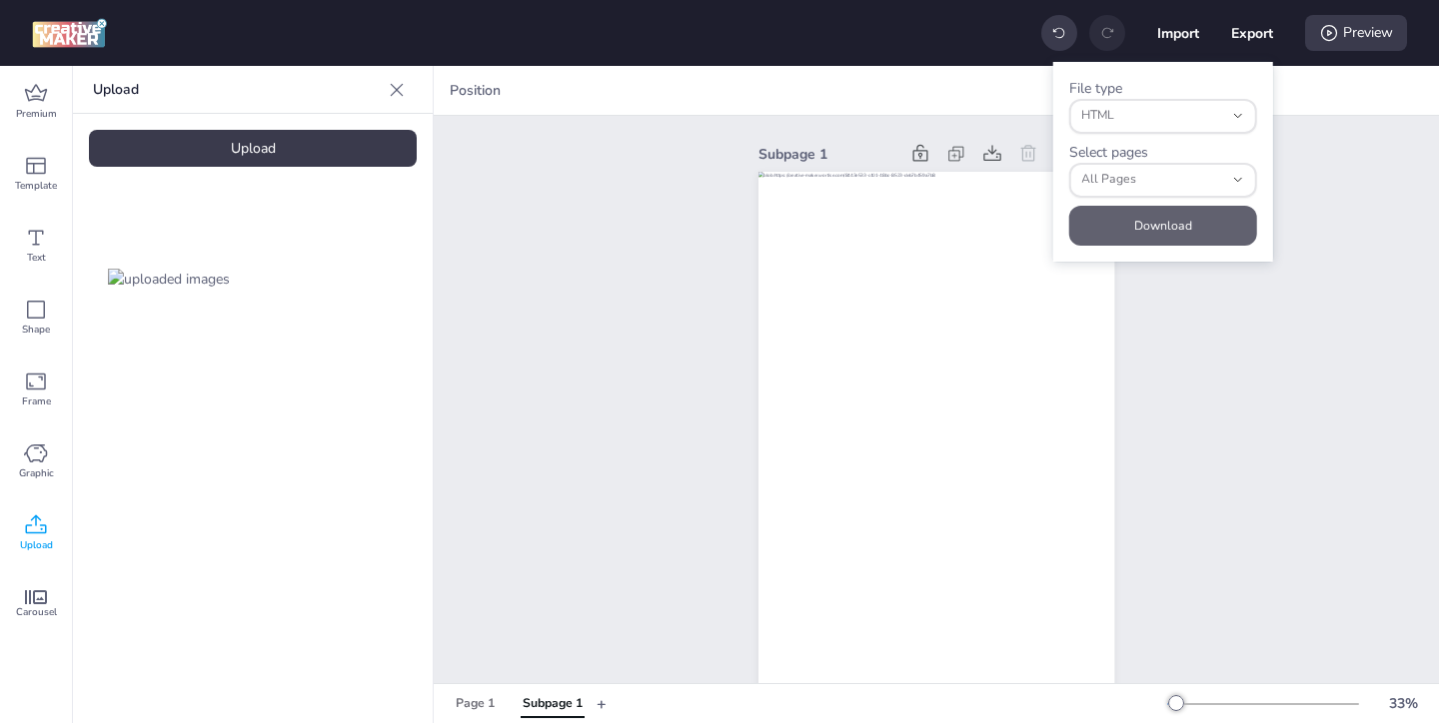
click at [1228, 215] on button "Download" at bounding box center [1163, 226] width 188 height 40
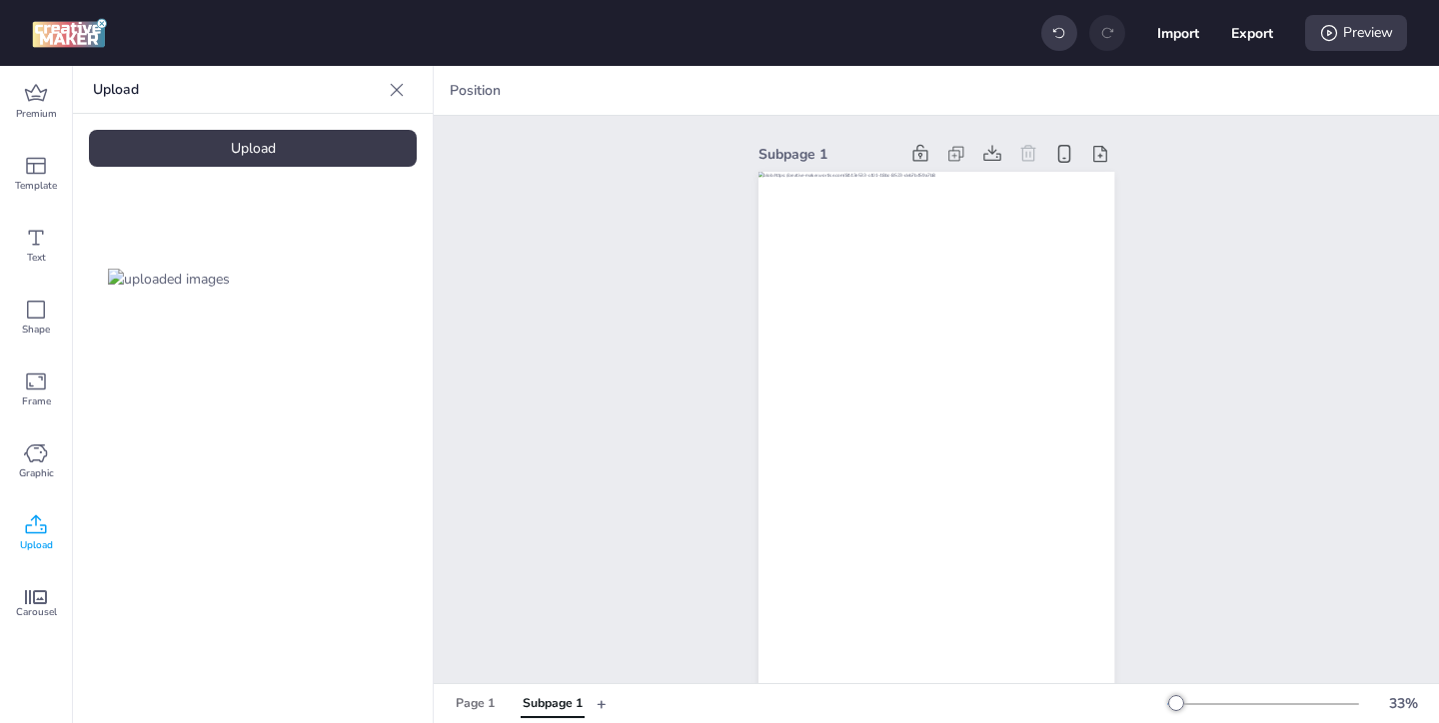
click at [1317, 98] on div "Position" at bounding box center [936, 90] width 1005 height 49
click at [1335, 181] on div "Subpage 1" at bounding box center [936, 472] width 1005 height 713
click at [1243, 40] on button "Export" at bounding box center [1252, 33] width 41 height 41
select select "html"
select select "all"
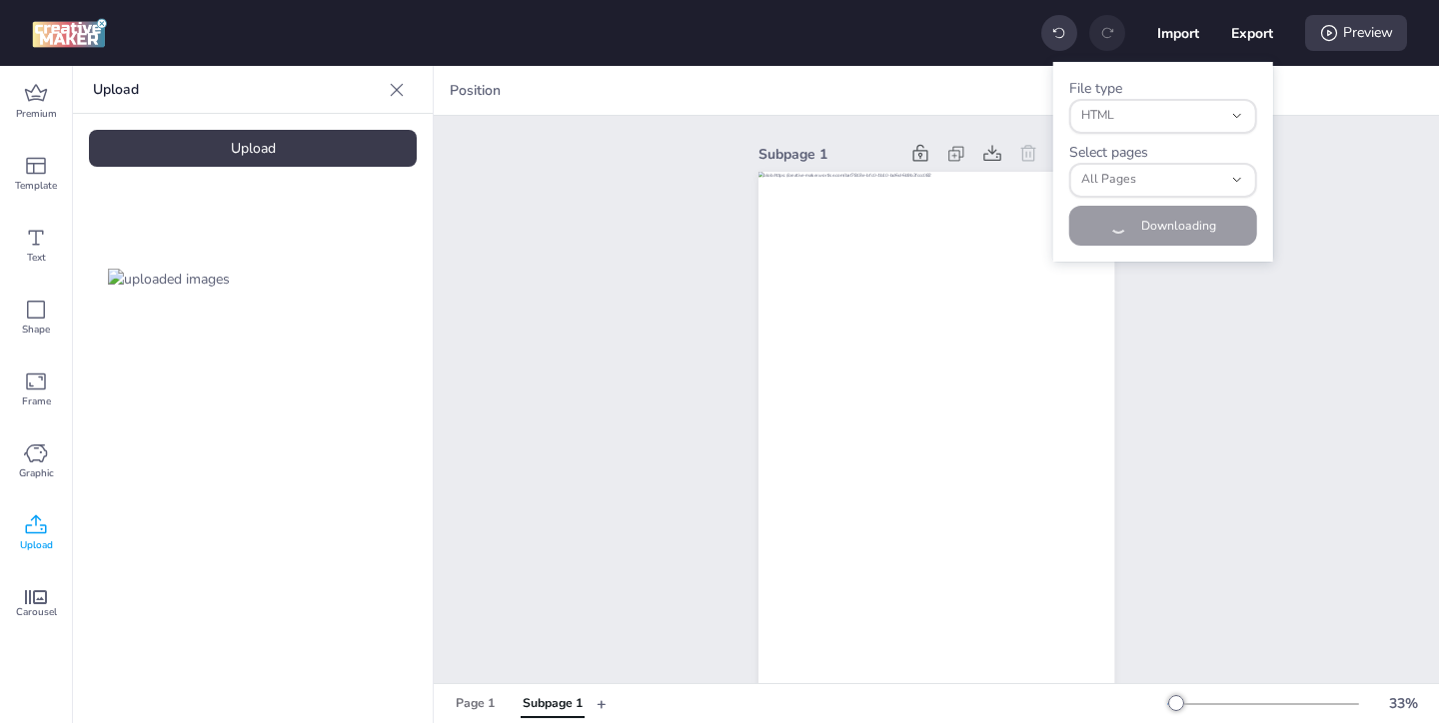
click at [1226, 223] on div "File type html HTML JSON HTML Select pages all All Pages Page 1 All Pages Downl…" at bounding box center [1163, 162] width 220 height 200
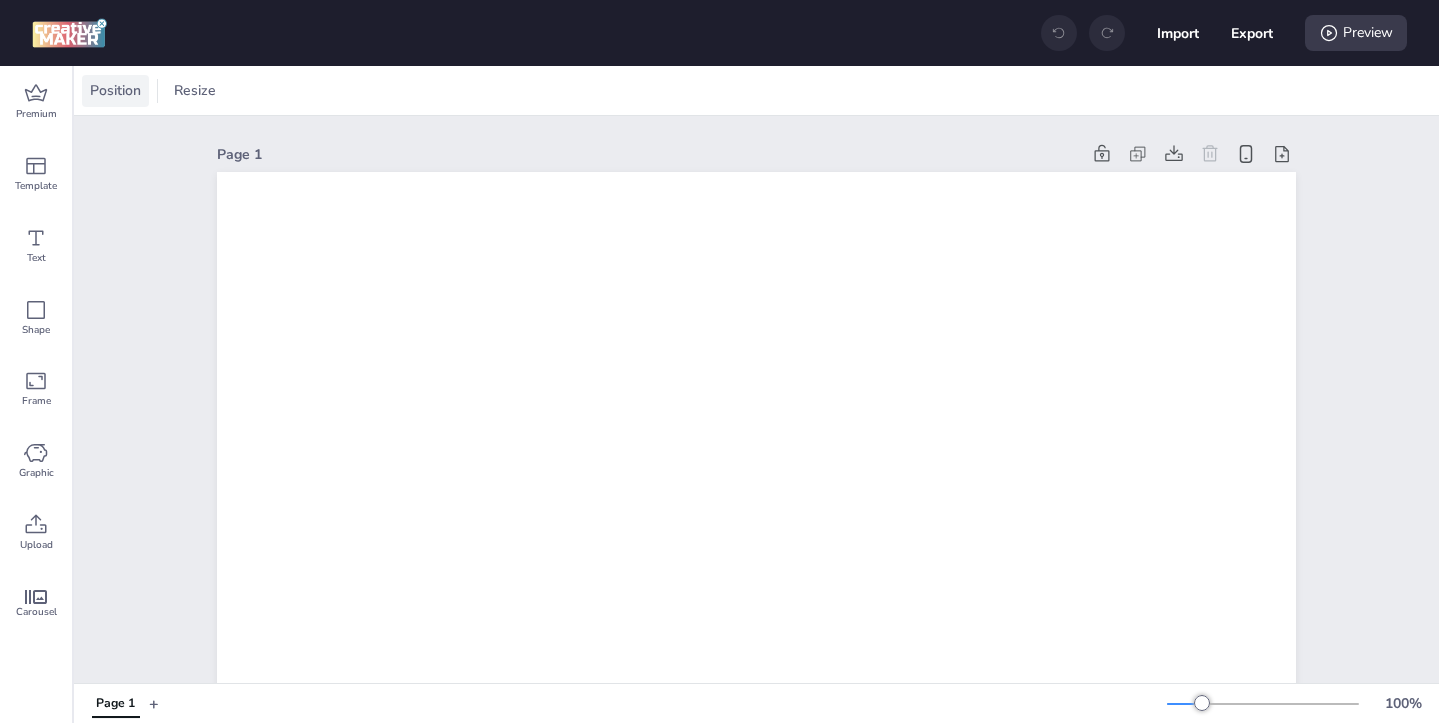
click at [103, 96] on span "Position" at bounding box center [115, 90] width 59 height 21
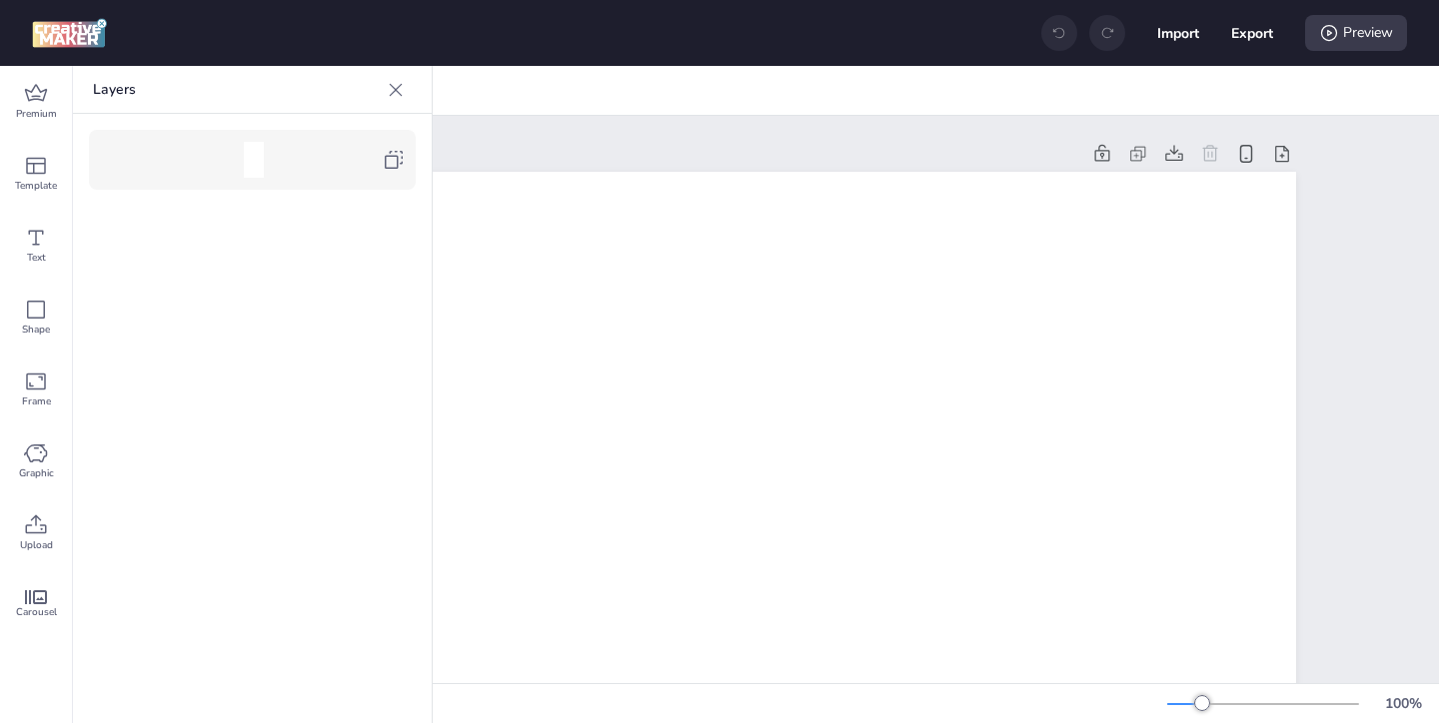
click at [399, 89] on icon at bounding box center [396, 90] width 20 height 20
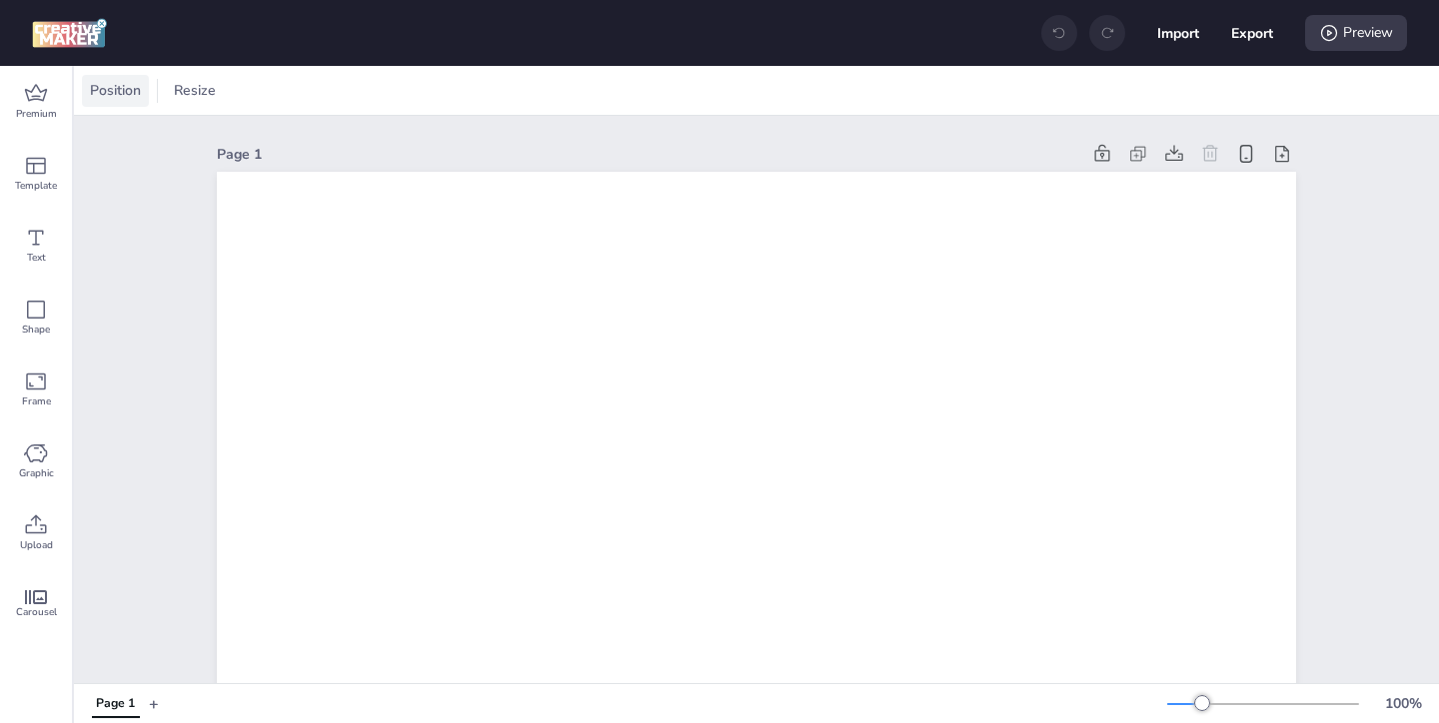
click at [110, 84] on span "Position" at bounding box center [115, 90] width 59 height 21
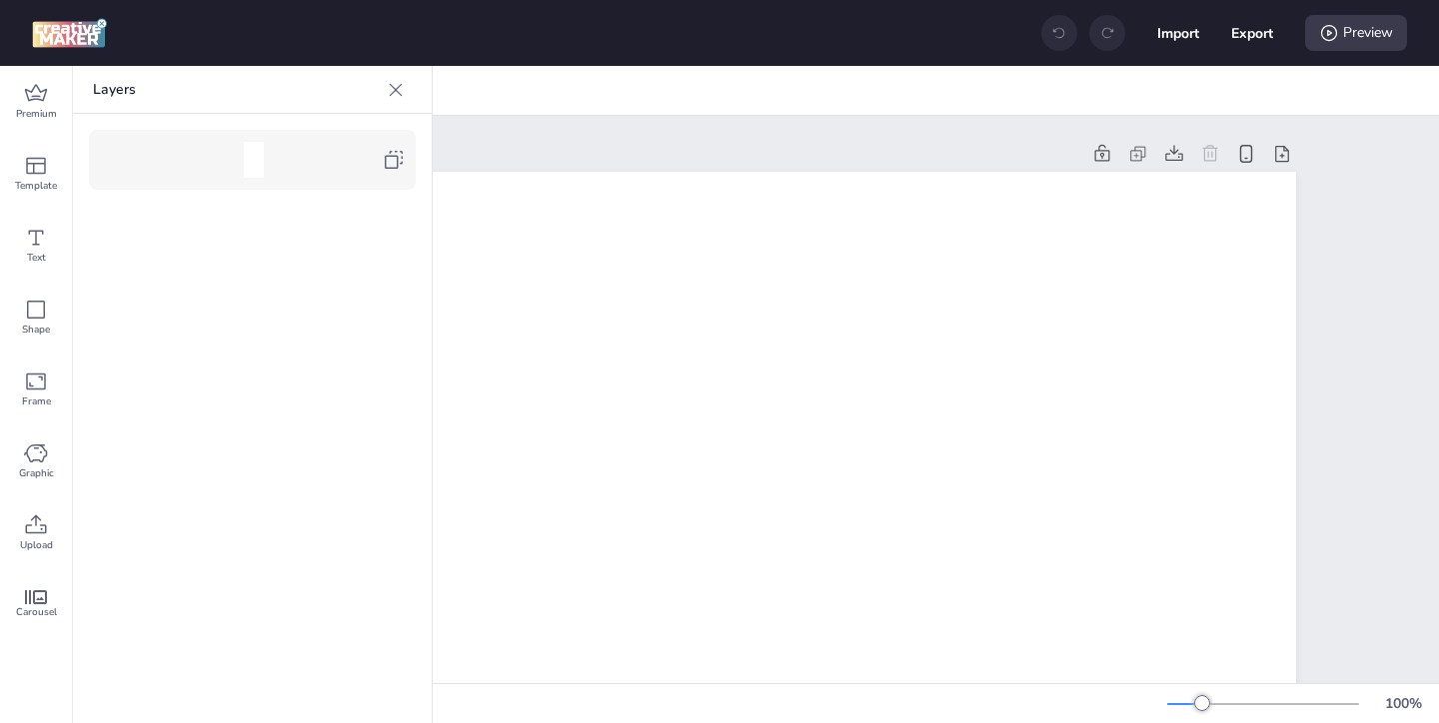
click at [379, 166] on div at bounding box center [260, 160] width 243 height 36
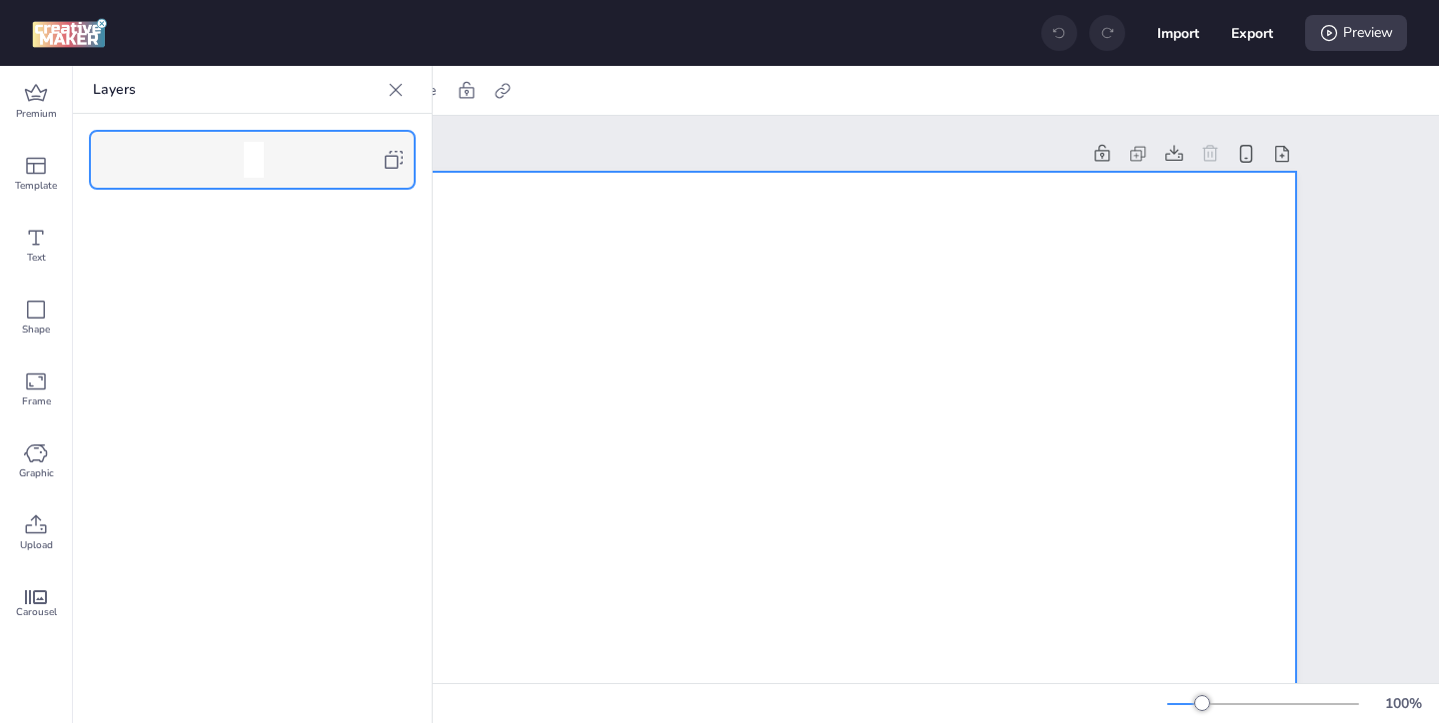
click at [392, 95] on icon at bounding box center [396, 90] width 20 height 20
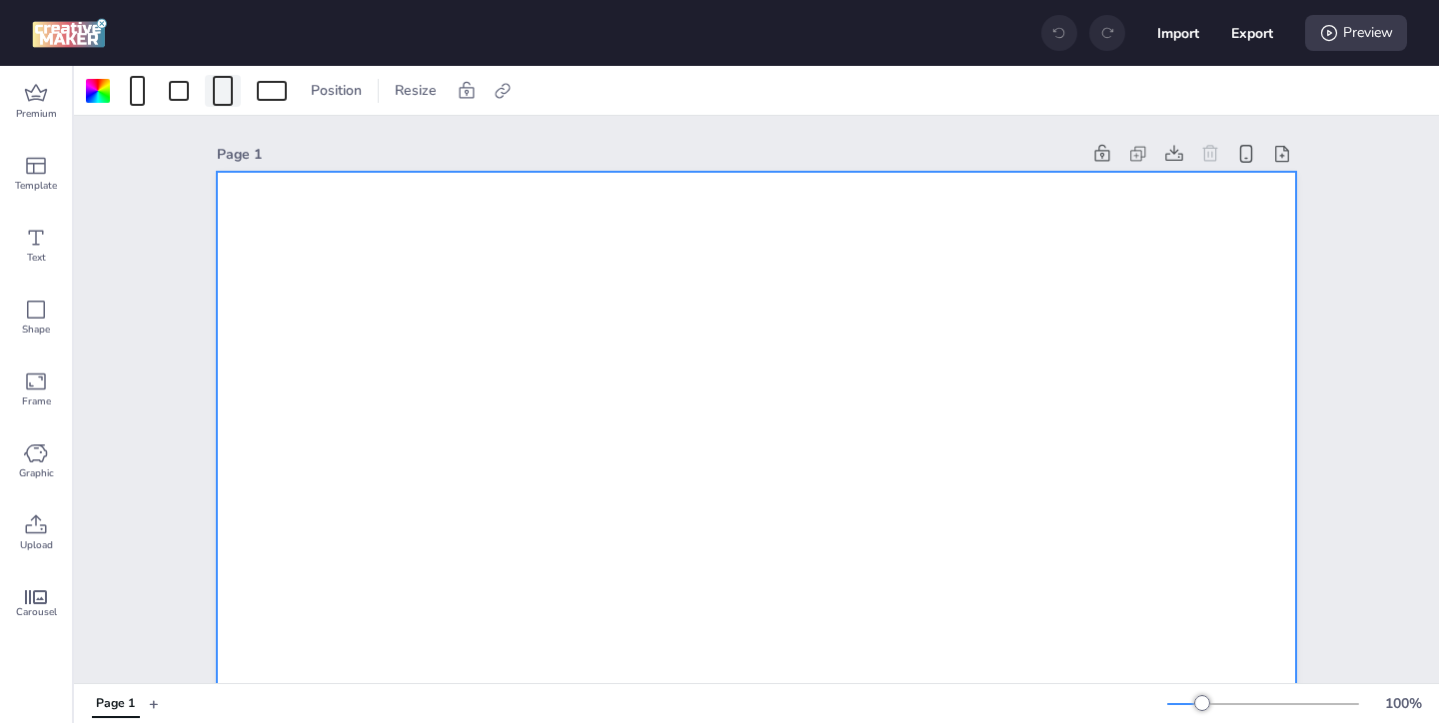
click at [228, 99] on div at bounding box center [223, 91] width 20 height 30
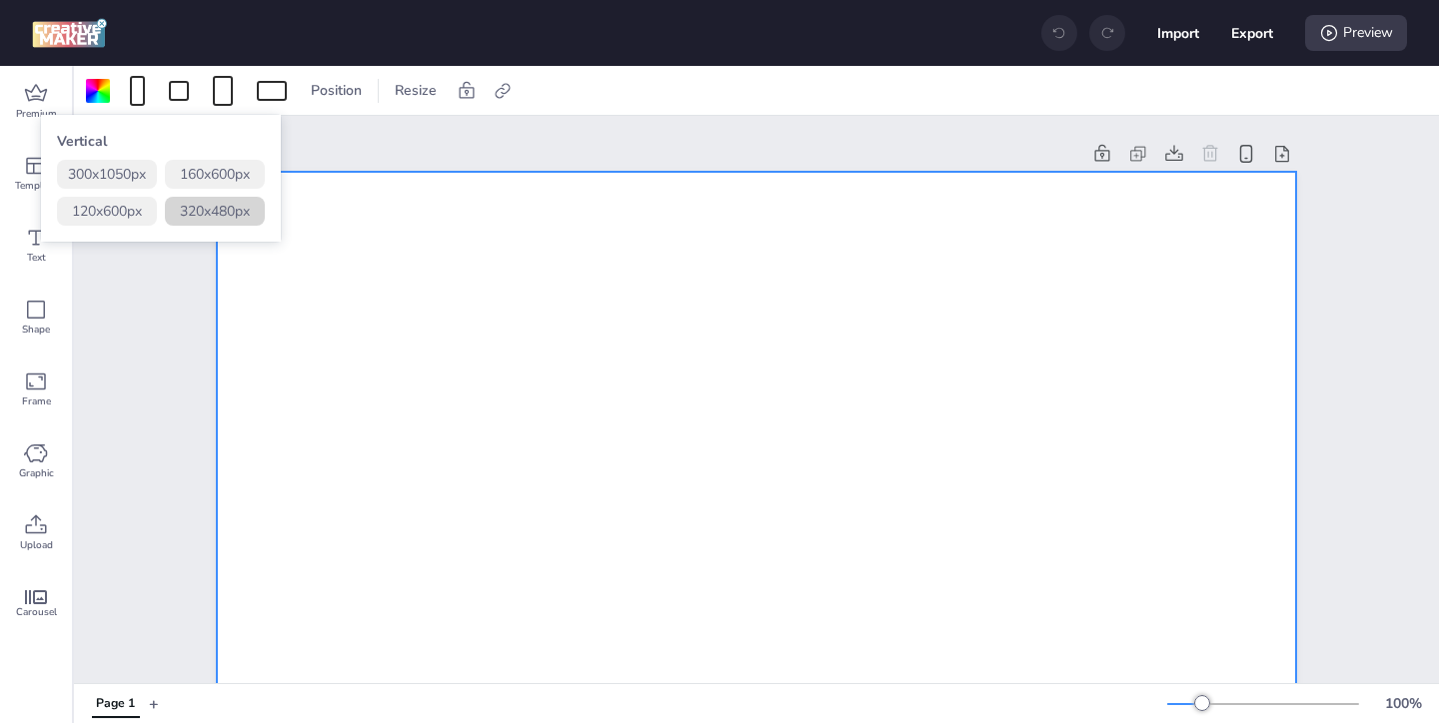
click at [213, 214] on button "320 x 480 px" at bounding box center [215, 211] width 100 height 29
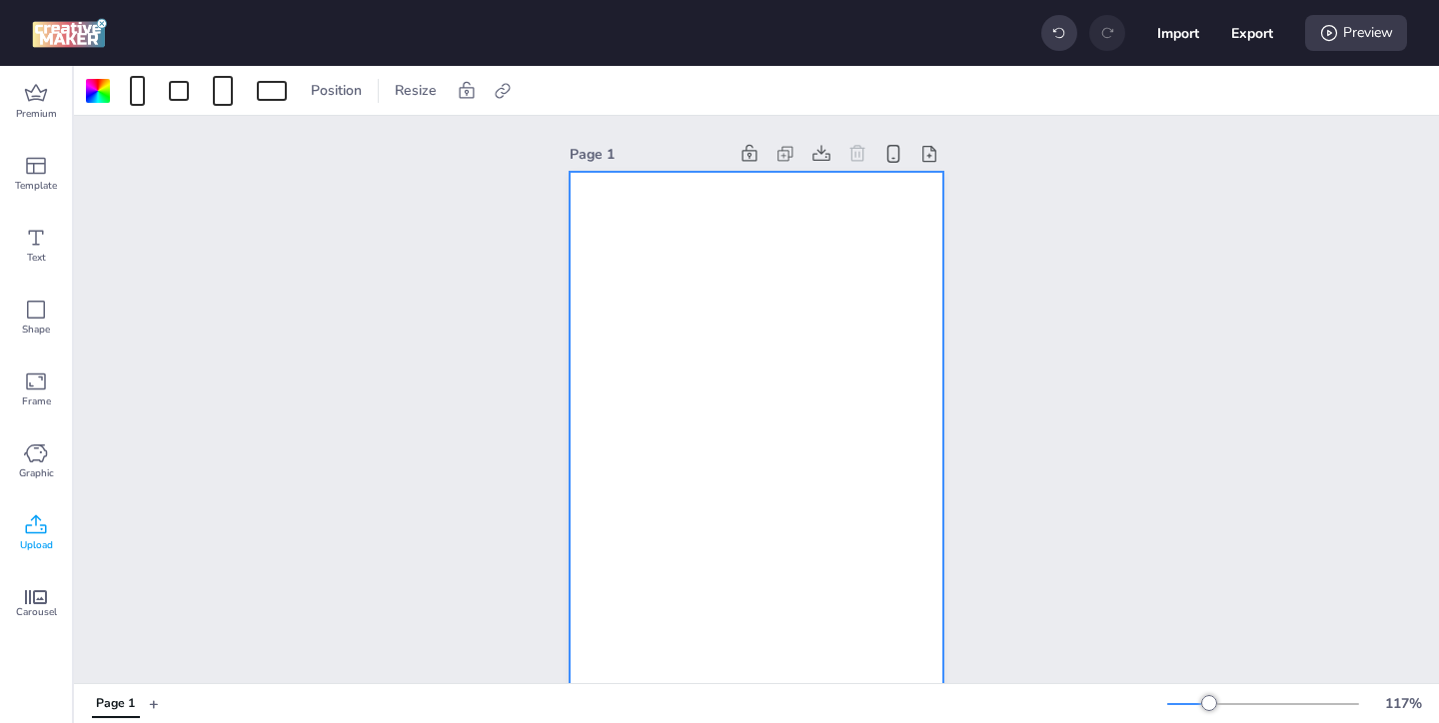
click at [32, 532] on icon at bounding box center [36, 526] width 24 height 24
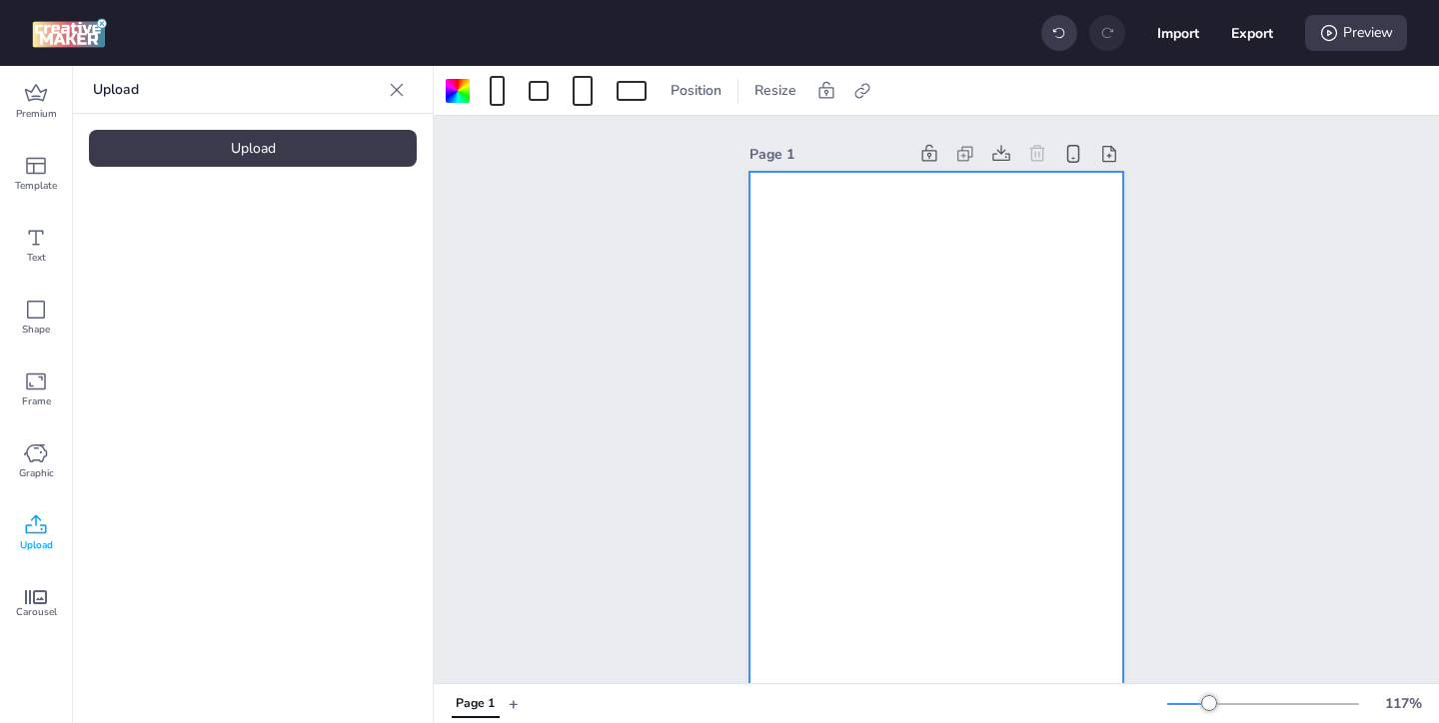
click at [288, 153] on div "Upload" at bounding box center [253, 148] width 328 height 37
click at [195, 290] on img at bounding box center [169, 279] width 122 height 21
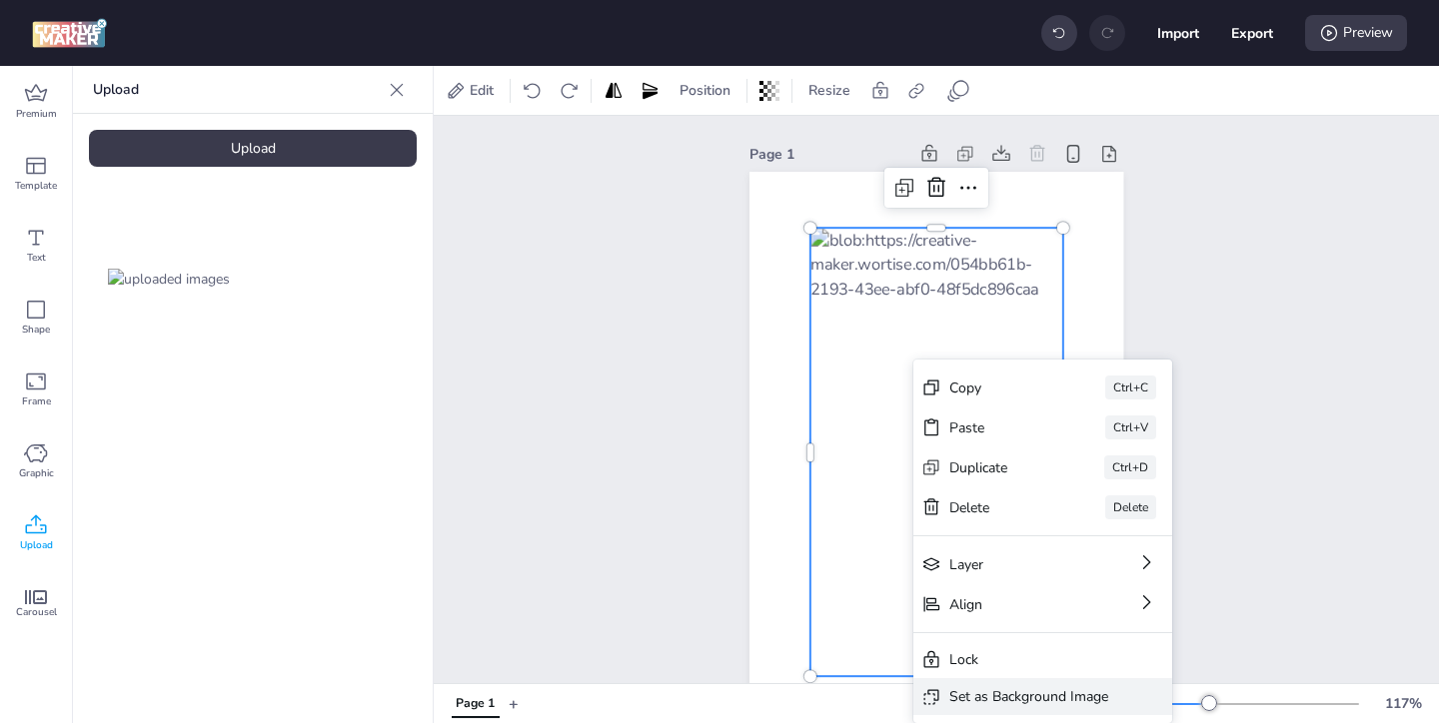
click at [993, 690] on div "Set as Background Image" at bounding box center [1028, 697] width 159 height 21
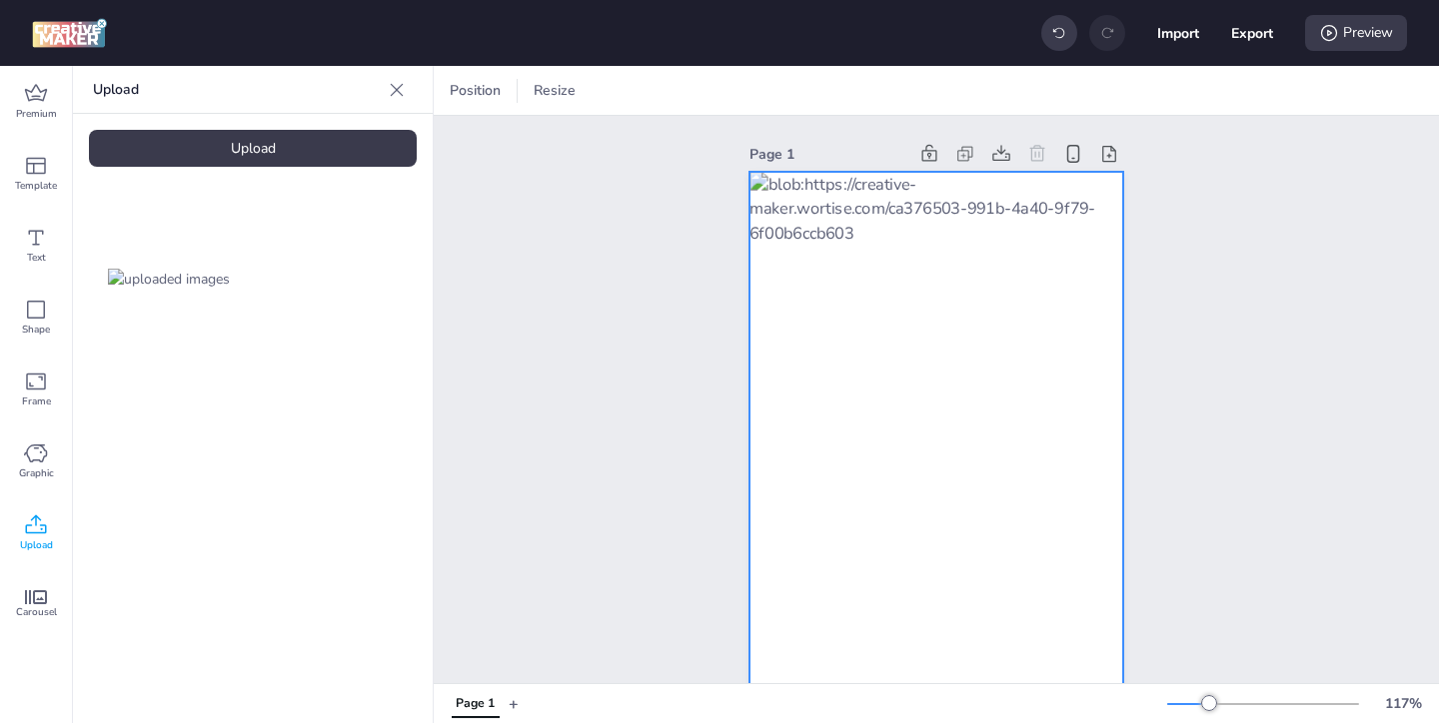
click at [992, 313] on div at bounding box center [936, 453] width 374 height 562
click at [1134, 96] on icon at bounding box center [1137, 91] width 20 height 20
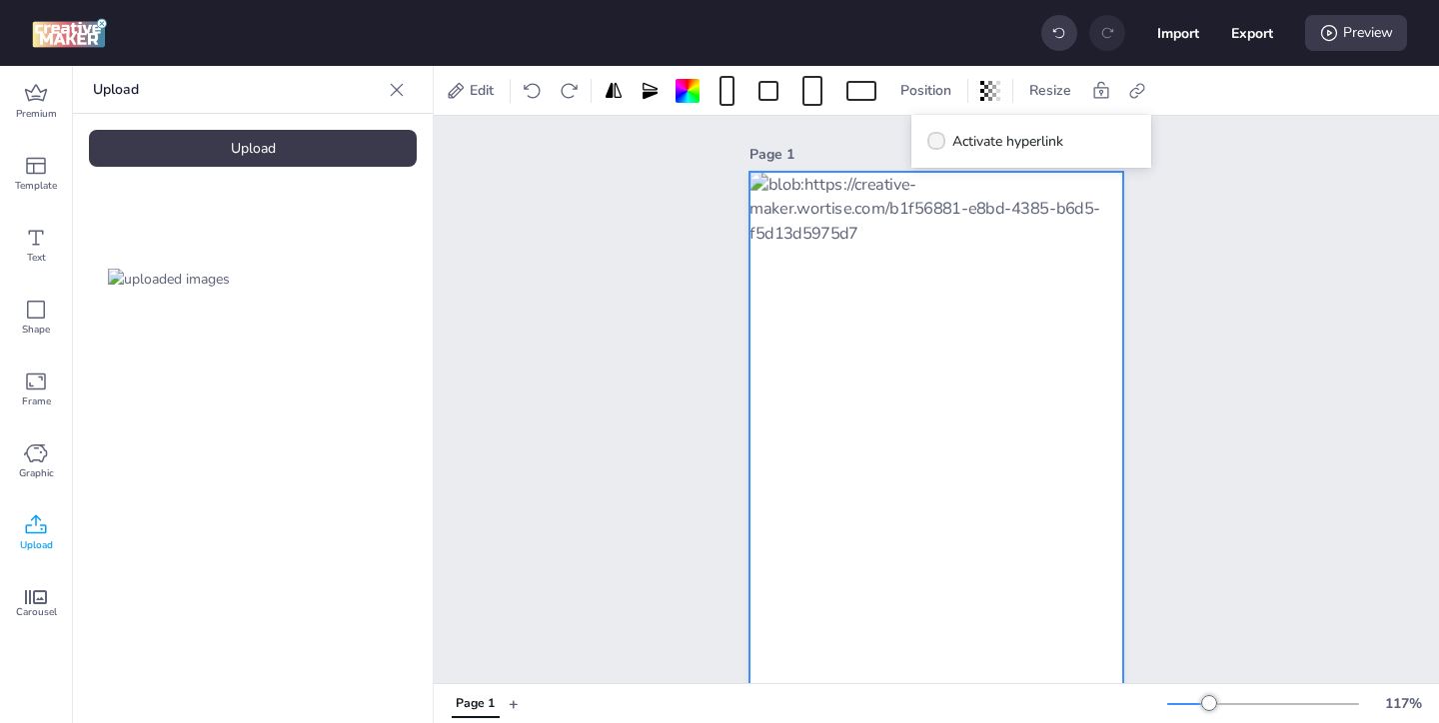
click at [951, 141] on label "Activate hyperlink" at bounding box center [995, 141] width 150 height 35
click at [939, 143] on input "Activate hyperlink" at bounding box center [932, 149] width 13 height 13
checkbox input "true"
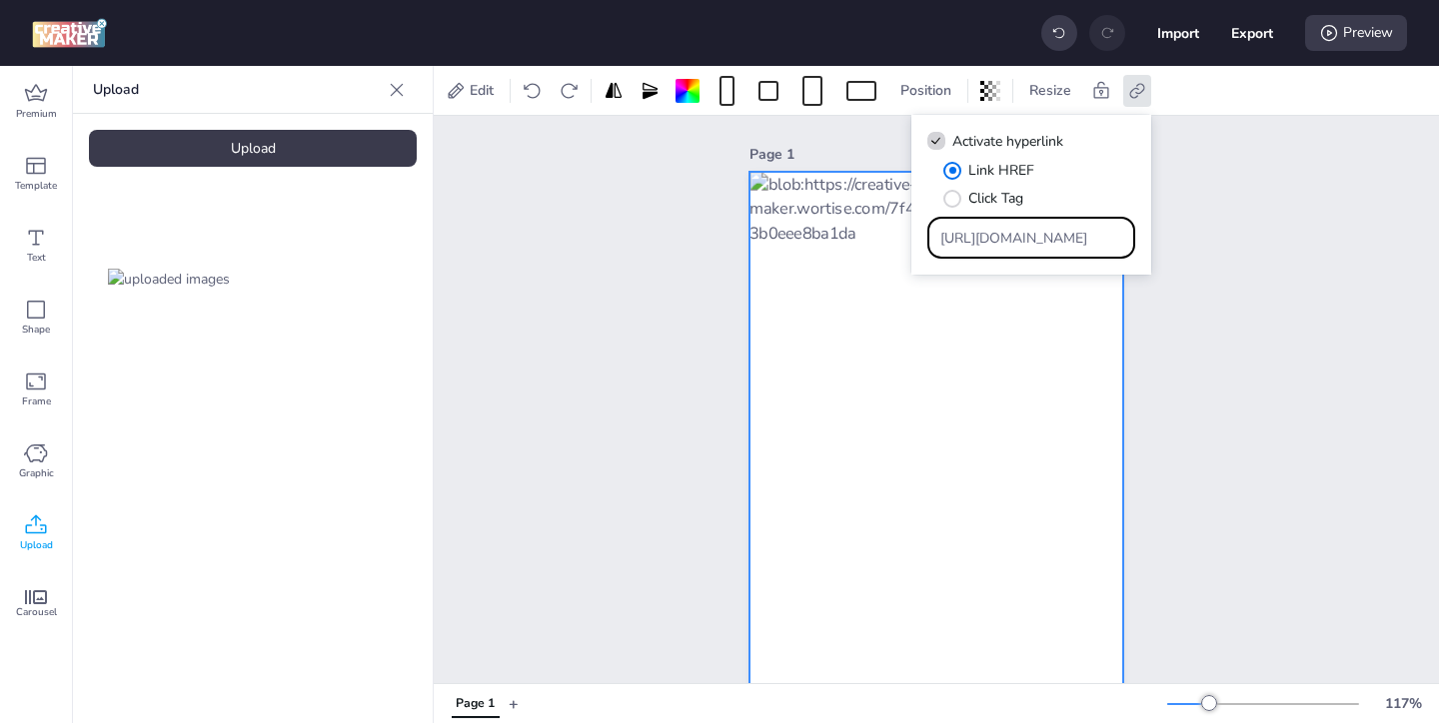
drag, startPoint x: 1059, startPoint y: 240, endPoint x: 973, endPoint y: 196, distance: 96.5
click at [973, 196] on div "Link HREF Click Tag https://wortise.com" at bounding box center [1031, 209] width 208 height 99
paste input "ww.papajohns.com.co/?utm_id=1a940&utm_source=apex-rich-media---nacional&utm_med…"
type input "https://www.papajohns.com.co/?utm_id=1a940&utm_source=apex-rich-media---naciona…"
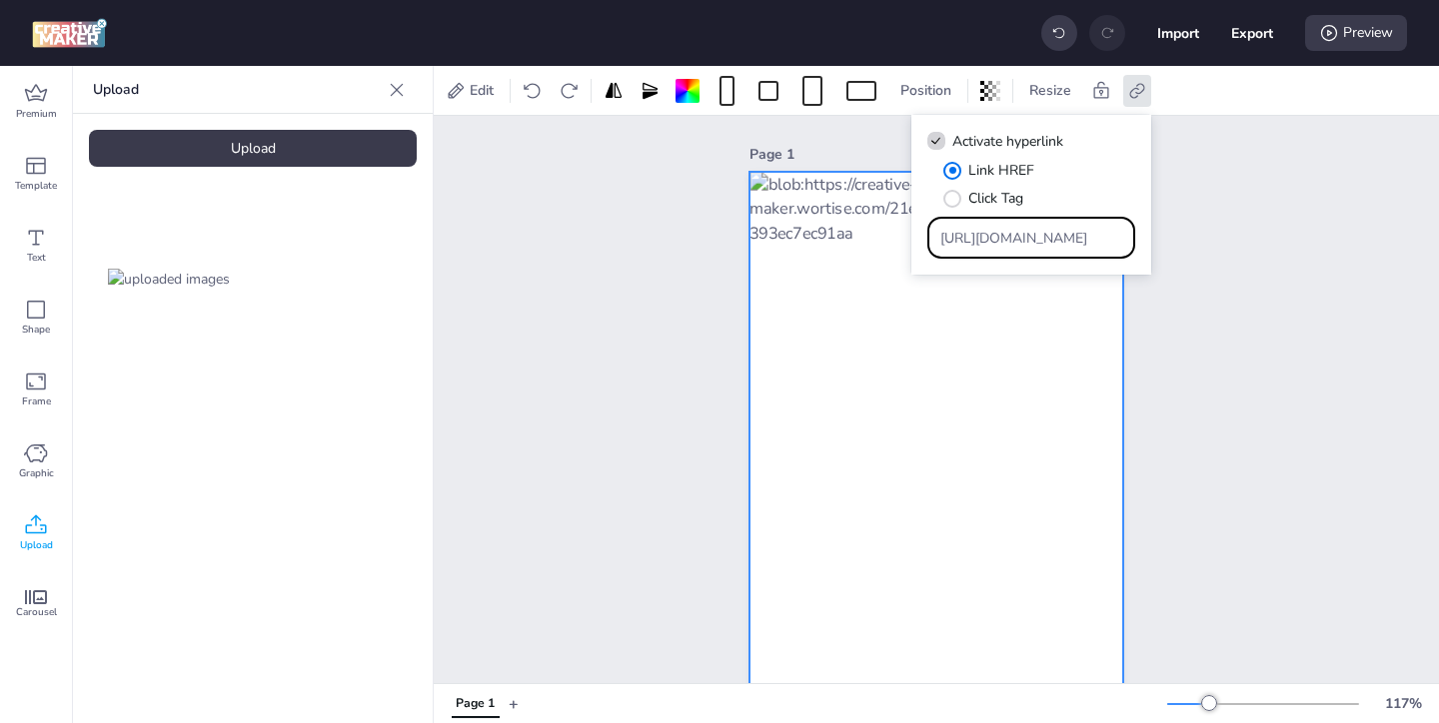
click at [1206, 392] on div "Page 1" at bounding box center [936, 437] width 1005 height 642
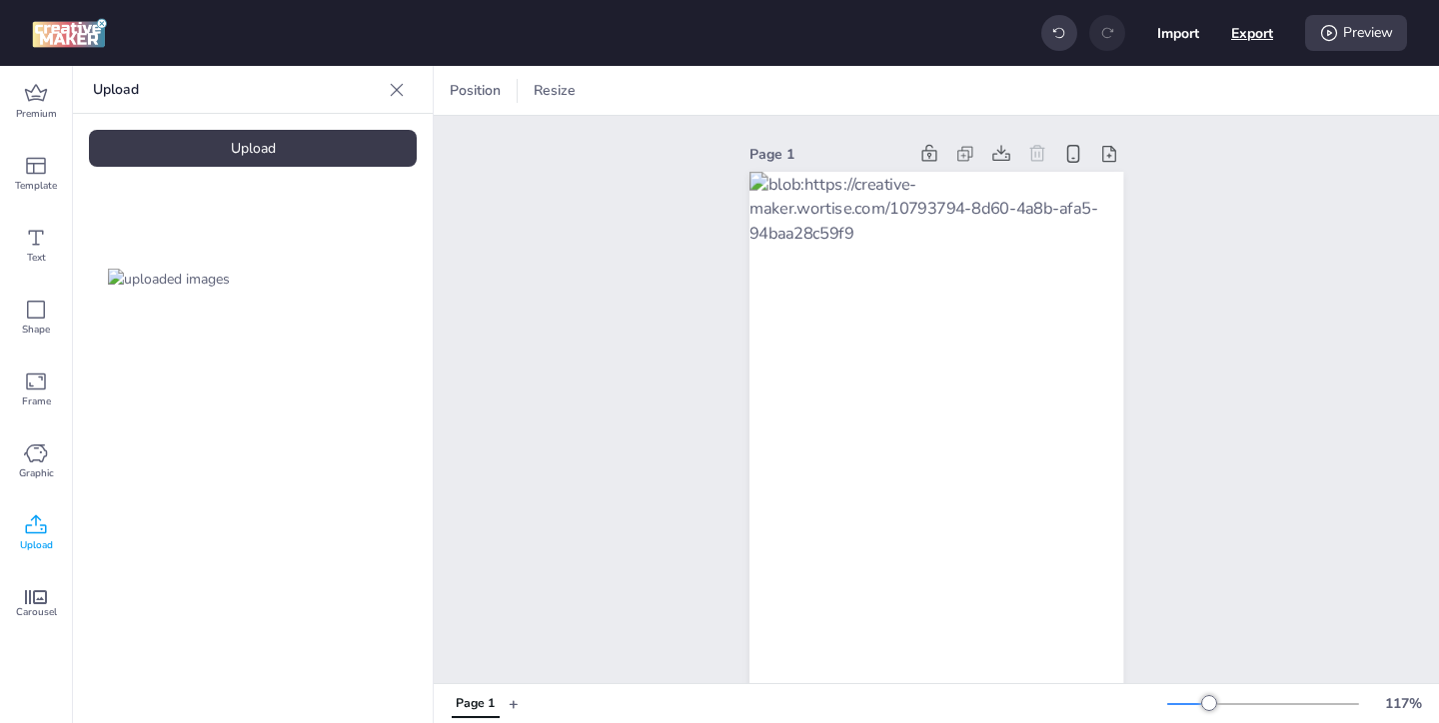
click at [1251, 36] on button "Export" at bounding box center [1252, 33] width 42 height 42
select select "html"
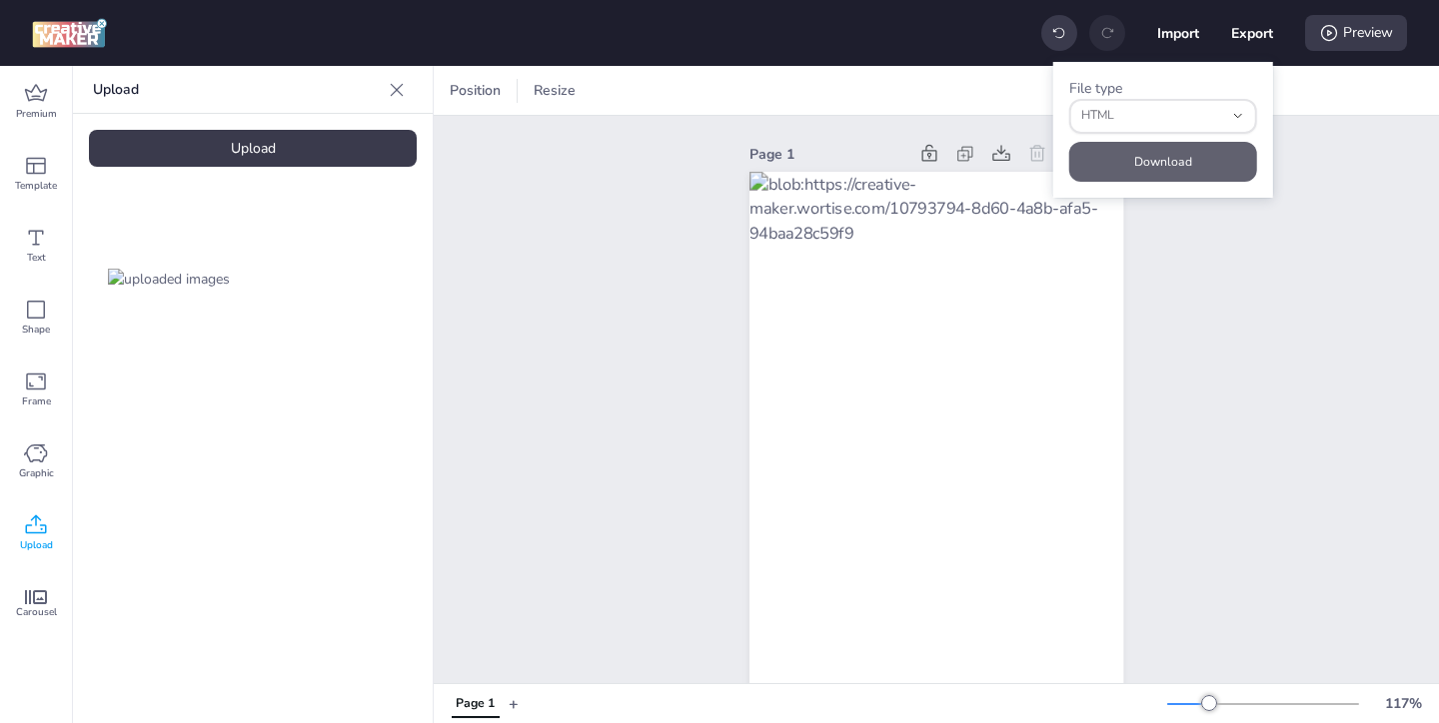
click at [1203, 150] on button "Download" at bounding box center [1163, 162] width 188 height 40
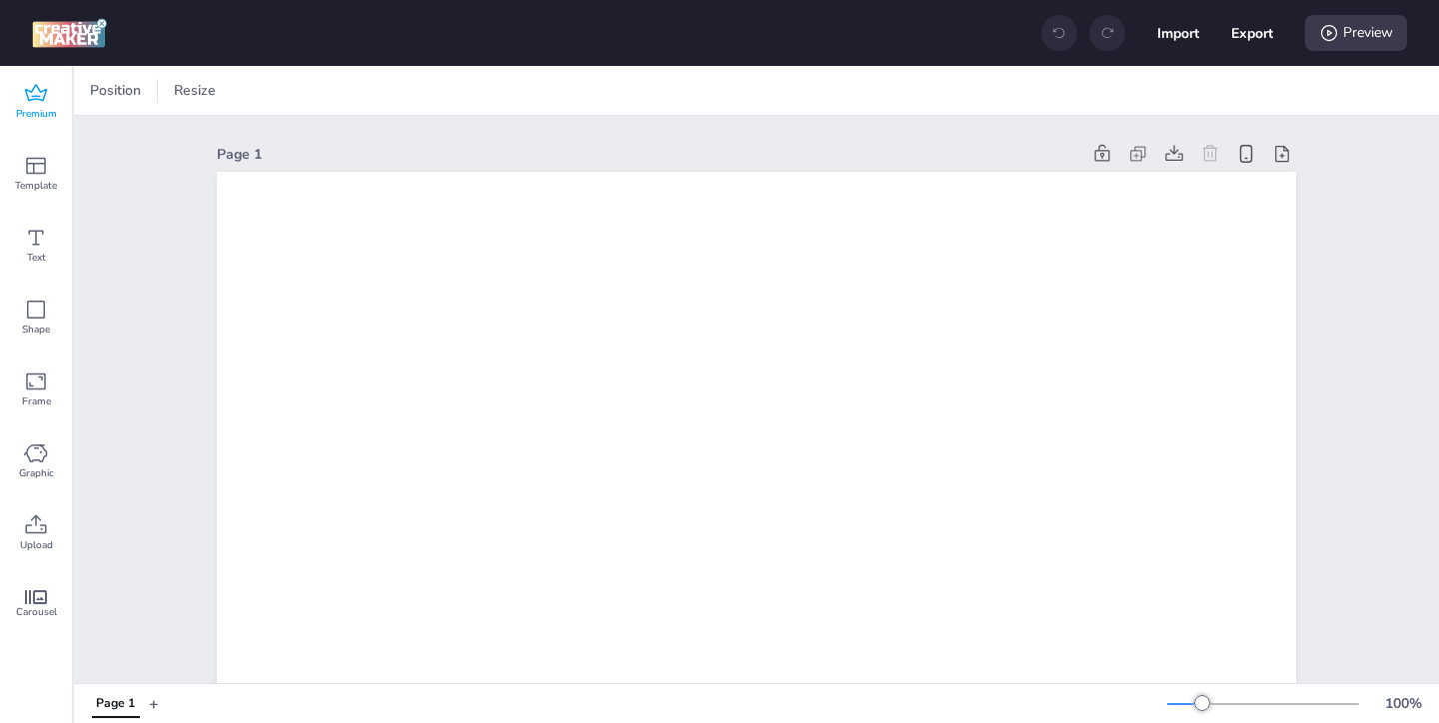
click at [42, 95] on icon at bounding box center [36, 94] width 24 height 24
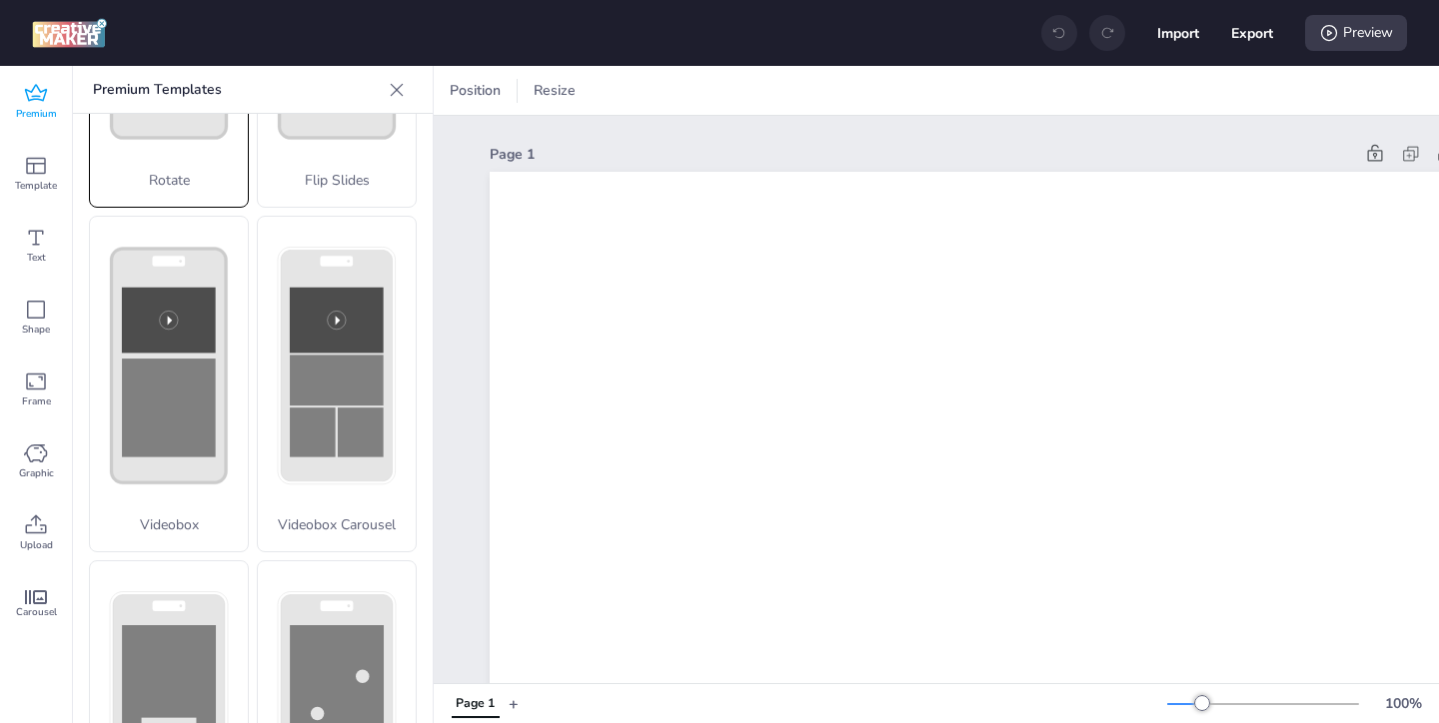
scroll to position [671, 0]
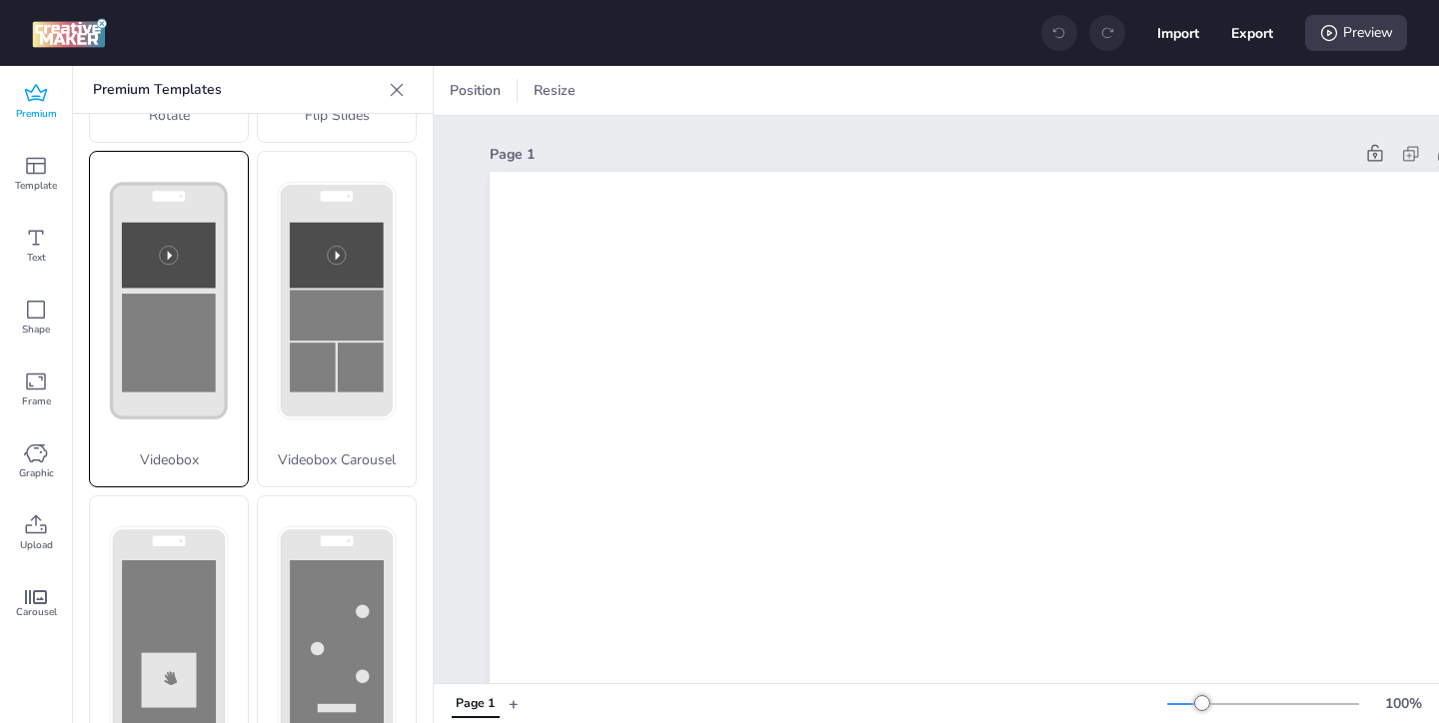
click at [183, 462] on p "Videobox" at bounding box center [169, 460] width 158 height 21
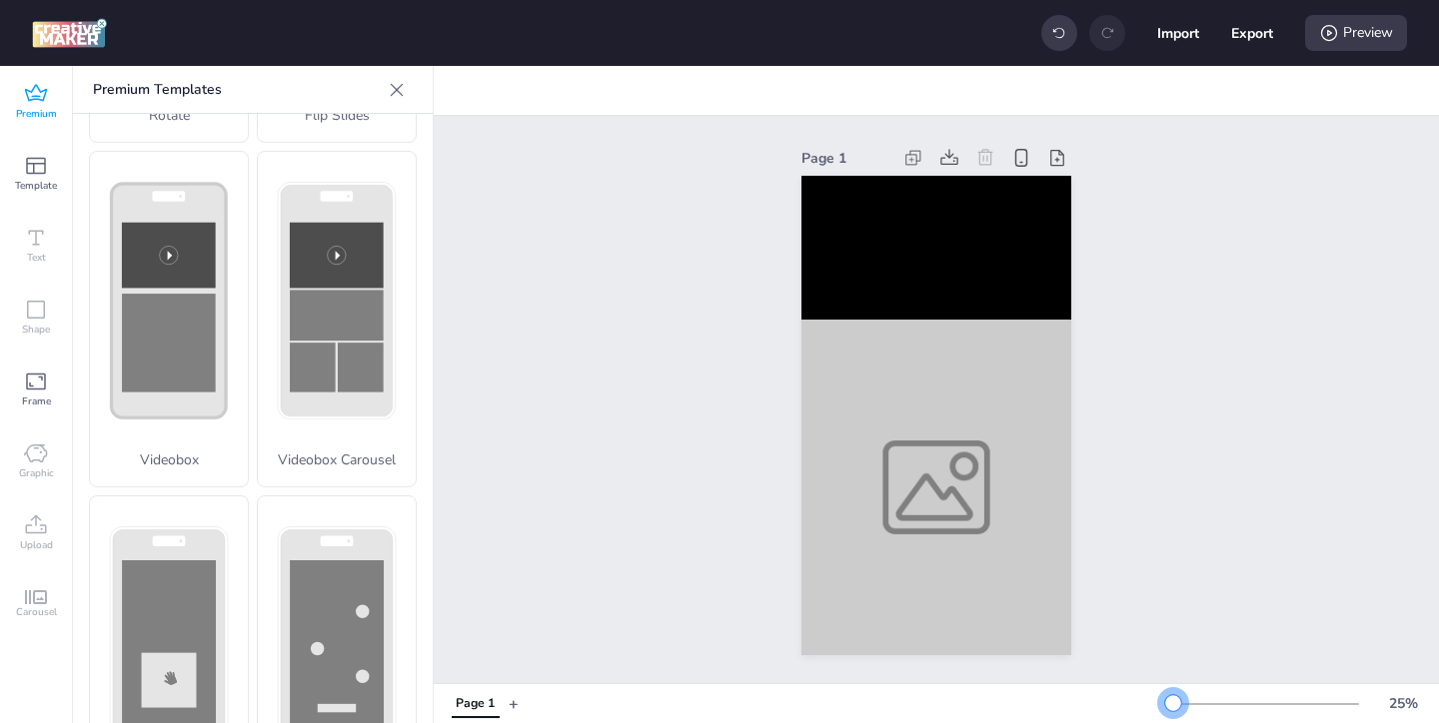
drag, startPoint x: 1202, startPoint y: 705, endPoint x: 1174, endPoint y: 706, distance: 28.0
click at [1174, 706] on div at bounding box center [1173, 703] width 16 height 16
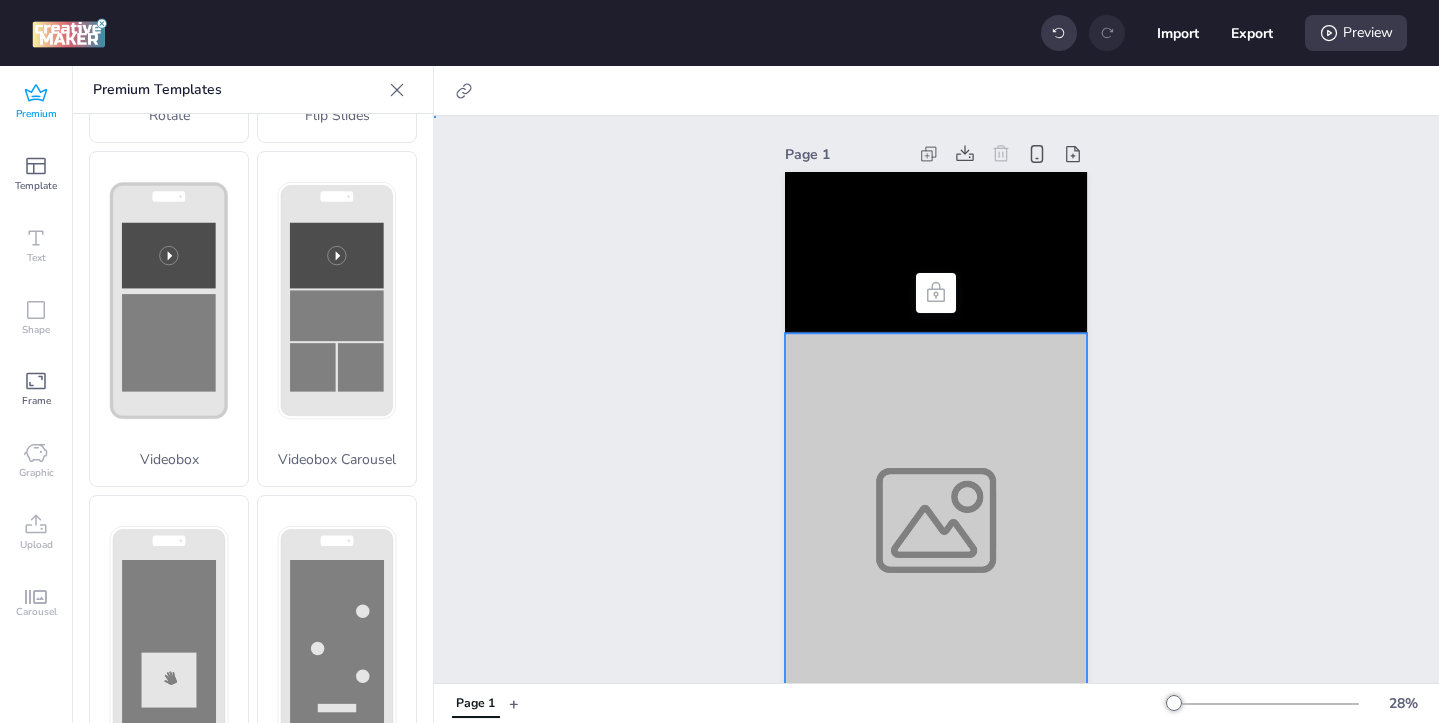
click at [883, 539] on div at bounding box center [936, 521] width 302 height 376
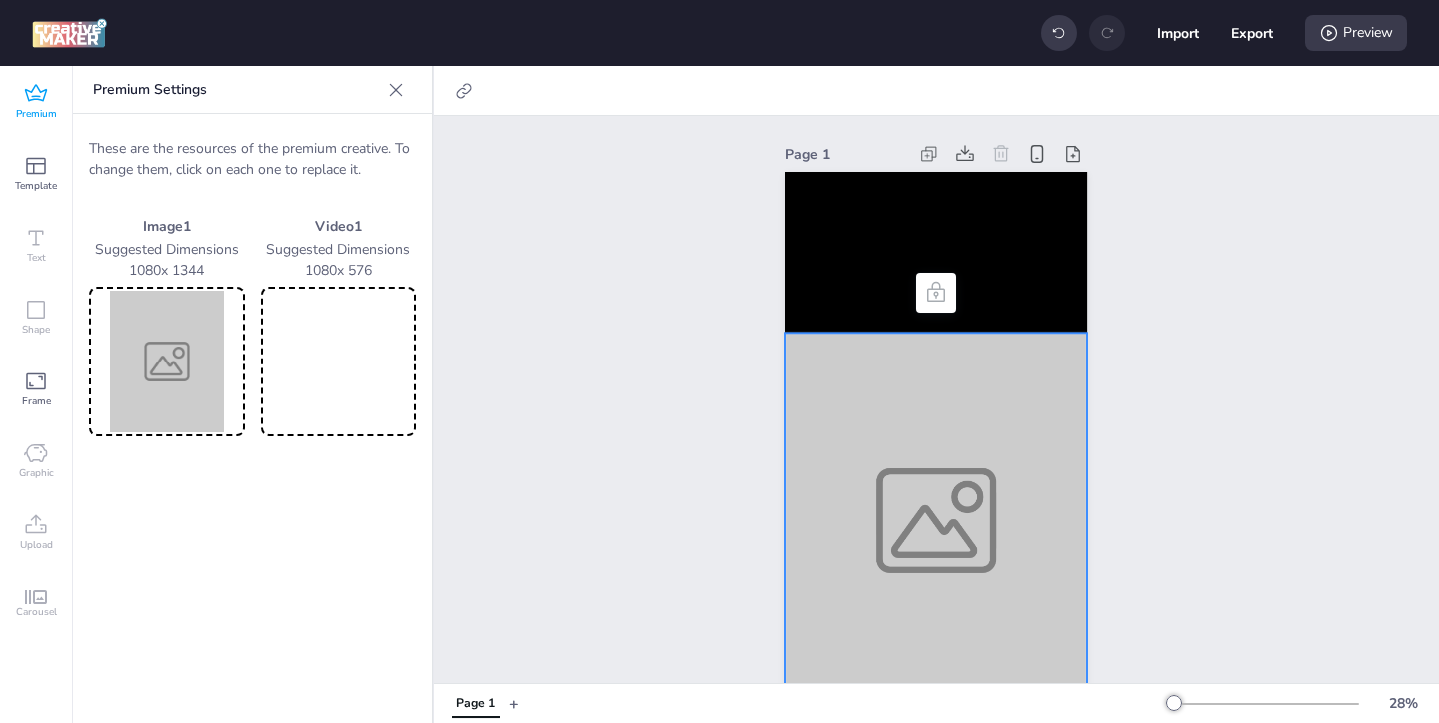
click at [216, 399] on img at bounding box center [167, 362] width 148 height 142
